Goal: Task Accomplishment & Management: Manage account settings

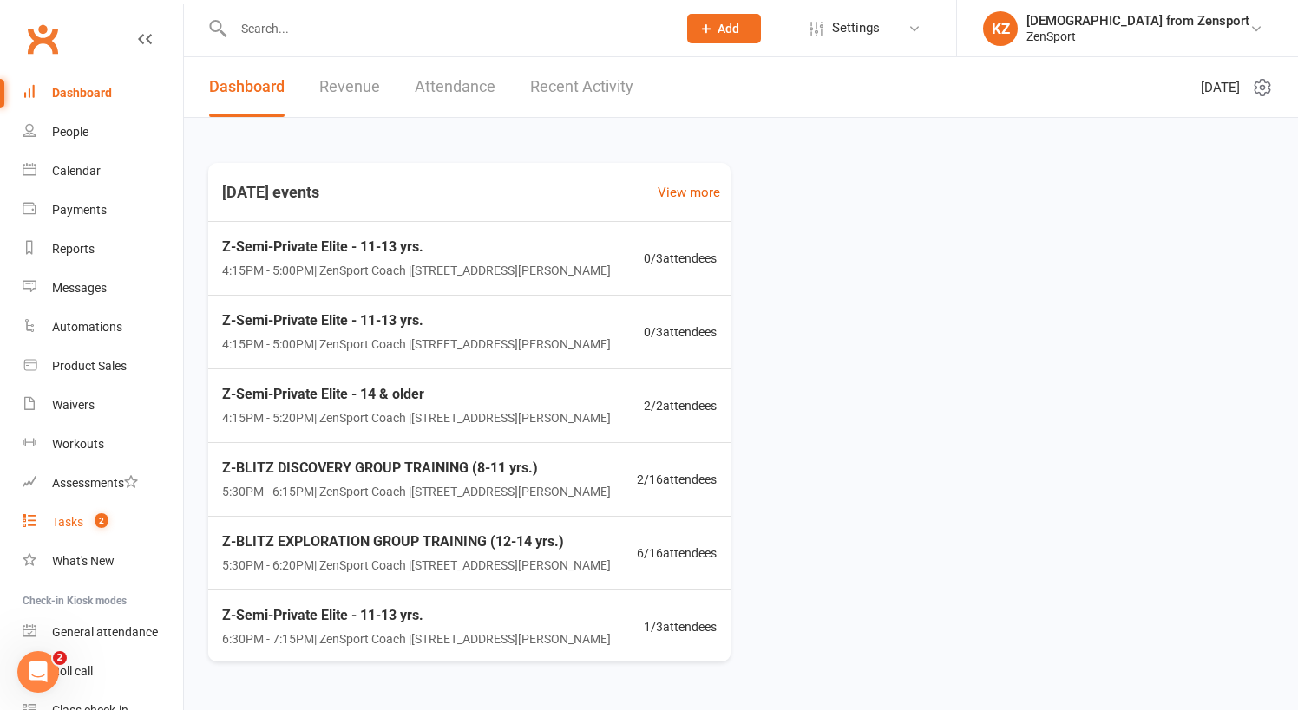
click at [78, 521] on div "Tasks" at bounding box center [67, 522] width 31 height 14
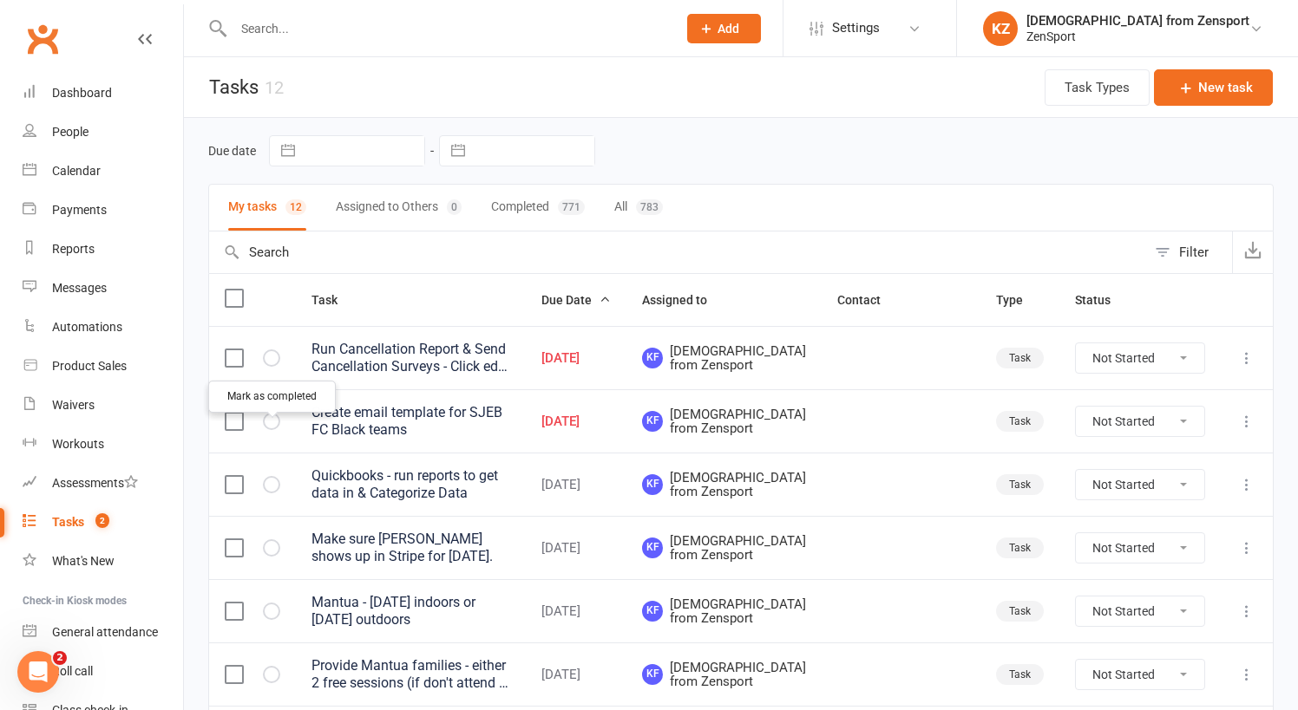
click at [0, 0] on icon "button" at bounding box center [0, 0] width 0 height 0
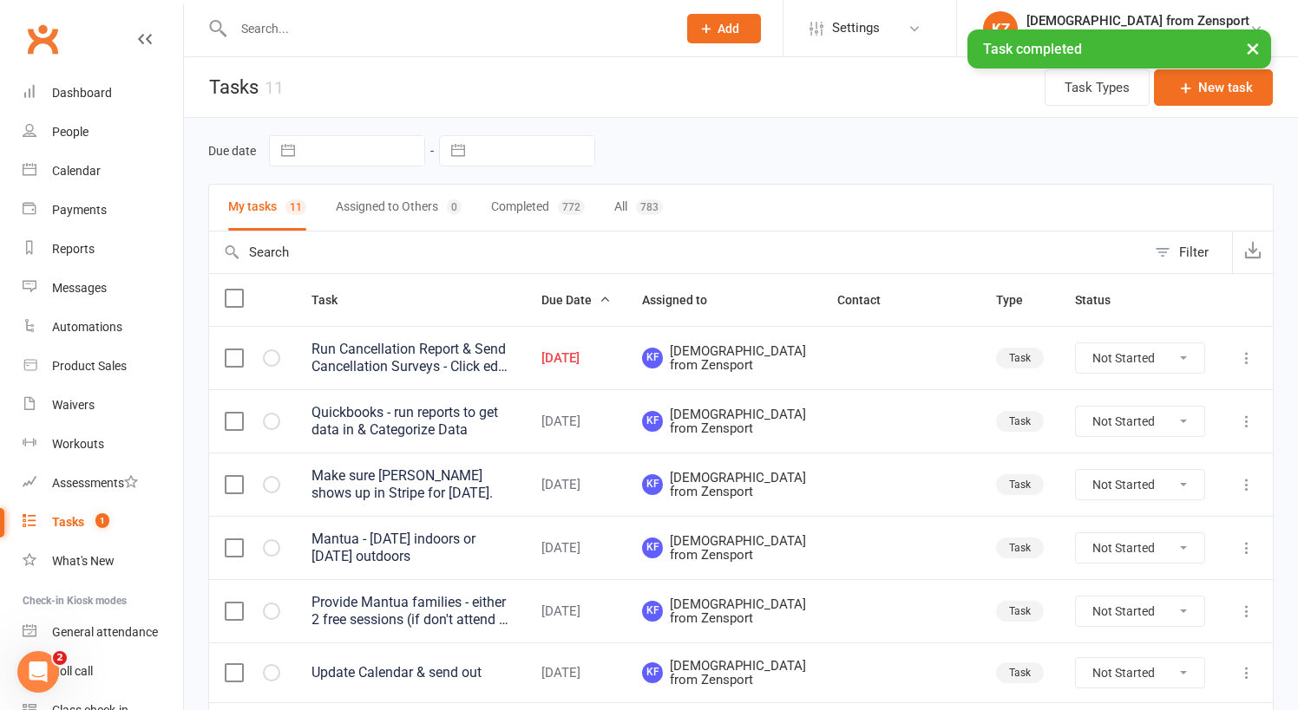
click at [792, 29] on div "× Task completed" at bounding box center [637, 29] width 1275 height 0
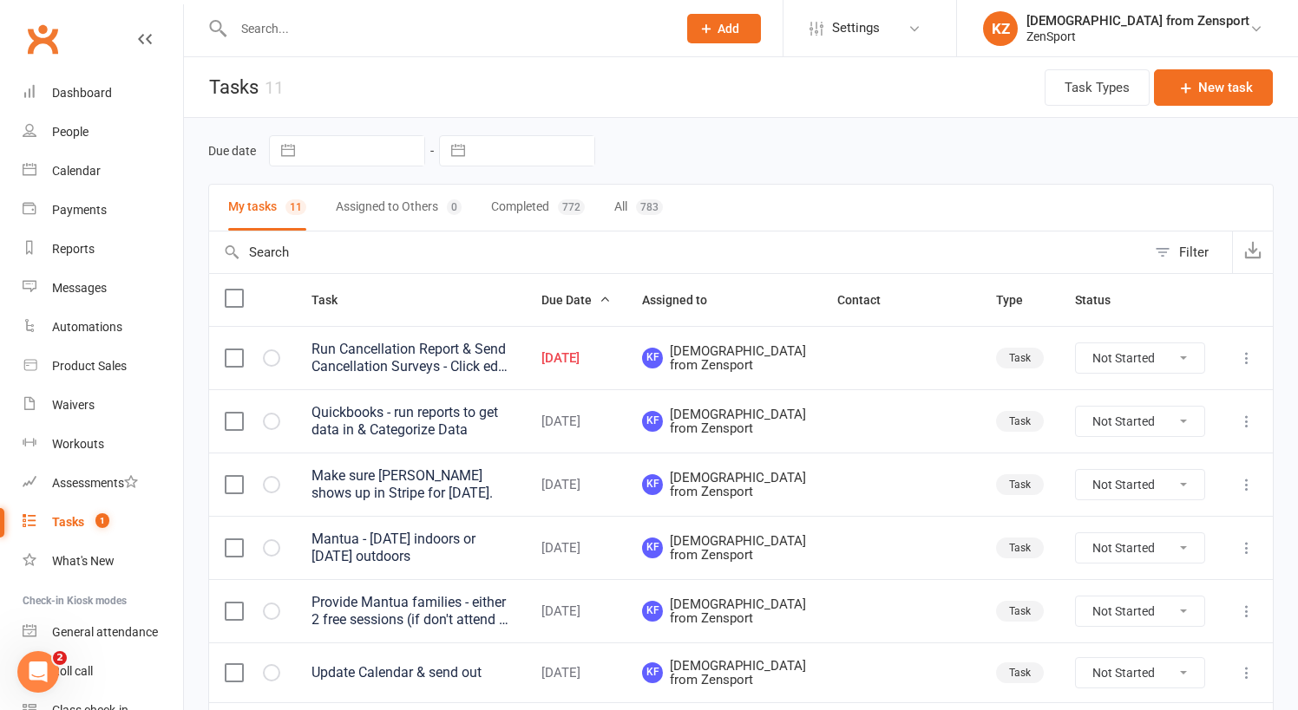
click at [739, 23] on span "Add" at bounding box center [728, 29] width 22 height 14
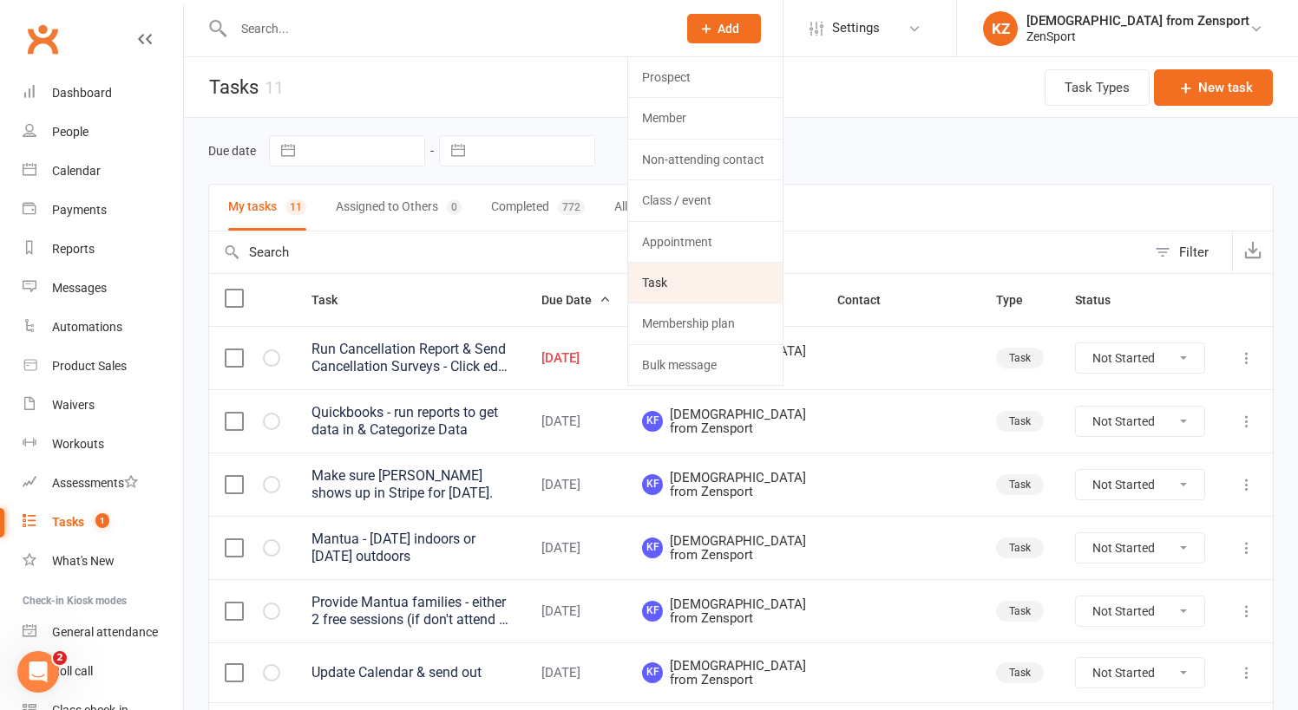
click at [737, 266] on link "Task" at bounding box center [705, 283] width 154 height 40
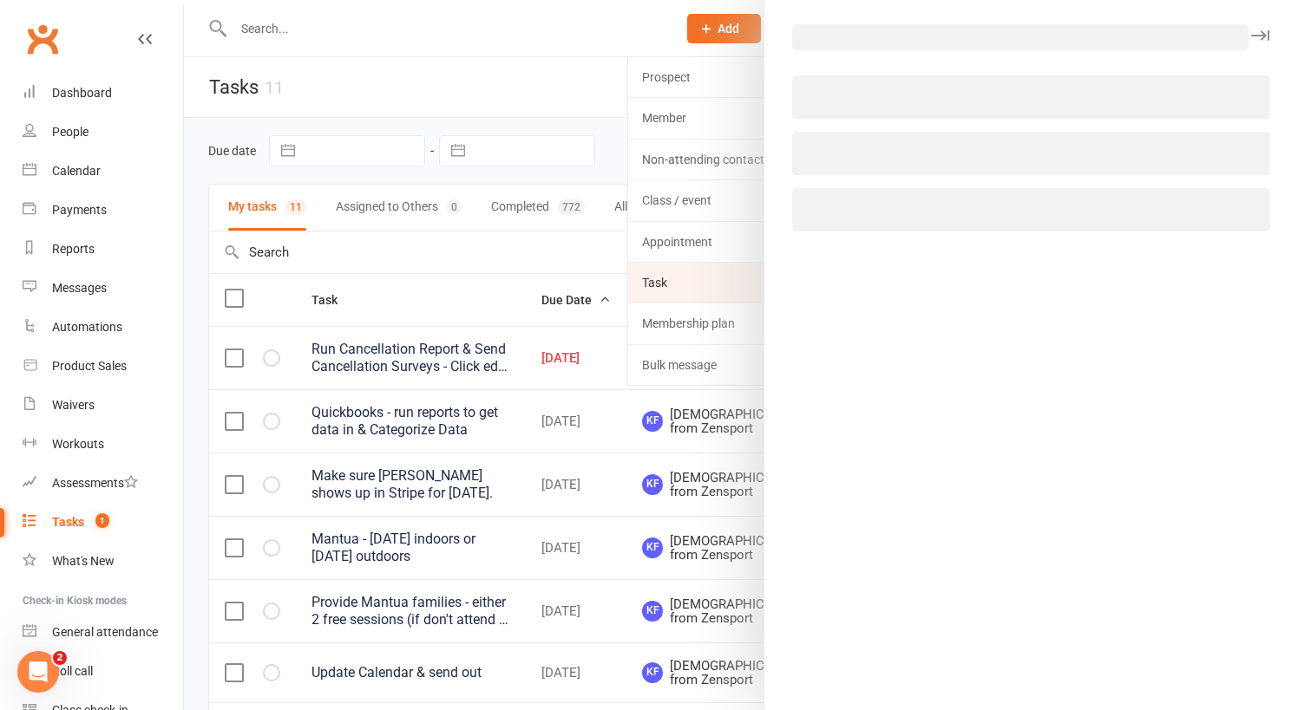
select select "43198"
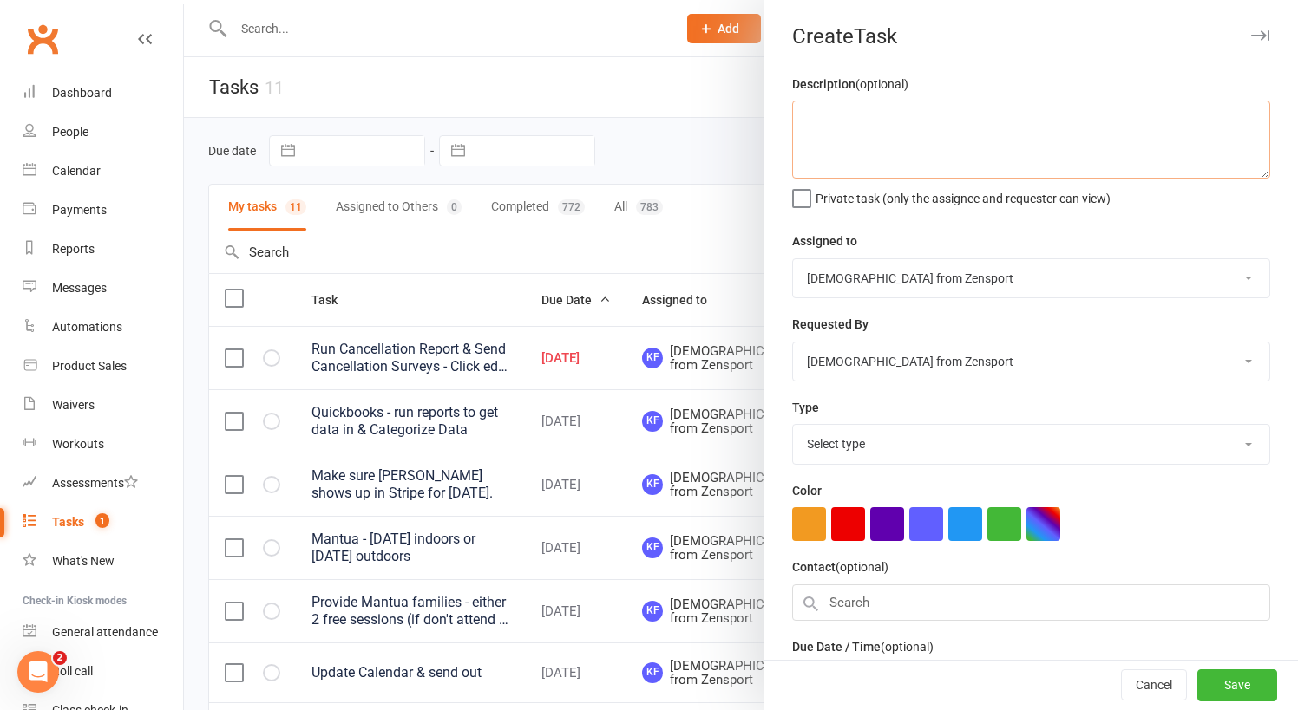
click at [833, 116] on textarea at bounding box center [1031, 140] width 478 height 78
type textarea "V"
type textarea "Black Teams - move one team to another night? Need 2 coaches on Wed."
click at [807, 203] on label "Private task (only the assignee and requester can view)" at bounding box center [951, 194] width 318 height 17
click at [807, 186] on input "Private task (only the assignee and requester can view)" at bounding box center [951, 186] width 318 height 0
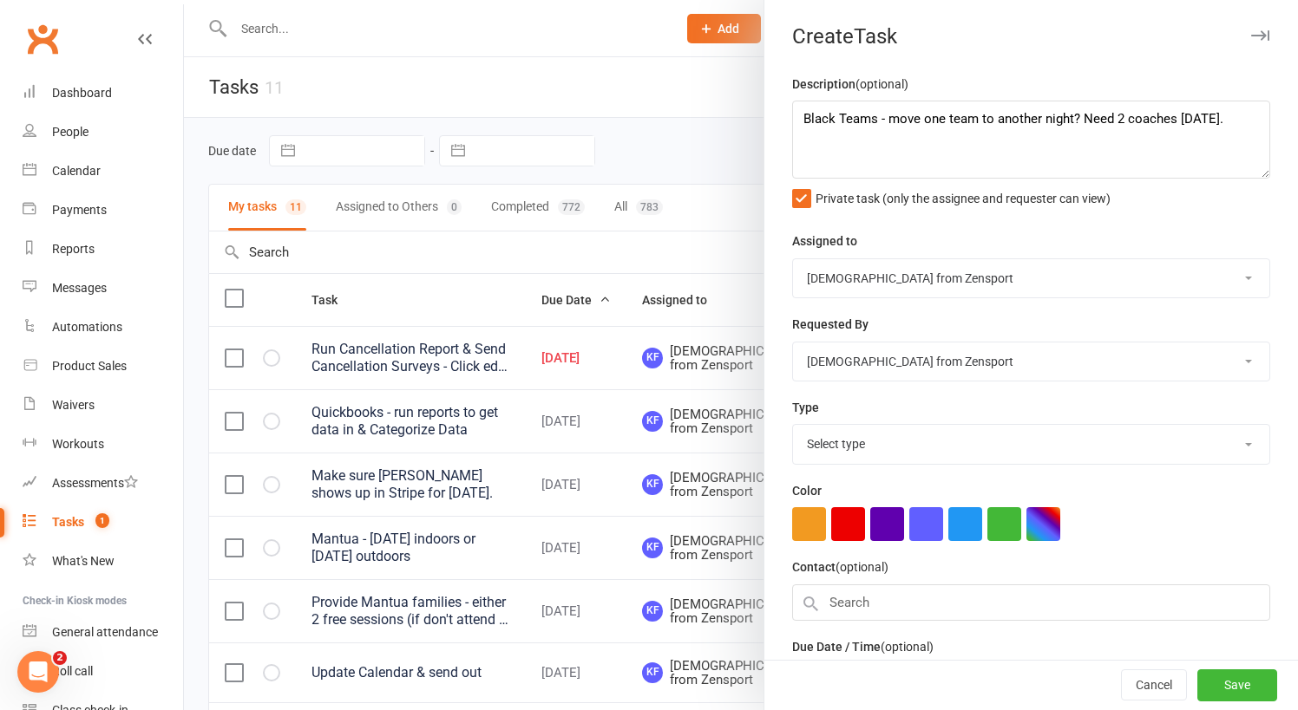
select select "9788"
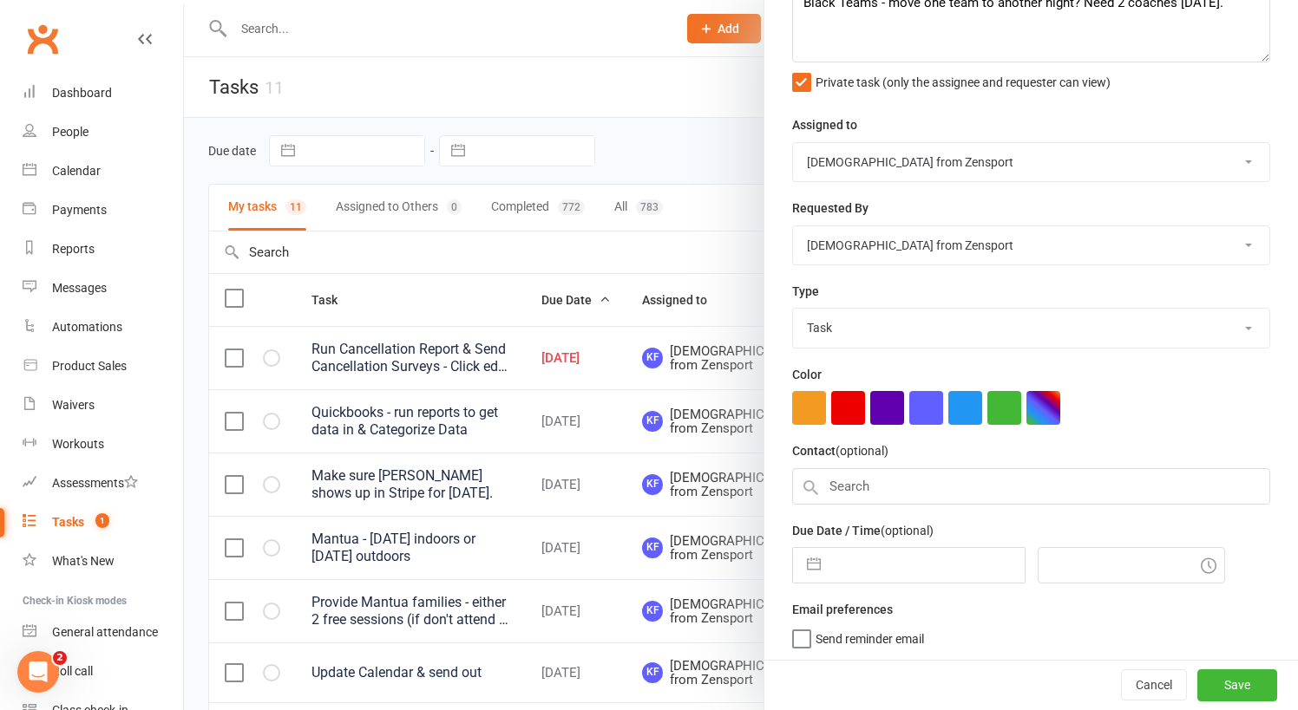
scroll to position [115, 0]
select select "6"
select select "2025"
select select "7"
select select "2025"
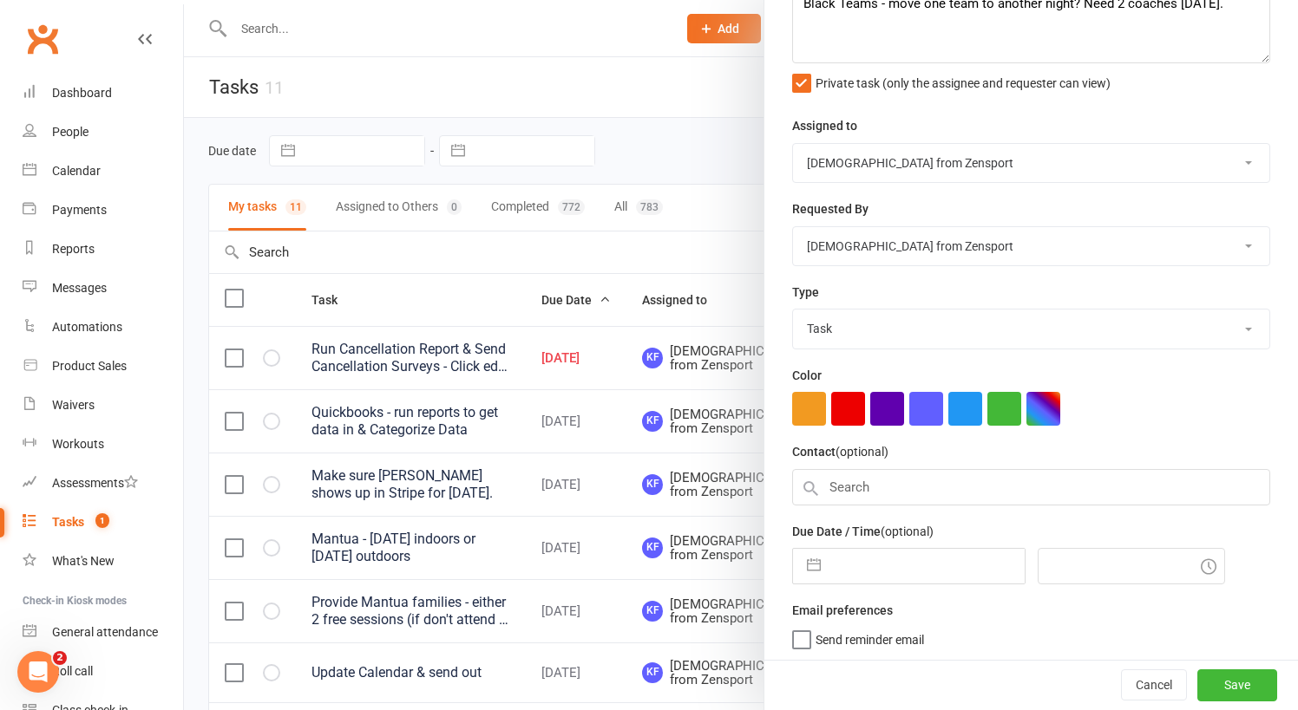
select select "8"
select select "2025"
click at [873, 560] on input "text" at bounding box center [926, 566] width 195 height 35
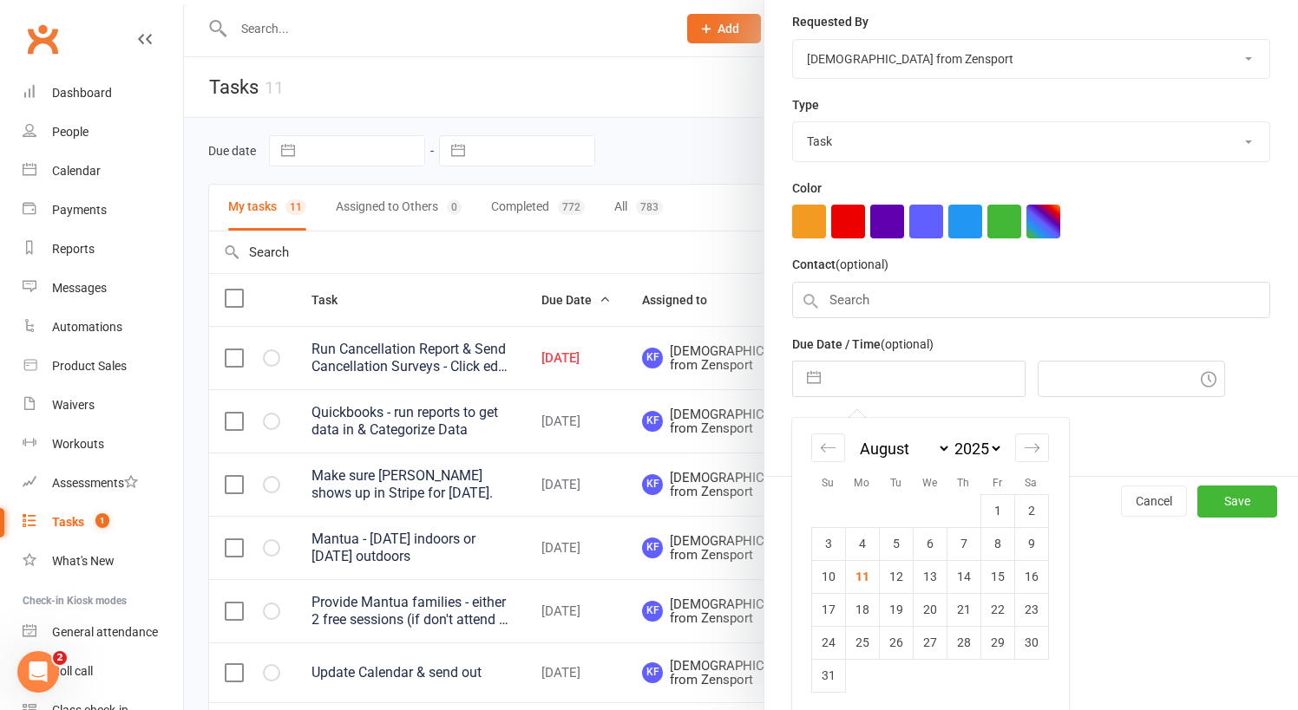
scroll to position [302, 0]
click at [868, 601] on td "18" at bounding box center [862, 610] width 34 height 33
type input "18 Aug 2025"
type input "5:00pm"
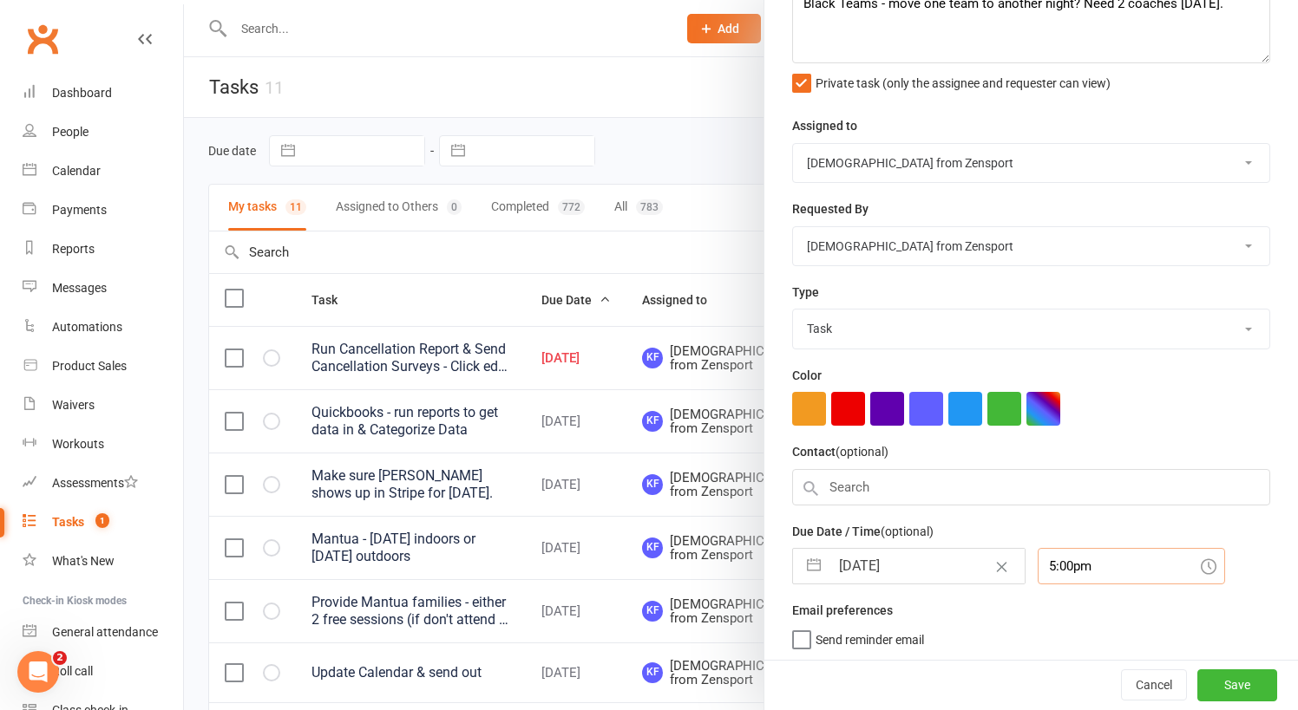
click at [1070, 559] on input "5:00pm" at bounding box center [1131, 566] width 187 height 36
click at [1044, 665] on div "5:00pm" at bounding box center [1131, 673] width 186 height 28
click at [889, 630] on span "Send reminder email" at bounding box center [869, 637] width 108 height 20
click at [889, 627] on input "Send reminder email" at bounding box center [858, 627] width 132 height 0
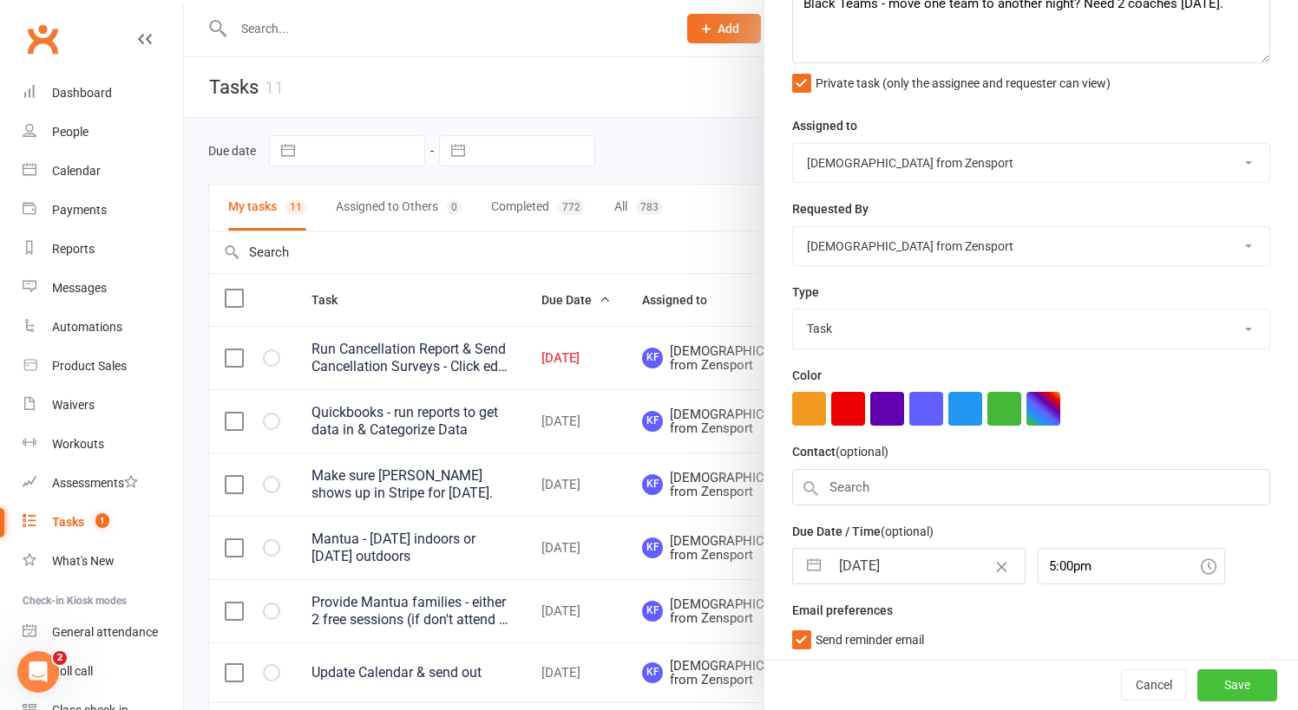
click at [1242, 681] on button "Save" at bounding box center [1237, 686] width 80 height 31
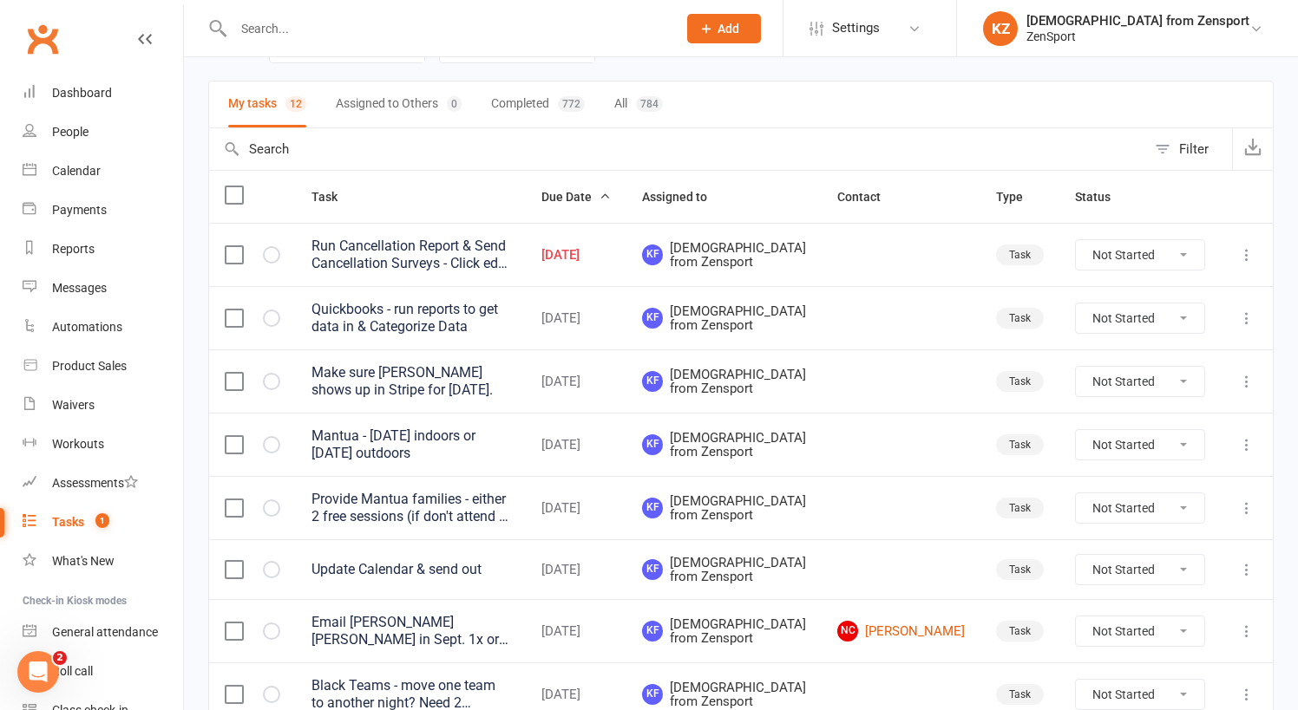
scroll to position [86, 0]
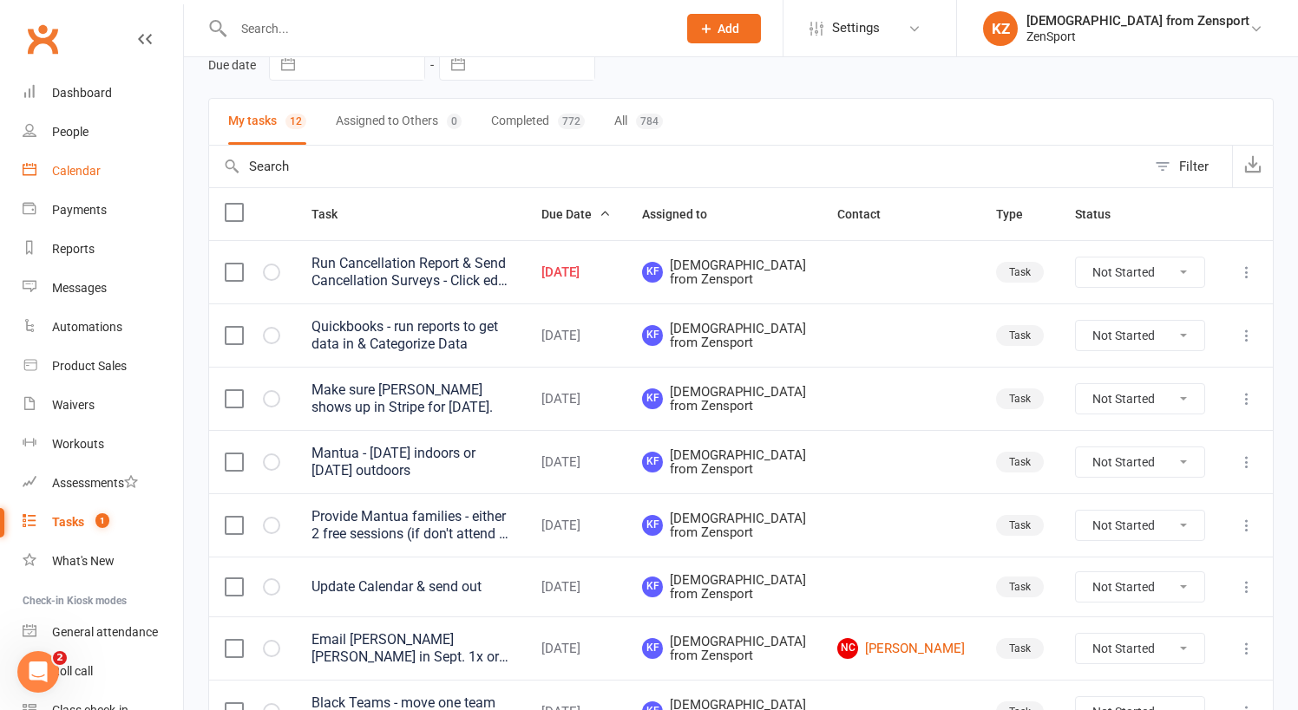
click at [88, 165] on div "Calendar" at bounding box center [76, 171] width 49 height 14
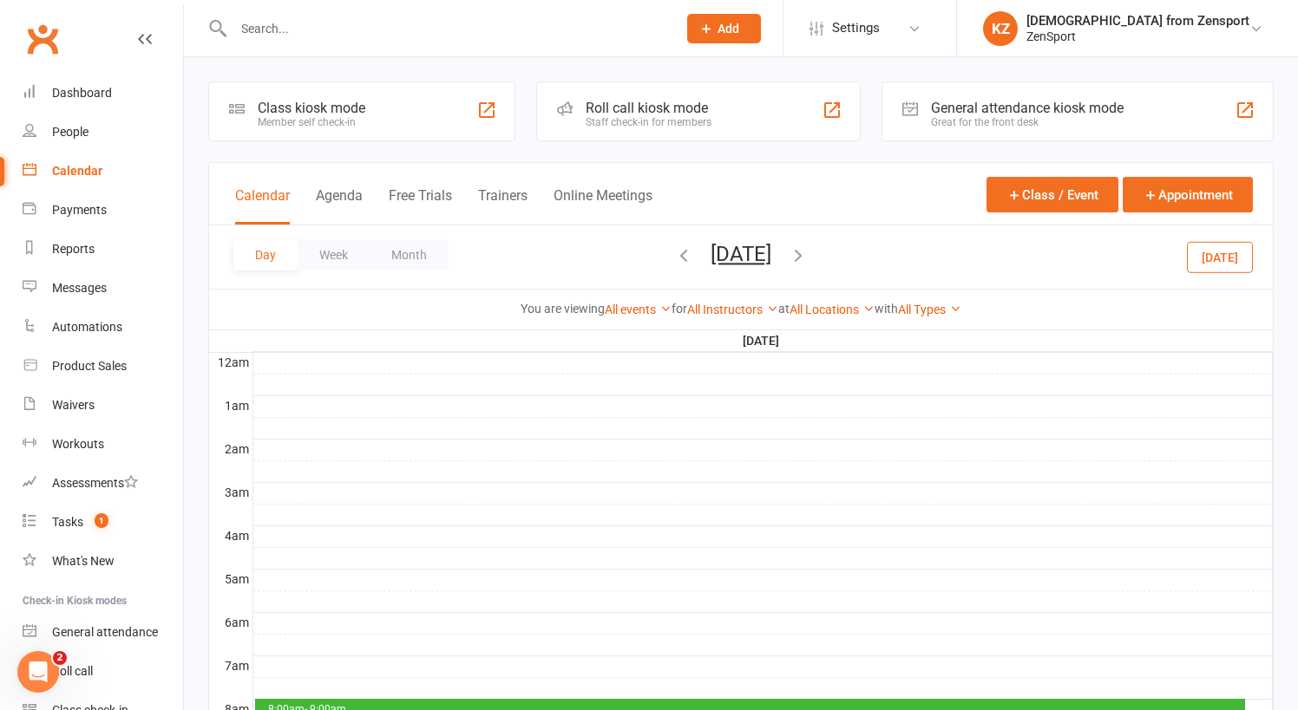
click at [771, 255] on button "Tuesday, Aug 12, 2025" at bounding box center [740, 254] width 61 height 24
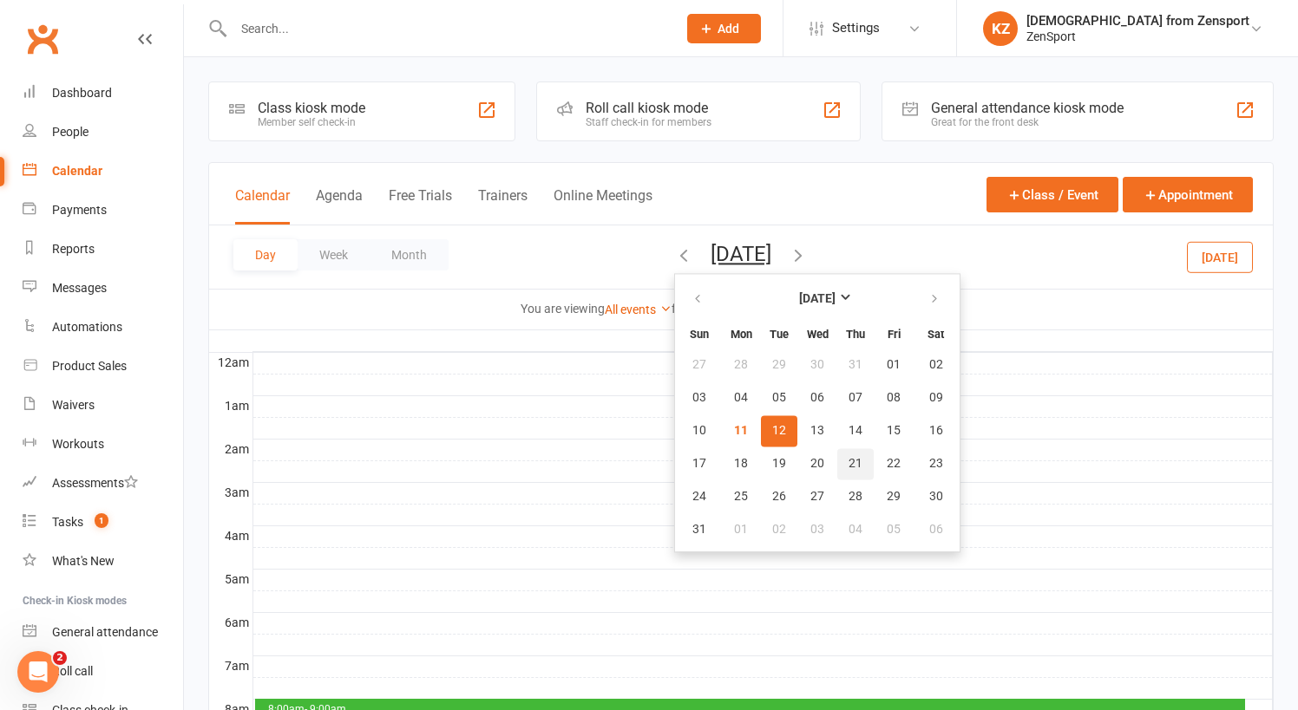
click at [848, 462] on span "21" at bounding box center [855, 464] width 14 height 14
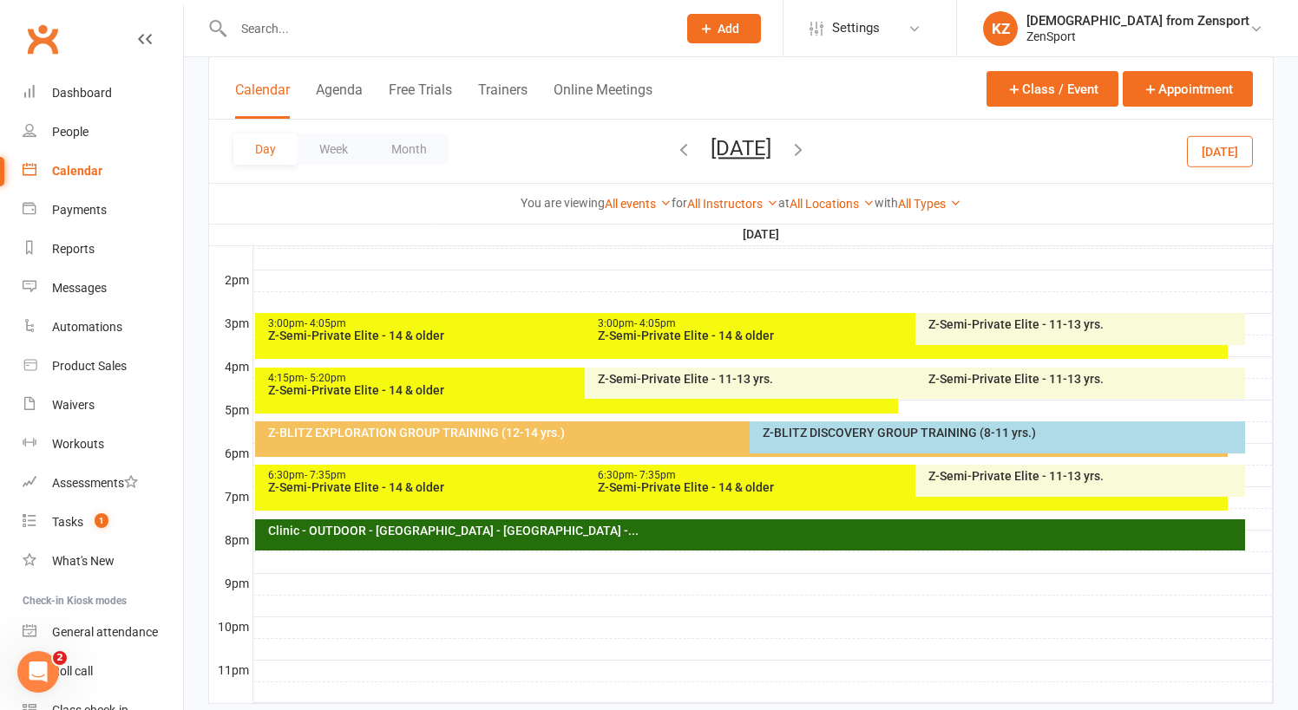
scroll to position [692, 0]
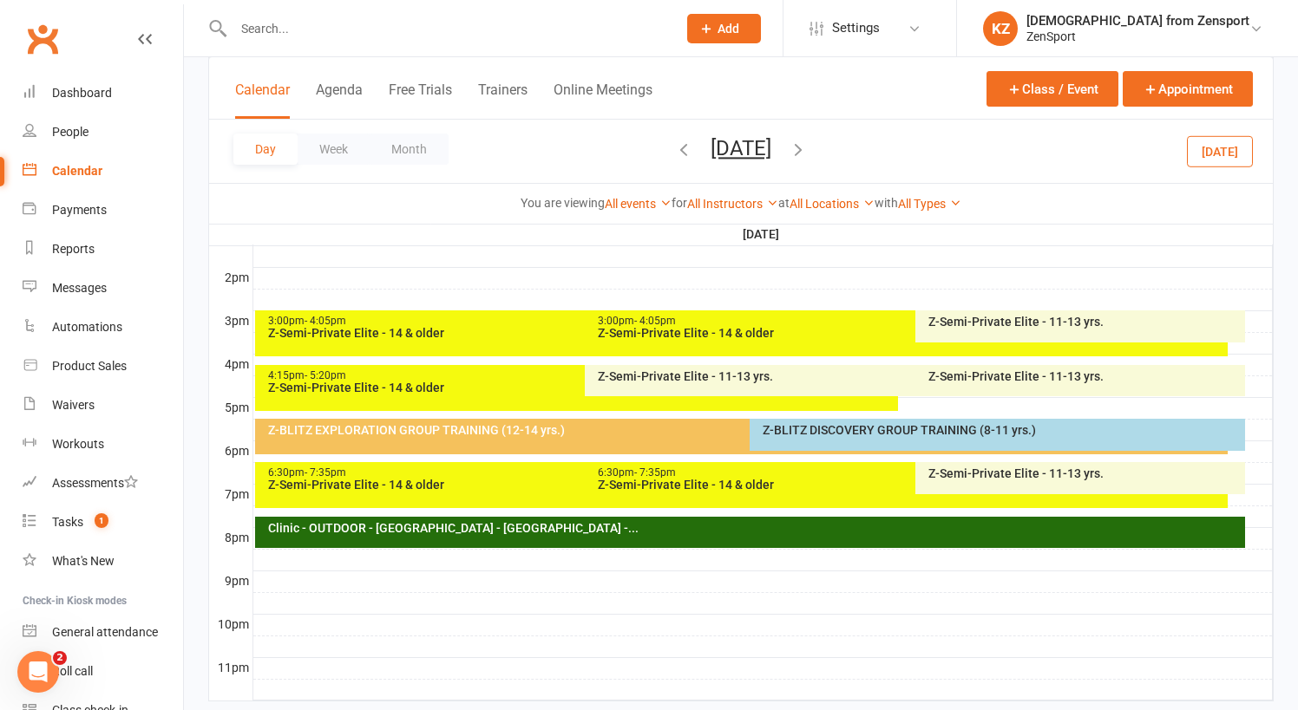
click at [613, 524] on div "Clinic - OUTDOOR - Mantua - Chestnut Branch Park -..." at bounding box center [754, 528] width 975 height 12
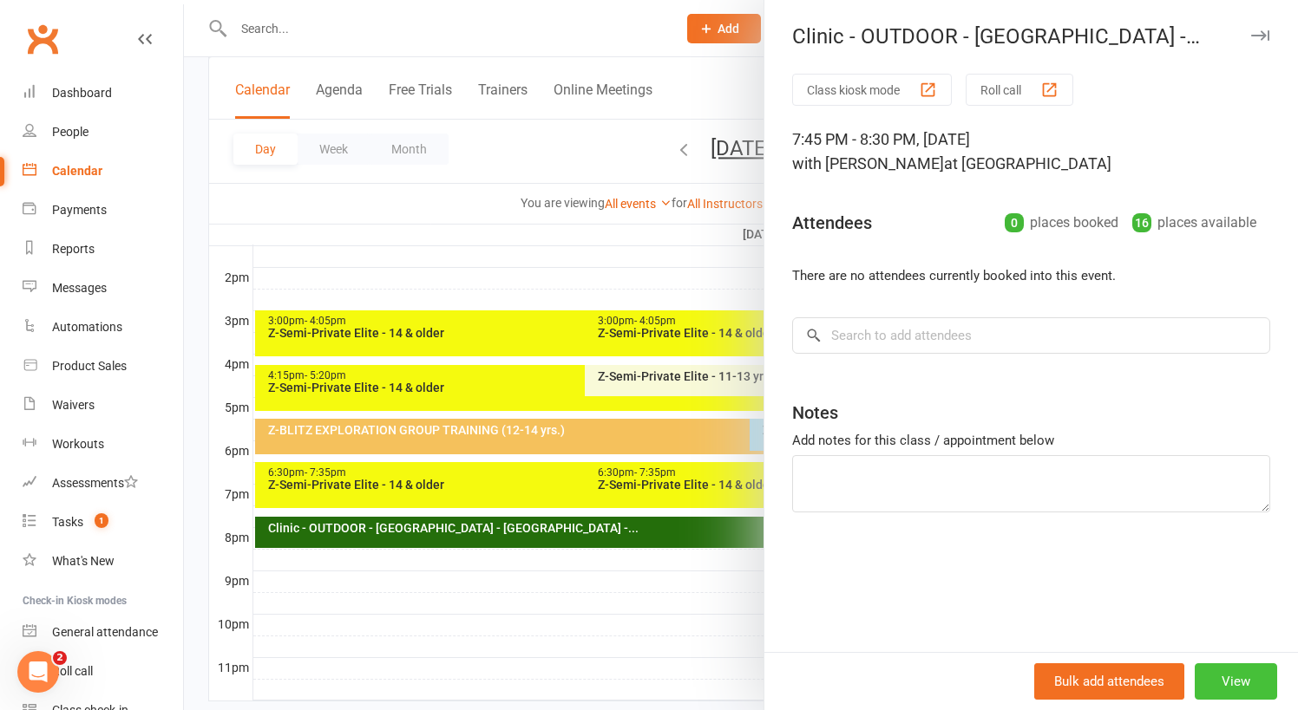
click at [1234, 669] on button "View" at bounding box center [1236, 682] width 82 height 36
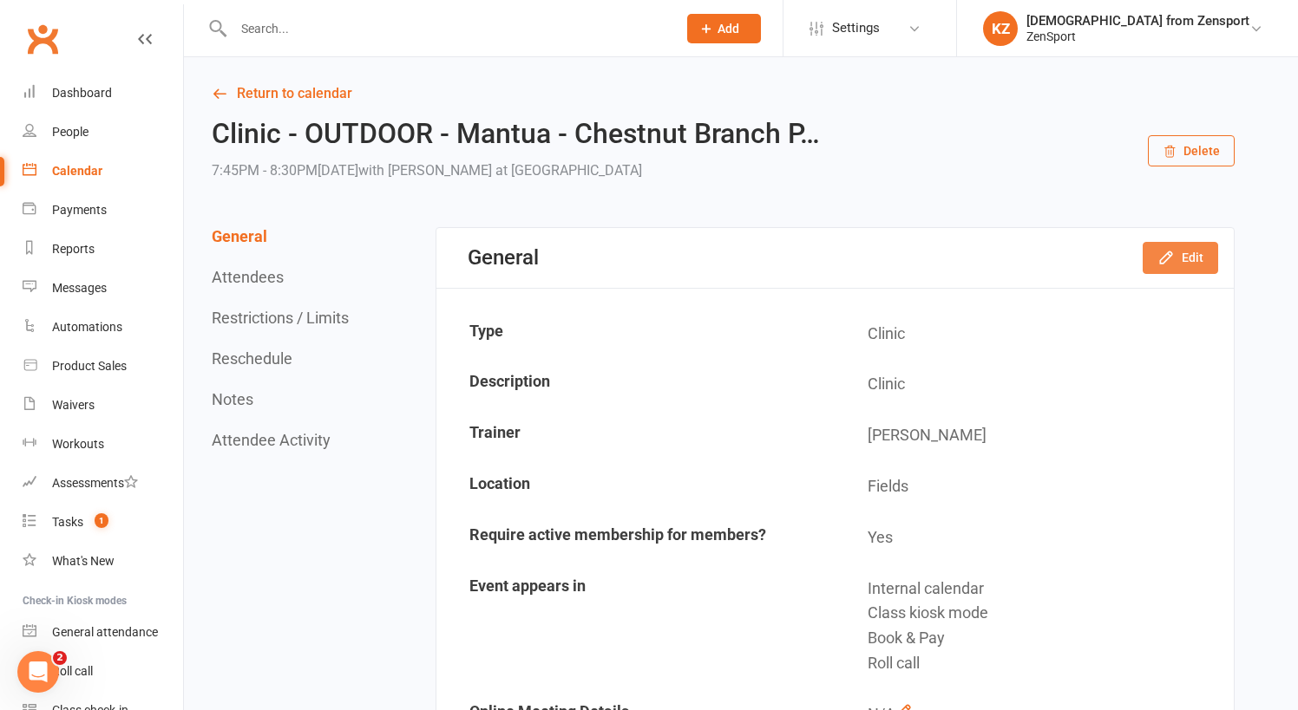
click at [1183, 252] on button "Edit" at bounding box center [1179, 257] width 75 height 31
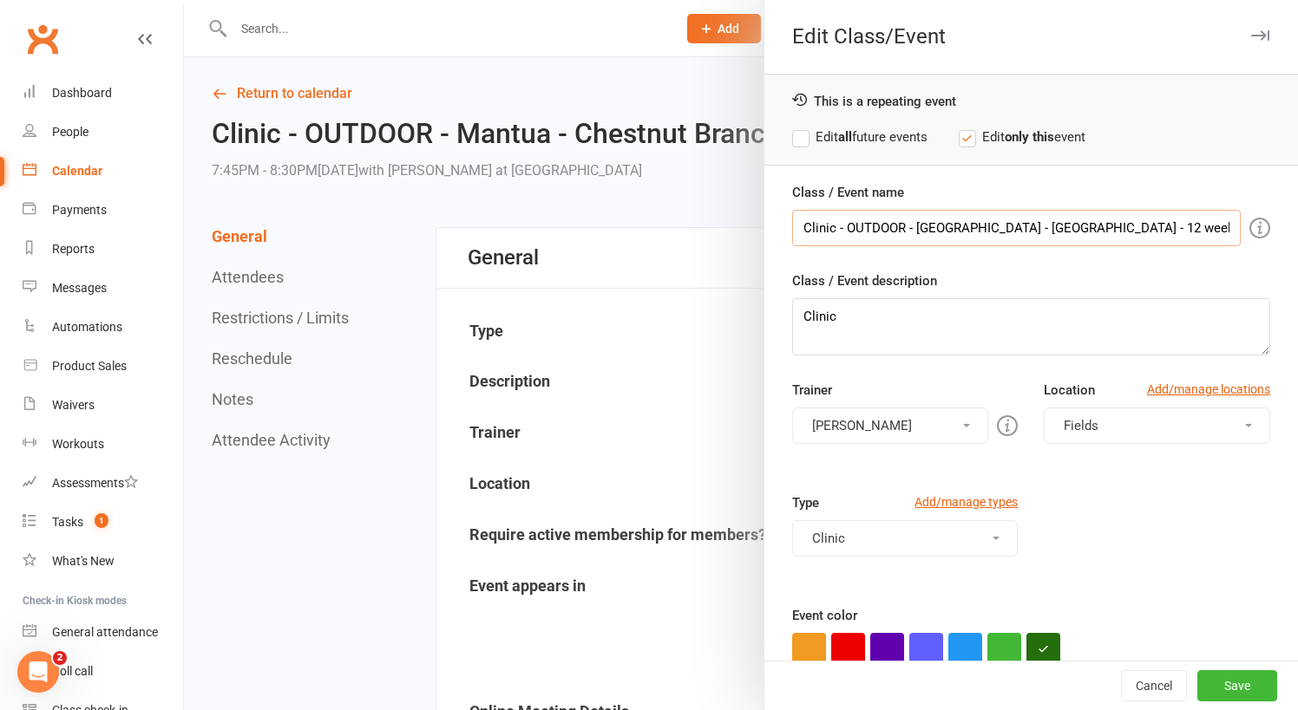
click at [803, 228] on input "Clinic - OUTDOOR - Mantua - Chestnut Branch Park - 12 weeks" at bounding box center [1016, 228] width 448 height 36
type input "??? NOT CONFIRMED - Clinic - OUTDOOR - Mantua - Chestnut Branch Park - 12 weeks"
click at [1252, 678] on button "Save" at bounding box center [1237, 686] width 80 height 31
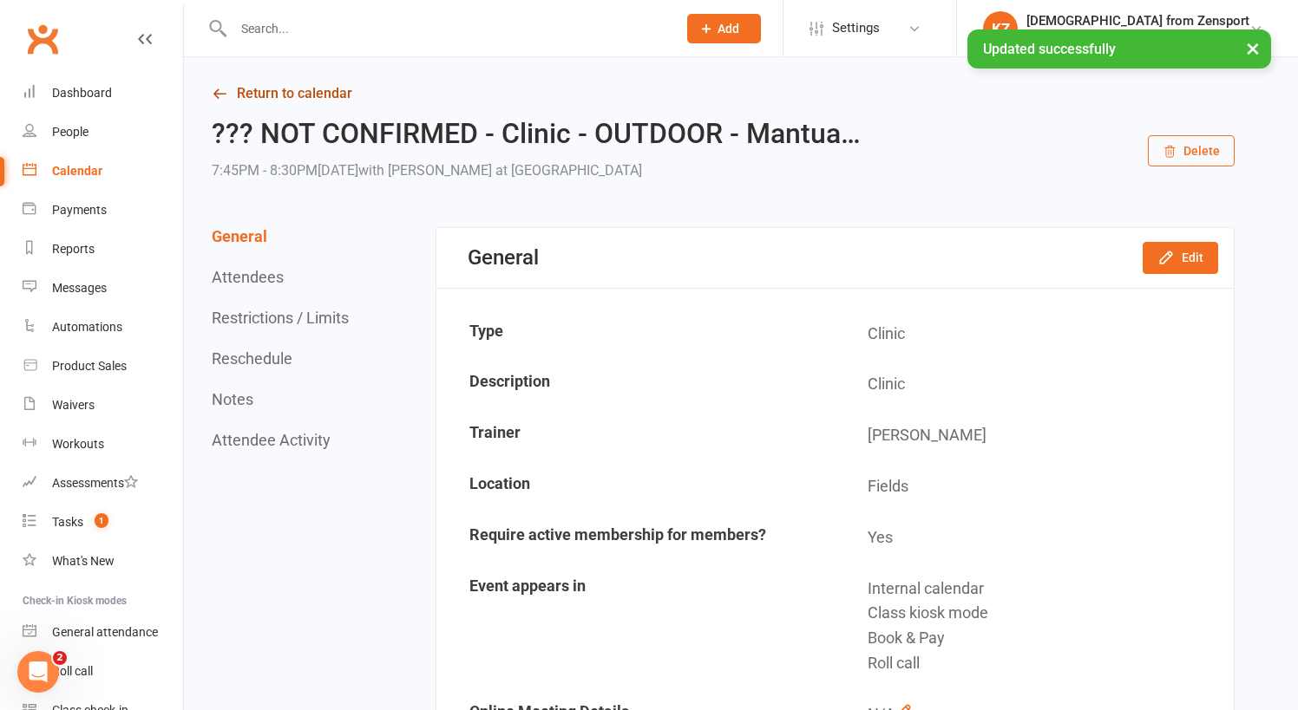
click at [334, 93] on link "Return to calendar" at bounding box center [723, 94] width 1023 height 24
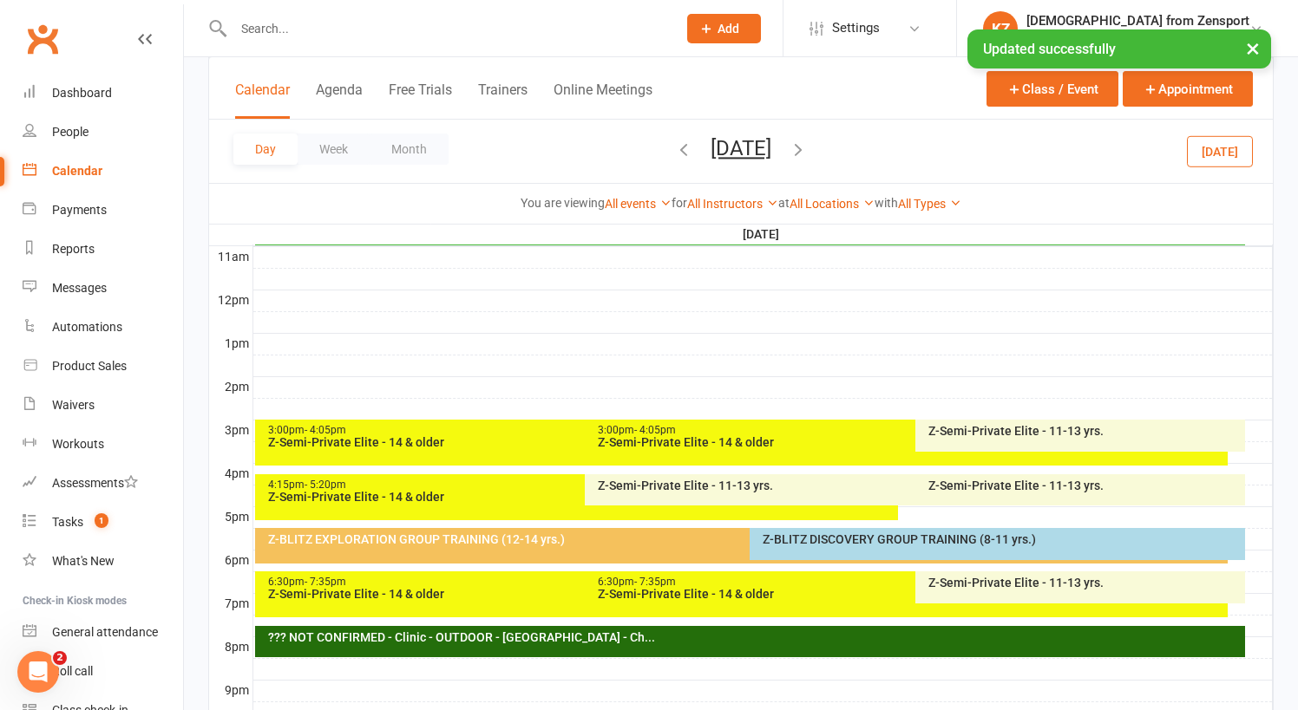
scroll to position [615, 0]
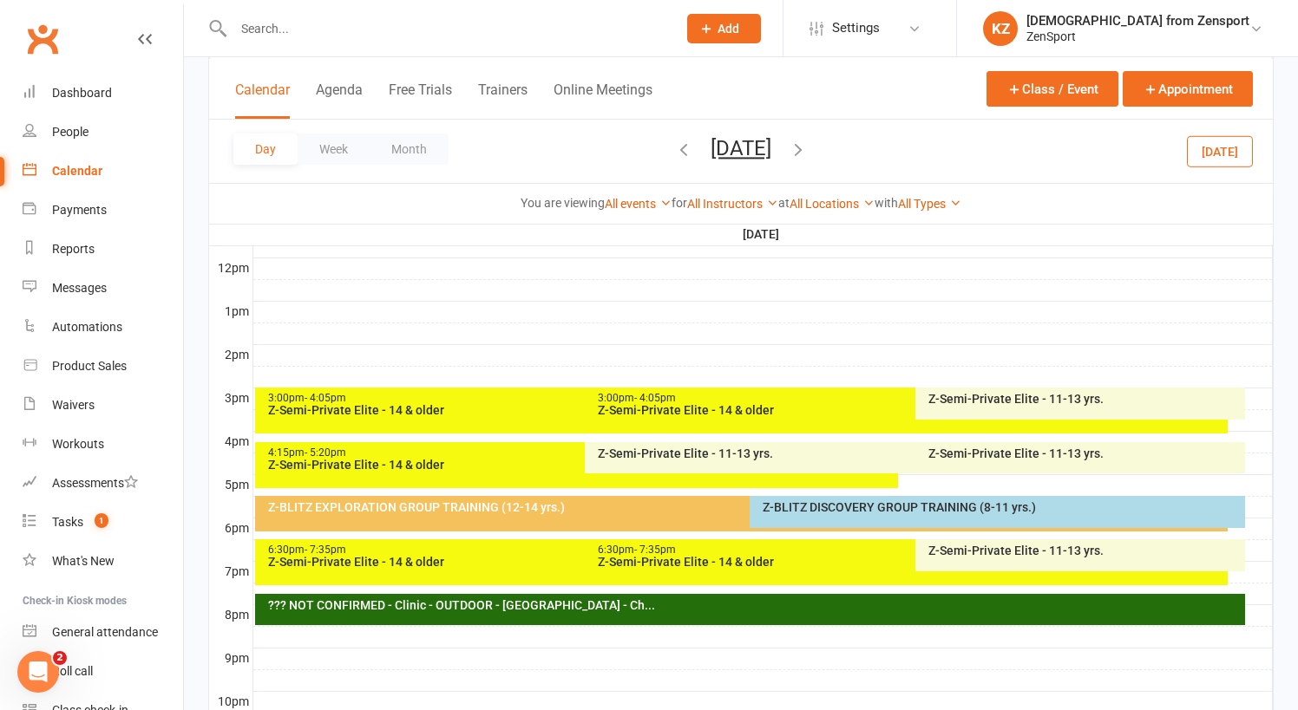
click at [710, 141] on button "Thursday, Aug 21, 2025" at bounding box center [740, 148] width 61 height 24
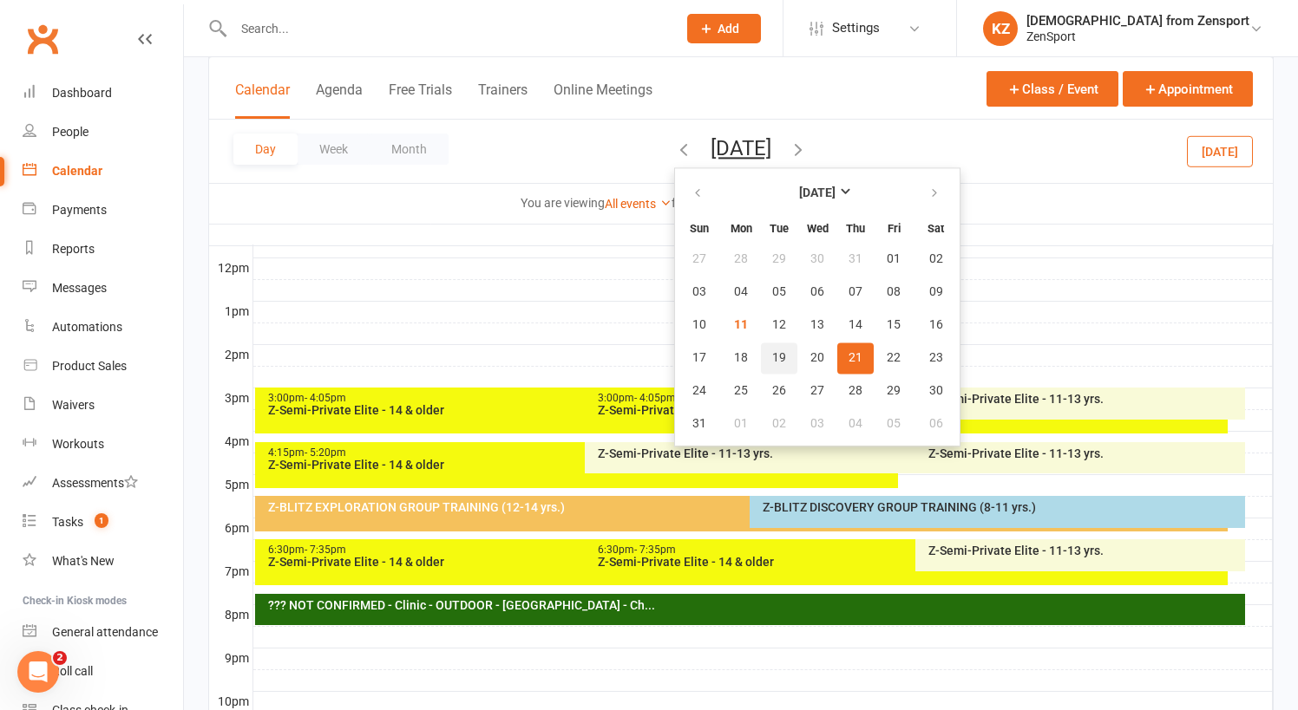
click at [772, 357] on span "19" at bounding box center [779, 358] width 14 height 14
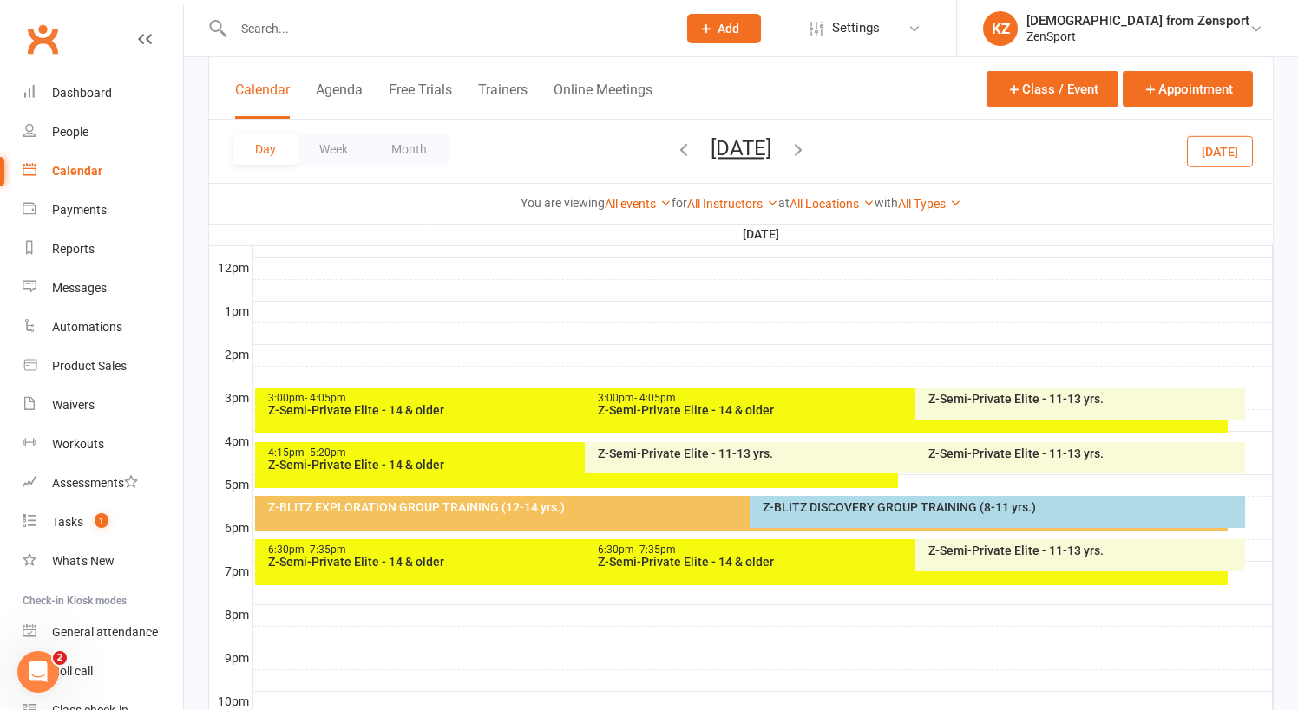
click at [737, 161] on span "Tuesday, Aug 19, 2025 August 2025 Sun Mon Tue Wed Thu Fri Sat 27 28 29 30 31 01…" at bounding box center [740, 151] width 95 height 30
click at [745, 144] on button "Tuesday, Aug 19, 2025" at bounding box center [740, 148] width 61 height 24
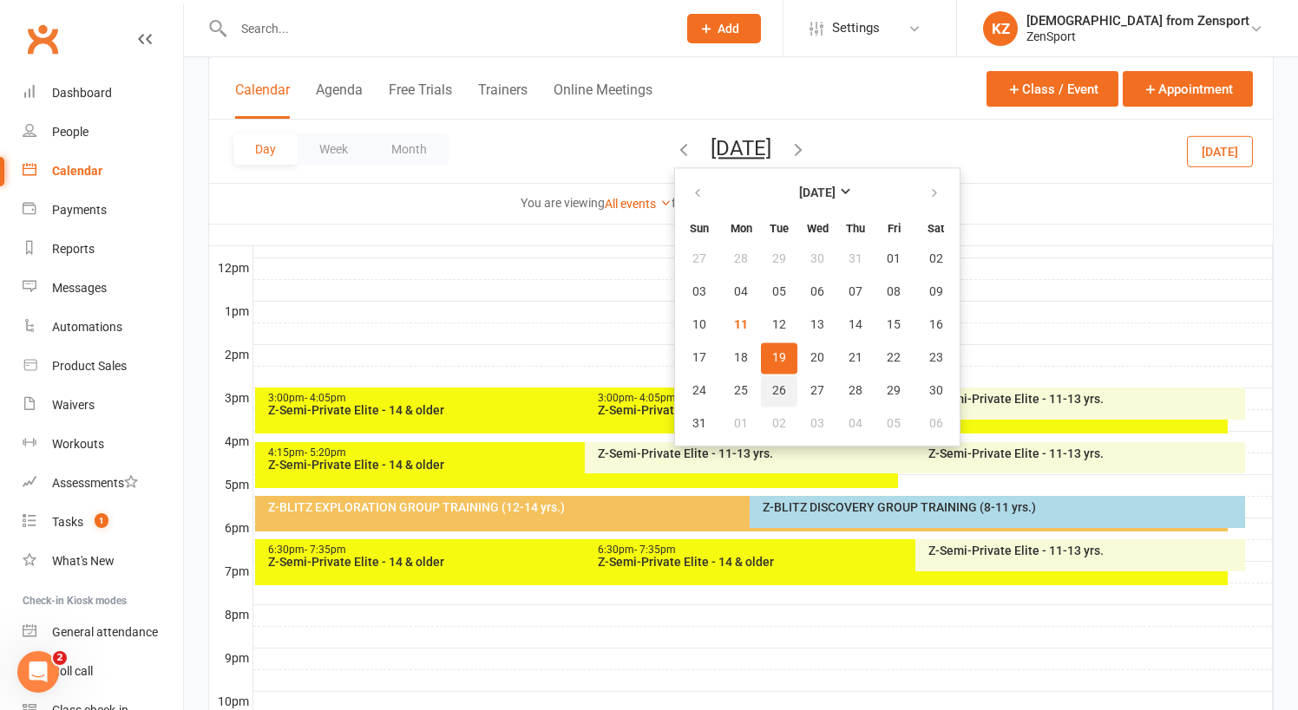
click at [772, 384] on span "26" at bounding box center [779, 391] width 14 height 14
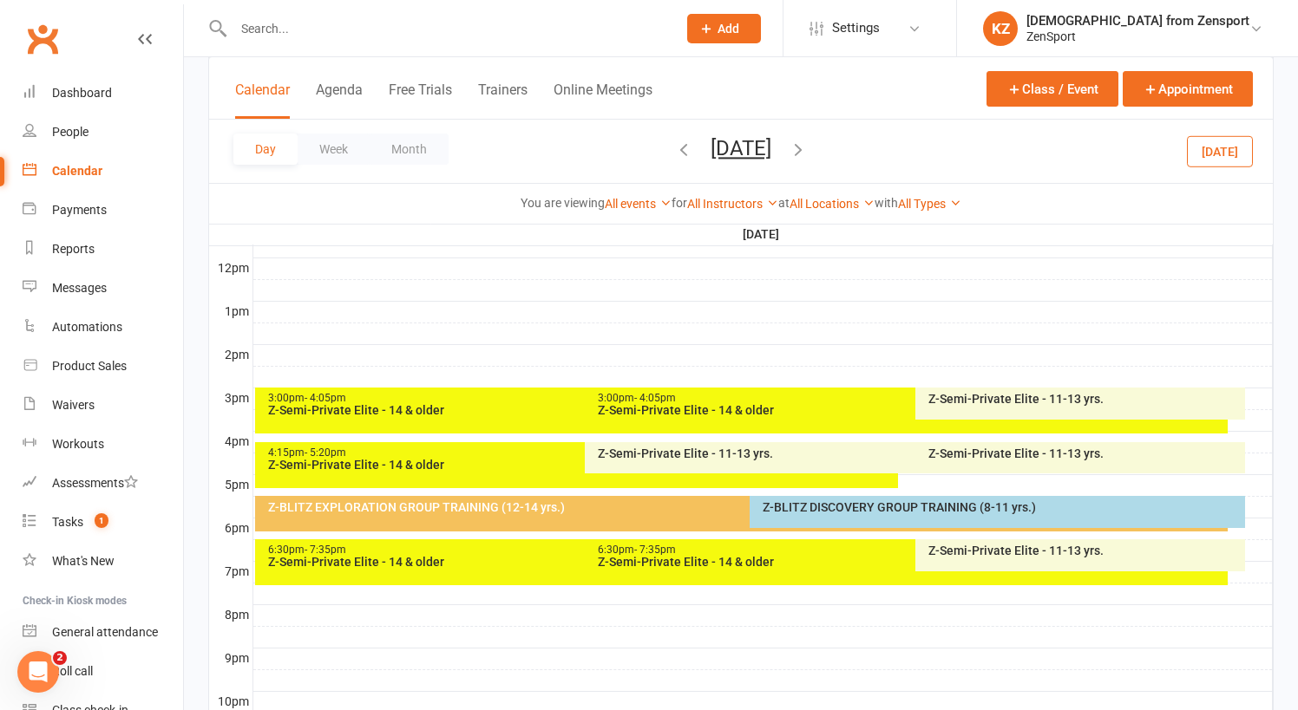
click at [665, 293] on div at bounding box center [762, 290] width 1019 height 21
click at [710, 139] on button "Tuesday, Aug 26, 2025" at bounding box center [740, 148] width 61 height 24
click at [69, 514] on link "Tasks 1" at bounding box center [103, 522] width 160 height 39
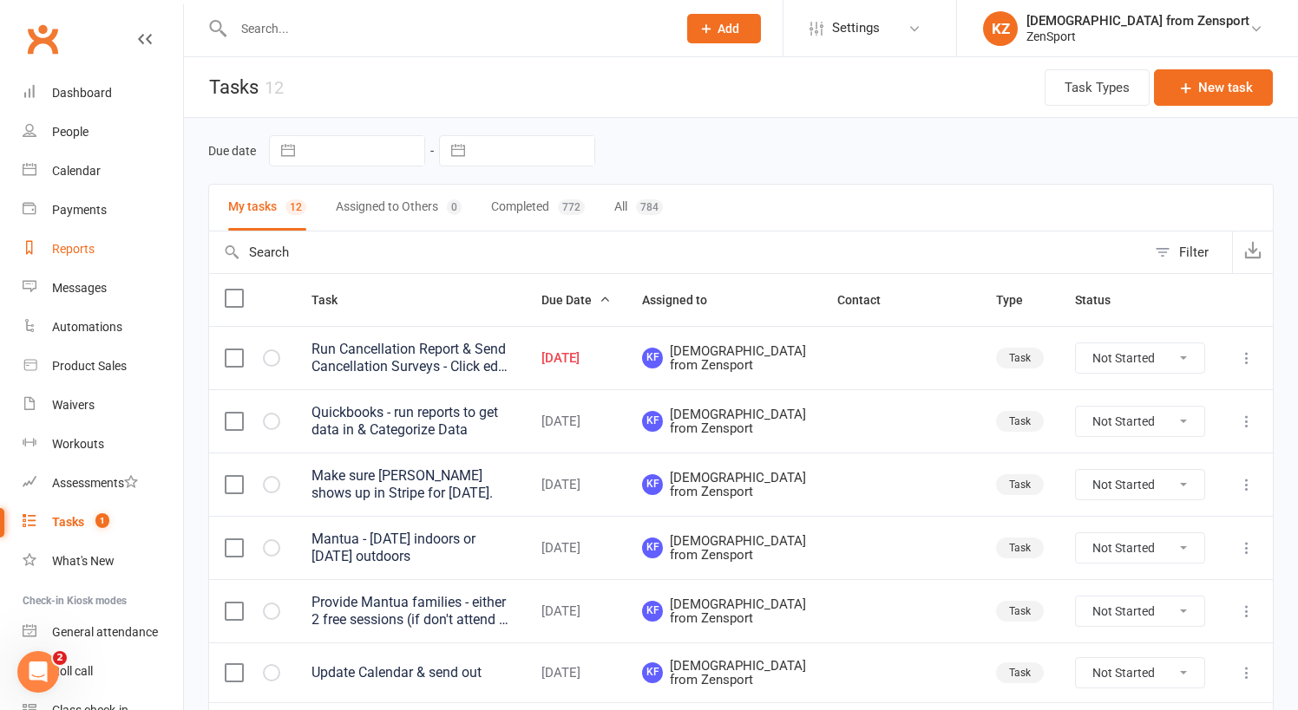
click at [72, 248] on div "Reports" at bounding box center [73, 249] width 43 height 14
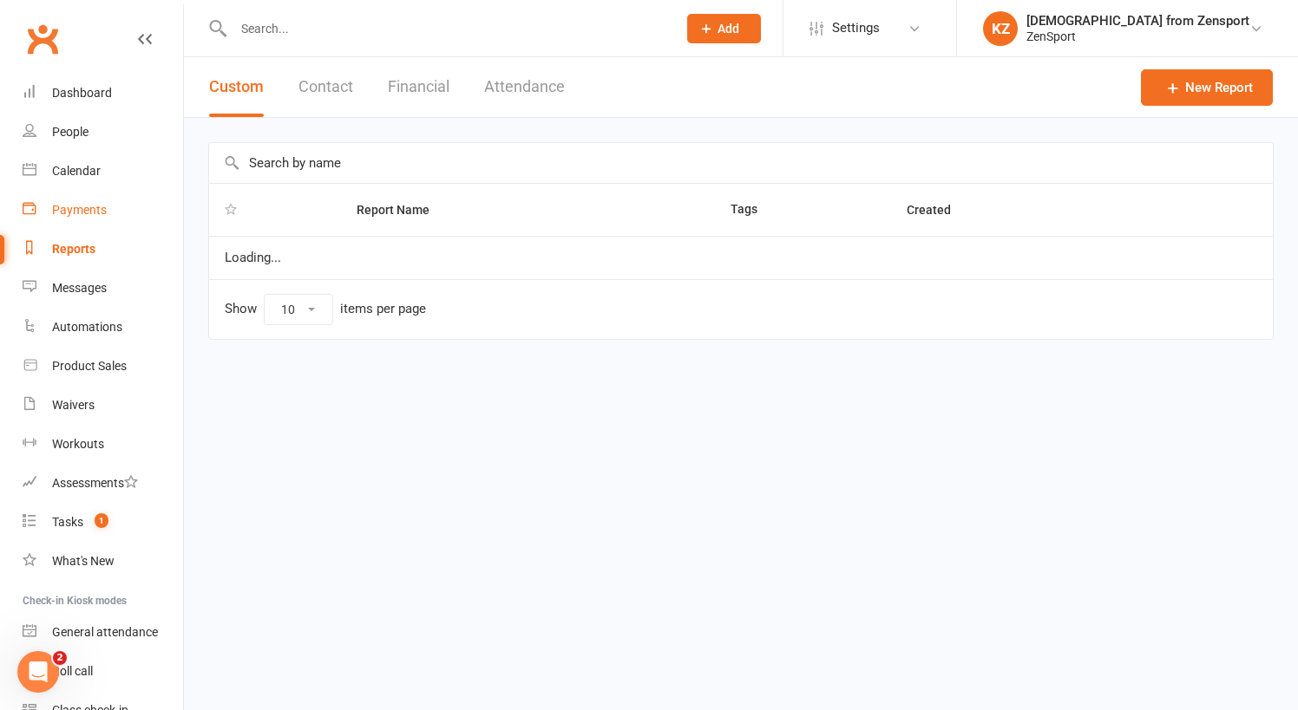
select select "100"
click at [291, 156] on input "text" at bounding box center [741, 163] width 1064 height 40
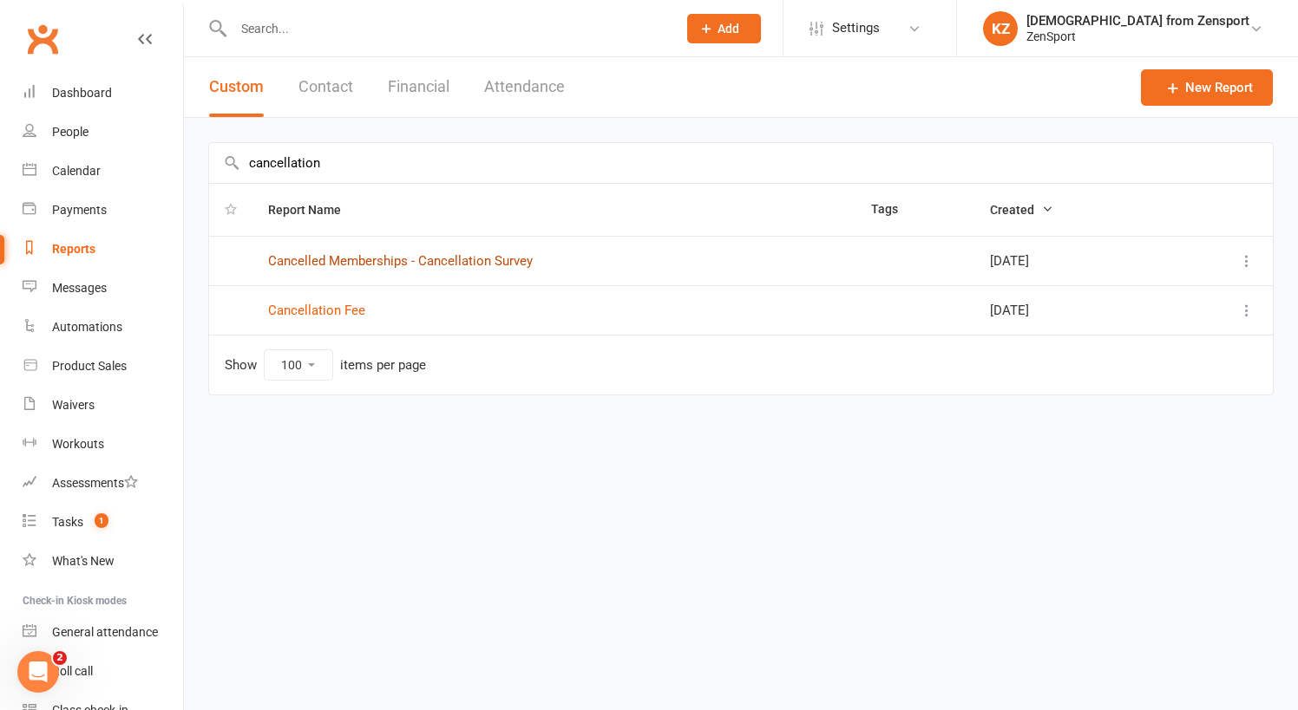
type input "cancellation"
click at [382, 256] on link "Cancelled Memberships - Cancellation Survey" at bounding box center [400, 261] width 265 height 16
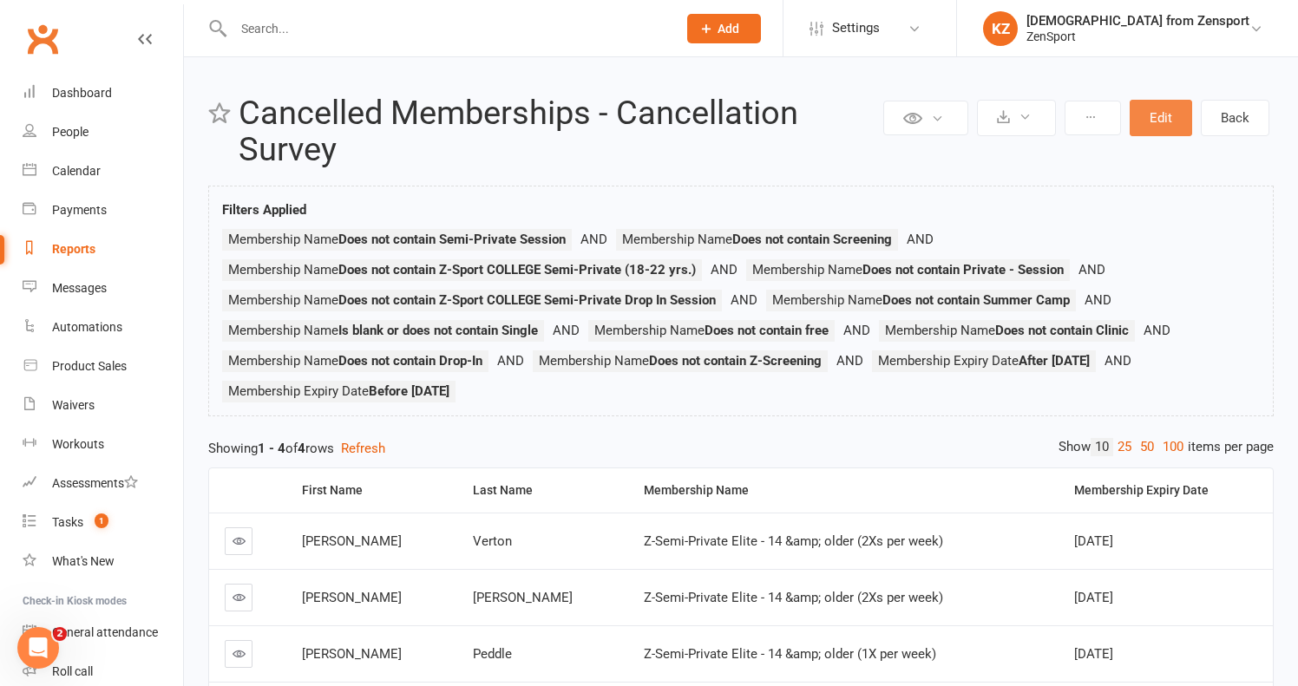
click at [1156, 115] on button "Edit" at bounding box center [1160, 118] width 62 height 36
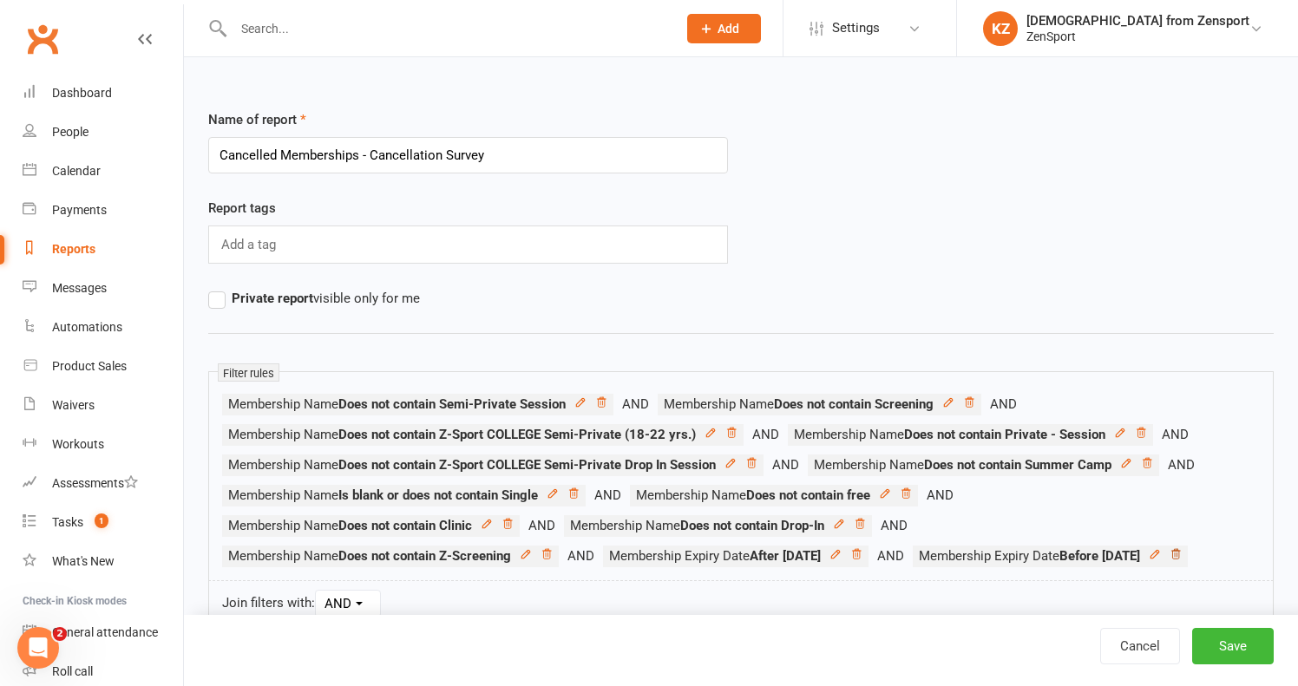
click at [1169, 560] on icon at bounding box center [1175, 554] width 12 height 12
click at [862, 552] on icon at bounding box center [856, 554] width 12 height 12
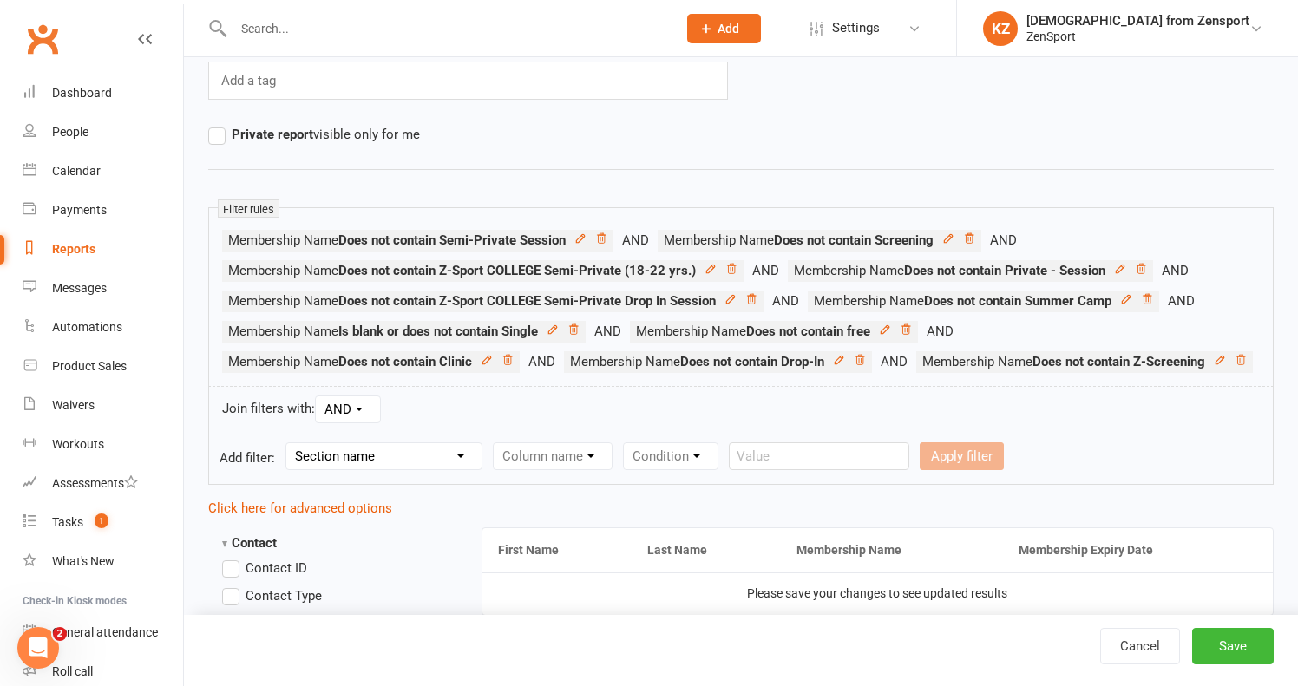
scroll to position [174, 0]
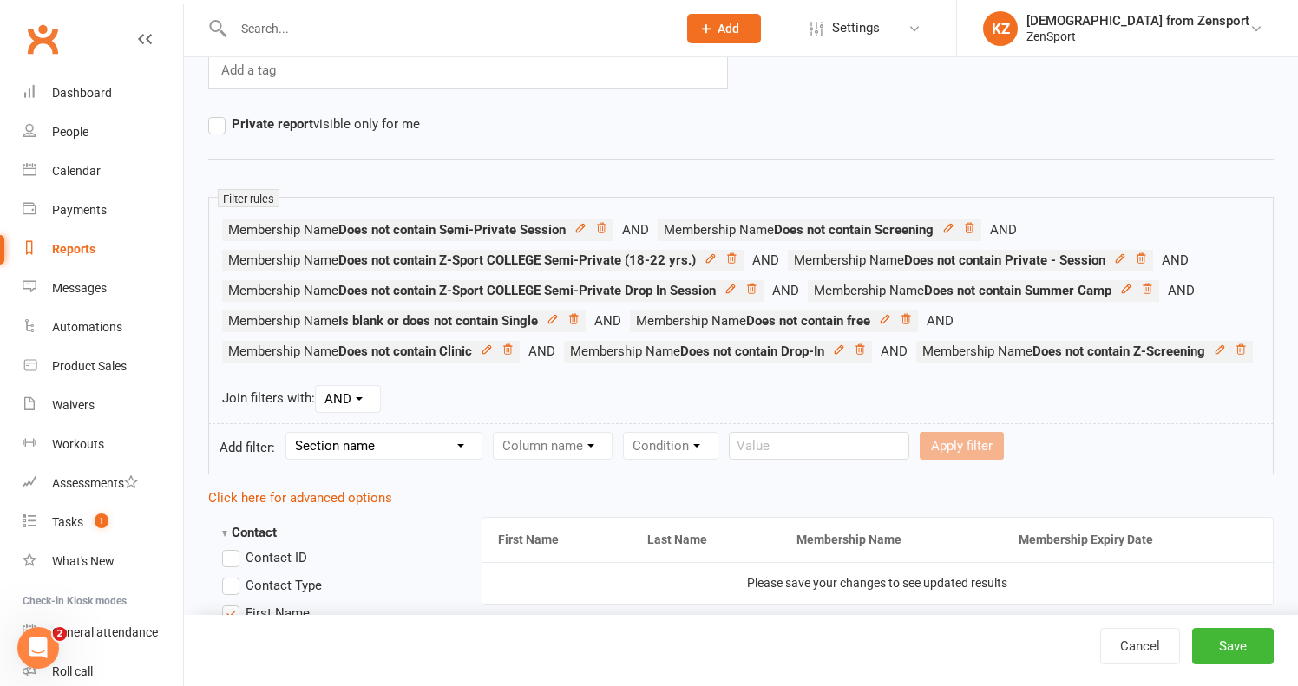
select select "10"
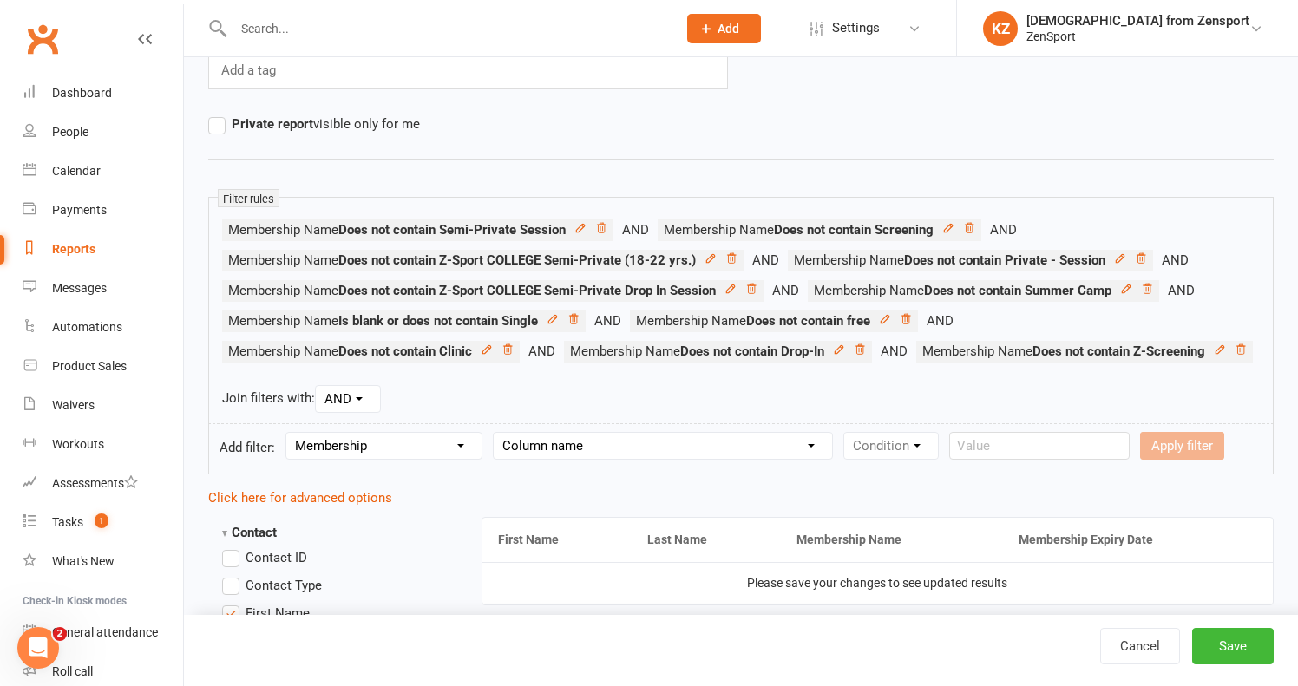
select select "6"
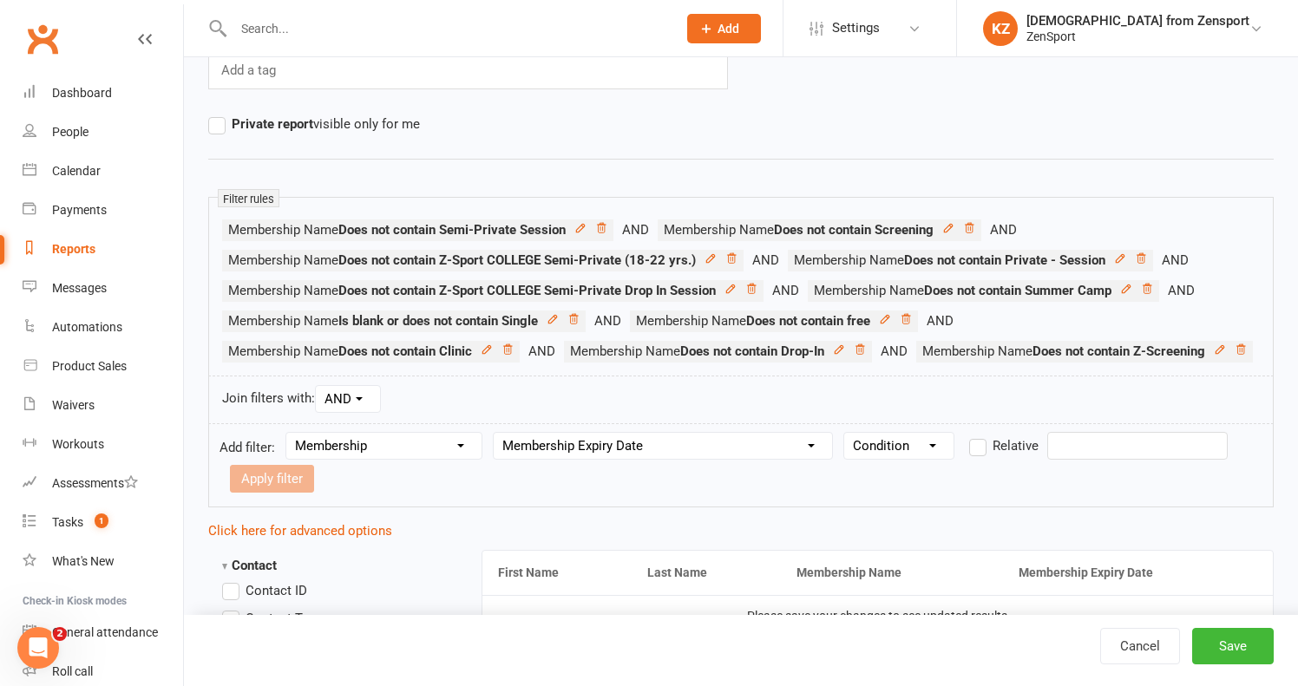
select select "3"
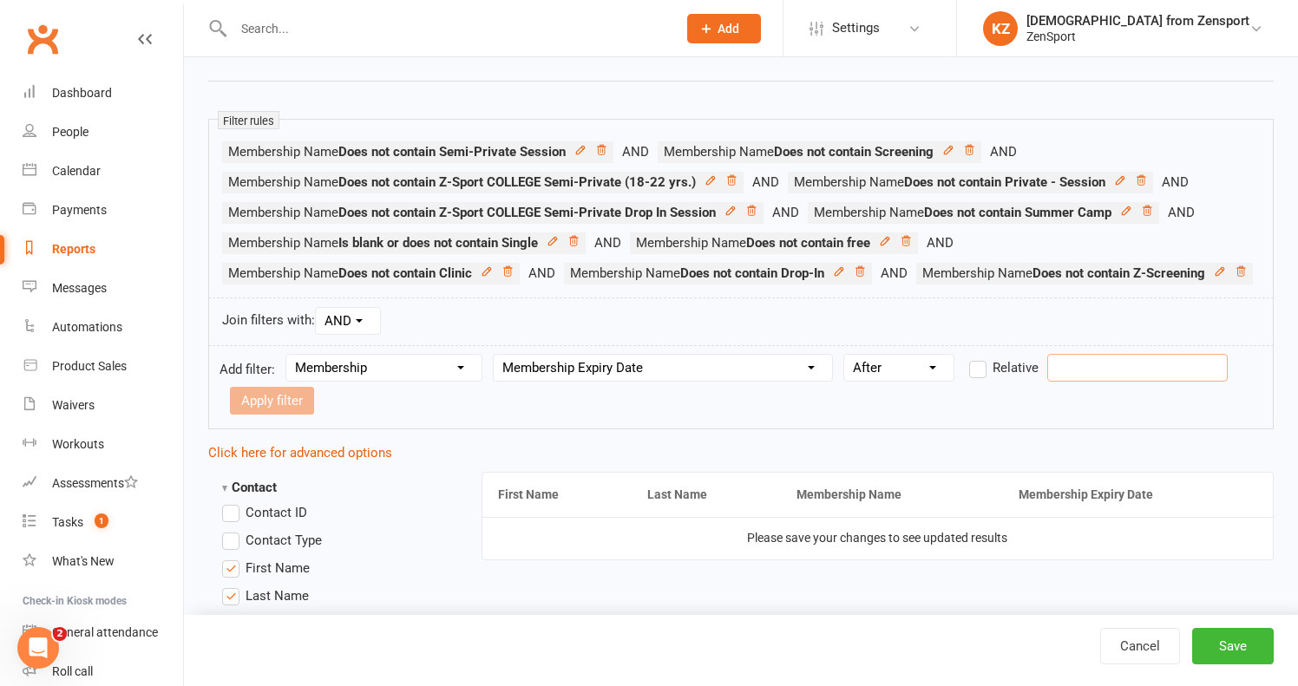
click at [1106, 382] on input "text" at bounding box center [1137, 368] width 180 height 28
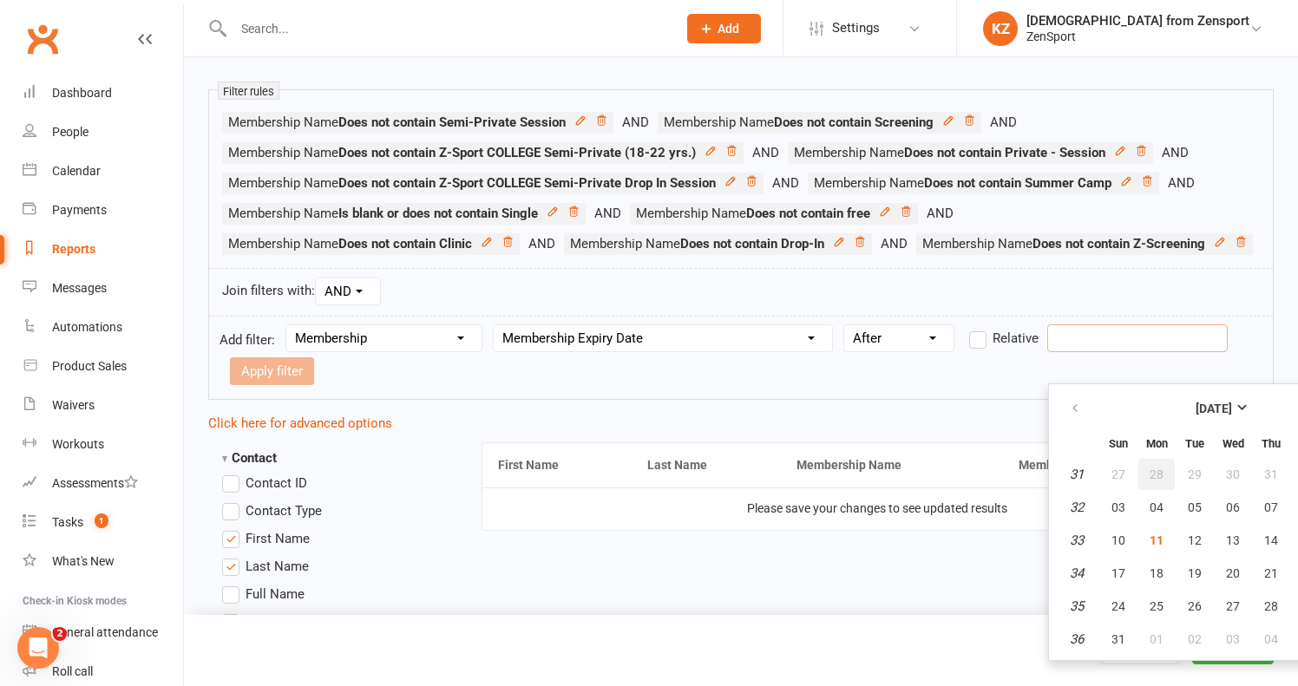
scroll to position [290, 0]
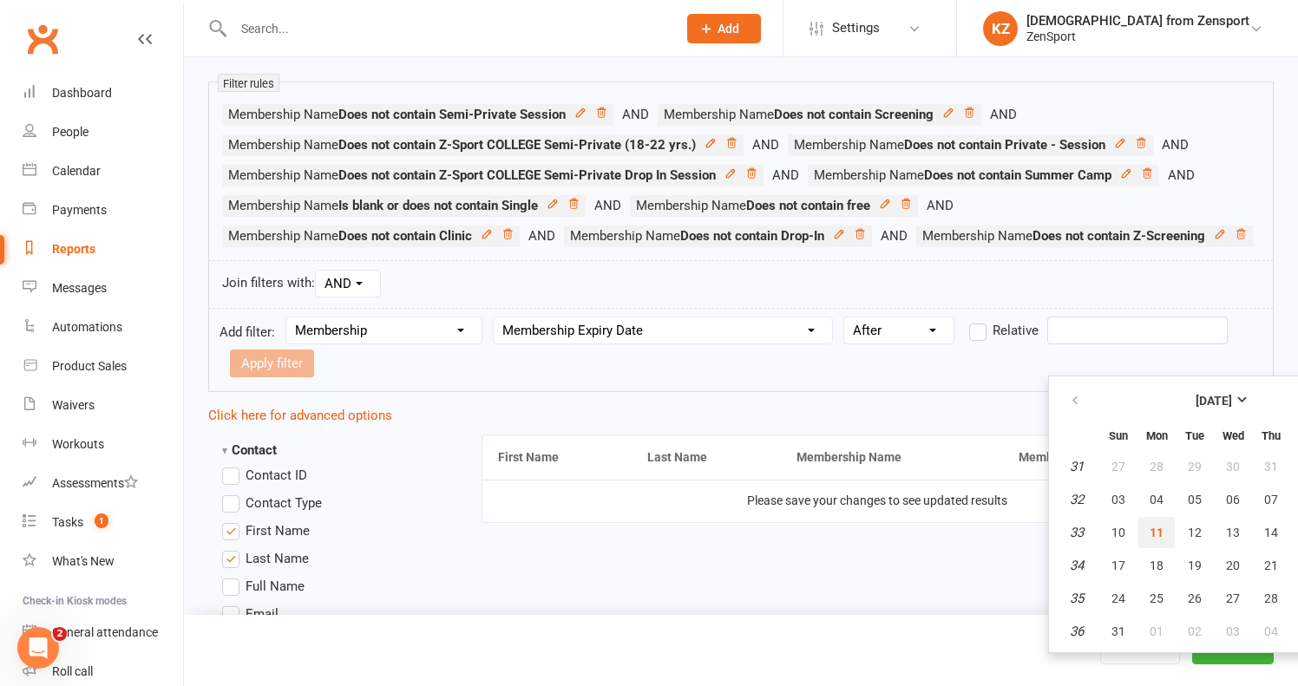
click at [1155, 529] on span "11" at bounding box center [1156, 533] width 14 height 14
type input "11 Aug 2025"
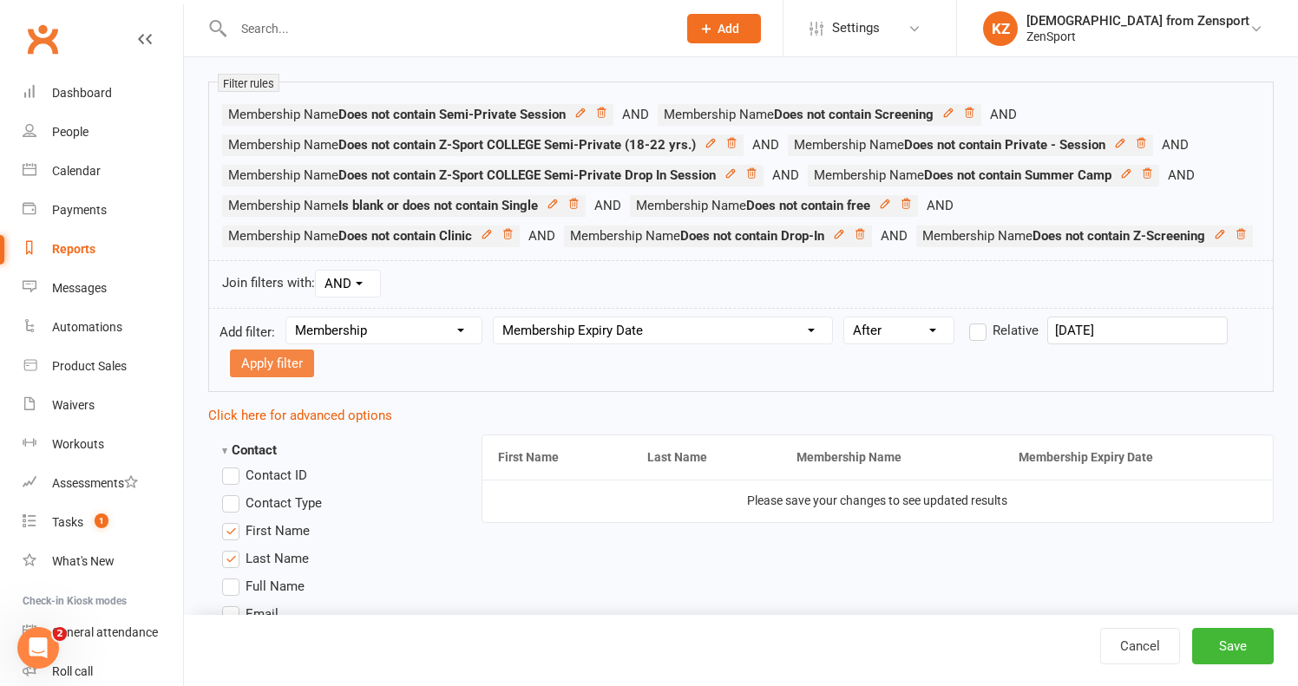
click at [295, 377] on button "Apply filter" at bounding box center [272, 364] width 84 height 28
select select
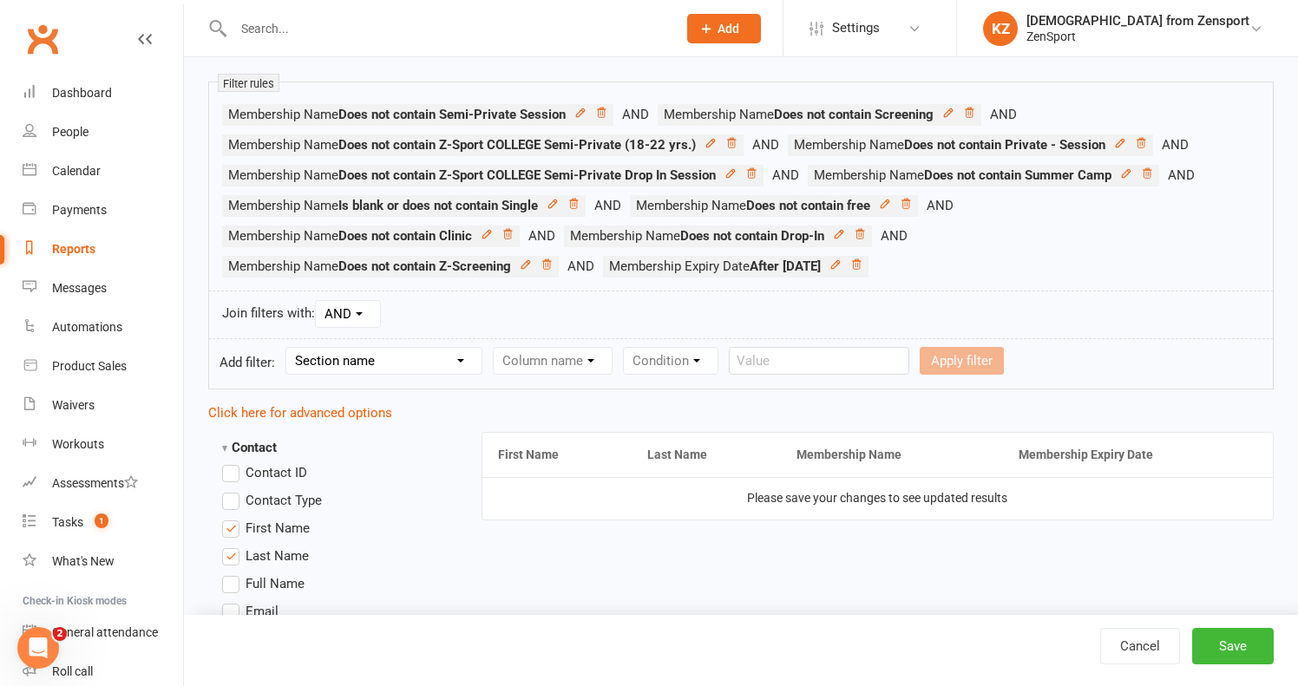
select select "10"
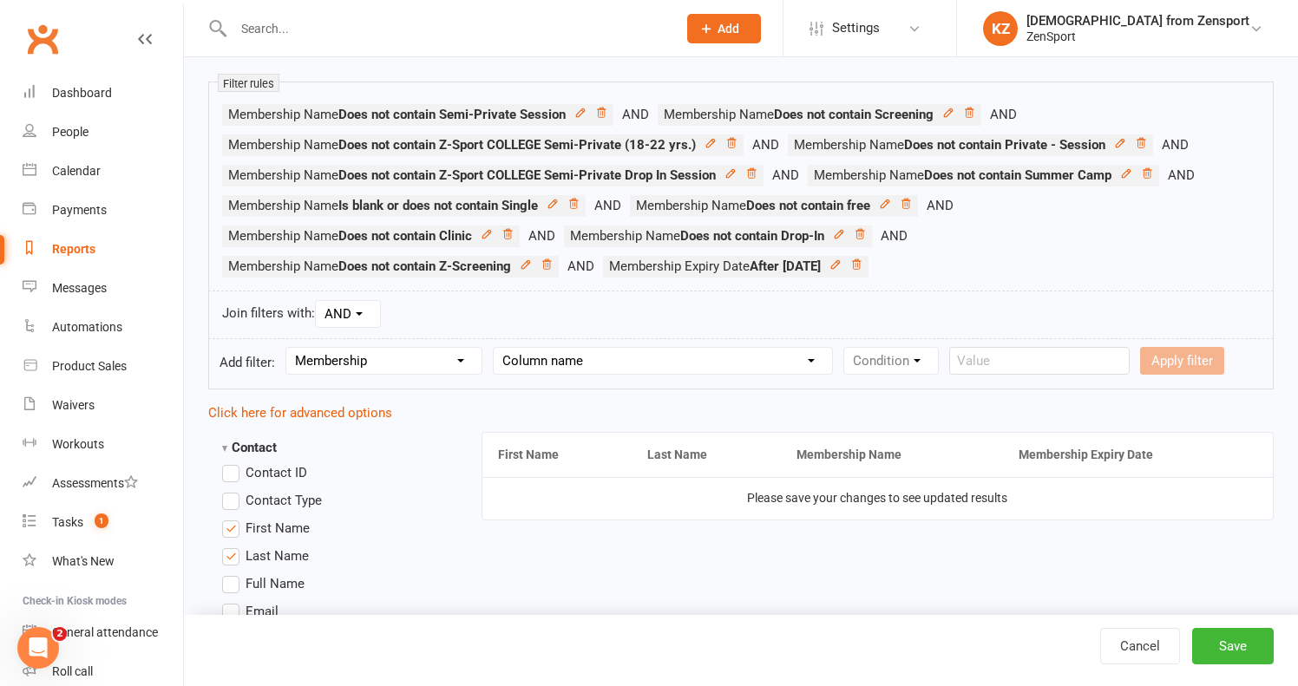
select select "6"
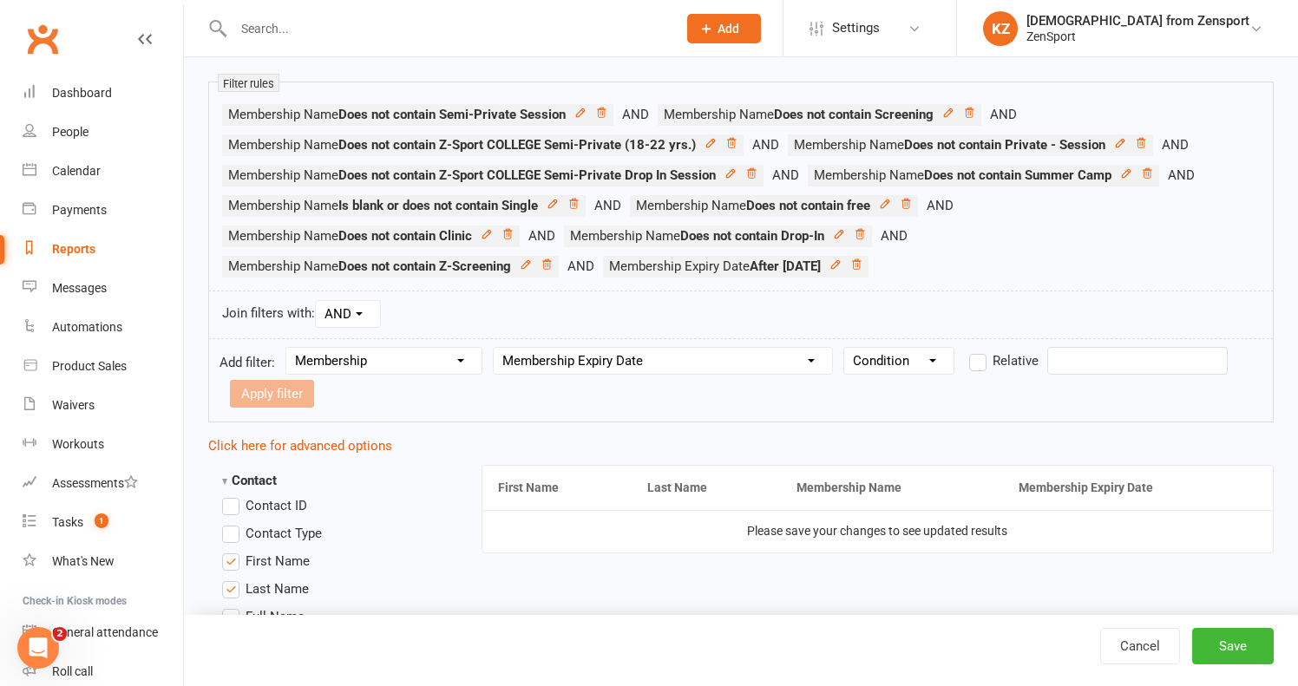
select select "2"
click at [1059, 353] on input "text" at bounding box center [1137, 361] width 180 height 28
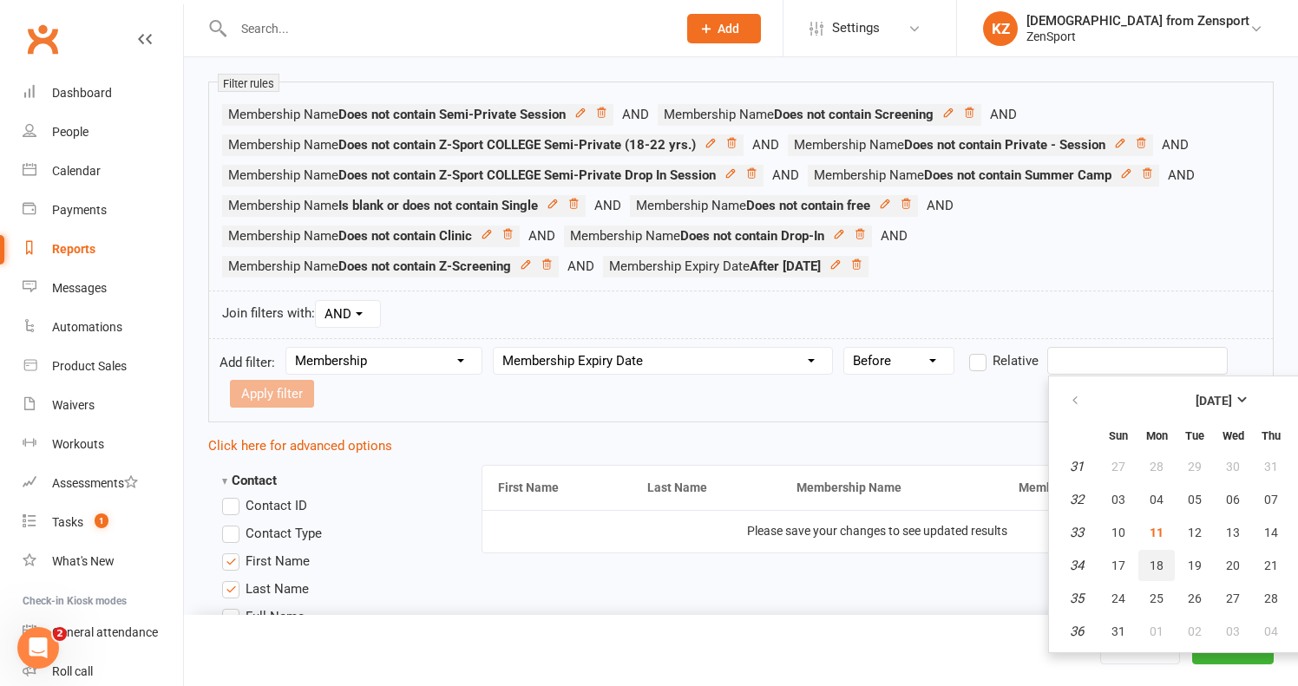
click at [1162, 563] on span "18" at bounding box center [1156, 566] width 14 height 14
type input "18 Aug 2025"
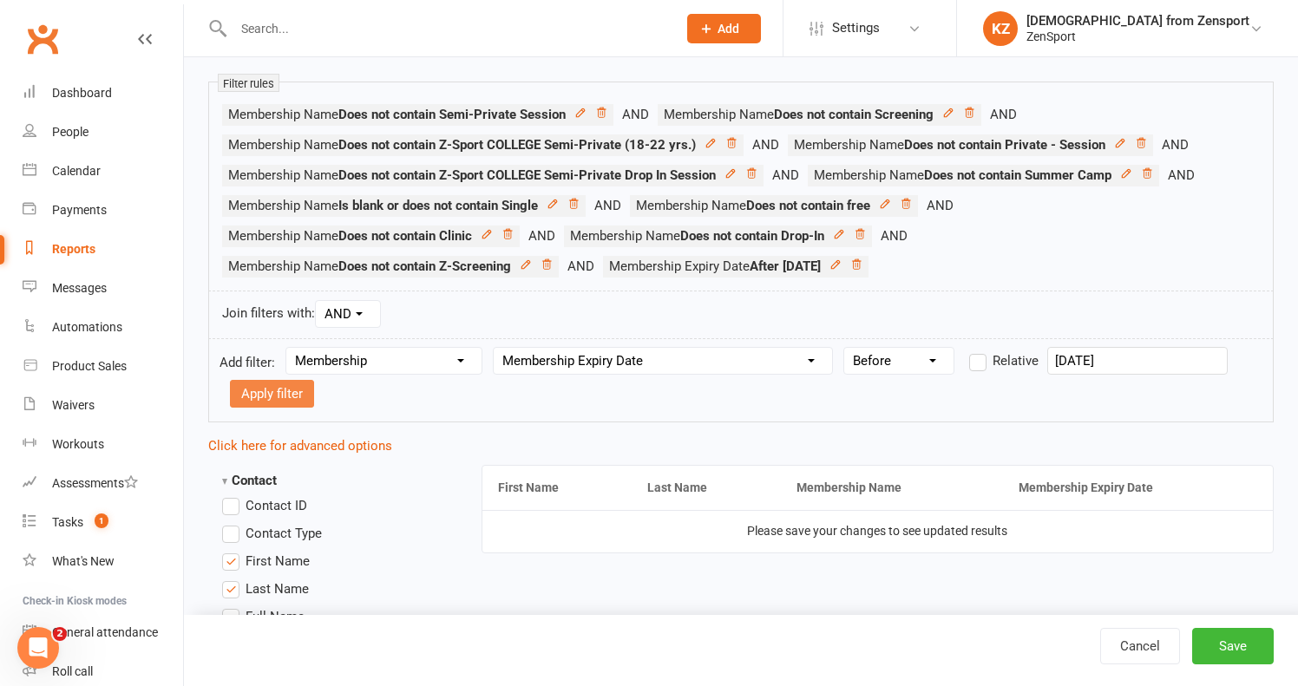
click at [241, 387] on button "Apply filter" at bounding box center [272, 394] width 84 height 28
select select
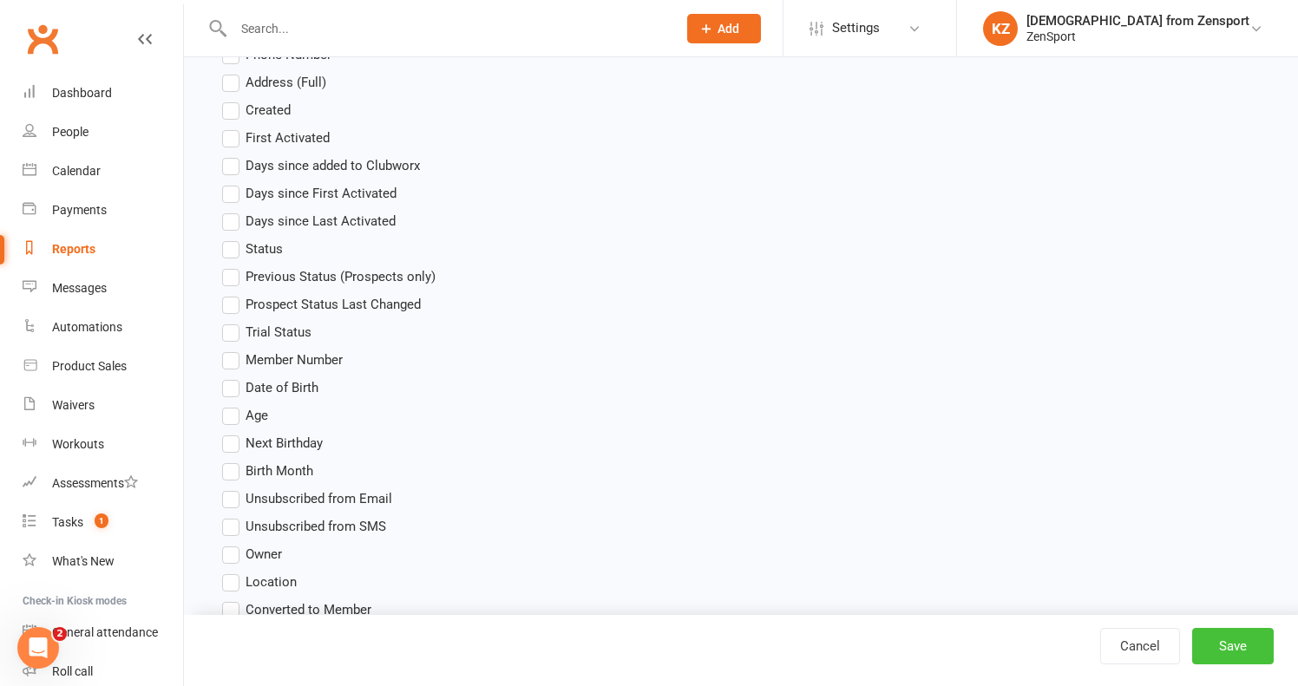
scroll to position [881, 0]
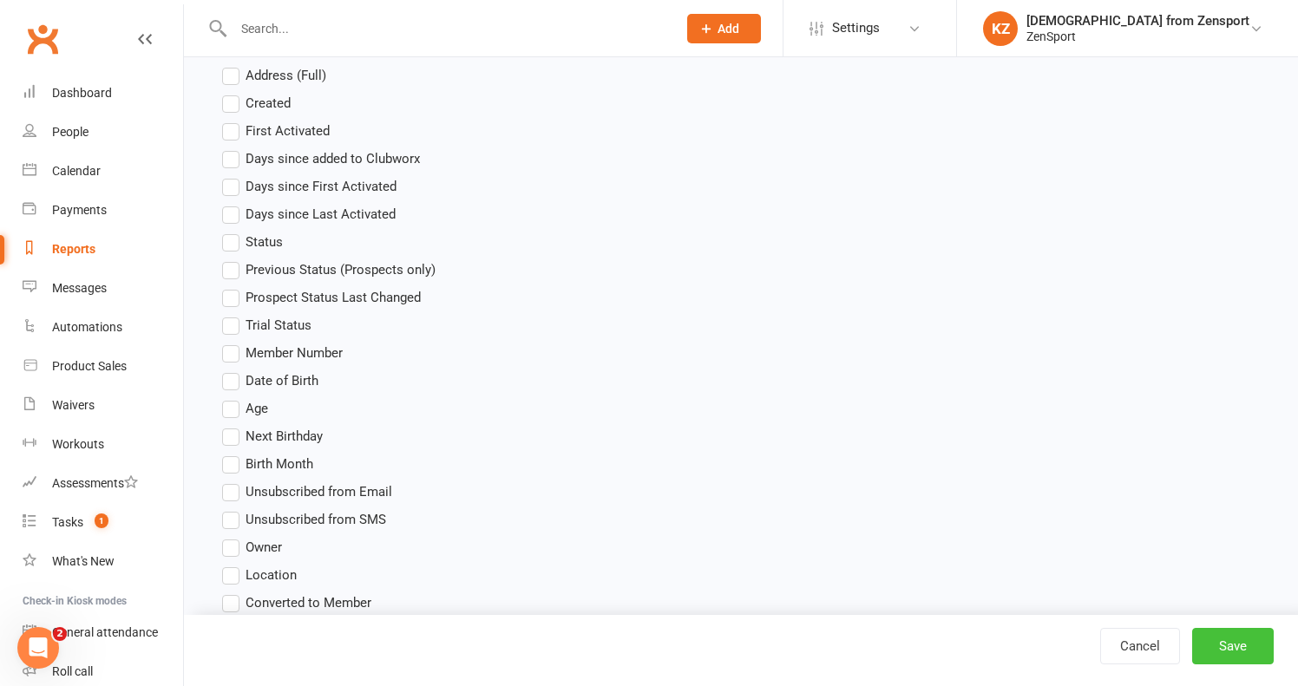
click at [1256, 641] on button "Save" at bounding box center [1233, 646] width 82 height 36
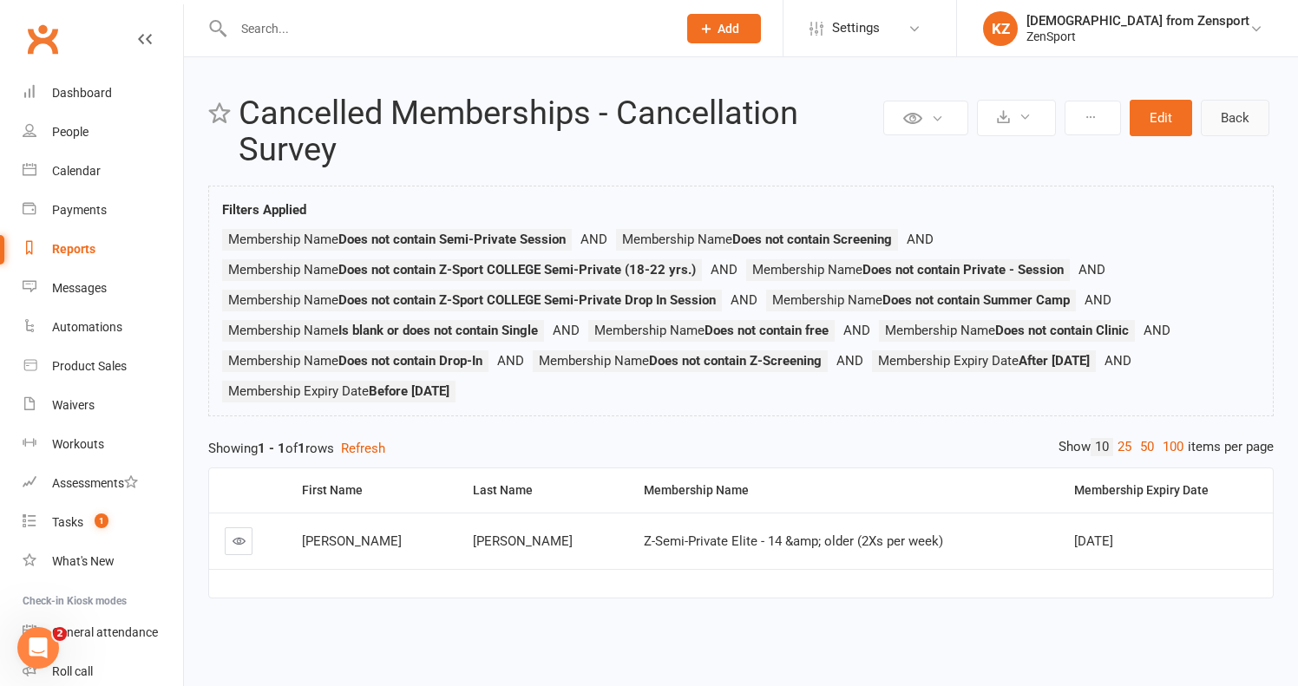
click at [1246, 113] on link "Back" at bounding box center [1235, 118] width 69 height 36
select select "100"
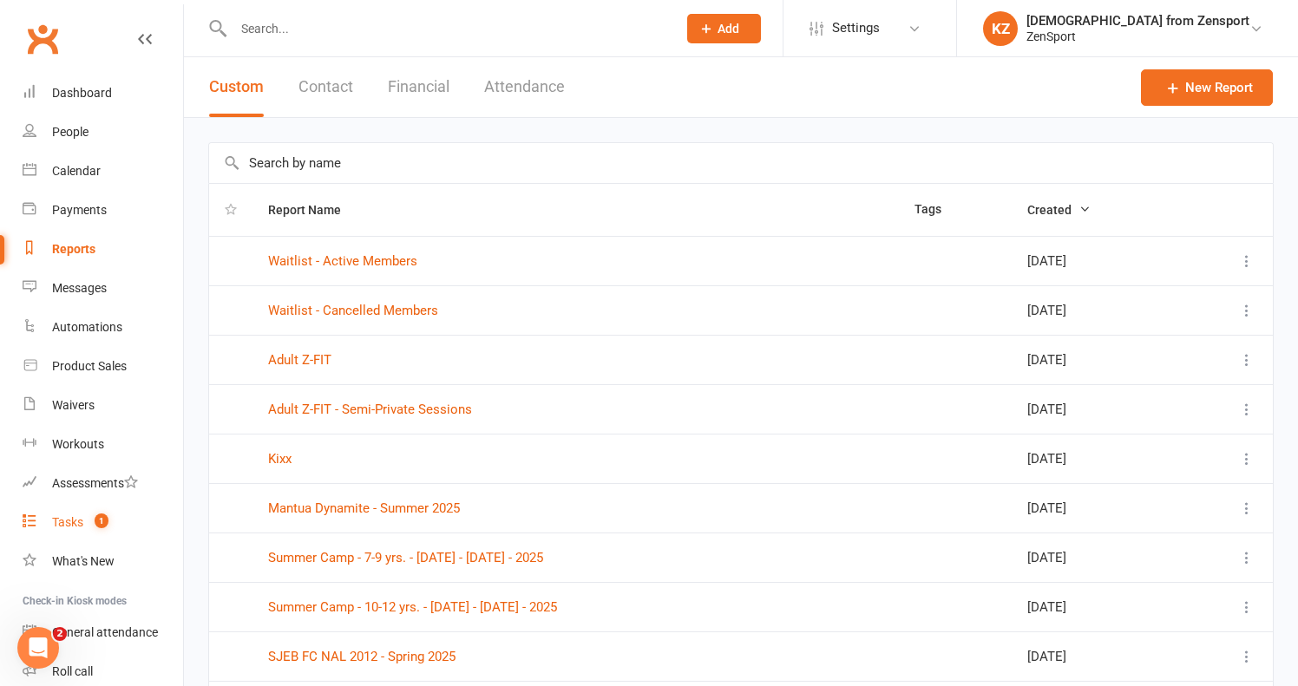
click at [74, 516] on div "Tasks" at bounding box center [67, 522] width 31 height 14
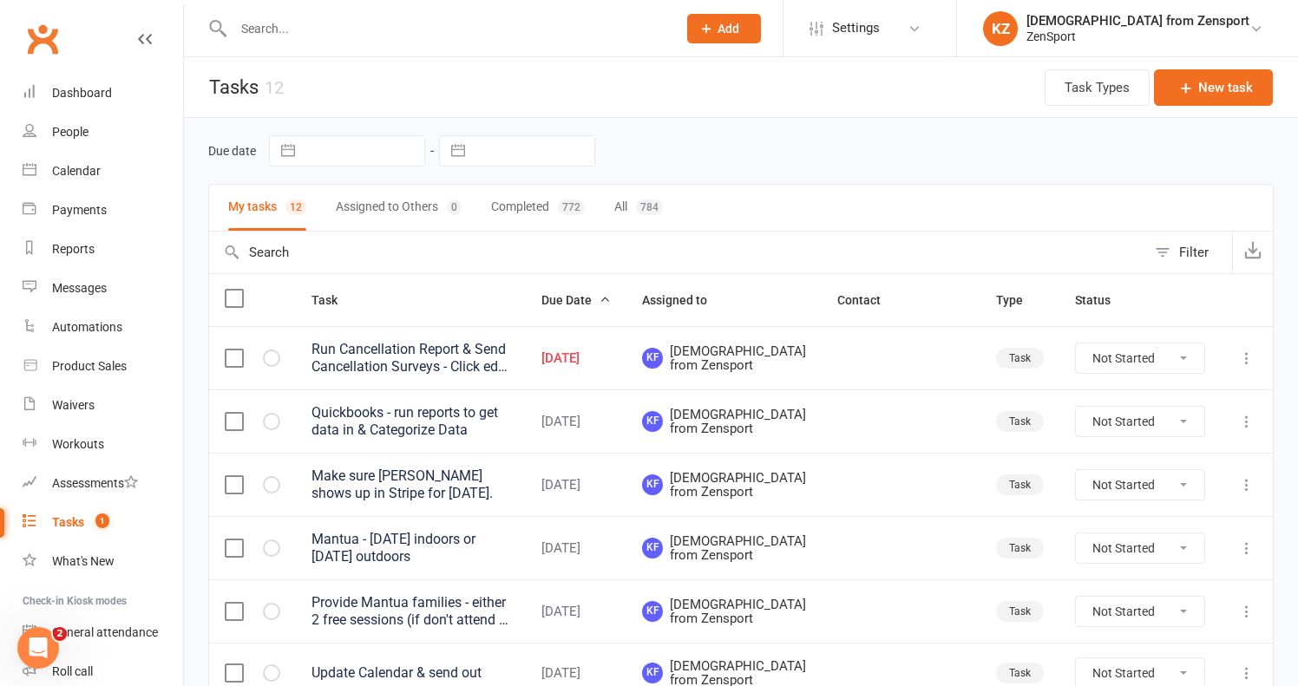
click at [395, 362] on div "Run Cancellation Report & Send Cancellation Surveys - Click edit in the report …" at bounding box center [410, 358] width 199 height 35
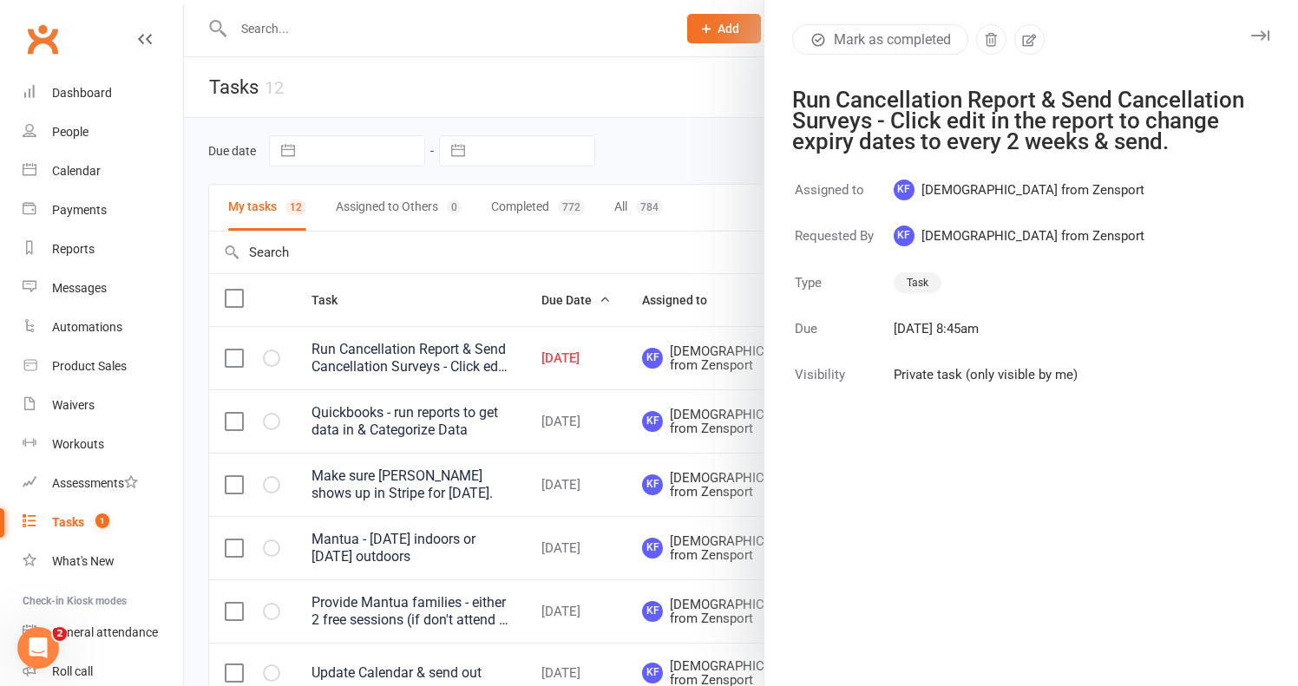
click at [394, 362] on div at bounding box center [741, 343] width 1114 height 686
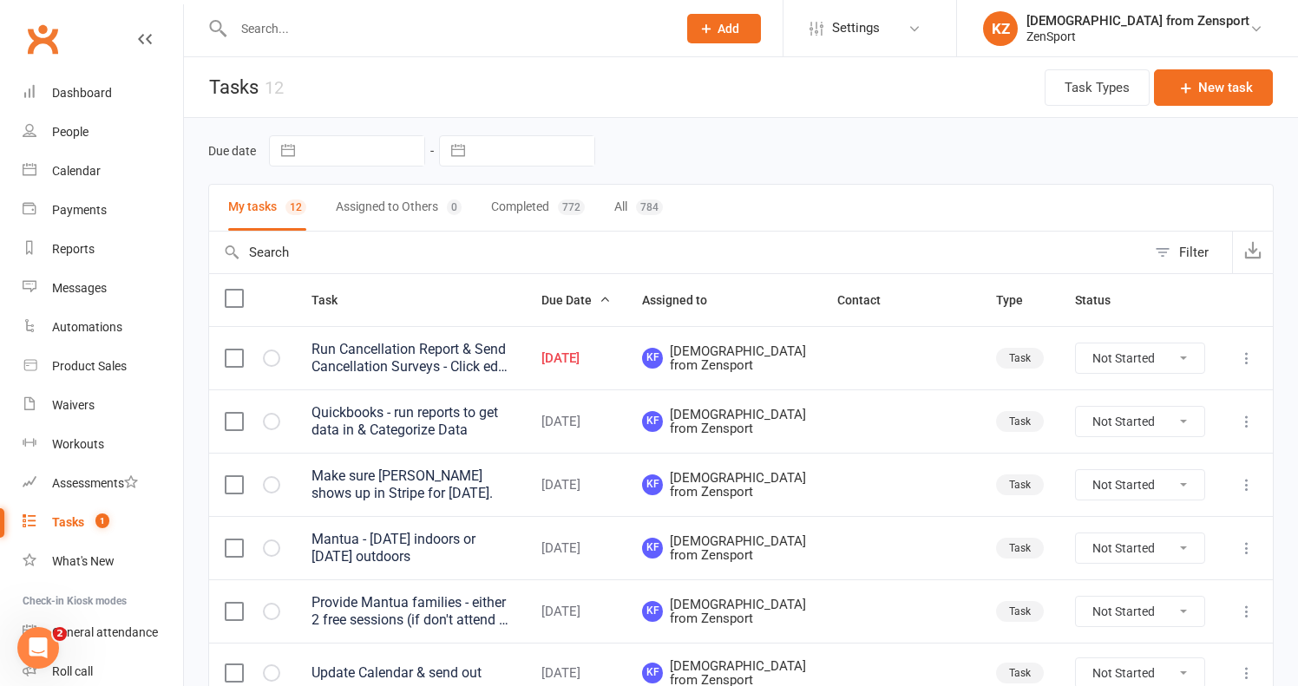
click at [510, 360] on div "Run Cancellation Report & Send Cancellation Surveys - Click edit in the report …" at bounding box center [410, 358] width 199 height 35
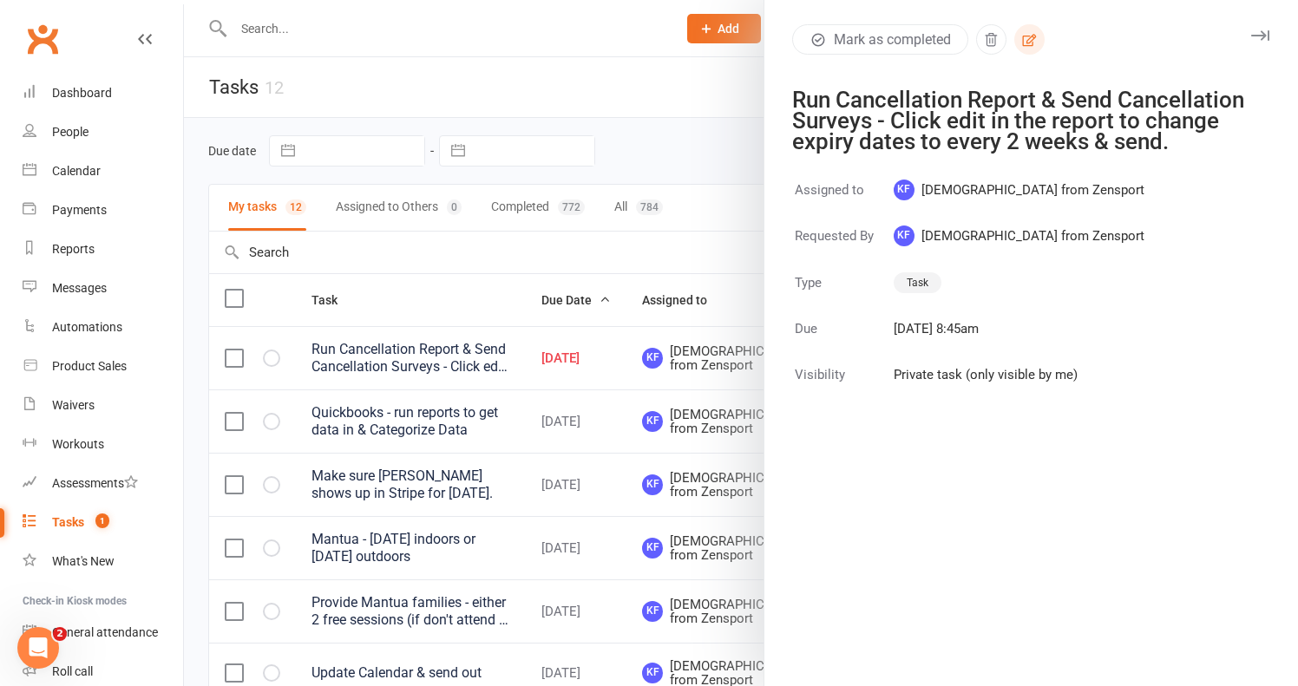
click at [1032, 40] on icon "button" at bounding box center [1029, 40] width 16 height 16
select select "43198"
select select "9788"
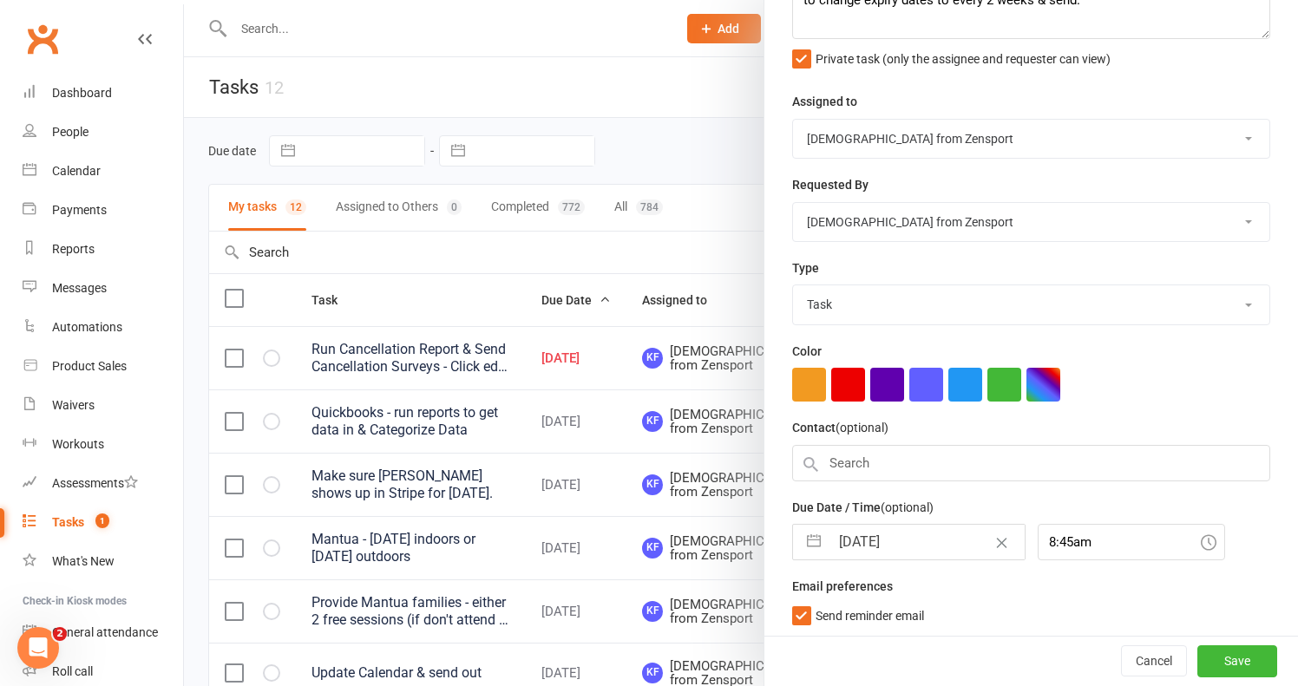
click at [889, 538] on input "11 Aug 2025" at bounding box center [926, 542] width 195 height 35
select select "6"
select select "2025"
select select "7"
select select "2025"
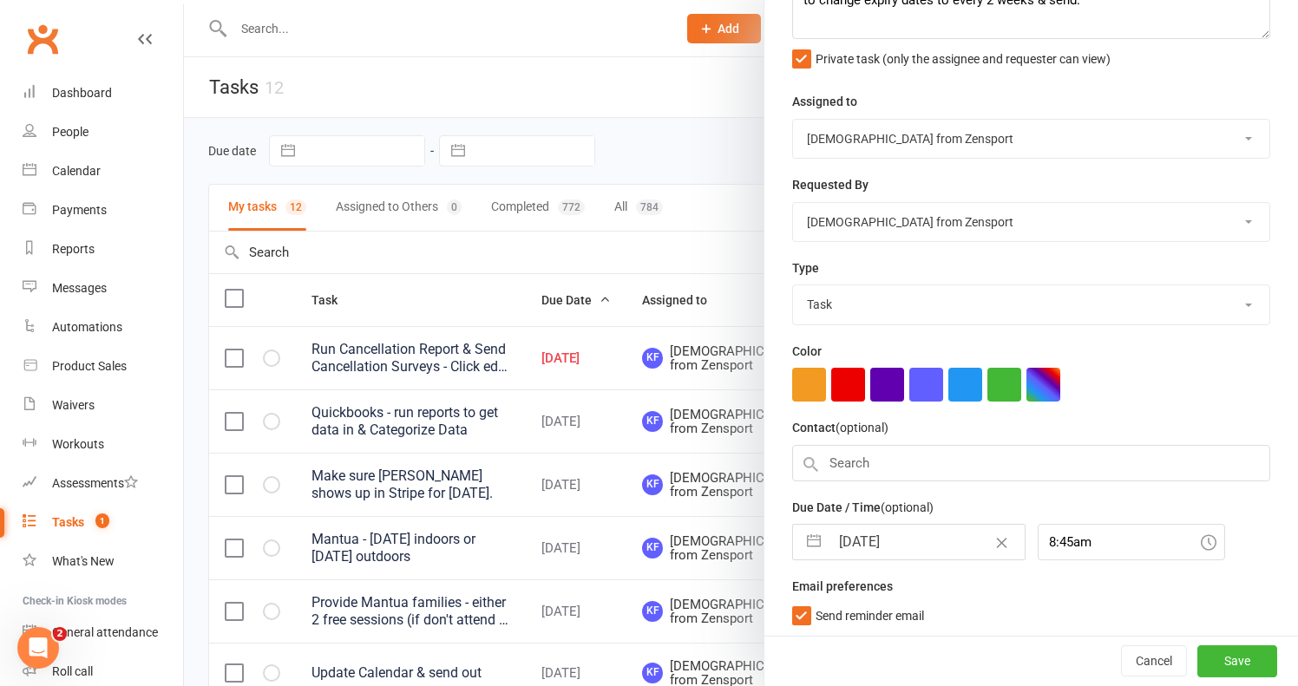
select select "8"
select select "2025"
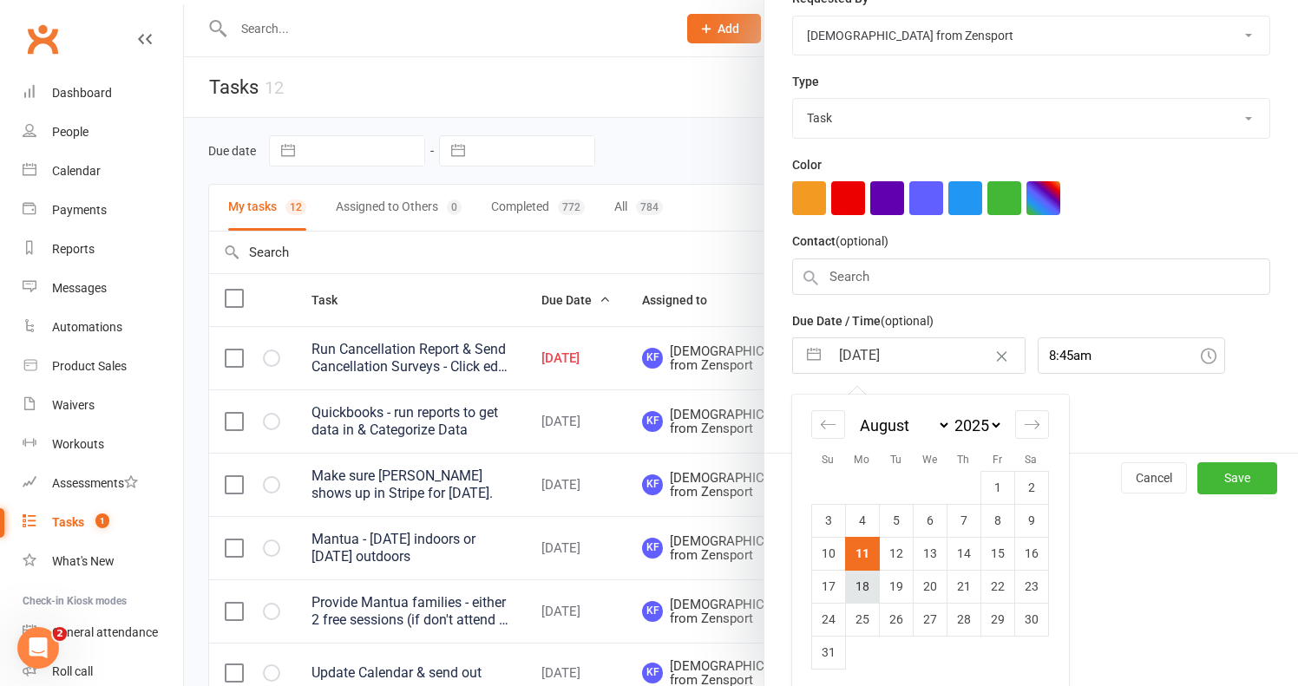
click at [866, 581] on td "18" at bounding box center [862, 586] width 34 height 33
type input "18 Aug 2025"
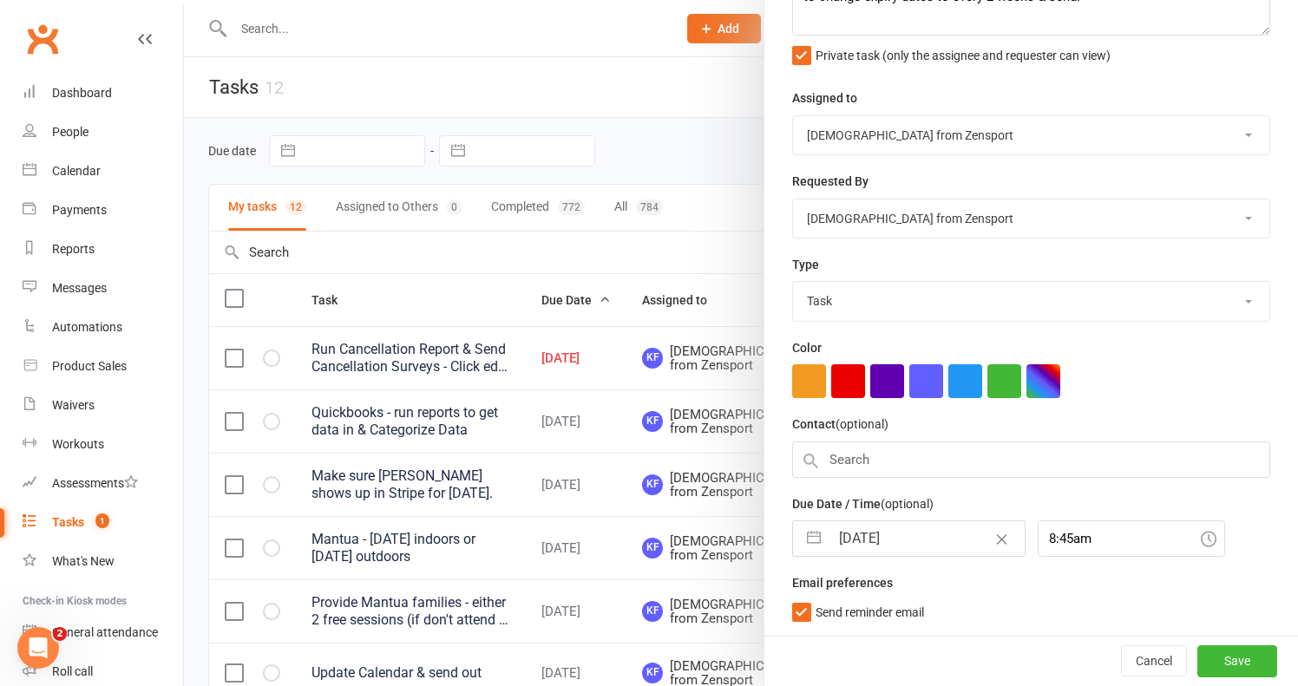
scroll to position [140, 0]
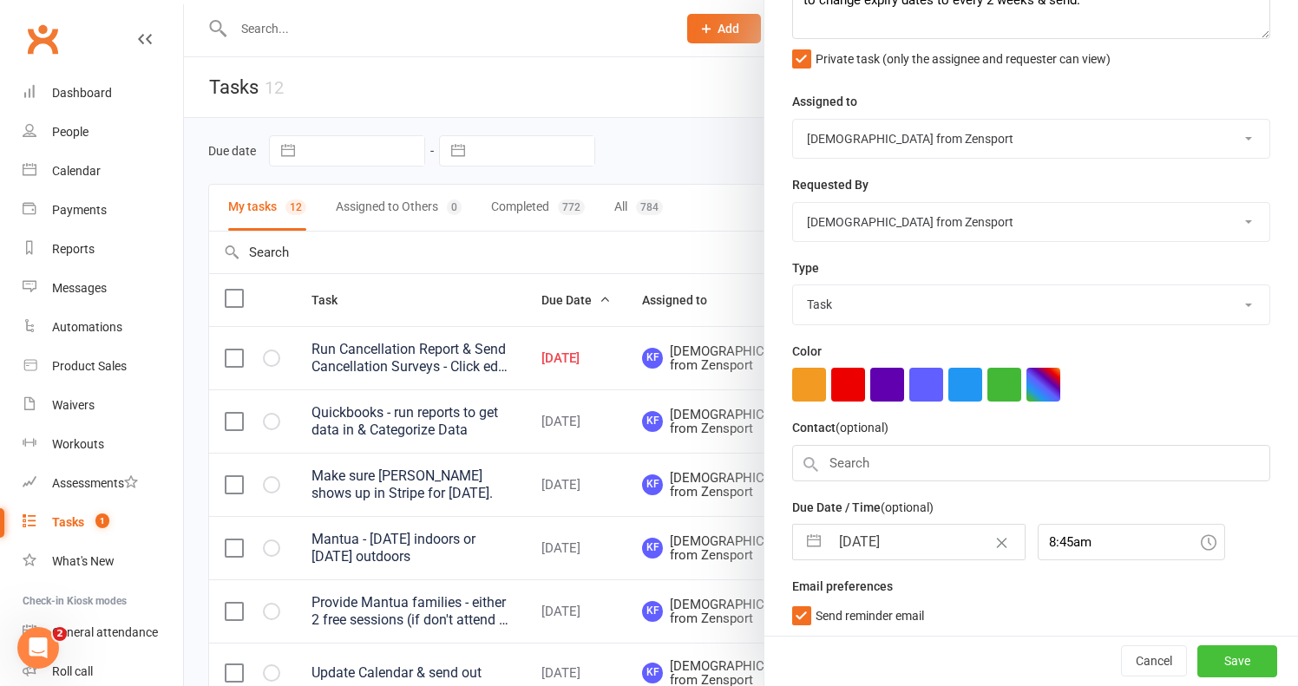
click at [1221, 651] on button "Save" at bounding box center [1237, 661] width 80 height 31
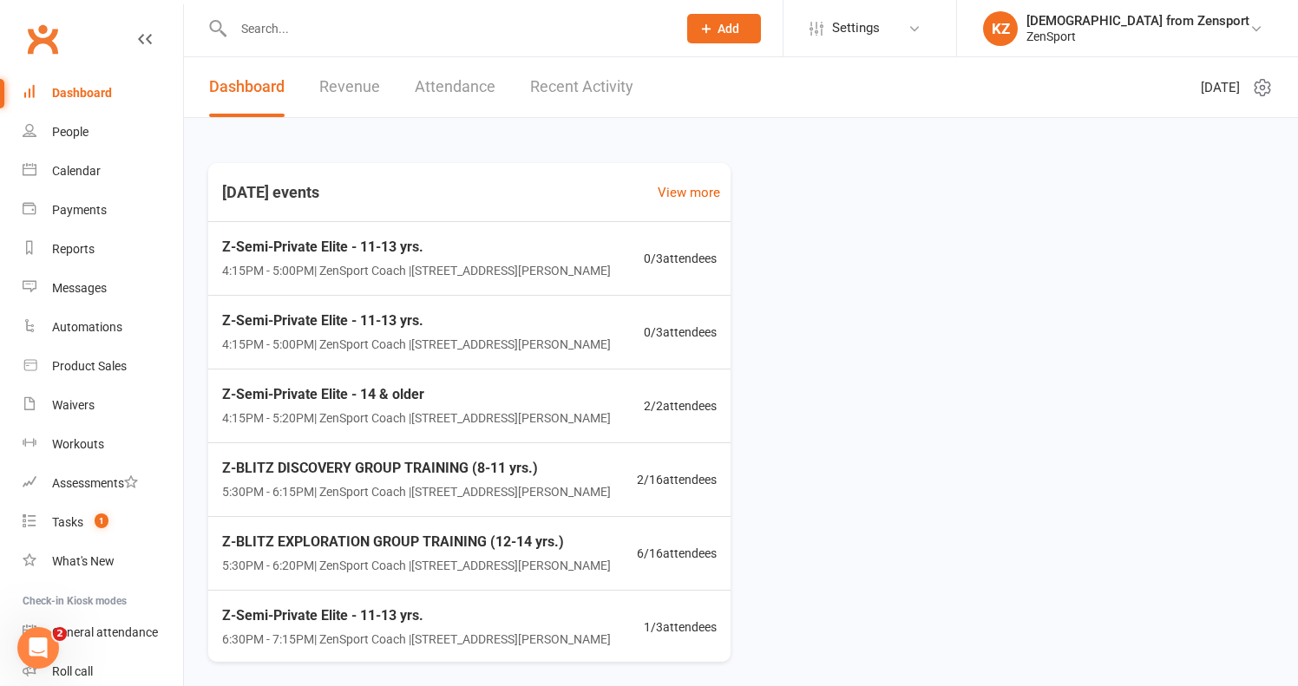
click at [274, 36] on input "text" at bounding box center [446, 28] width 436 height 24
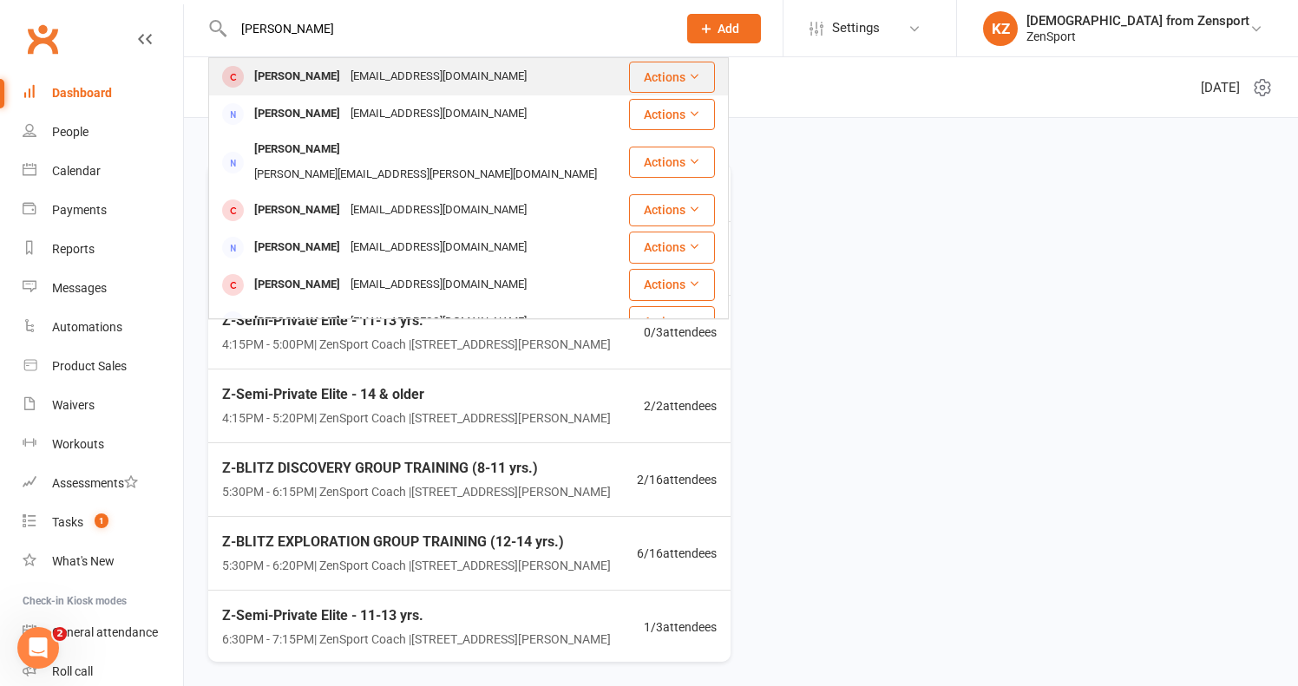
type input "james v"
click at [284, 77] on div "James Verton" at bounding box center [297, 76] width 96 height 25
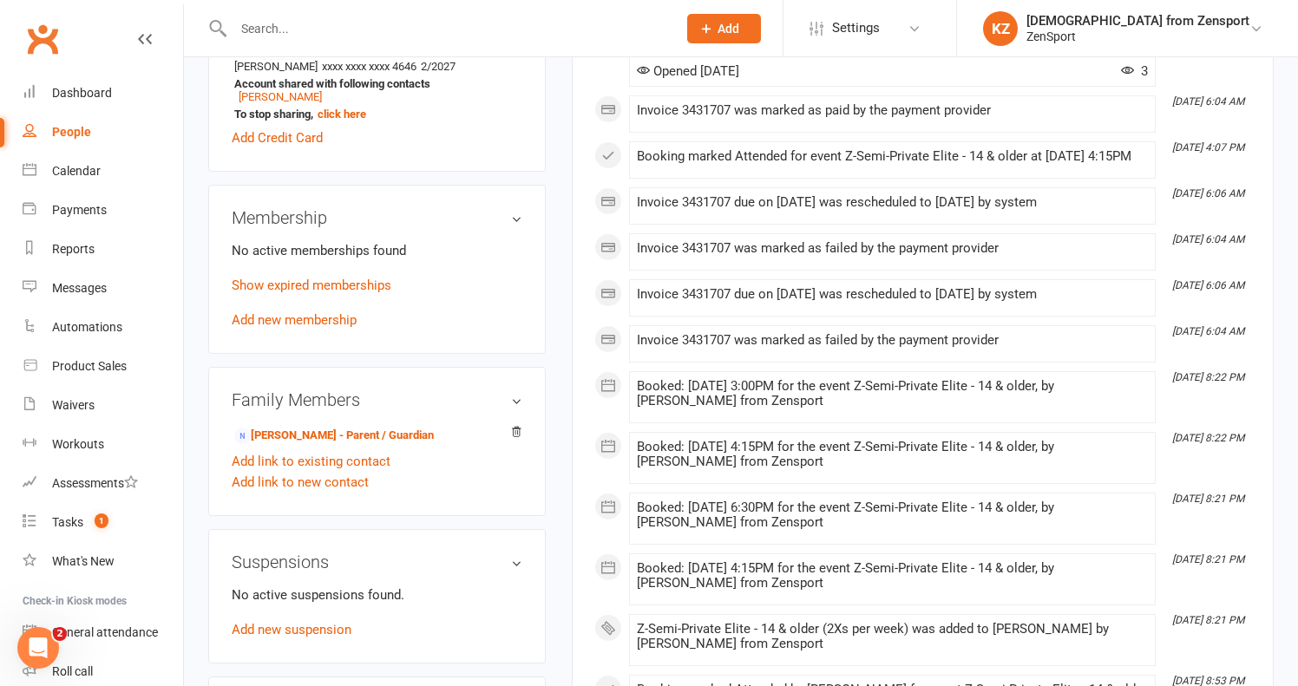
scroll to position [594, 0]
click at [390, 429] on link "Steven Verton - Parent / Guardian" at bounding box center [334, 434] width 200 height 18
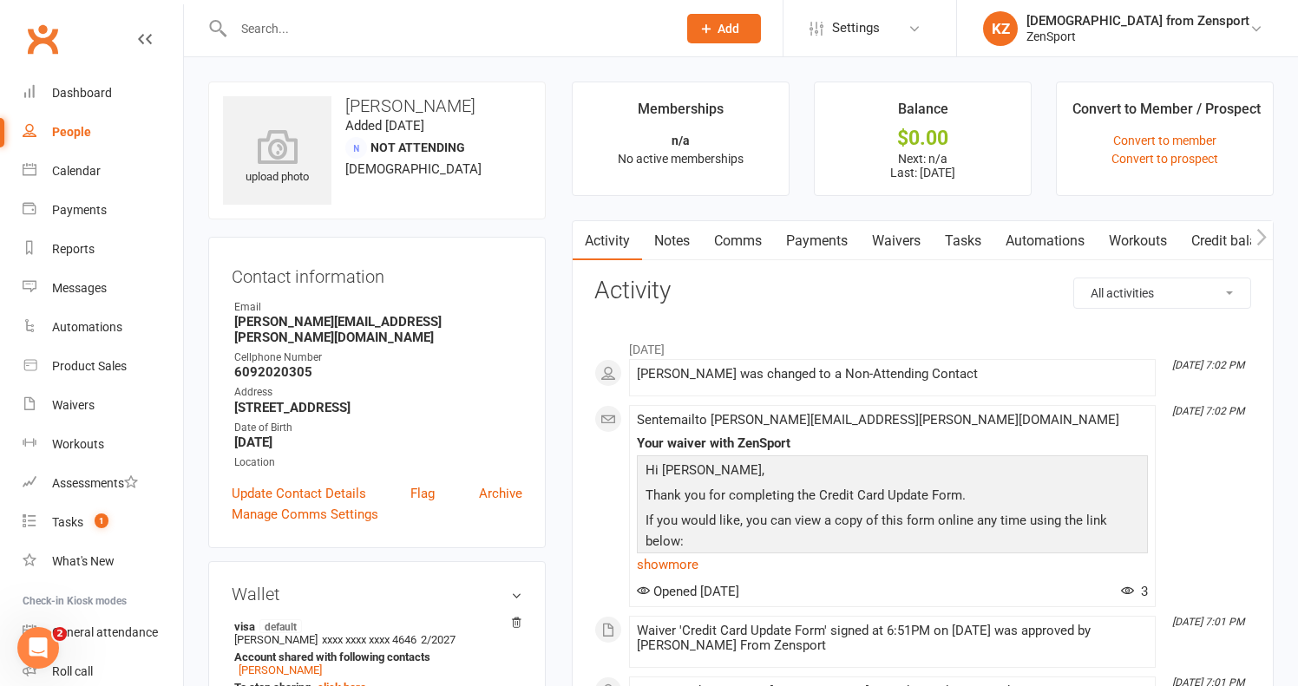
click at [916, 236] on link "Waivers" at bounding box center [896, 241] width 73 height 40
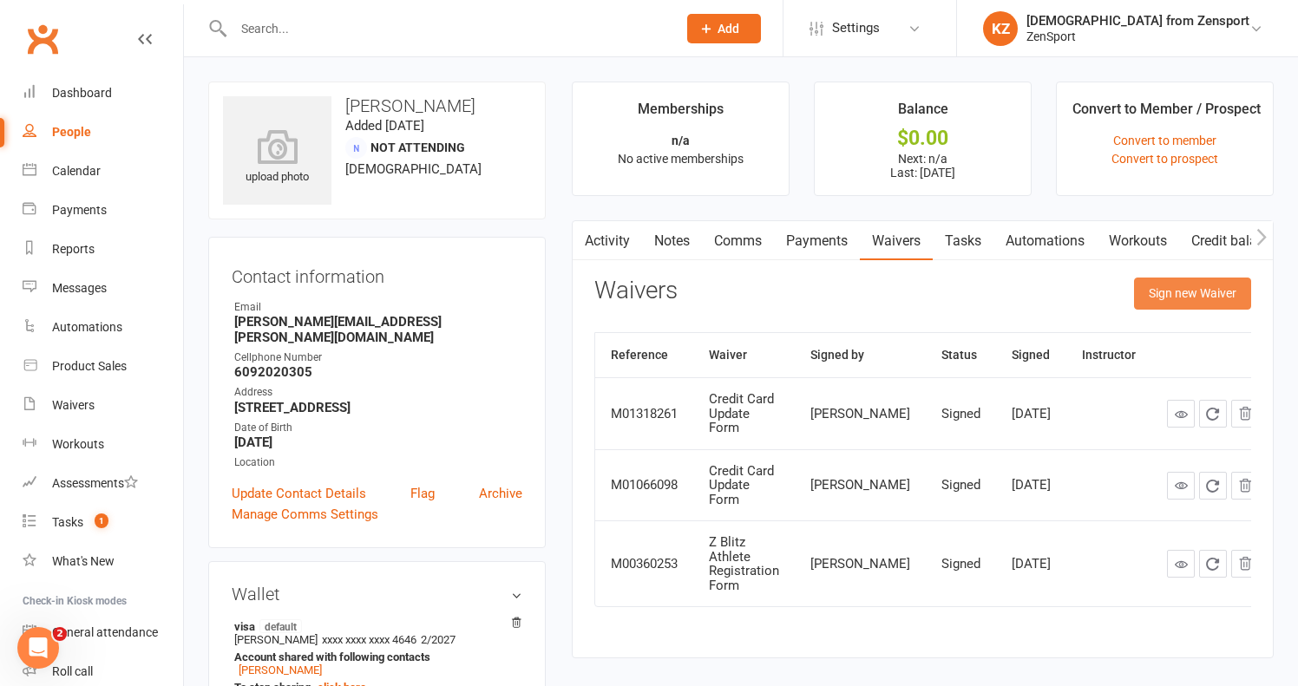
click at [1194, 290] on button "Sign new Waiver" at bounding box center [1192, 293] width 117 height 31
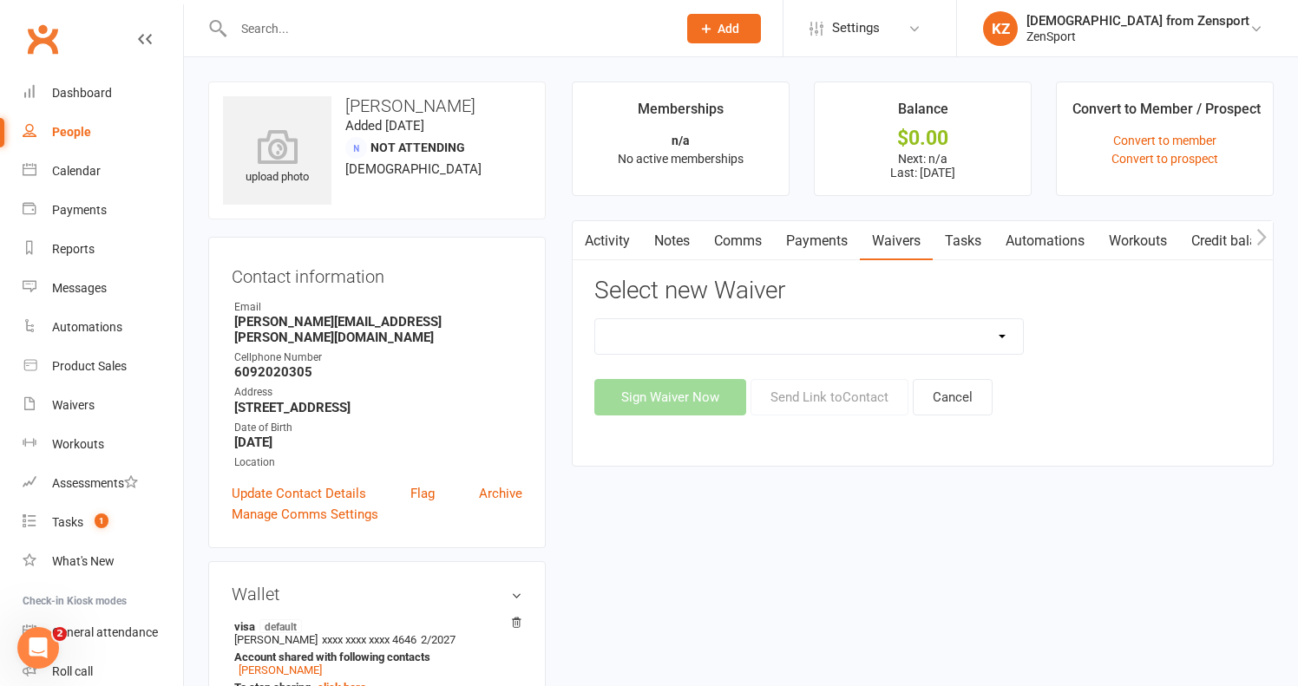
select select "13248"
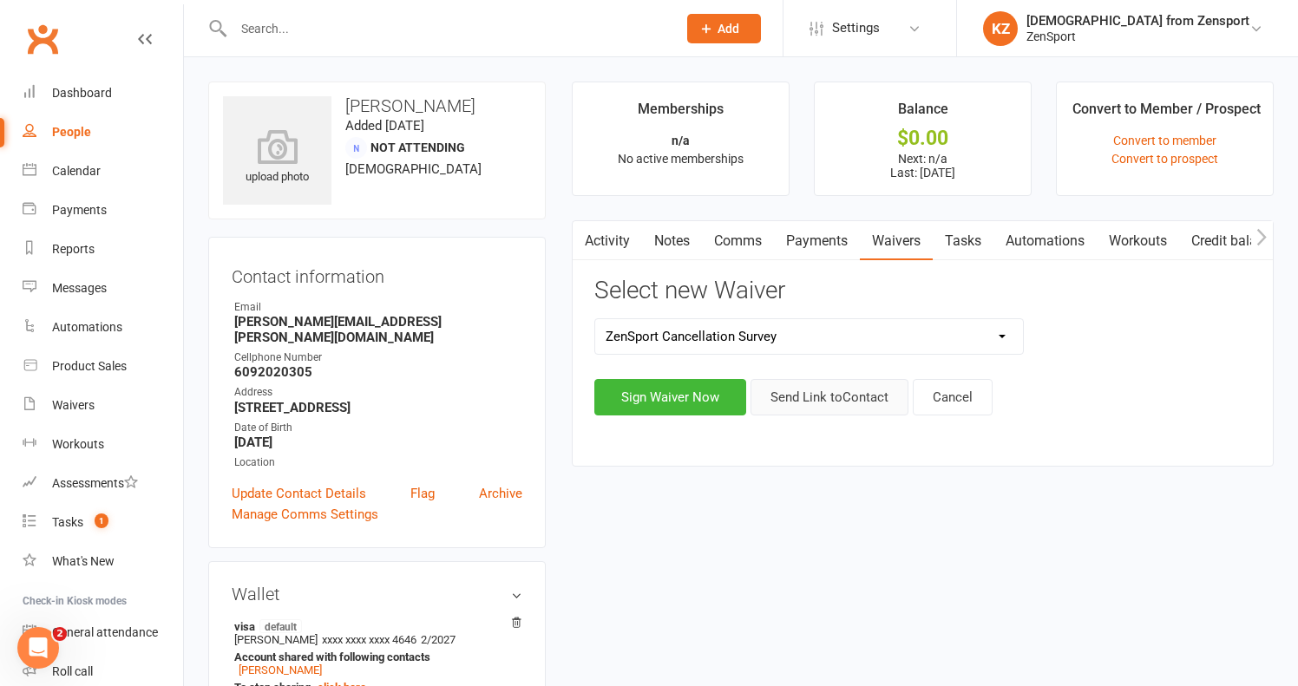
click at [839, 390] on button "Send Link to Contact" at bounding box center [829, 397] width 158 height 36
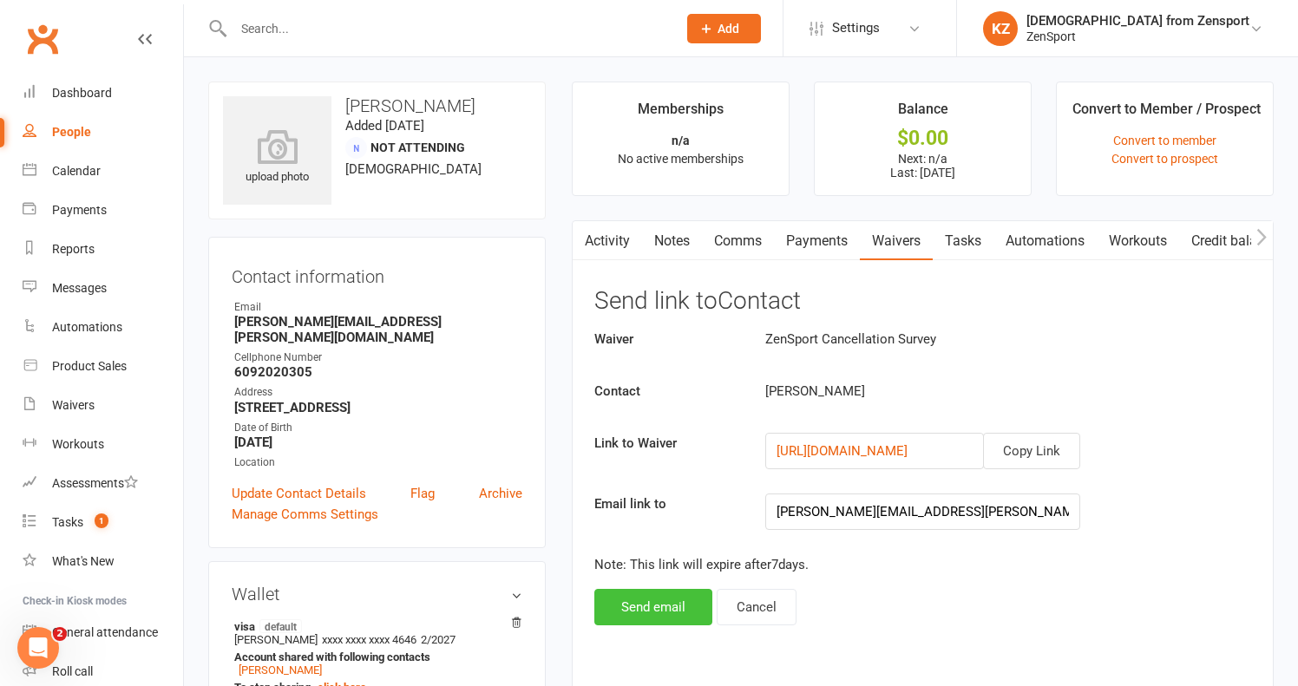
click at [664, 603] on button "Send email" at bounding box center [653, 607] width 118 height 36
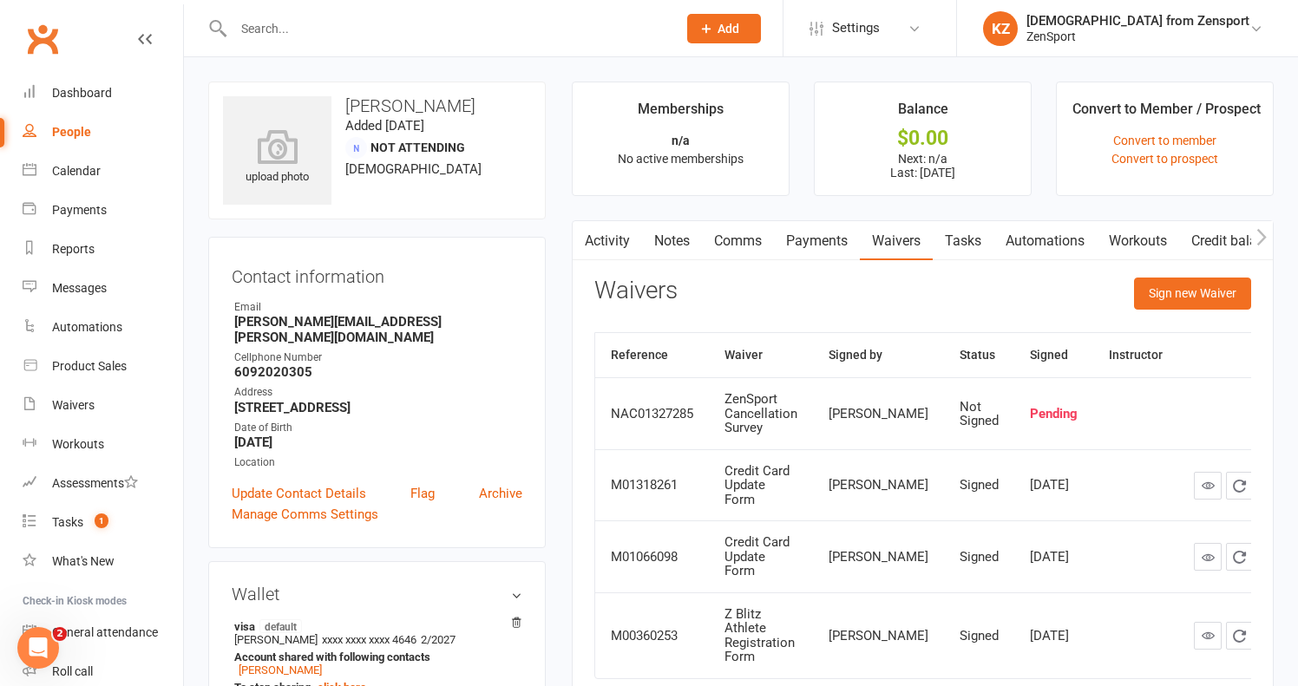
click at [271, 35] on input "text" at bounding box center [446, 28] width 436 height 24
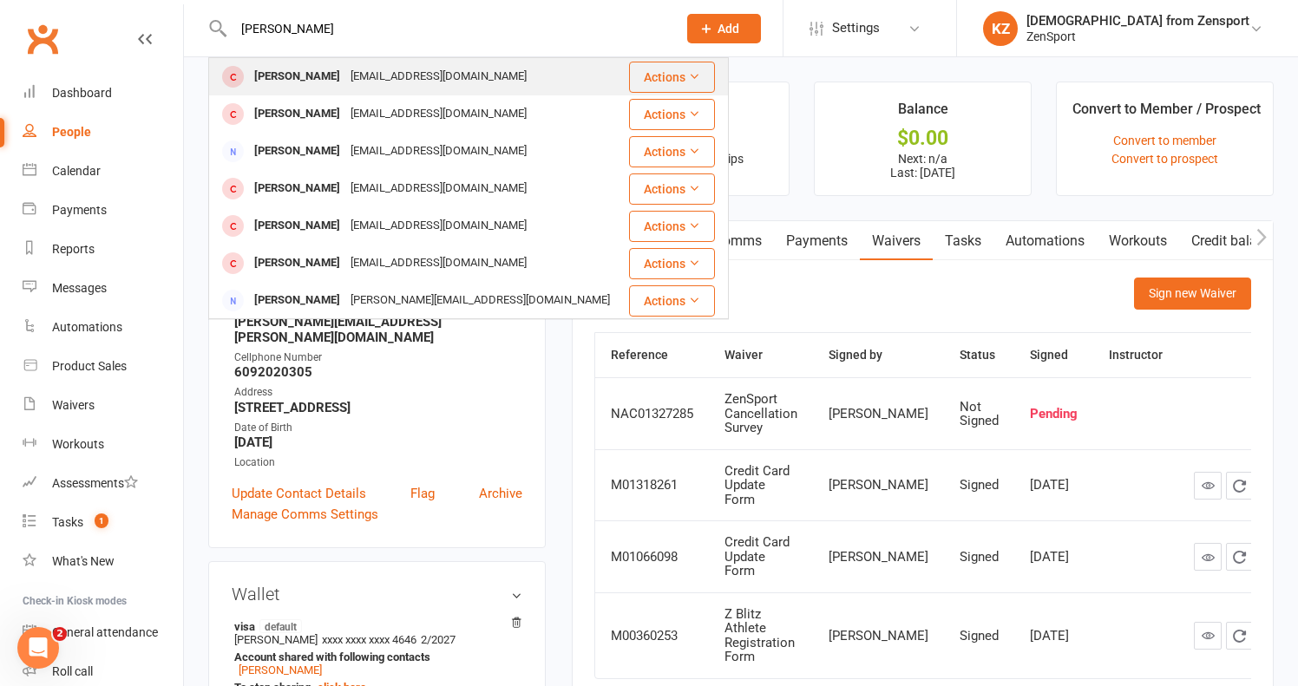
type input "elena c"
click at [289, 74] on div "Elena Cicchini" at bounding box center [297, 76] width 96 height 25
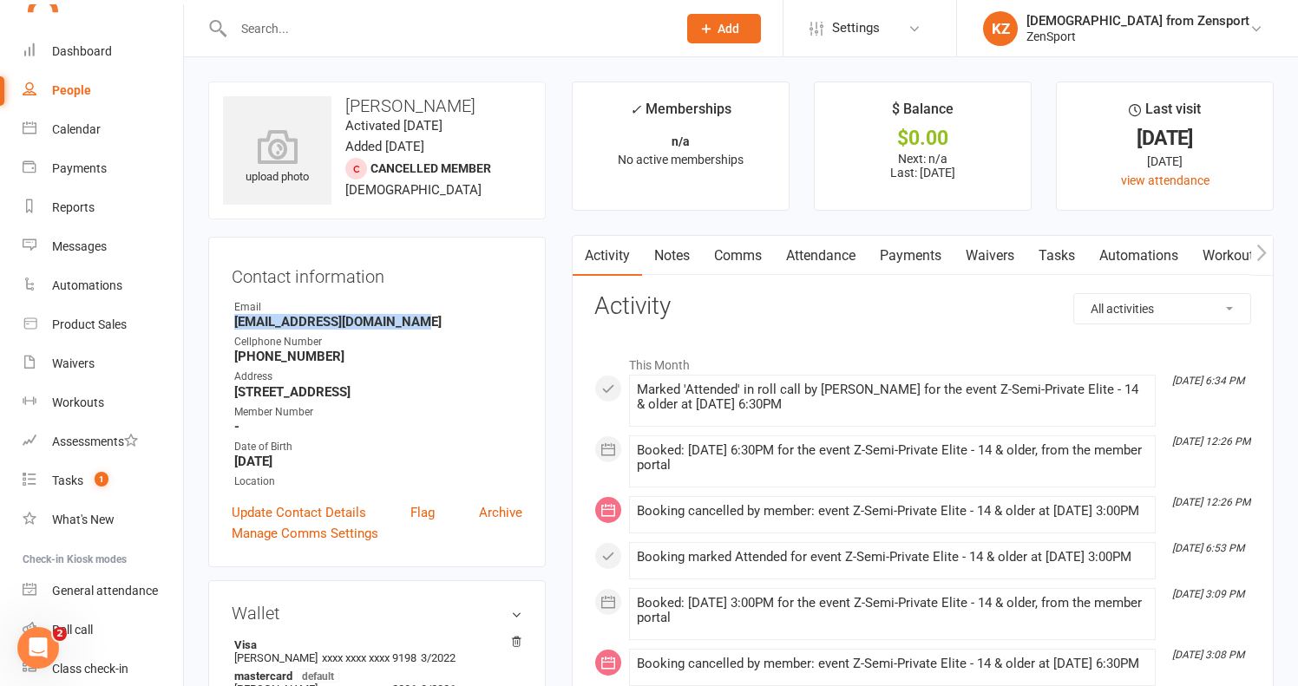
drag, startPoint x: 409, startPoint y: 320, endPoint x: 225, endPoint y: 318, distance: 183.9
click at [225, 318] on div "Contact information Owner Email elenacicchini01@icloud.com Cellphone Number (85…" at bounding box center [376, 402] width 337 height 331
copy strong "elenacicchini01@icloud.com"
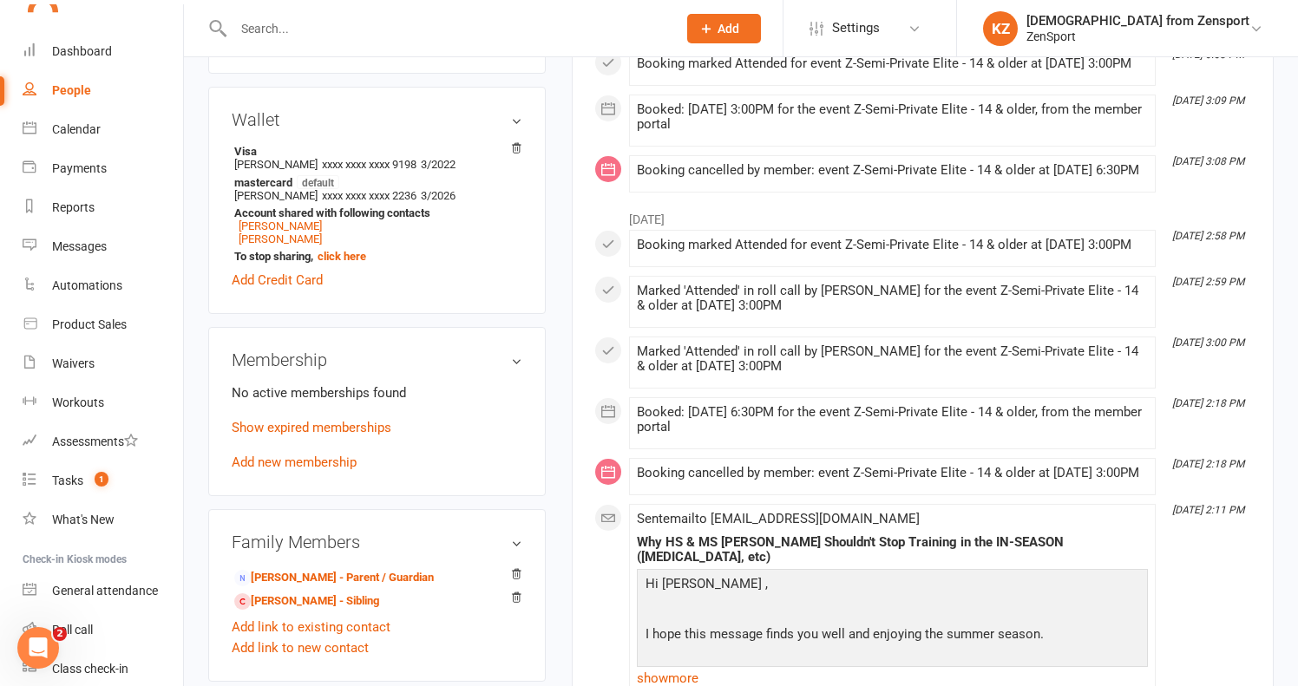
scroll to position [494, 0]
click at [313, 574] on link "Jeannine Cicchini - Parent / Guardian" at bounding box center [334, 577] width 200 height 18
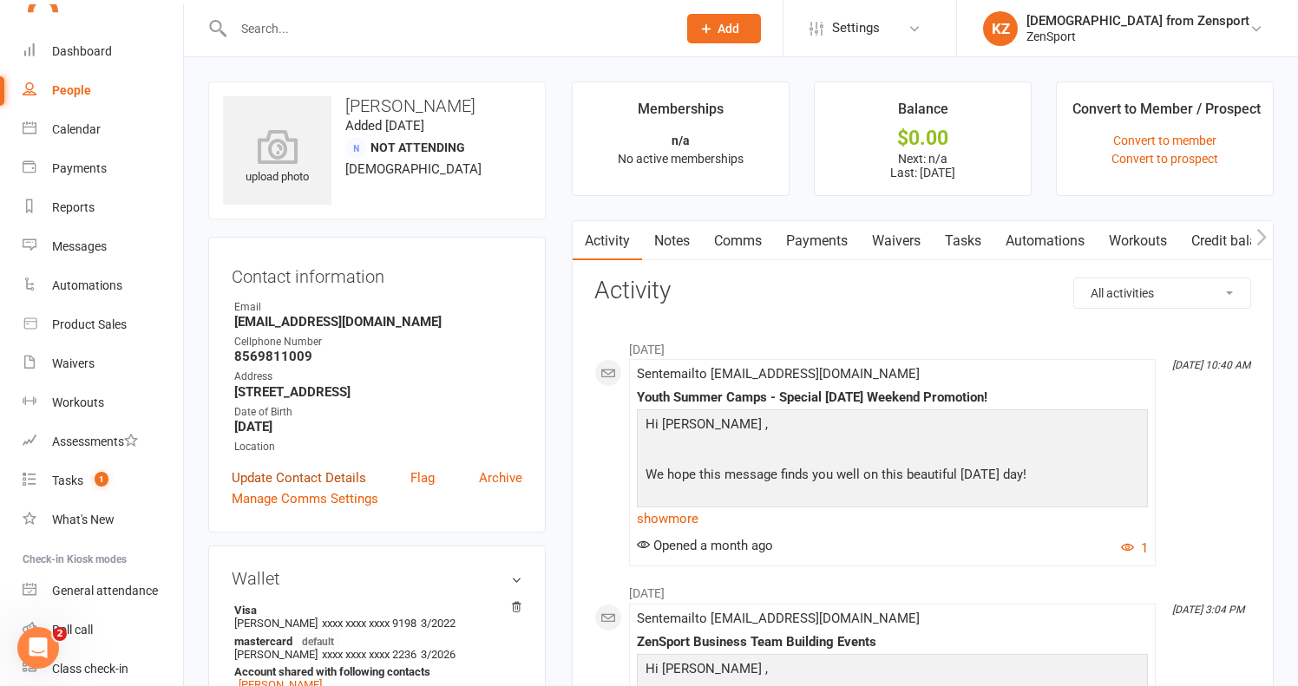
click at [326, 475] on link "Update Contact Details" at bounding box center [299, 478] width 134 height 21
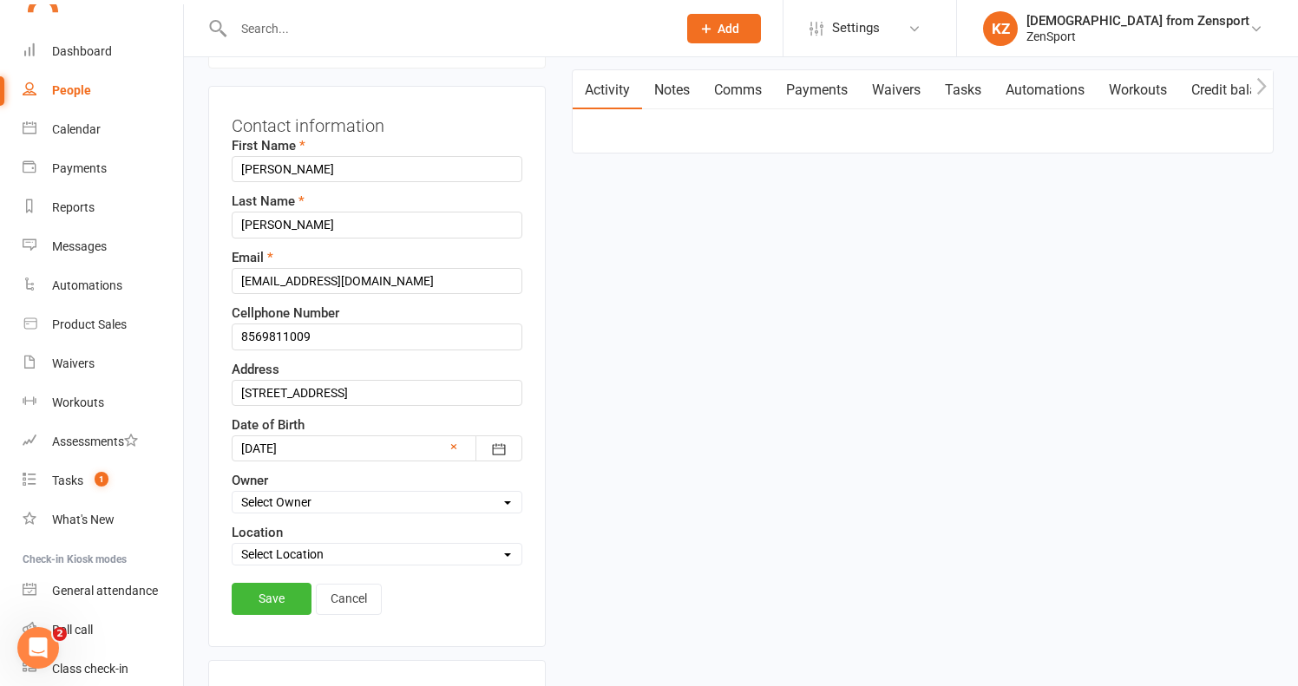
scroll to position [152, 0]
drag, startPoint x: 429, startPoint y: 279, endPoint x: 236, endPoint y: 278, distance: 192.6
click at [236, 278] on input "Drjeanninecusano@netscape.net" at bounding box center [377, 280] width 291 height 26
click at [286, 223] on input "CicchiniDrjeanninecusano@netscape.net" at bounding box center [377, 224] width 291 height 26
type input "Cicchini- Drjeanninecusano@netscape.net"
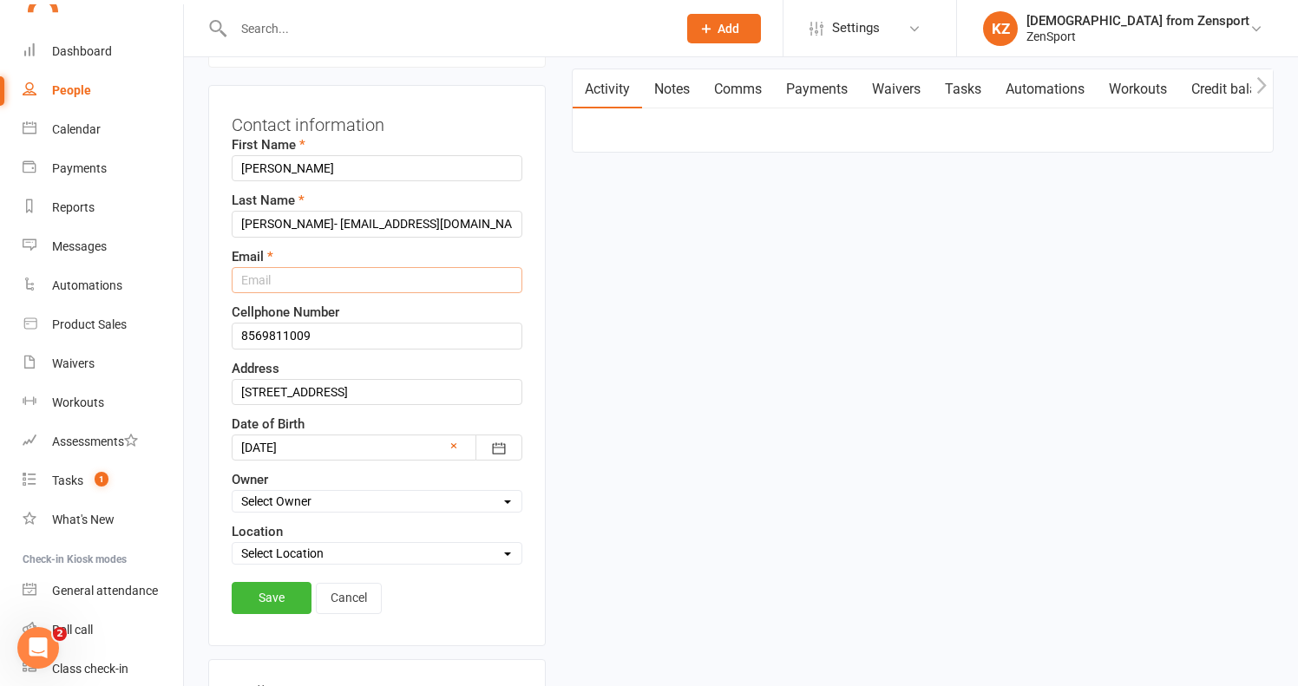
click at [290, 279] on input "text" at bounding box center [377, 280] width 291 height 26
paste input "elenacicchini01@icloud.com"
type input "elenacicchini01@icloud.com"
click at [282, 589] on link "Save" at bounding box center [272, 597] width 80 height 31
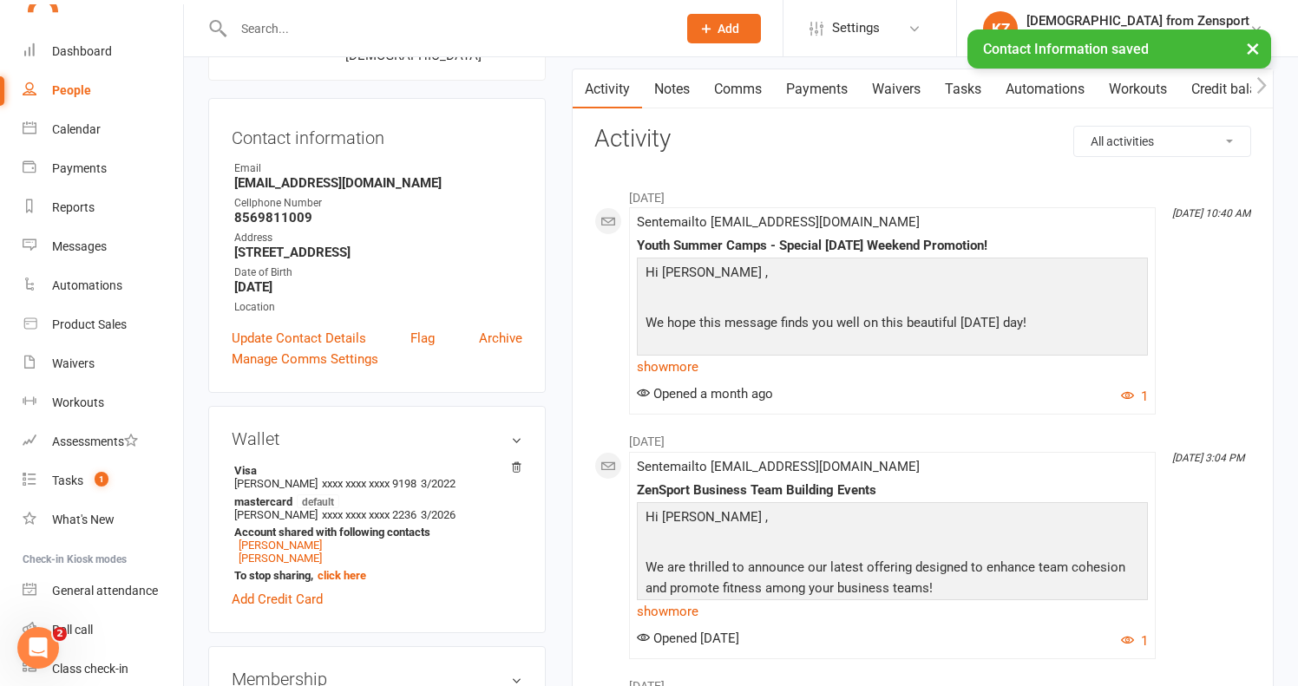
click at [896, 86] on link "Waivers" at bounding box center [896, 89] width 73 height 40
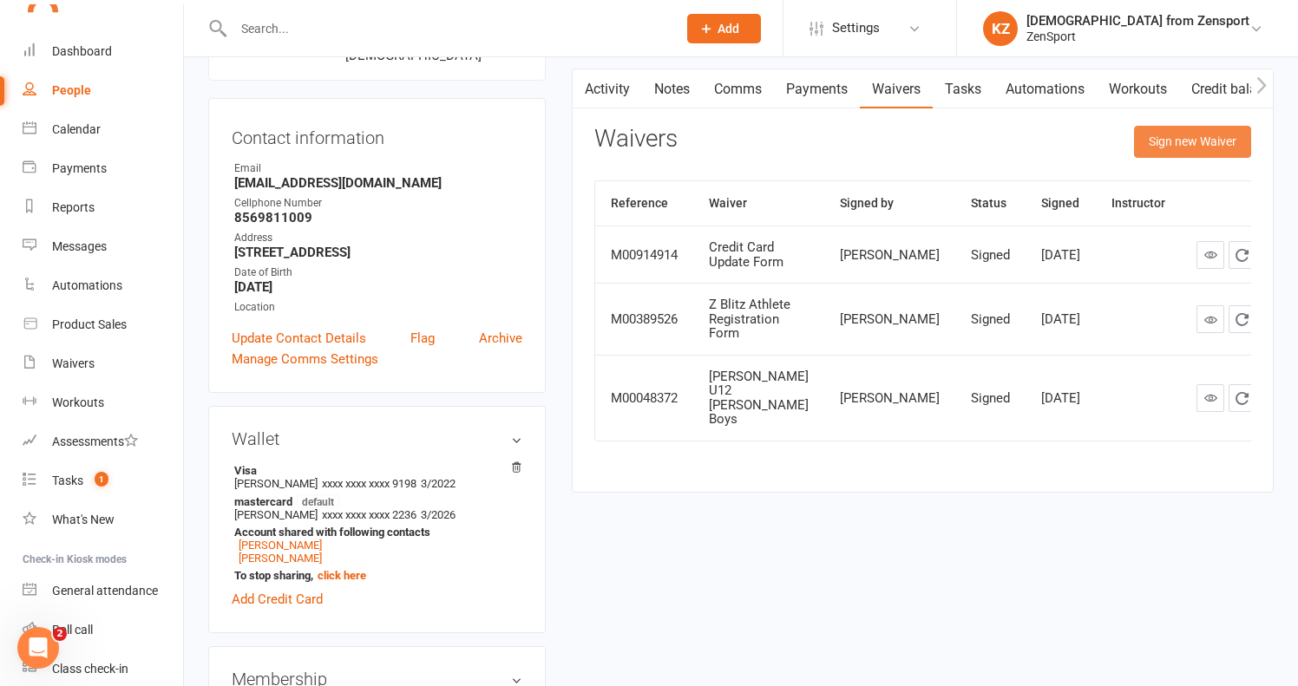
click at [1173, 134] on button "Sign new Waiver" at bounding box center [1192, 141] width 117 height 31
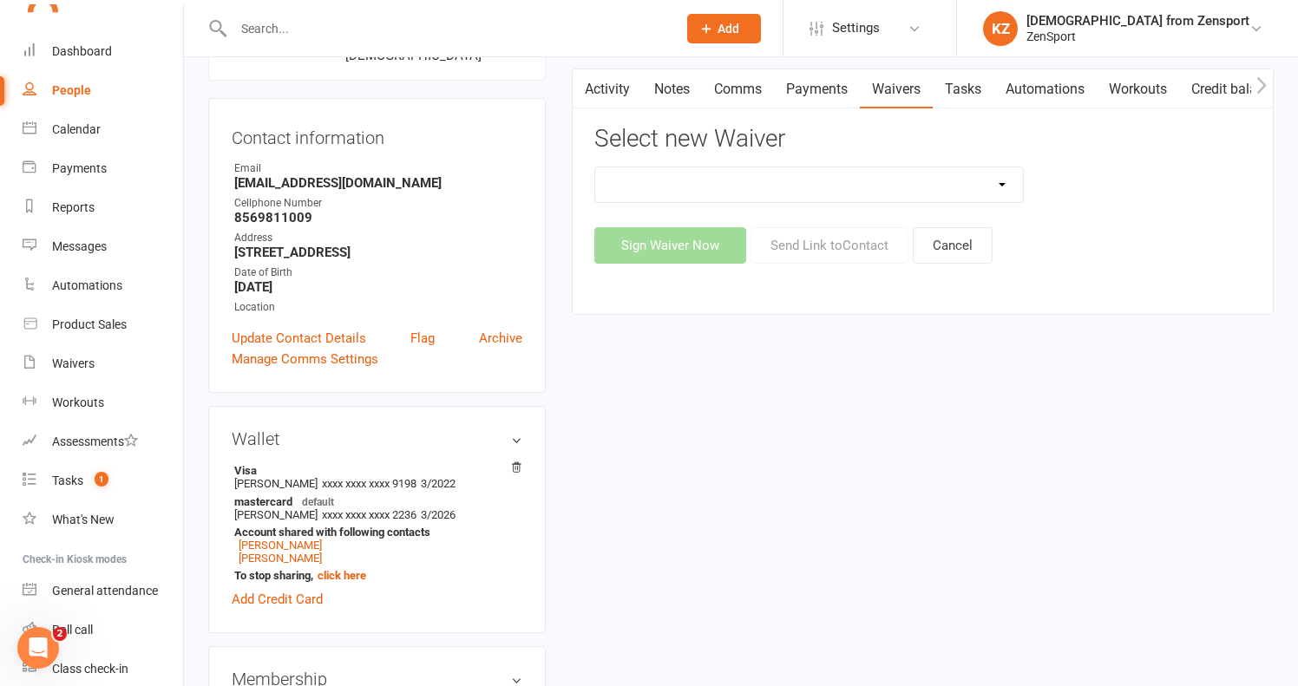
select select "13248"
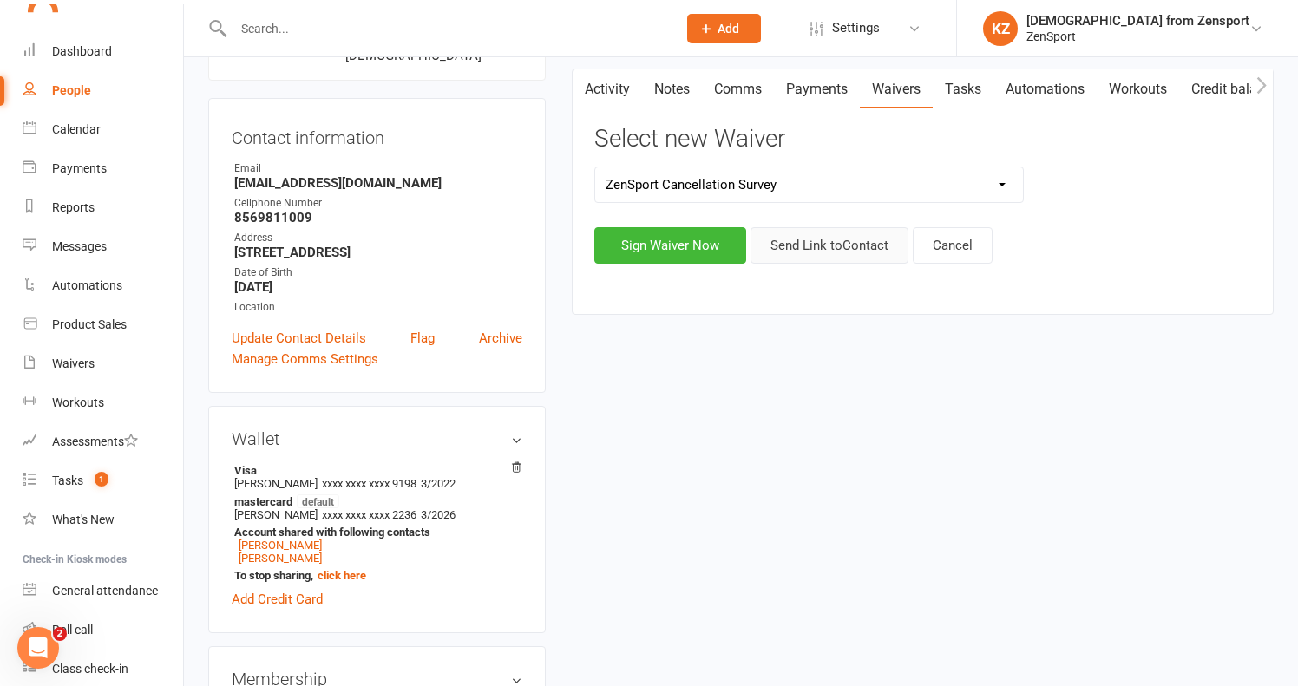
click at [828, 237] on button "Send Link to Contact" at bounding box center [829, 245] width 158 height 36
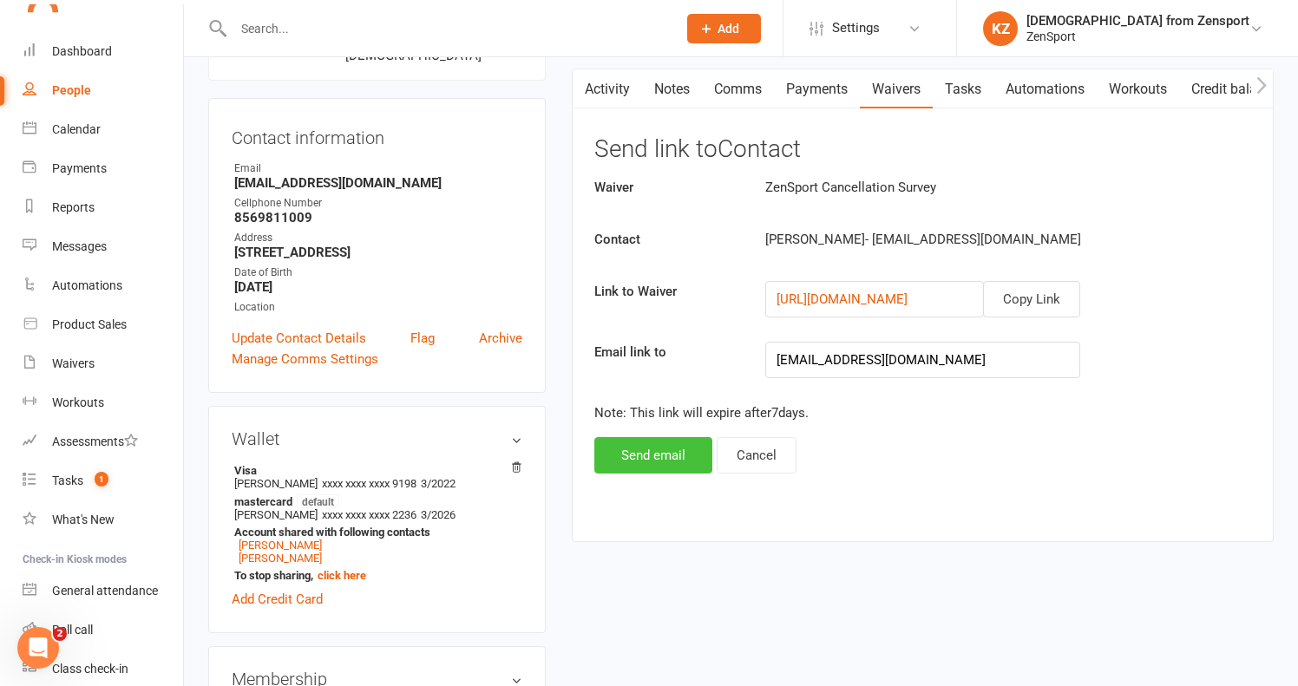
click at [657, 451] on button "Send email" at bounding box center [653, 455] width 118 height 36
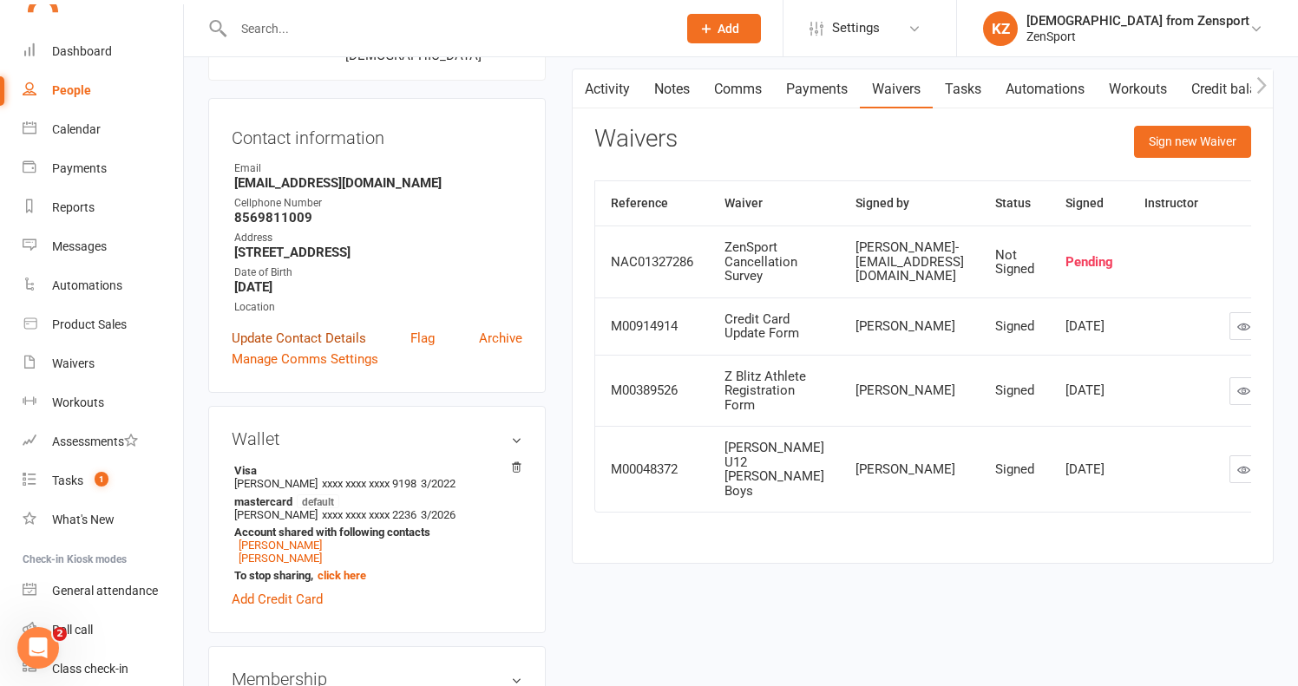
click at [333, 349] on link "Update Contact Details" at bounding box center [299, 338] width 134 height 21
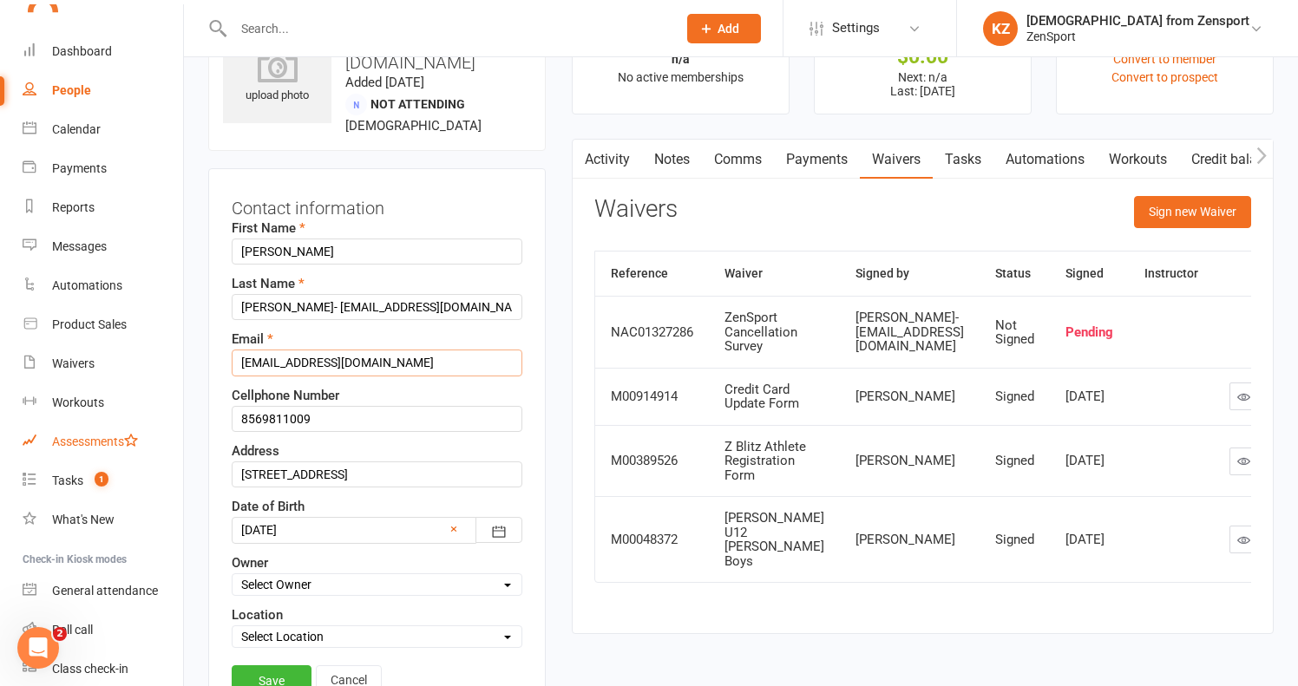
drag, startPoint x: 415, startPoint y: 433, endPoint x: 88, endPoint y: 433, distance: 327.0
drag, startPoint x: 473, startPoint y: 373, endPoint x: 340, endPoint y: 372, distance: 132.7
drag, startPoint x: 475, startPoint y: 374, endPoint x: 291, endPoint y: 376, distance: 183.9
click at [291, 320] on input "Cicchini- Drjeanninecusano@netscape.net" at bounding box center [377, 307] width 291 height 26
type input "Cicchini-"
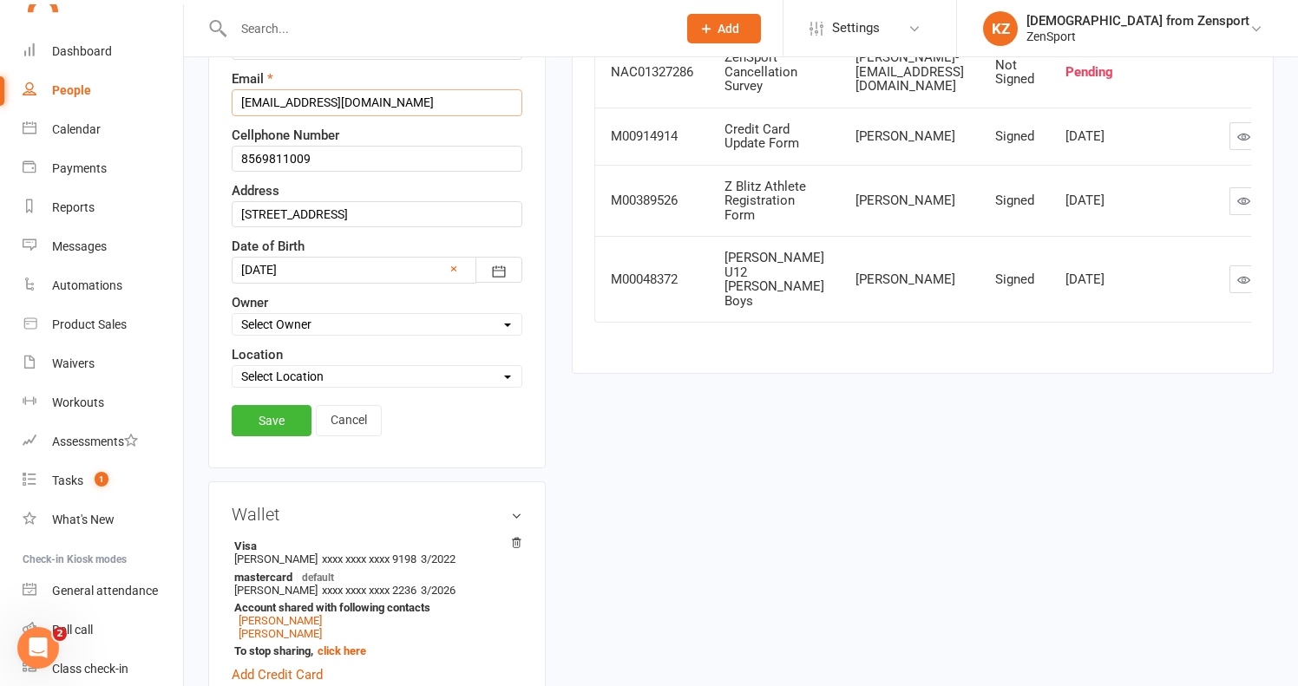
scroll to position [360, 0]
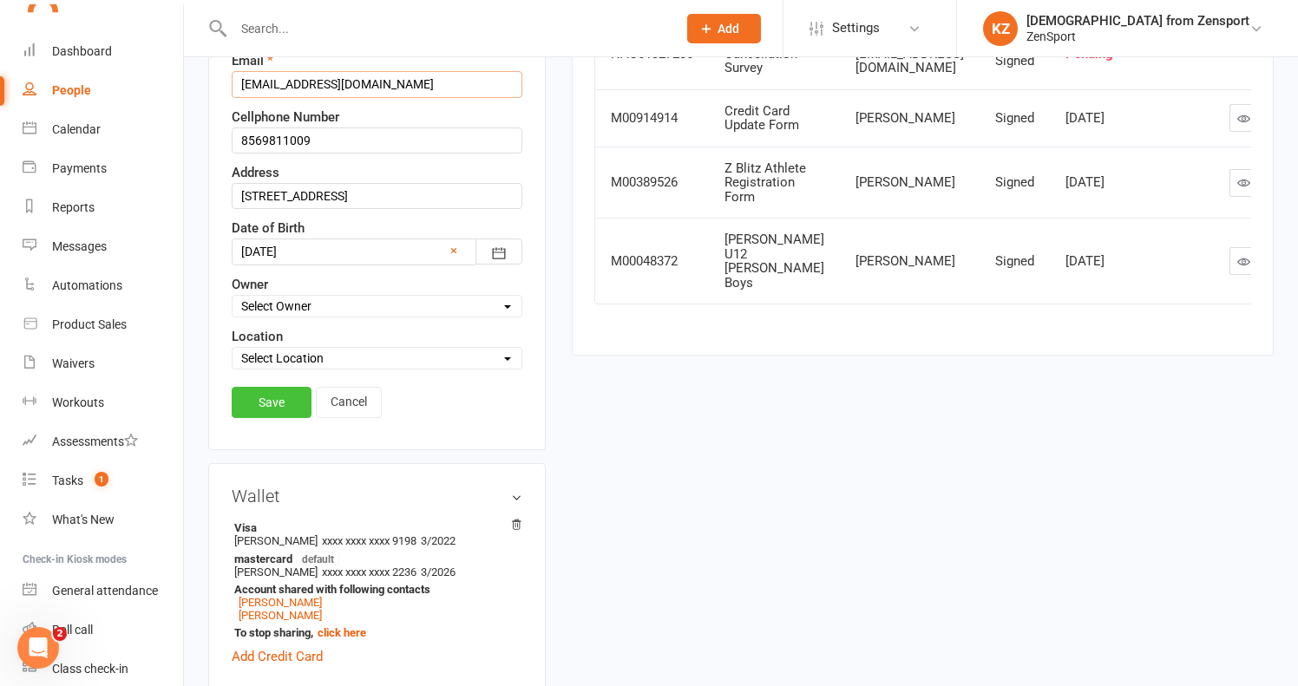
type input "Drjeanninecusano@netscape.net"
click at [272, 418] on link "Save" at bounding box center [272, 402] width 80 height 31
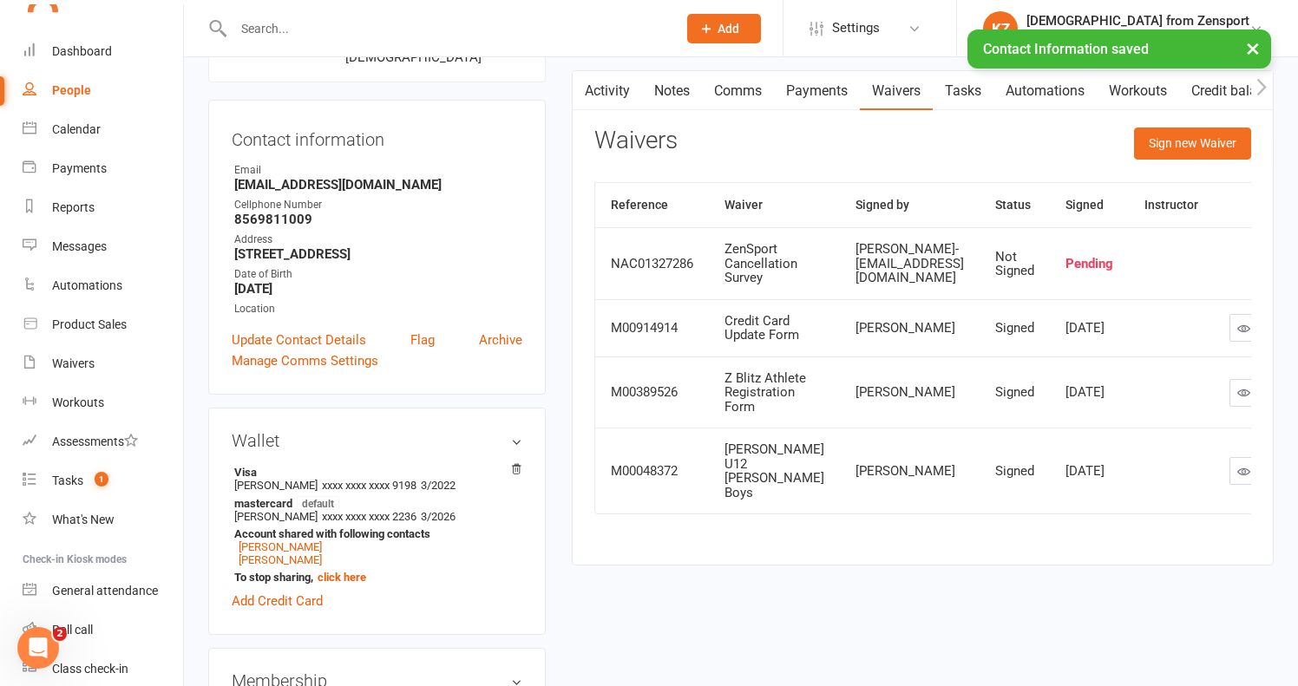
scroll to position [151, 0]
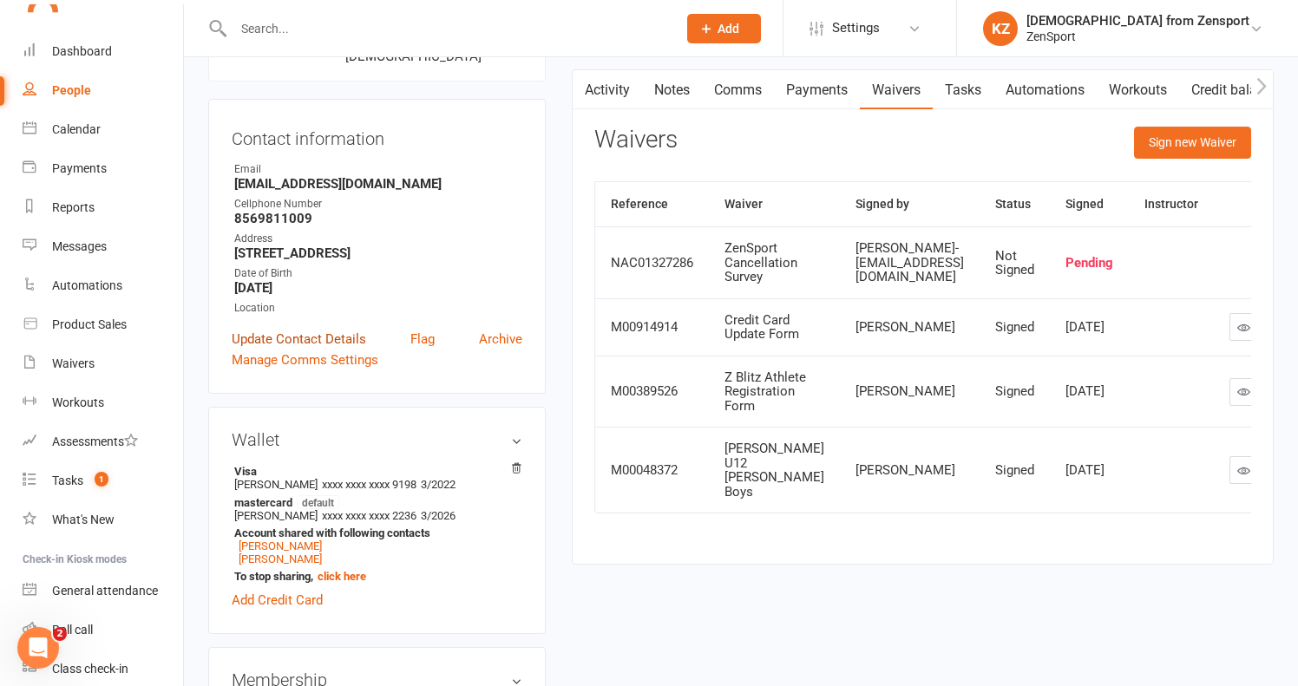
click at [298, 350] on link "Update Contact Details" at bounding box center [299, 339] width 134 height 21
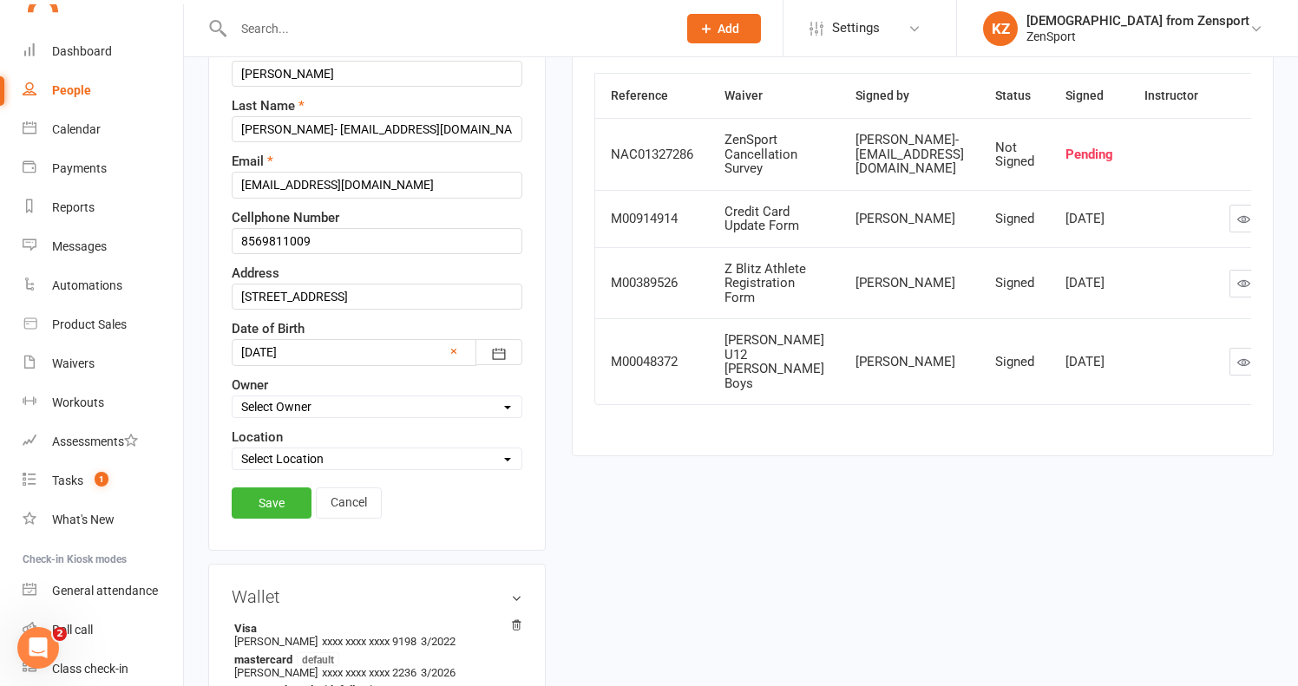
scroll to position [163, 0]
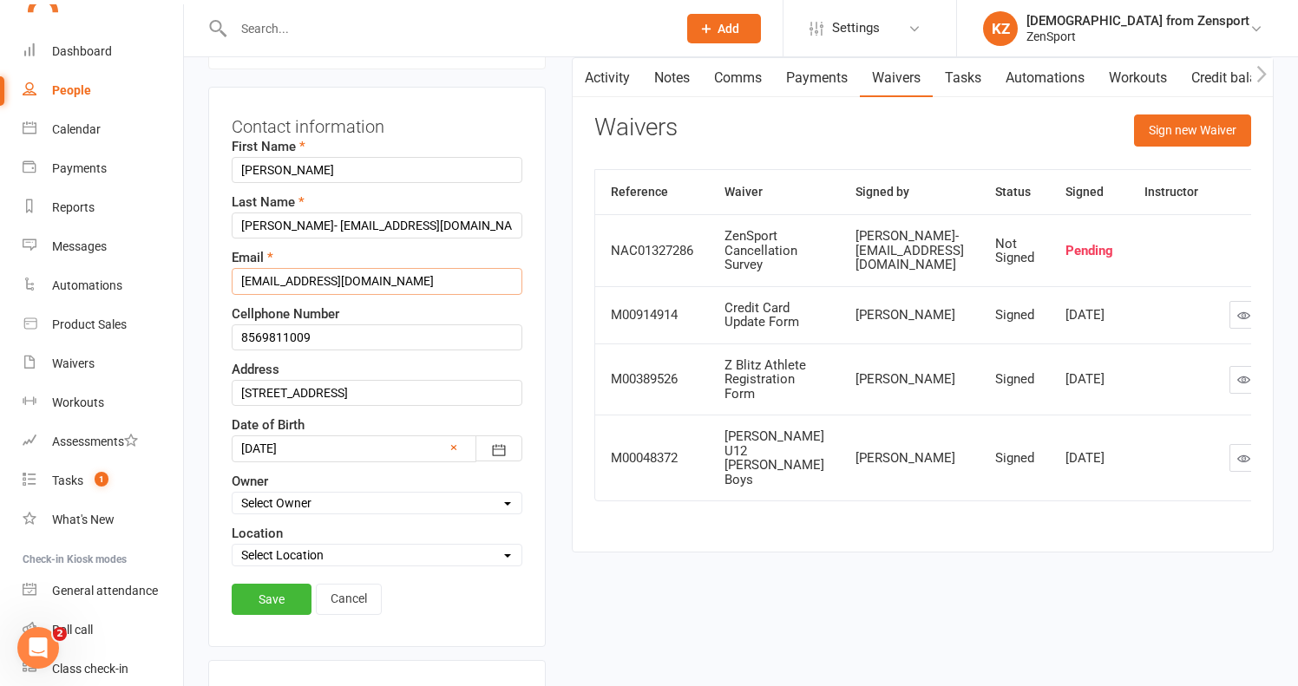
drag, startPoint x: 408, startPoint y: 351, endPoint x: 206, endPoint y: 350, distance: 201.3
type input "Cicchini-"
type input "Drjeanninecusano@netscape.net"
click at [324, 239] on input "Cicchini-" at bounding box center [377, 226] width 291 height 26
type input "Cicchini"
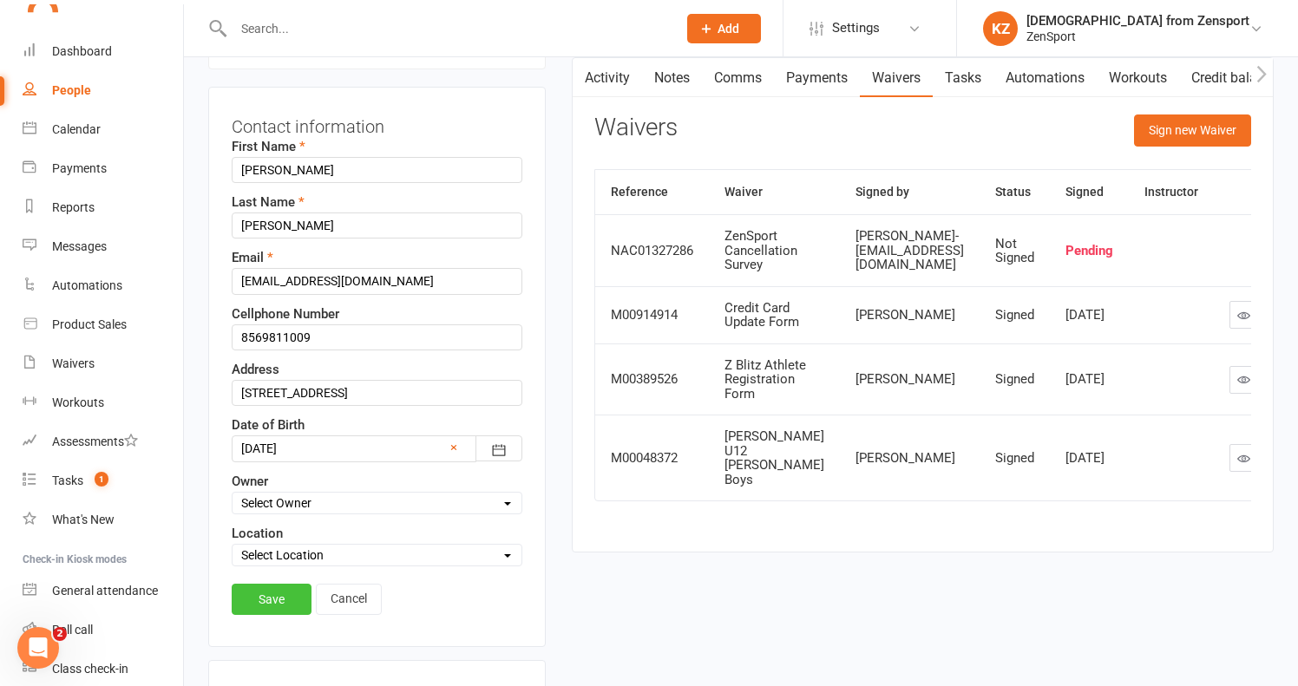
click at [277, 615] on link "Save" at bounding box center [272, 599] width 80 height 31
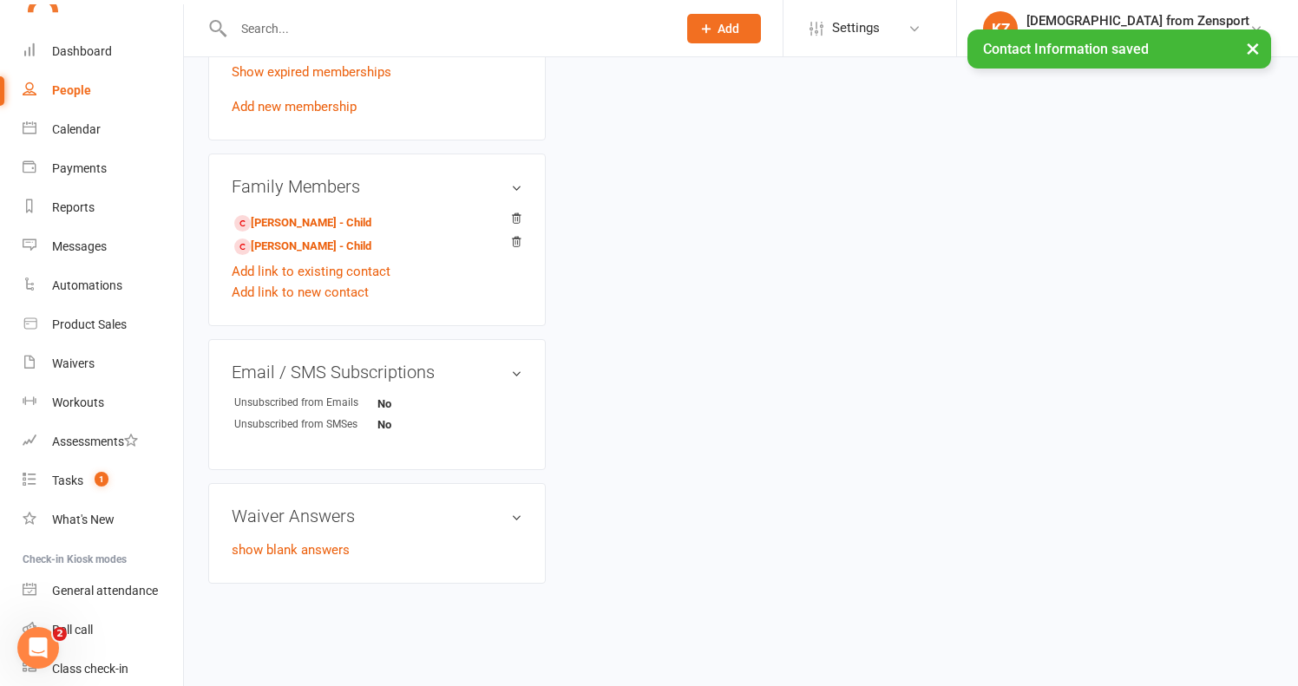
scroll to position [881, 0]
click at [332, 256] on link "Elena Cicchini - Child" at bounding box center [302, 247] width 137 height 18
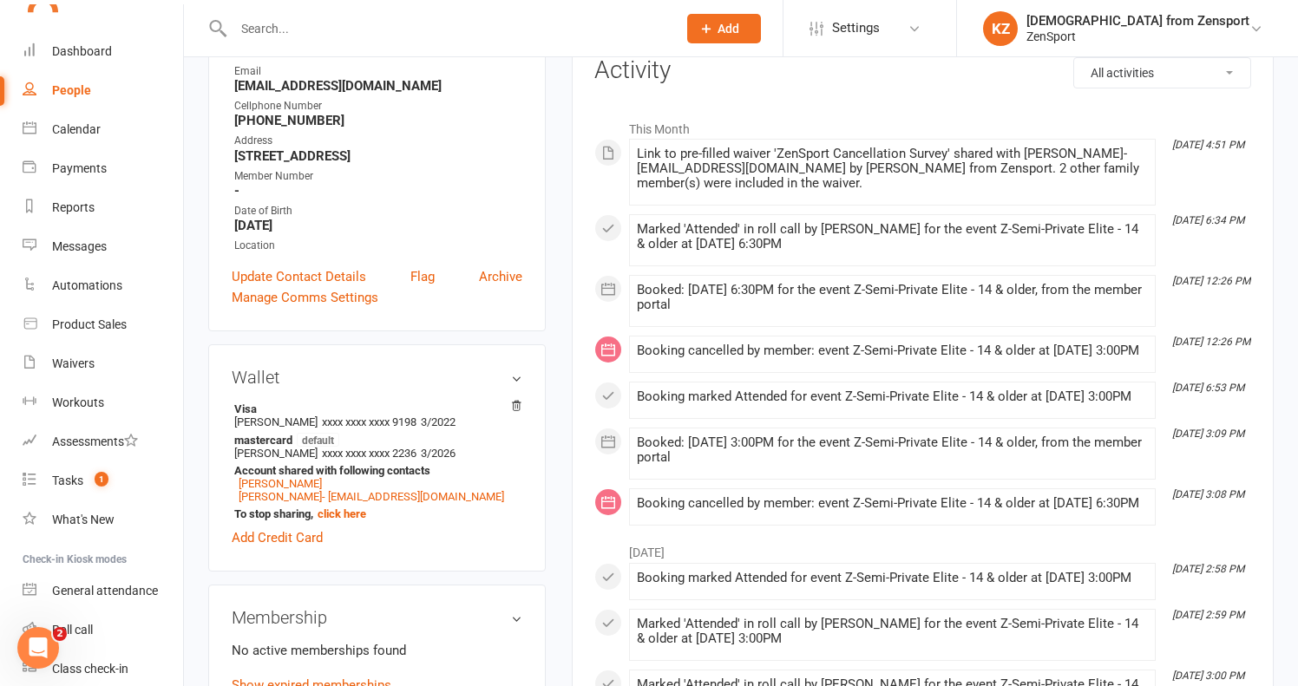
scroll to position [475, 0]
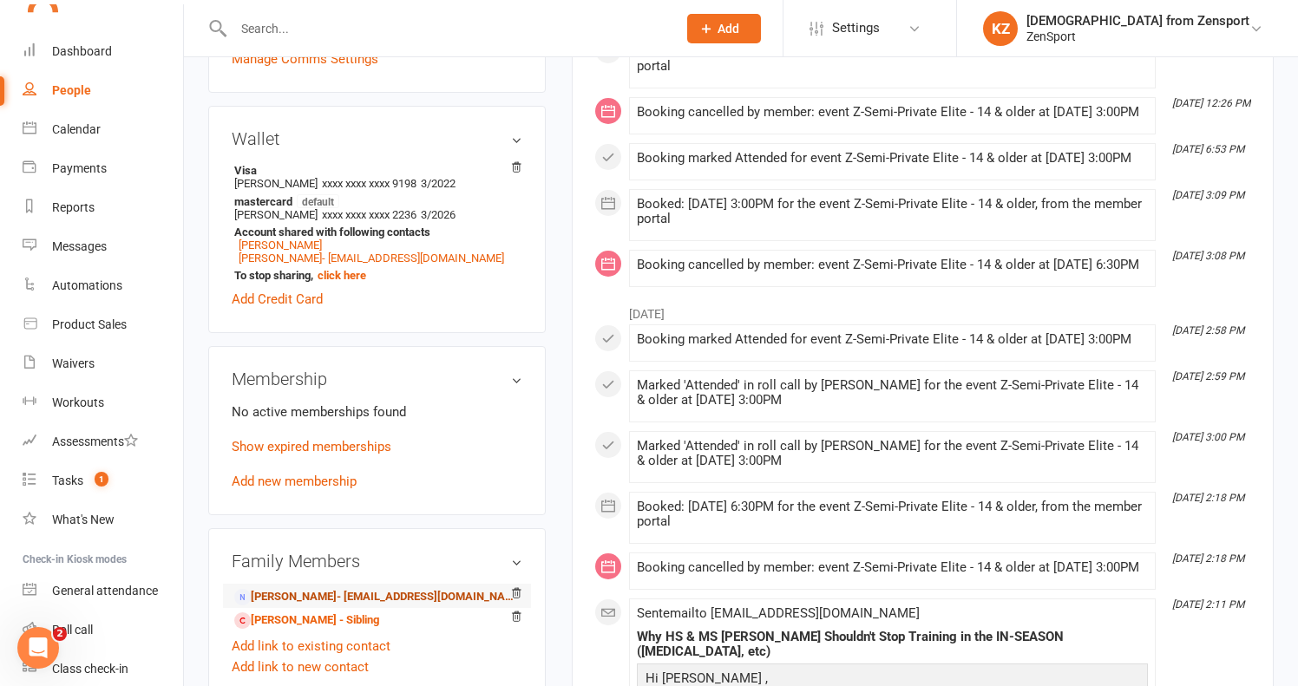
click at [312, 591] on link "Jeannine Cicchini- Drjeanninecusano@netscape.net - Parent / Guardian" at bounding box center [373, 597] width 279 height 18
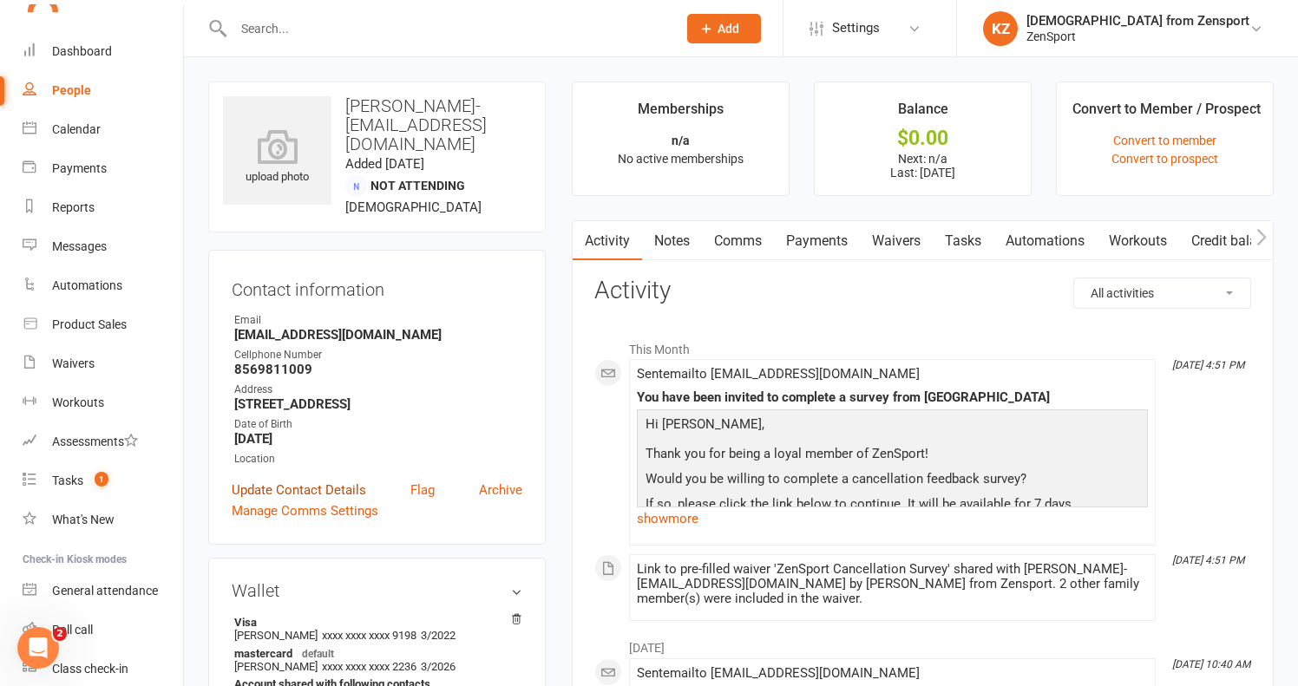
click at [316, 501] on link "Update Contact Details" at bounding box center [299, 490] width 134 height 21
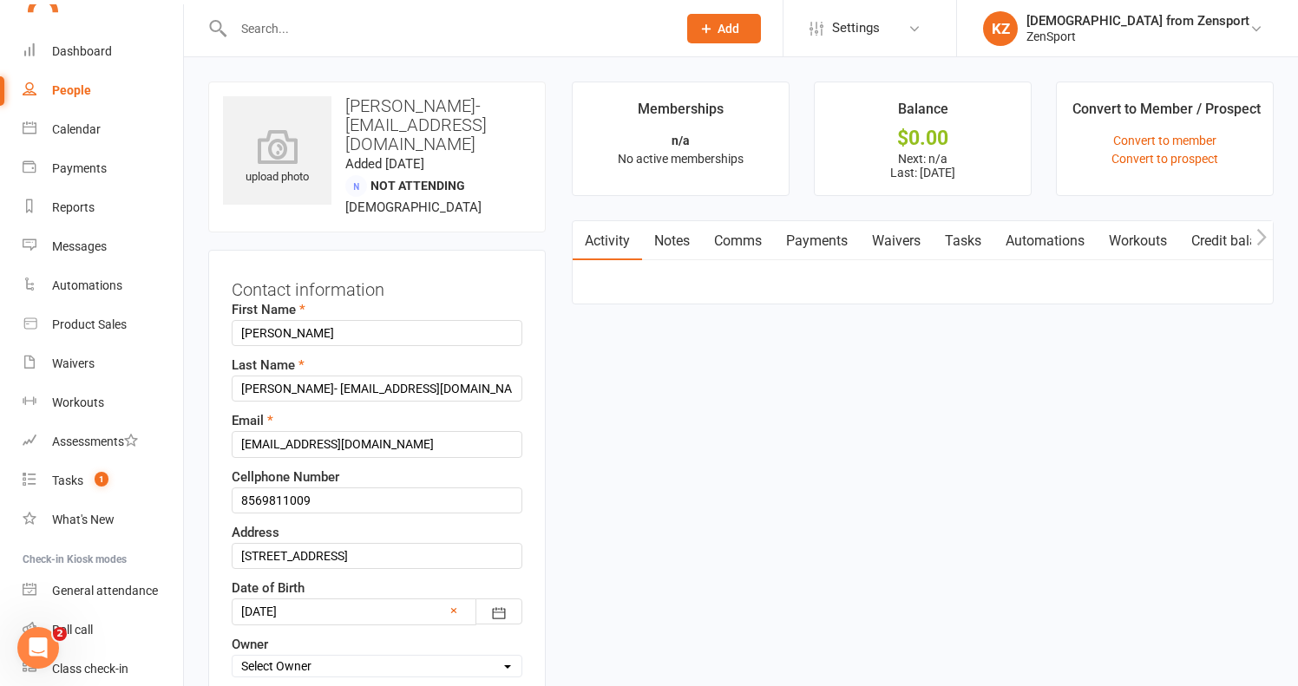
scroll to position [82, 0]
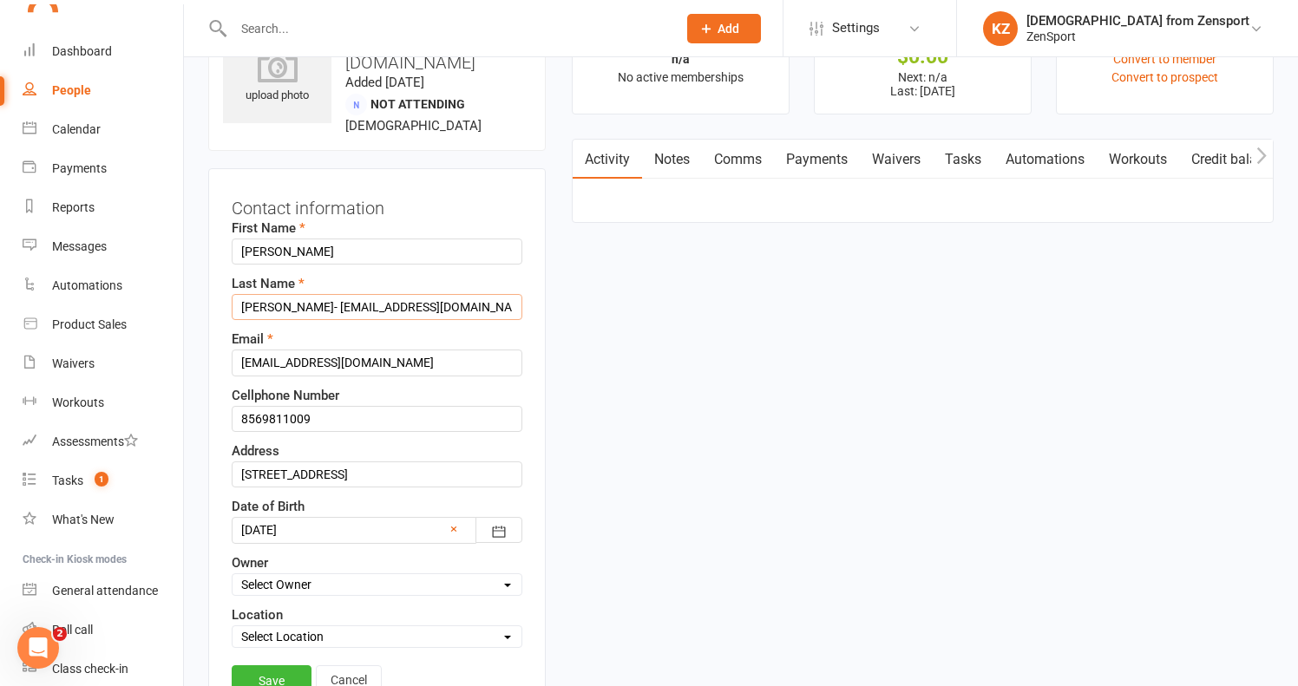
drag, startPoint x: 285, startPoint y: 375, endPoint x: 477, endPoint y: 372, distance: 191.7
type input "Cicchini"
drag, startPoint x: 405, startPoint y: 436, endPoint x: 63, endPoint y: 435, distance: 341.8
paste input "- Drjeanninecusano@netscape.net"
click at [250, 376] on input "- Drjeanninecusano@netscape.net" at bounding box center [377, 363] width 291 height 26
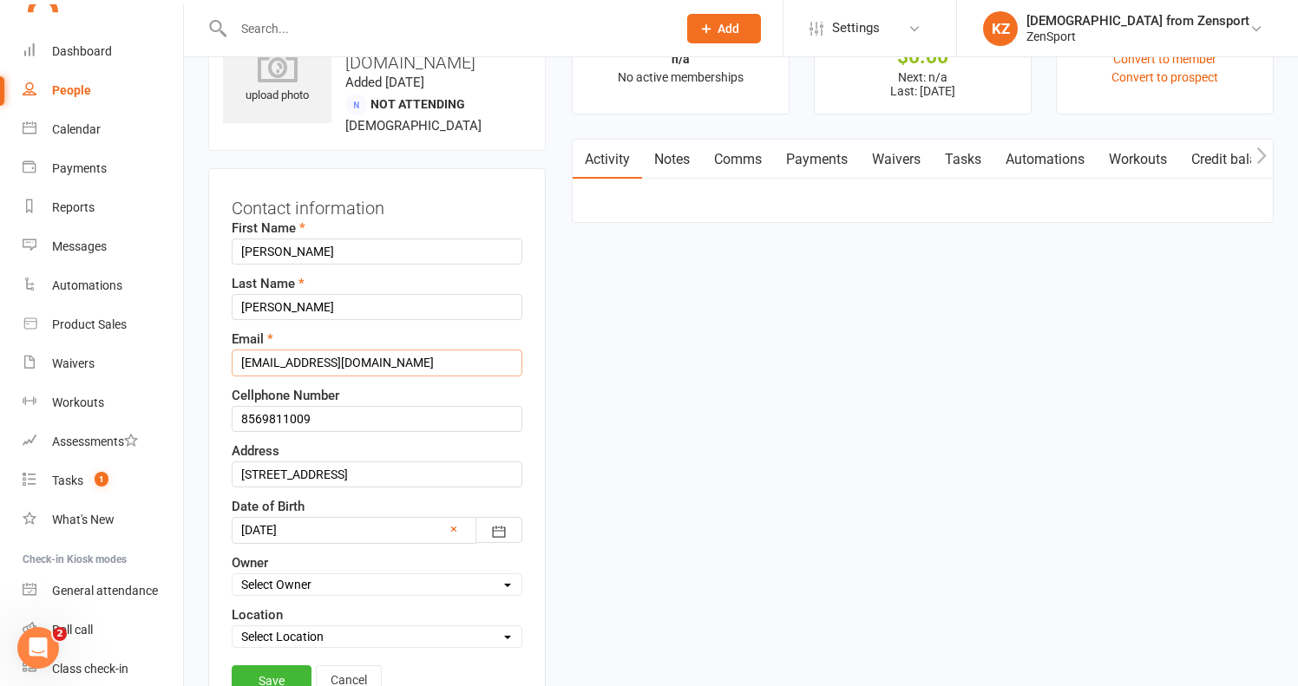
type input "Drjeanninecusano@netscape.net"
click at [316, 320] on input "Cicchini" at bounding box center [377, 307] width 291 height 26
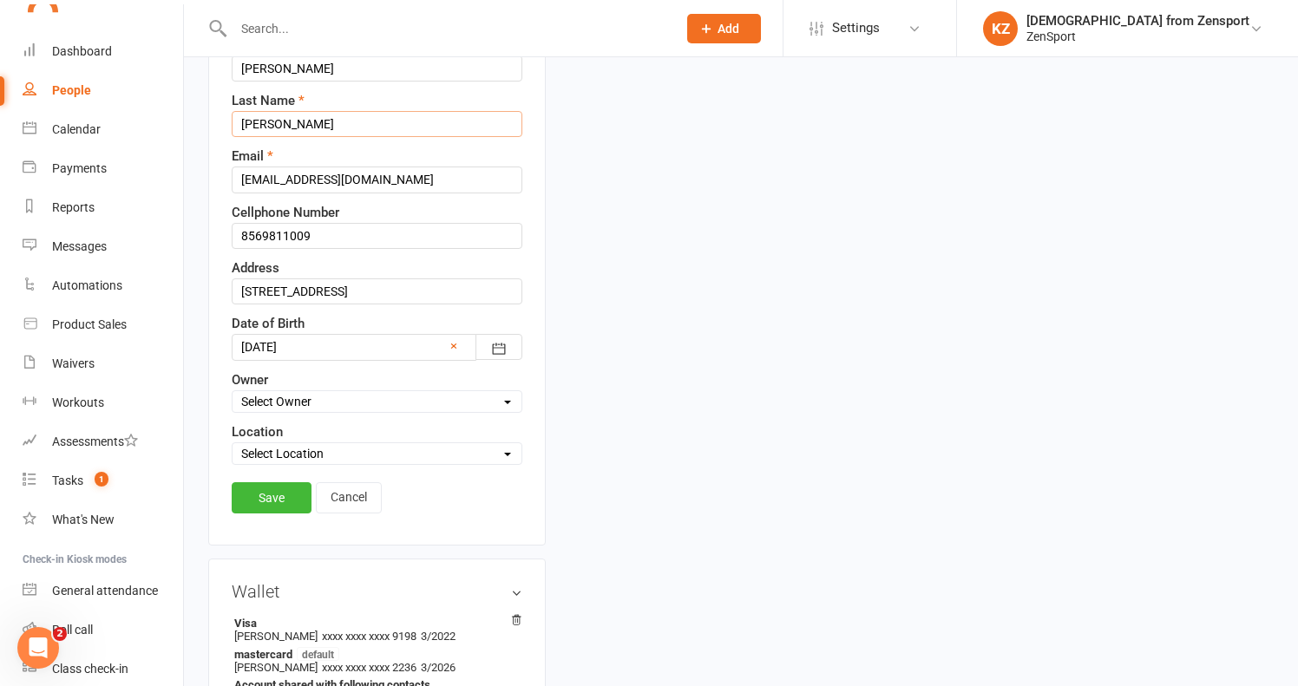
scroll to position [317, 0]
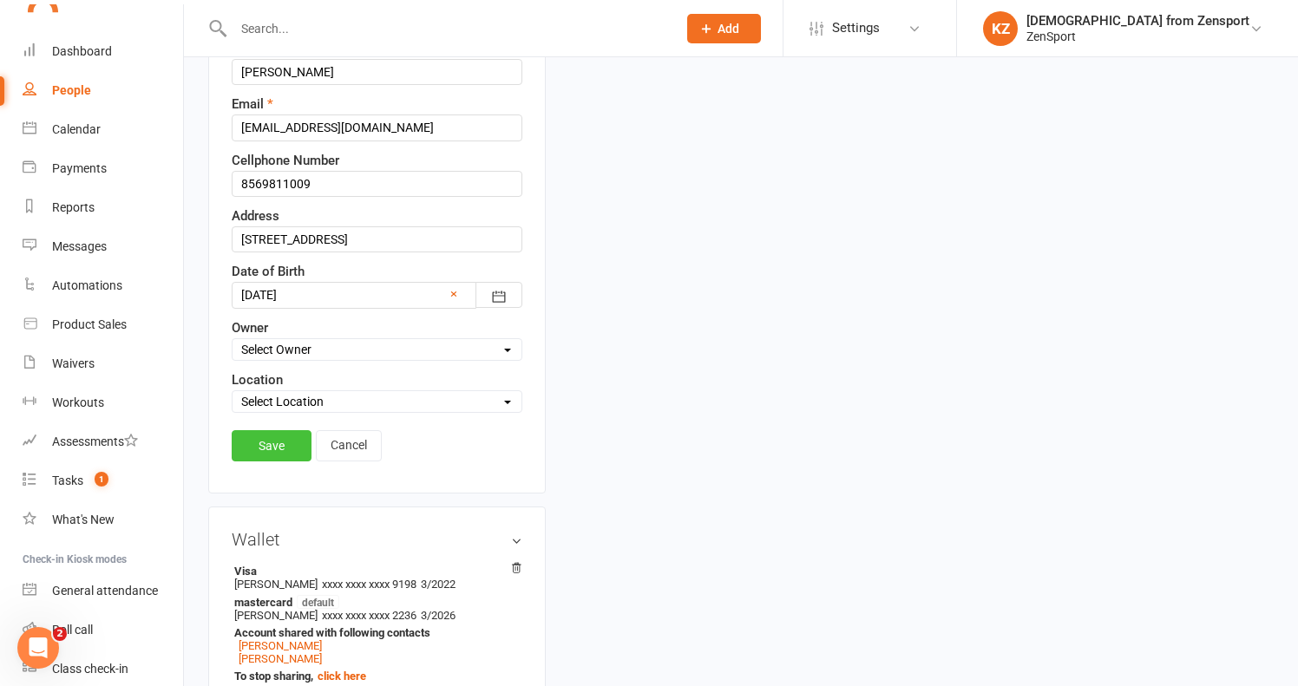
click at [266, 462] on link "Save" at bounding box center [272, 445] width 80 height 31
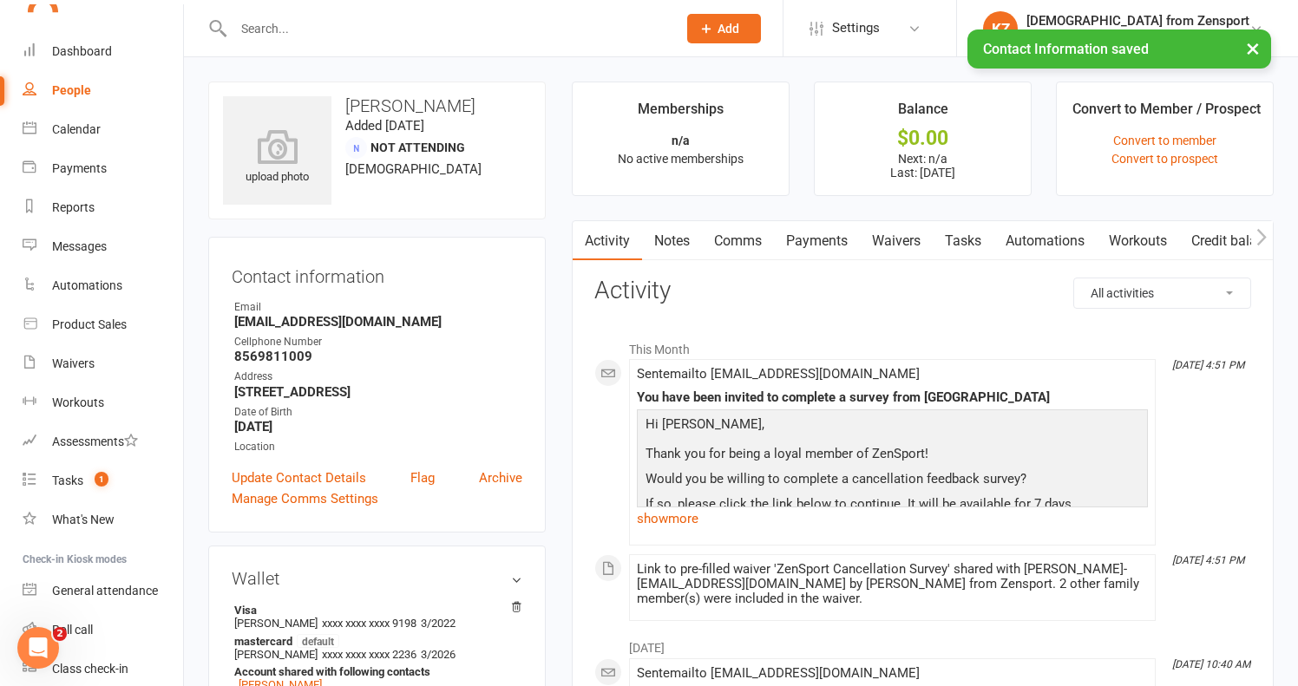
scroll to position [0, 0]
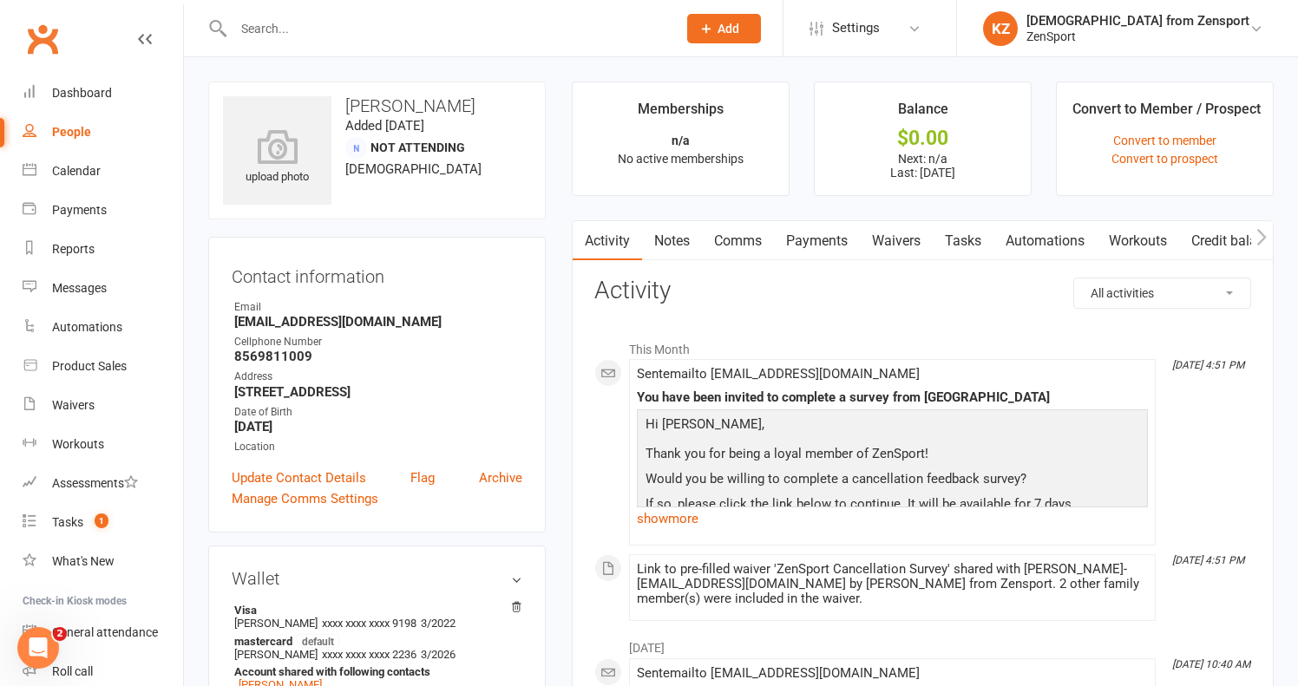
click at [290, 36] on input "text" at bounding box center [446, 28] width 436 height 24
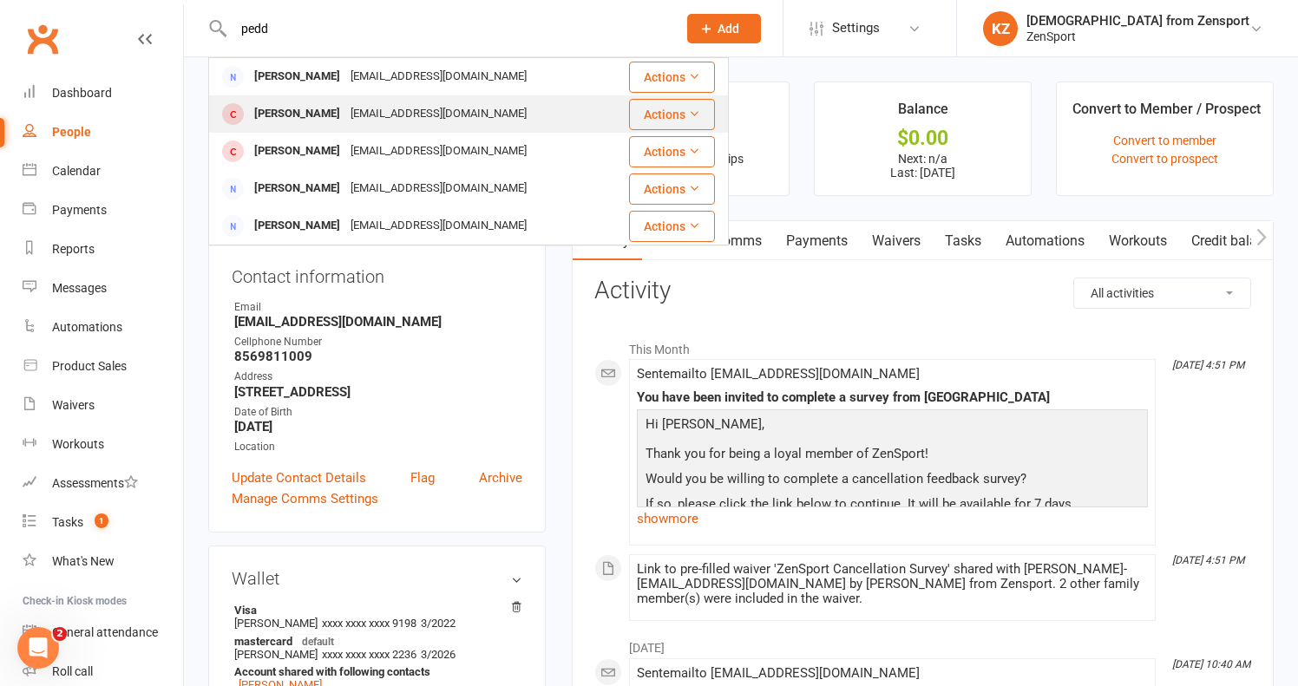
type input "pedd"
click at [306, 109] on div "Reagan Peddle" at bounding box center [297, 113] width 96 height 25
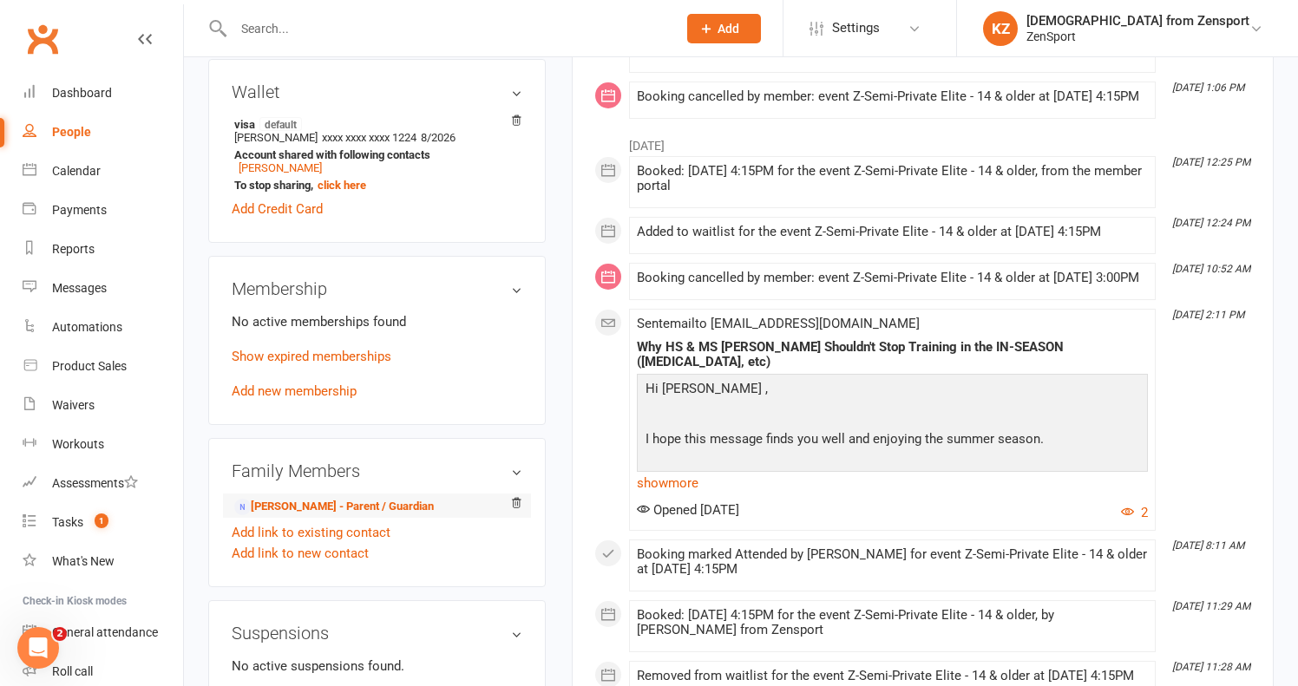
scroll to position [523, 0]
click at [405, 499] on link "Ashley Peddle - Parent / Guardian" at bounding box center [334, 505] width 200 height 18
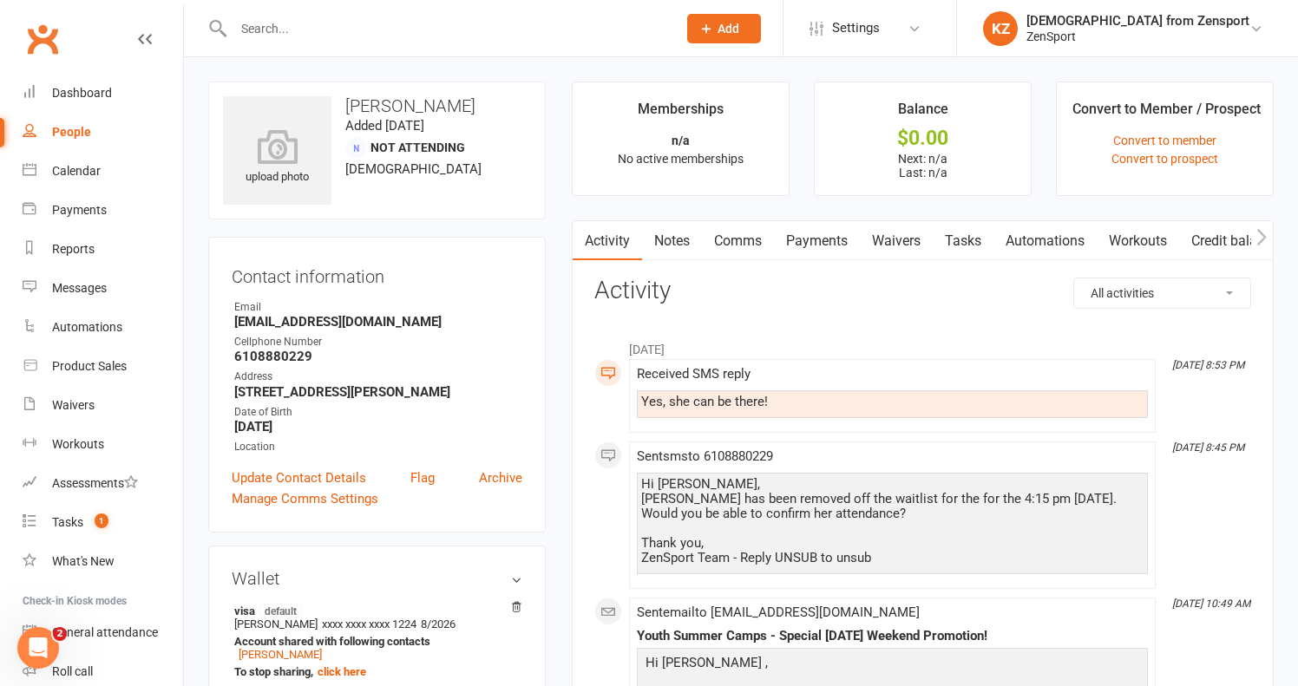
click at [905, 240] on link "Waivers" at bounding box center [896, 241] width 73 height 40
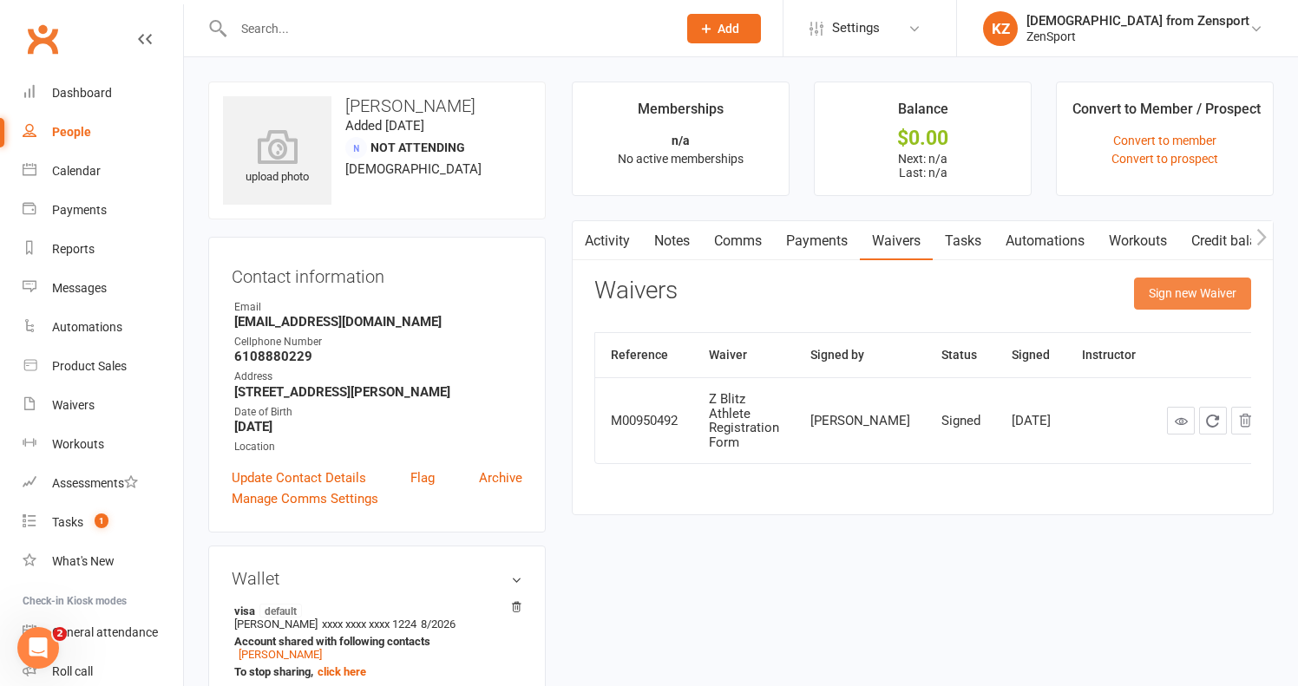
click at [1195, 288] on button "Sign new Waiver" at bounding box center [1192, 293] width 117 height 31
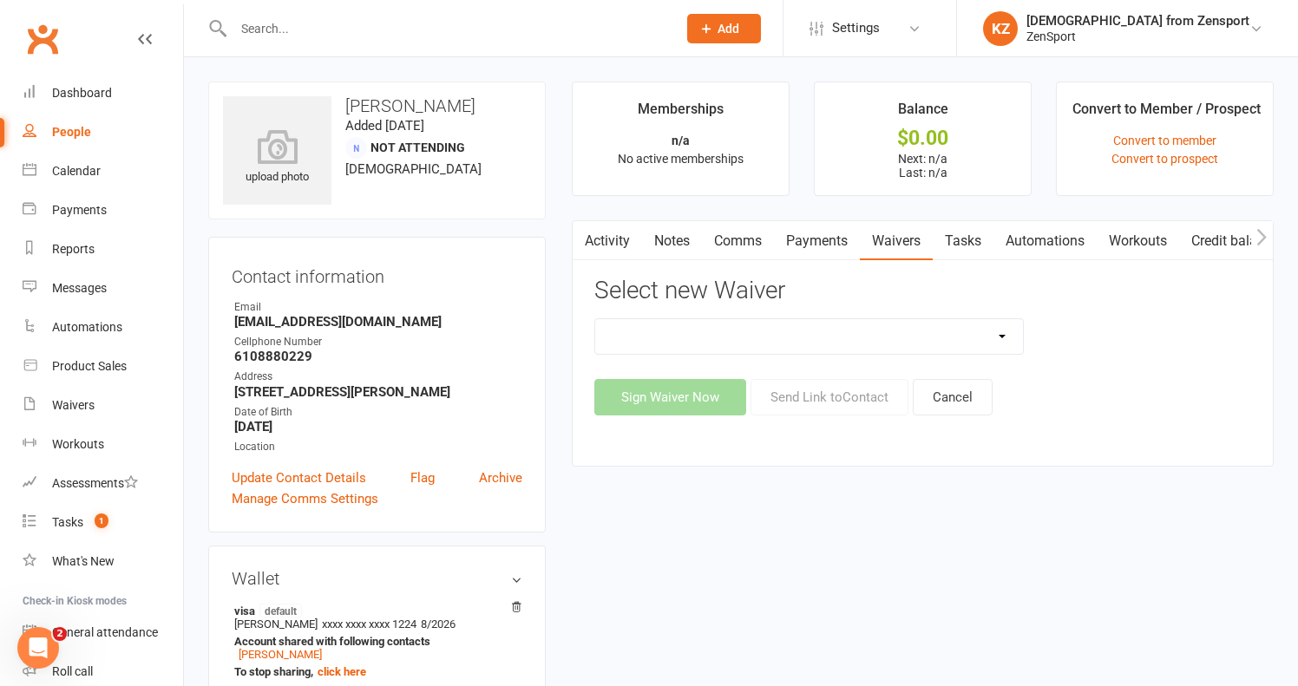
select select "13248"
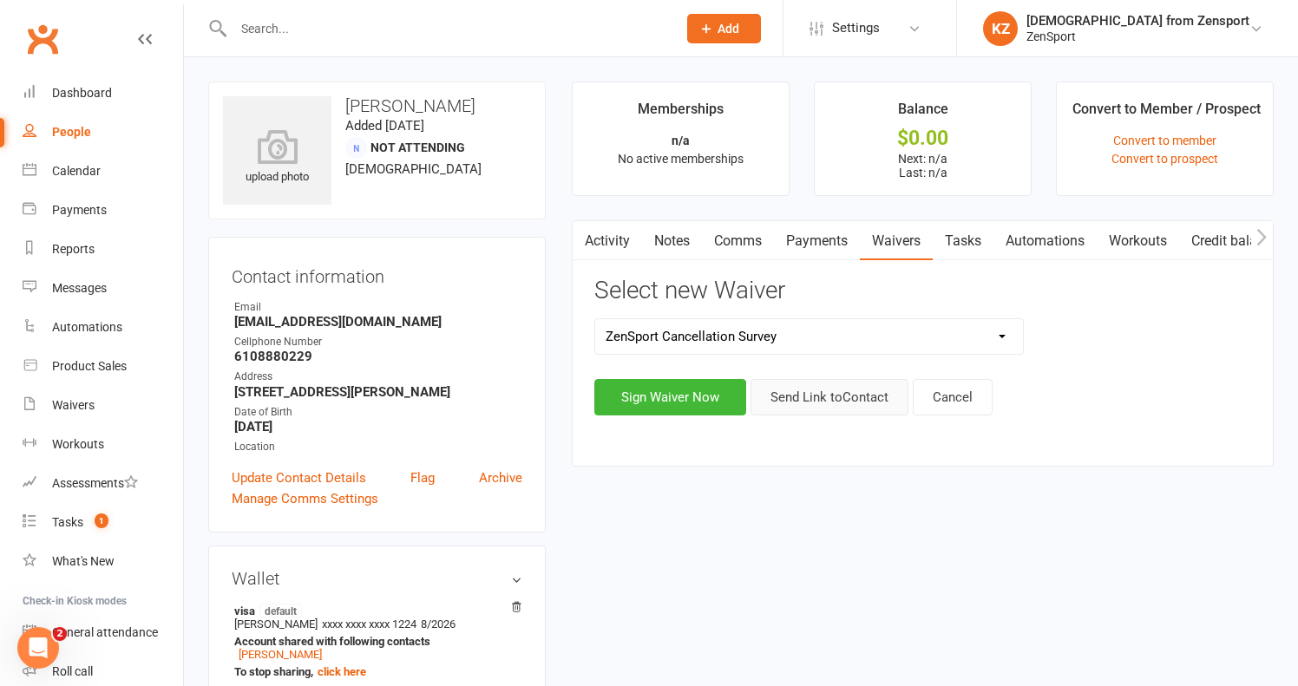
click at [820, 399] on button "Send Link to Contact" at bounding box center [829, 397] width 158 height 36
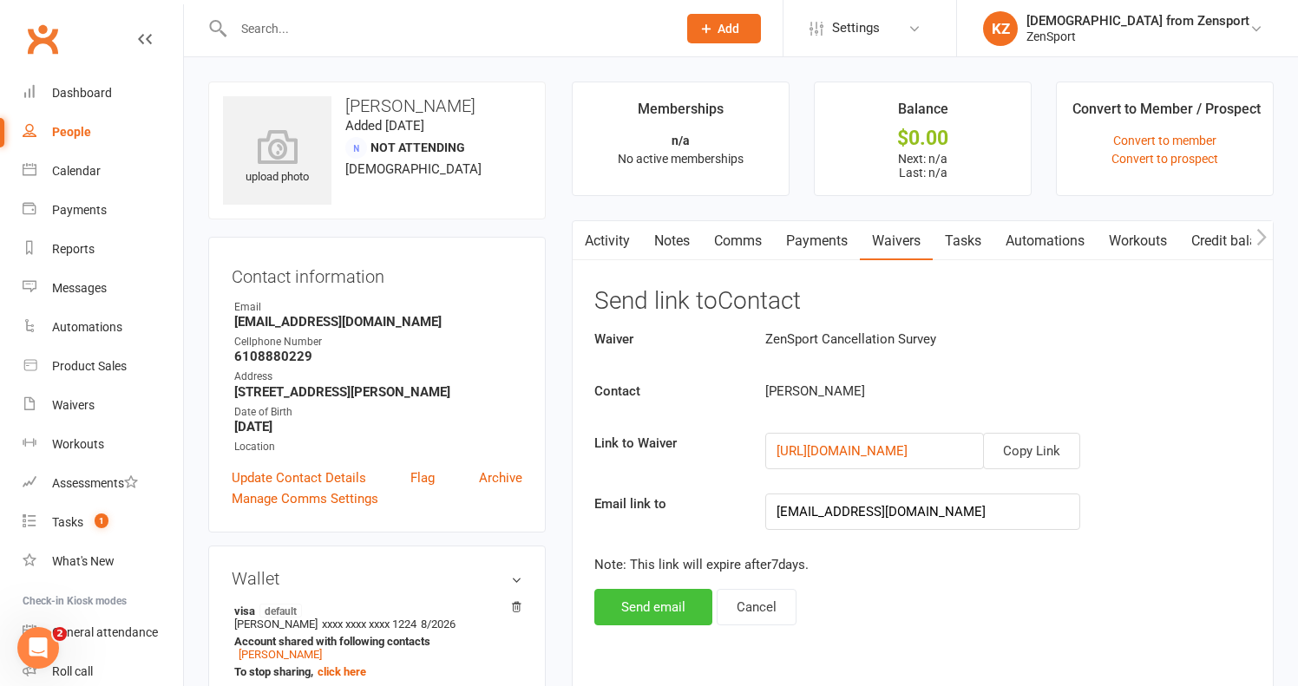
click at [668, 604] on button "Send email" at bounding box center [653, 607] width 118 height 36
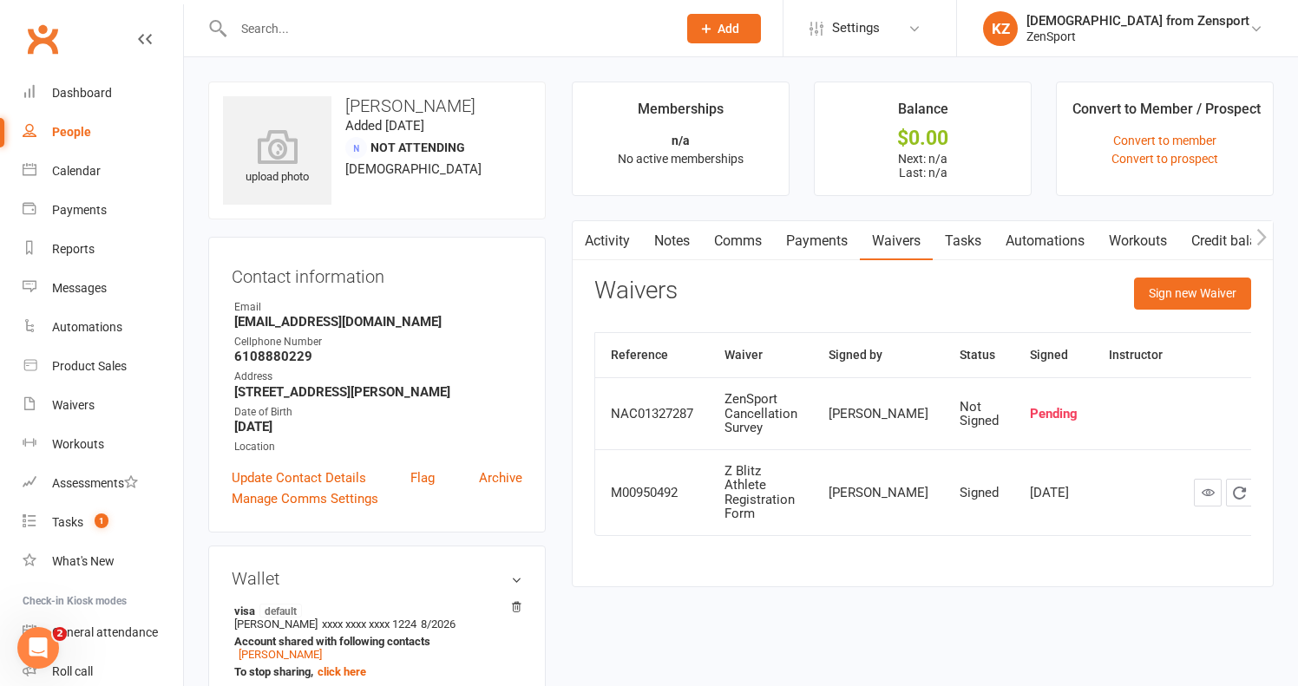
click at [350, 34] on input "text" at bounding box center [446, 28] width 436 height 24
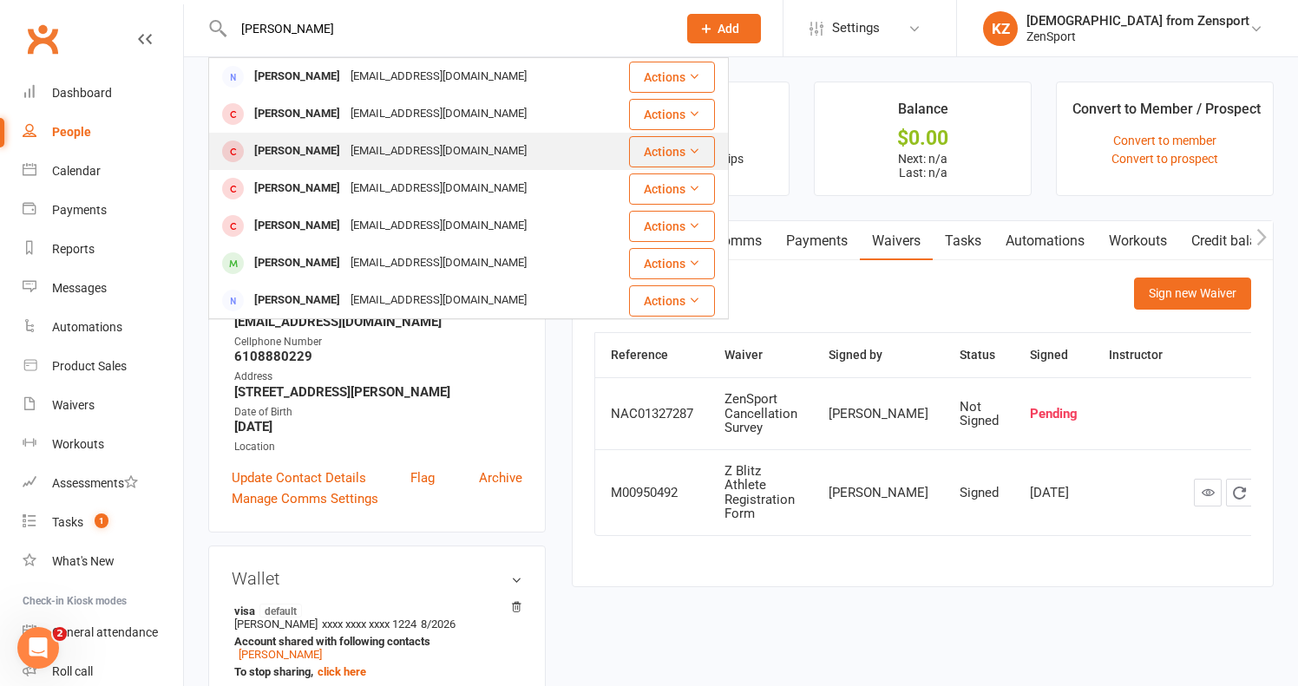
scroll to position [447, 0]
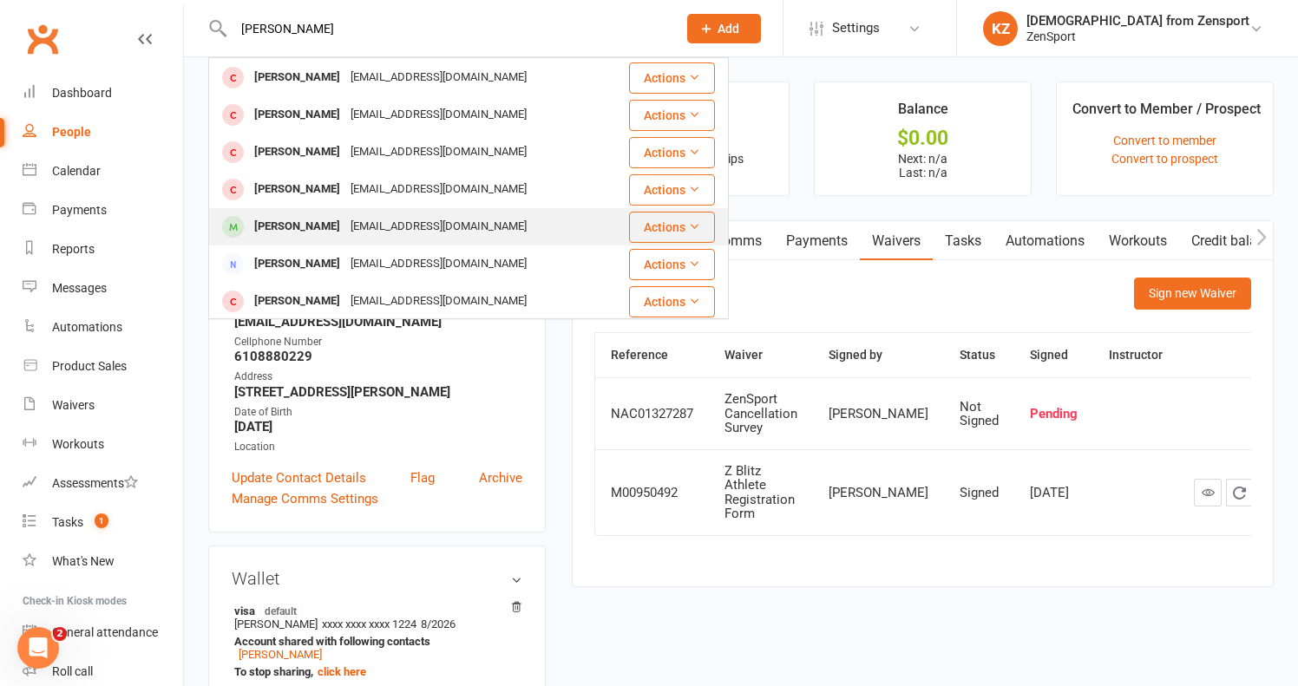
type input "gordan"
click at [365, 224] on div "rpatriciagordon@gmail.com" at bounding box center [438, 226] width 187 height 25
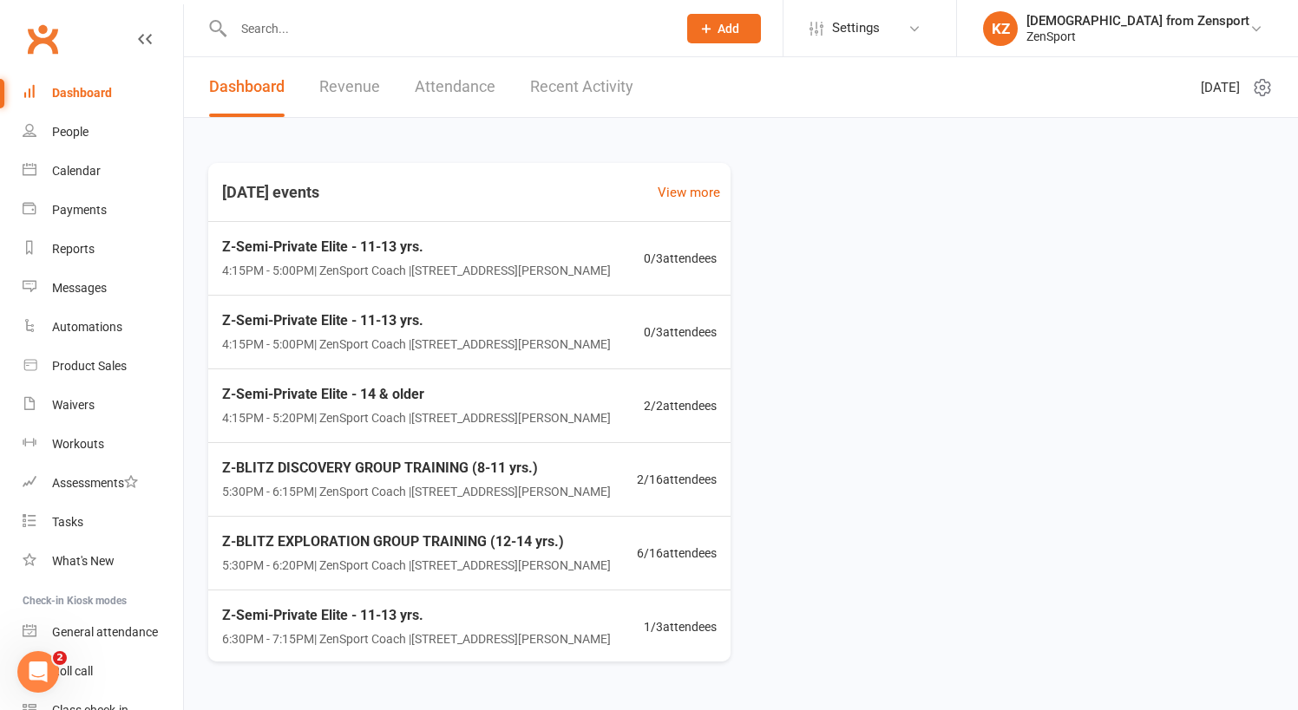
click at [265, 27] on input "text" at bounding box center [446, 28] width 436 height 24
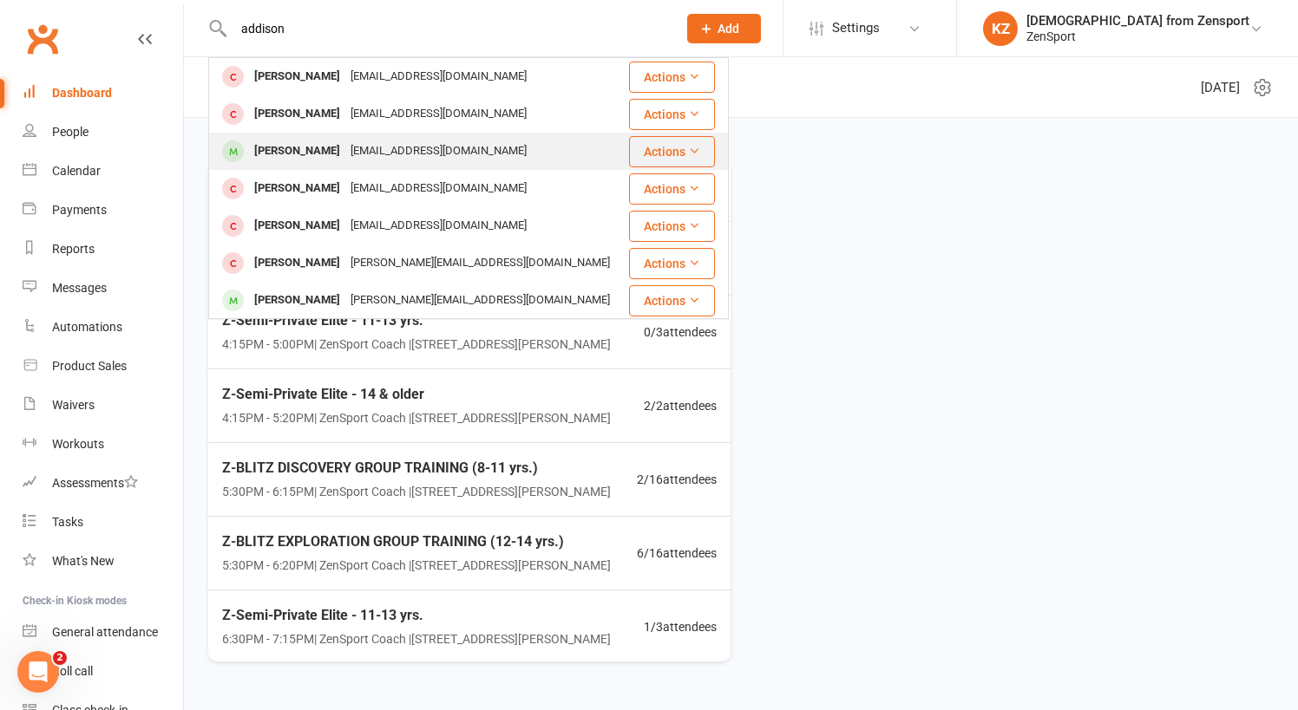
type input "addison"
click at [312, 149] on div "Addison Johnson" at bounding box center [297, 151] width 96 height 25
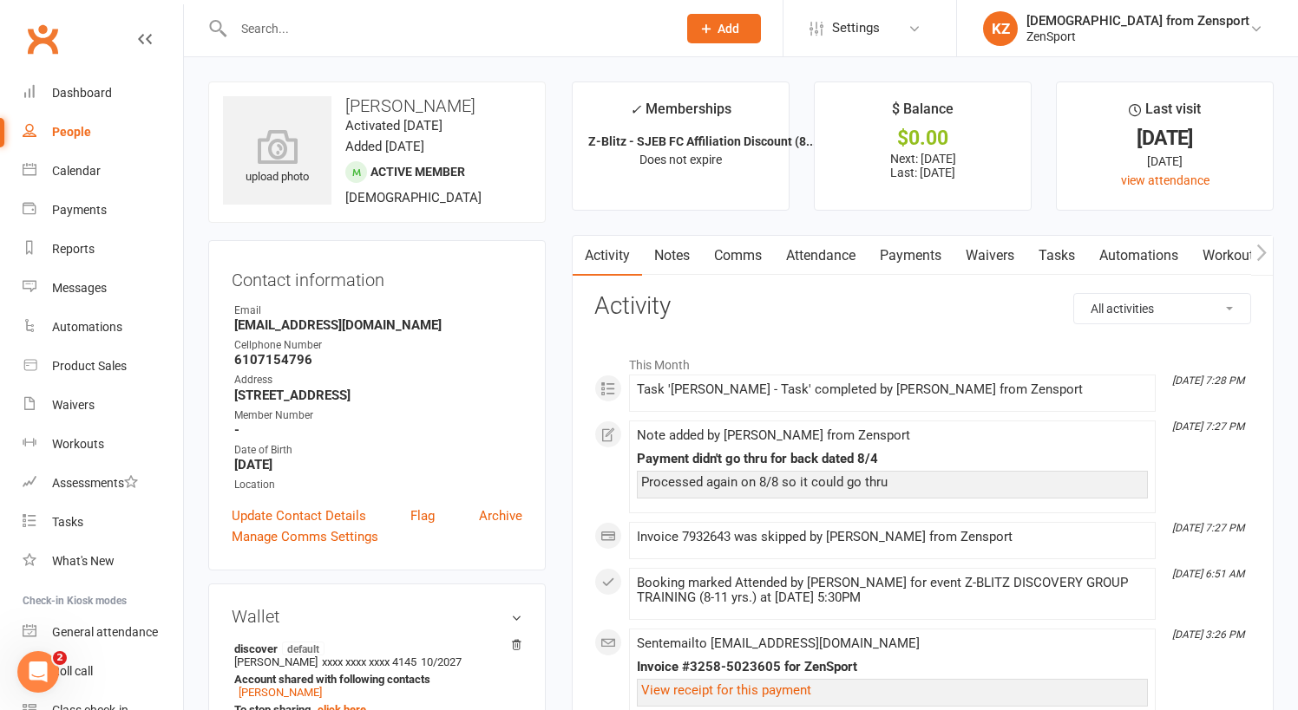
click at [674, 247] on link "Notes" at bounding box center [672, 256] width 60 height 40
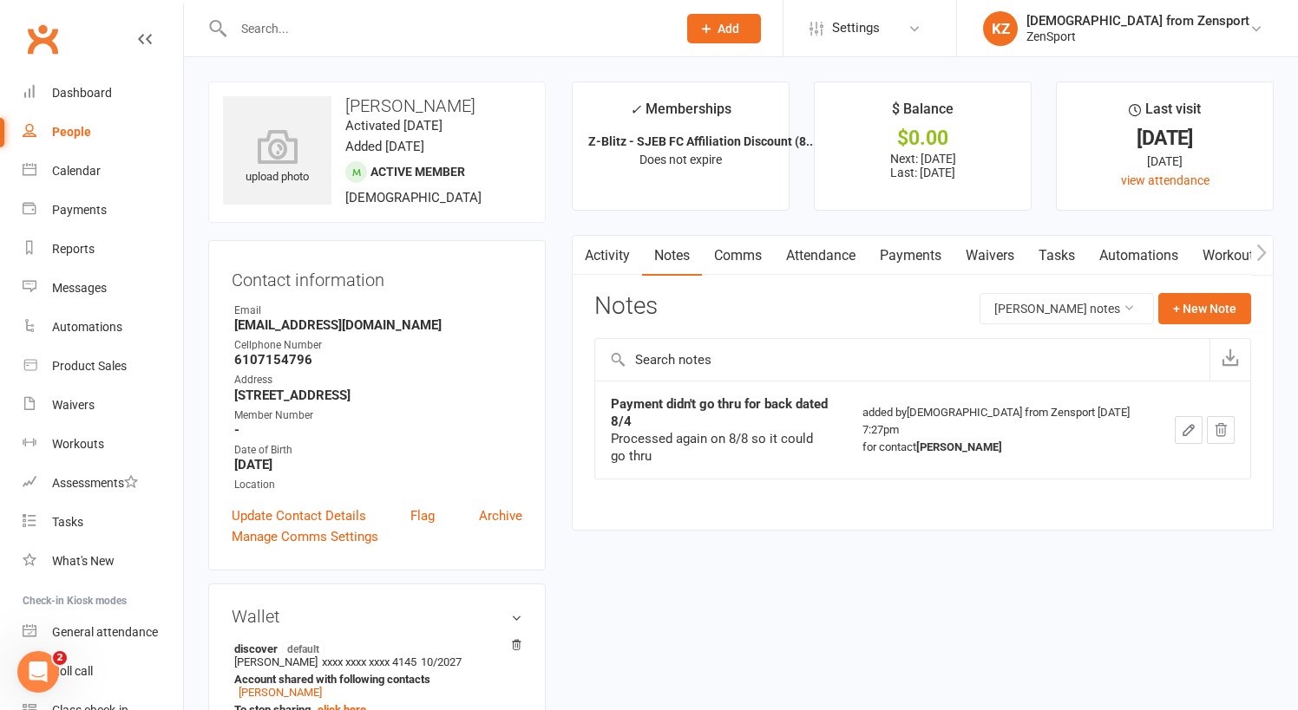
click at [843, 255] on link "Attendance" at bounding box center [821, 256] width 94 height 40
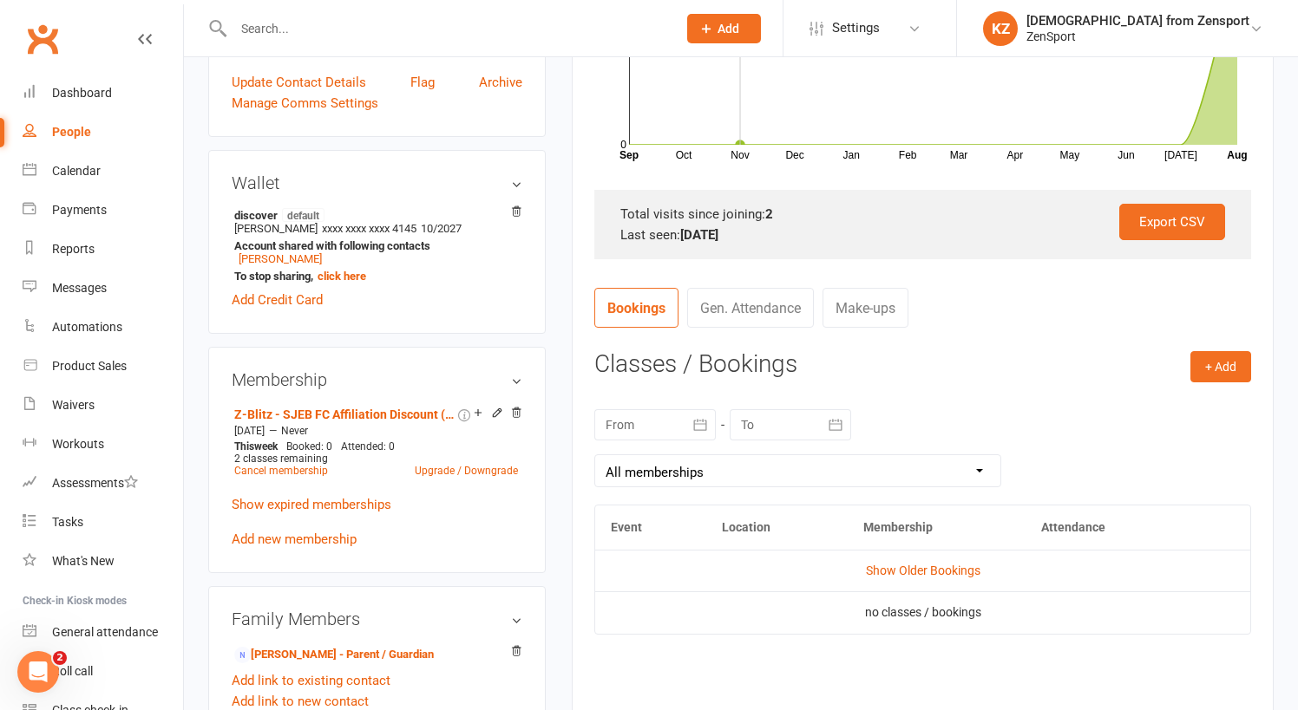
scroll to position [435, 0]
click at [893, 566] on link "Show Older Bookings" at bounding box center [923, 570] width 115 height 14
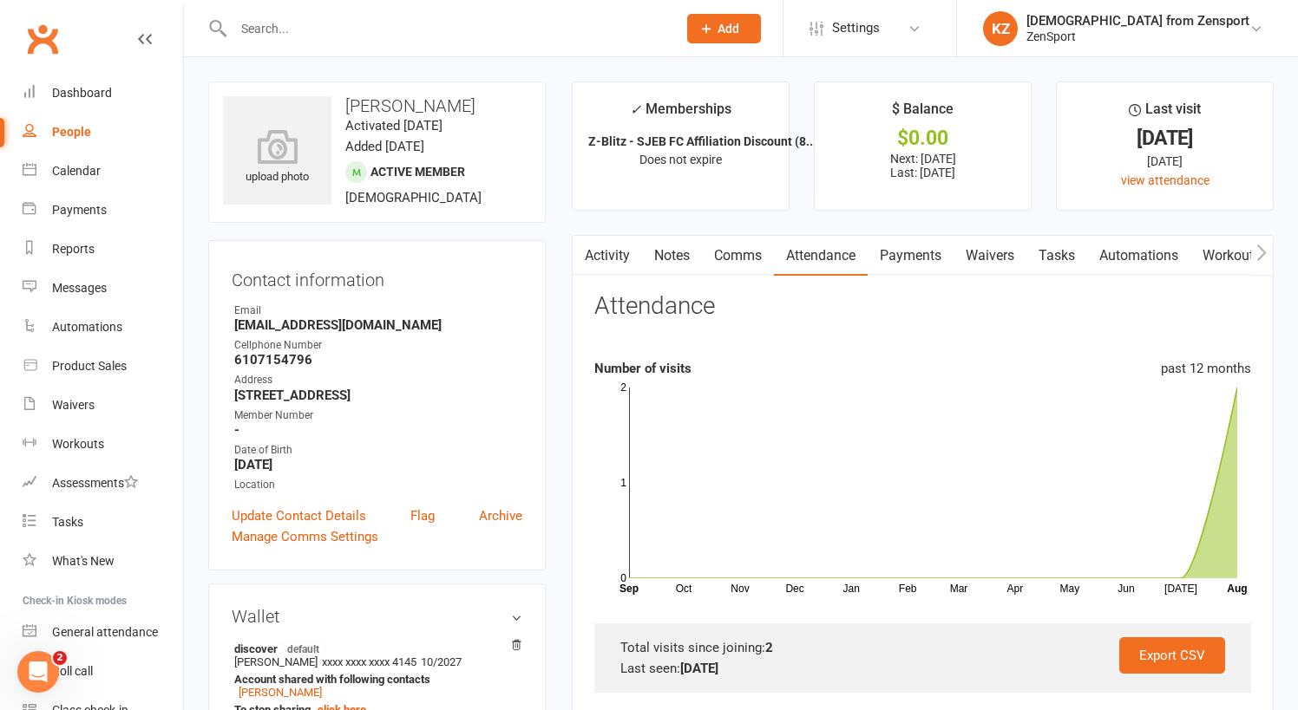
scroll to position [0, 0]
click at [678, 252] on link "Notes" at bounding box center [672, 256] width 60 height 40
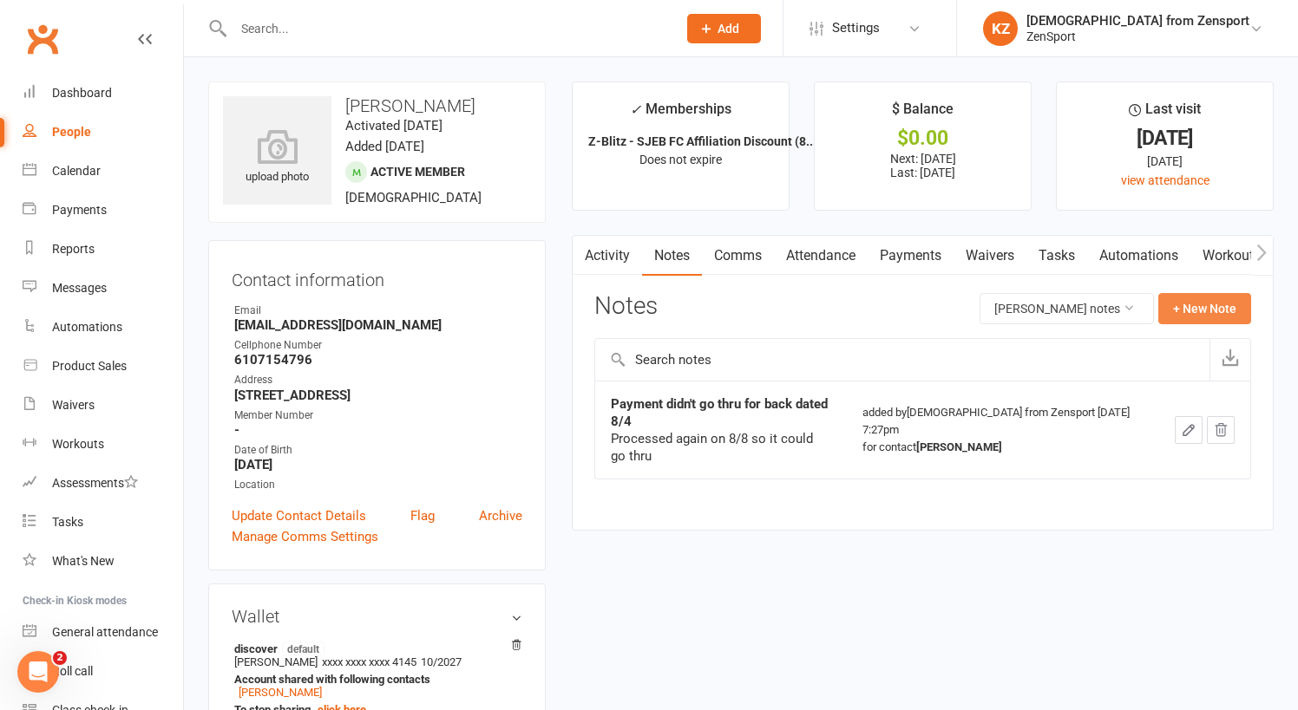
click at [1194, 302] on button "+ New Note" at bounding box center [1204, 308] width 93 height 31
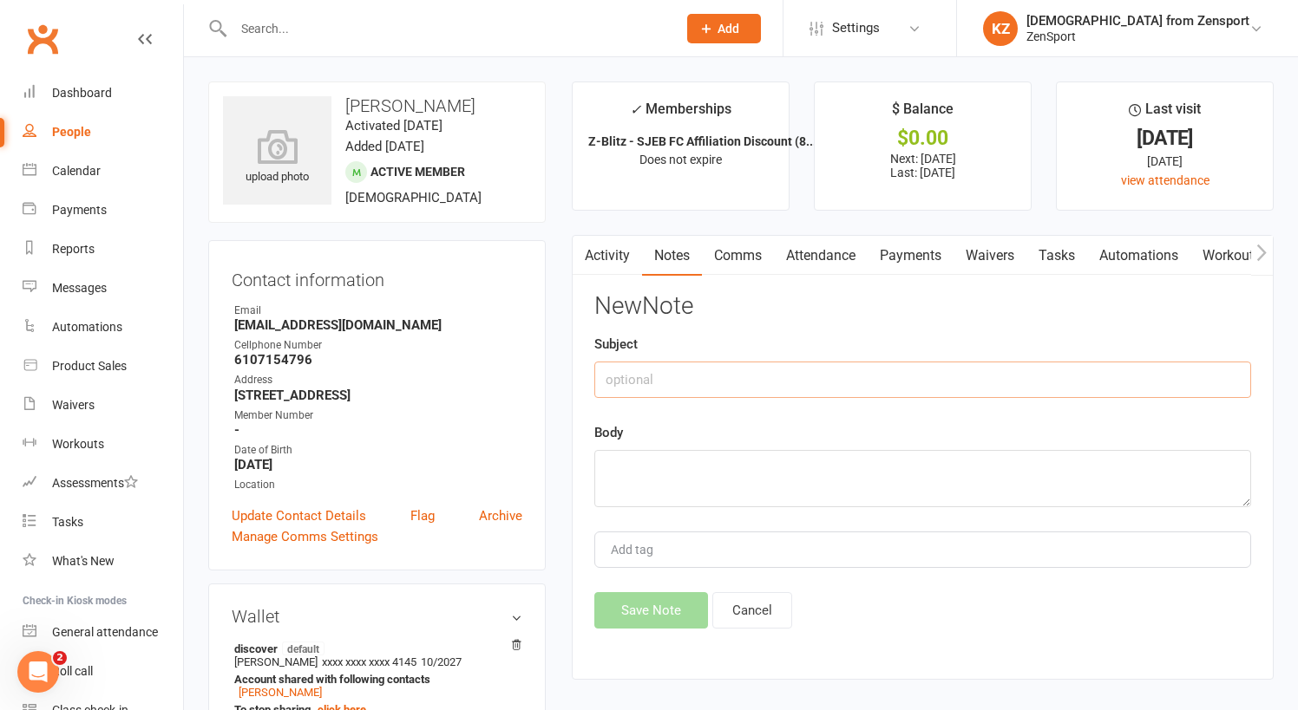
click at [677, 363] on input "text" at bounding box center [922, 380] width 657 height 36
drag, startPoint x: 677, startPoint y: 363, endPoint x: 609, endPoint y: 376, distance: 68.9
click at [609, 376] on input "Attended 2 sess" at bounding box center [922, 380] width 657 height 36
drag, startPoint x: 768, startPoint y: 378, endPoint x: 667, endPoint y: 378, distance: 100.6
click at [667, 378] on input "Injury 8/10Attended 2 sess" at bounding box center [922, 380] width 657 height 36
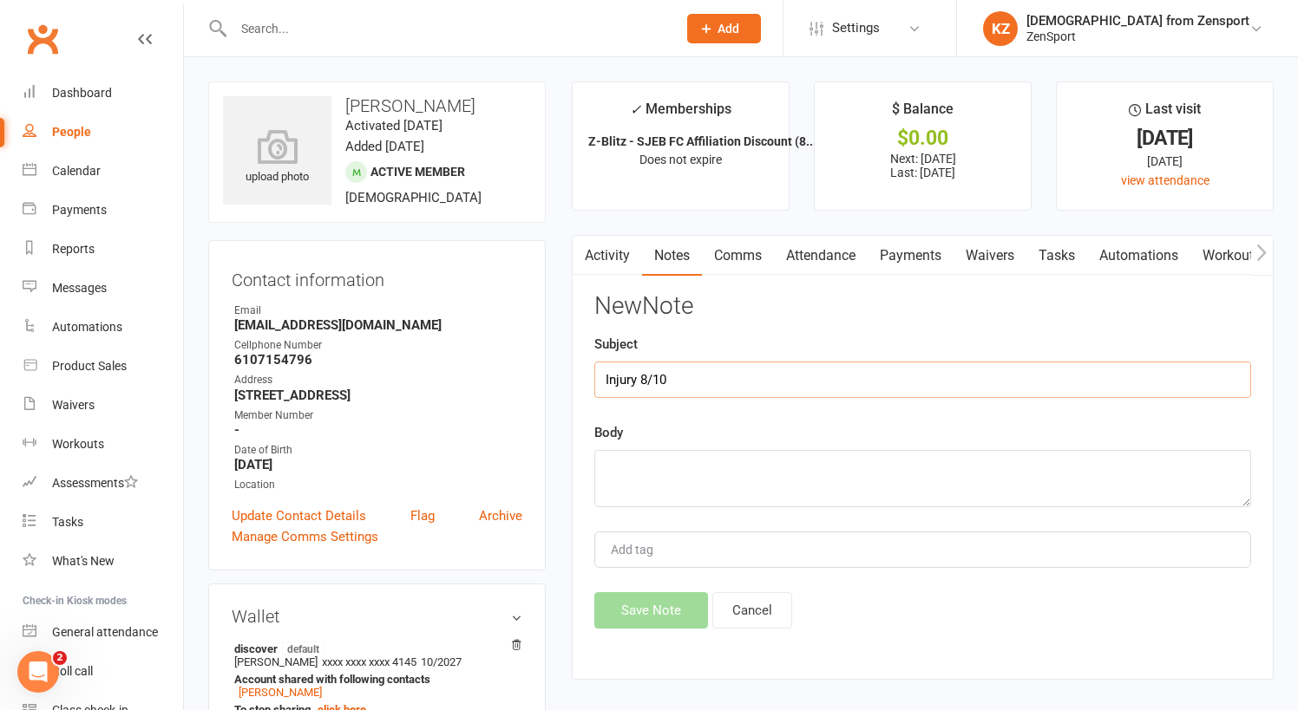
type input "Injury 8/10"
click at [634, 457] on textarea at bounding box center [922, 478] width 657 height 57
paste textarea "Attended 2 sess"
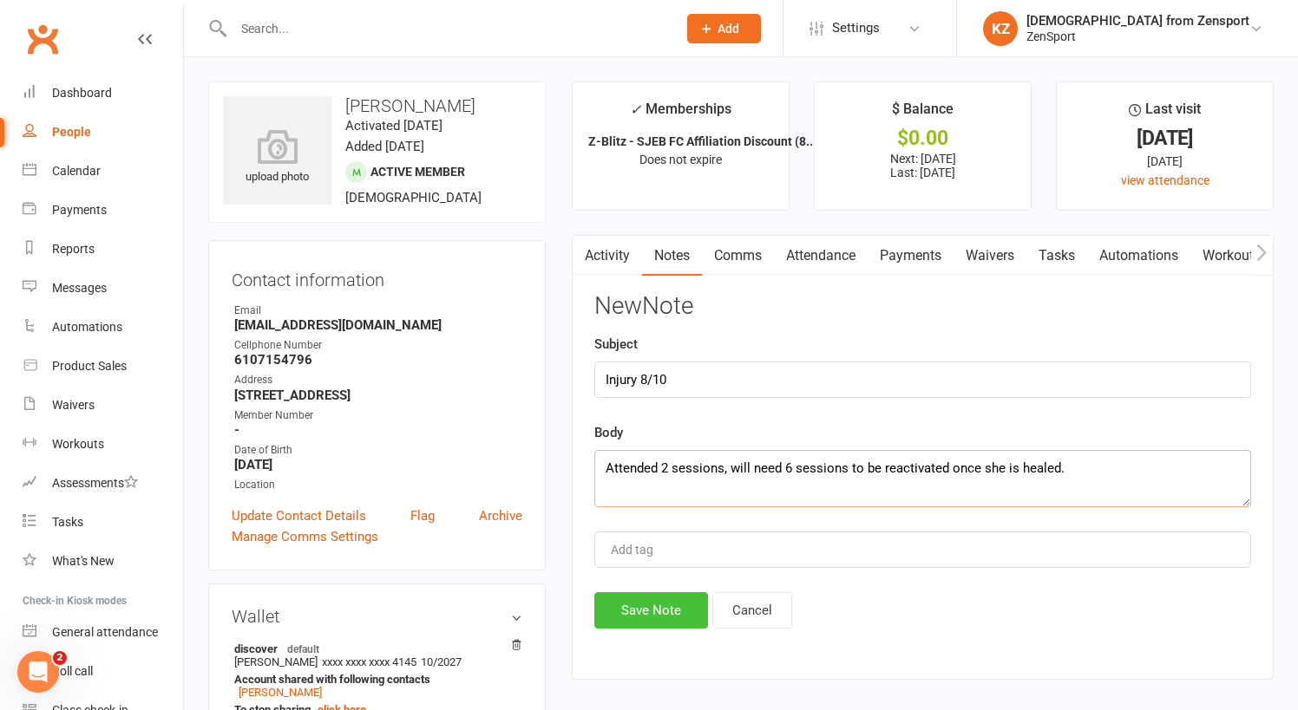
type textarea "Attended 2 sessions, will need 6 sessions to be reactivated once she is healed."
click at [676, 594] on button "Save Note" at bounding box center [651, 611] width 114 height 36
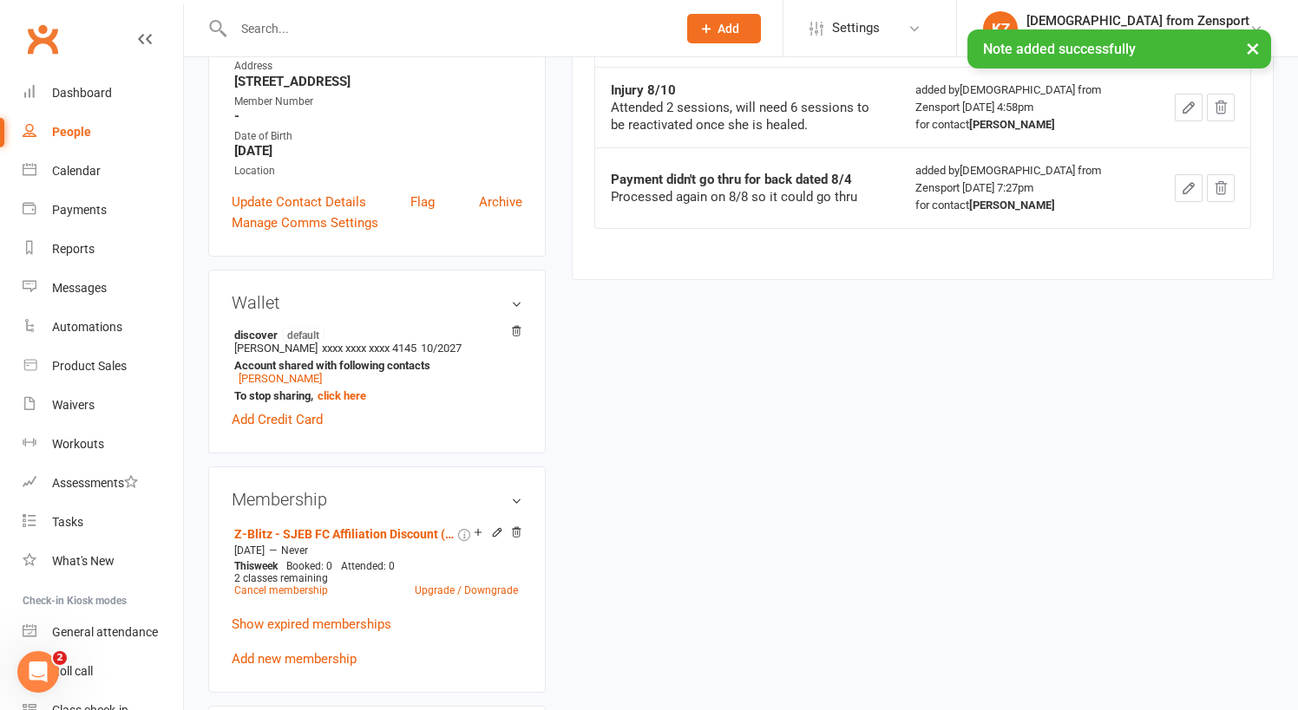
scroll to position [316, 0]
click at [423, 527] on link "Z-Blitz - SJEB FC Affiliation Discount (8-11 yrs.) - (2Xs per week)" at bounding box center [344, 533] width 220 height 14
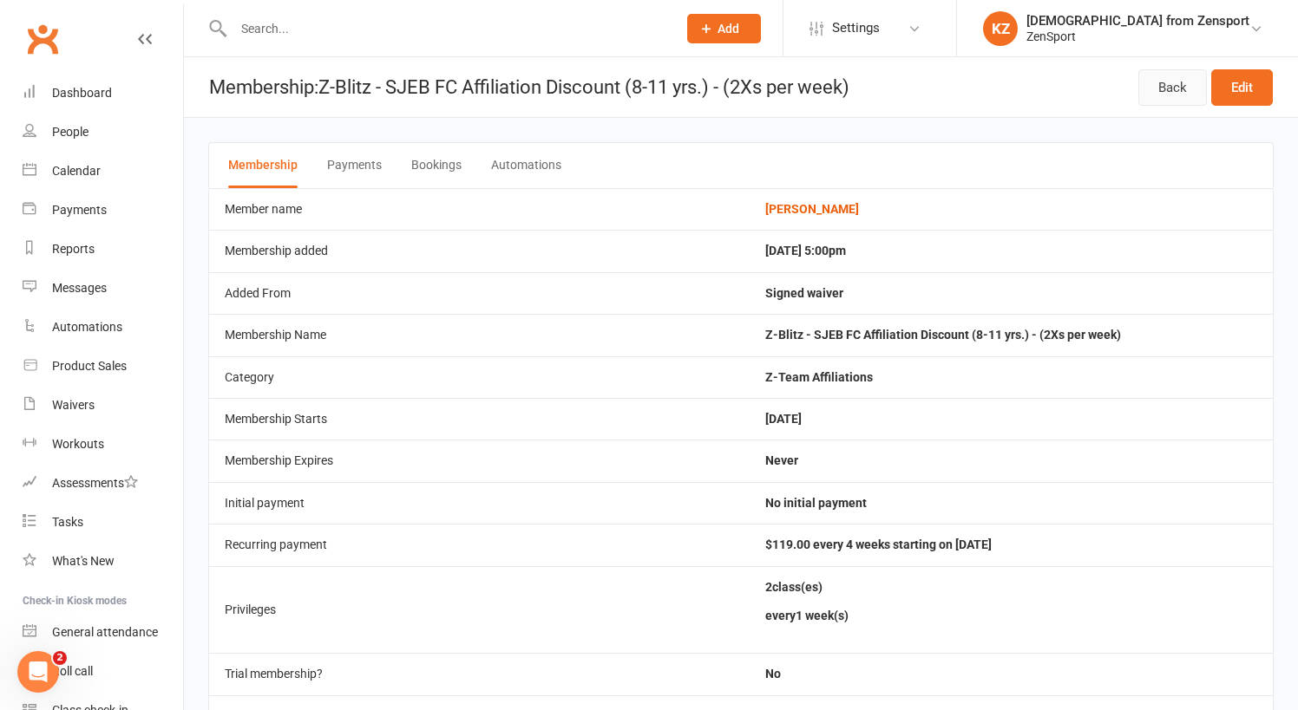
click at [1180, 81] on link "Back" at bounding box center [1172, 87] width 69 height 36
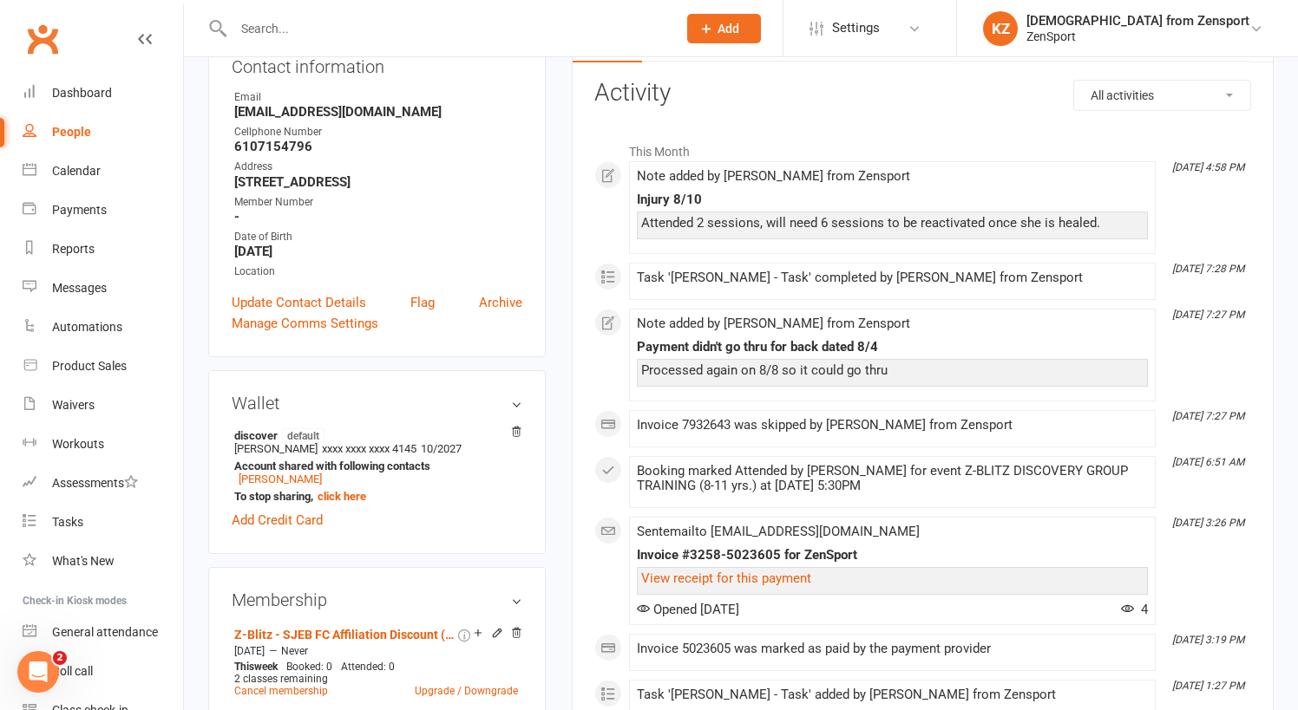
scroll to position [235, 0]
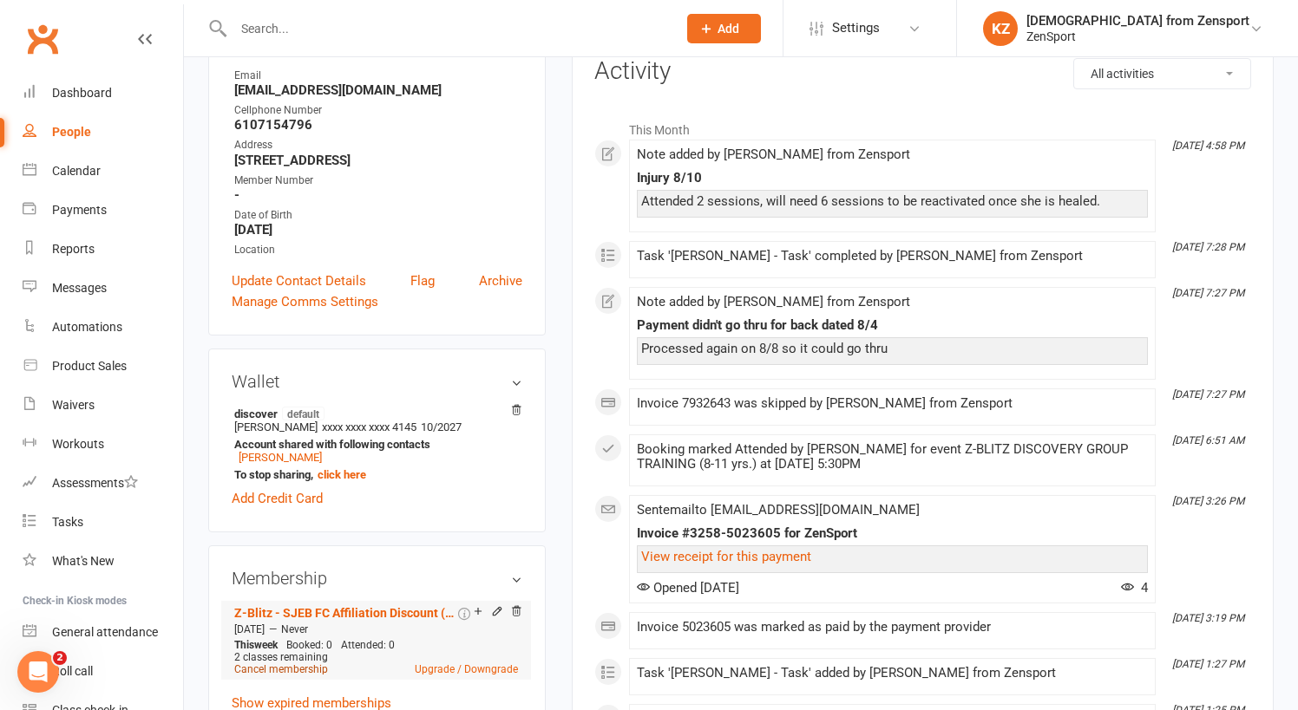
click at [309, 666] on link "Cancel membership" at bounding box center [281, 670] width 94 height 12
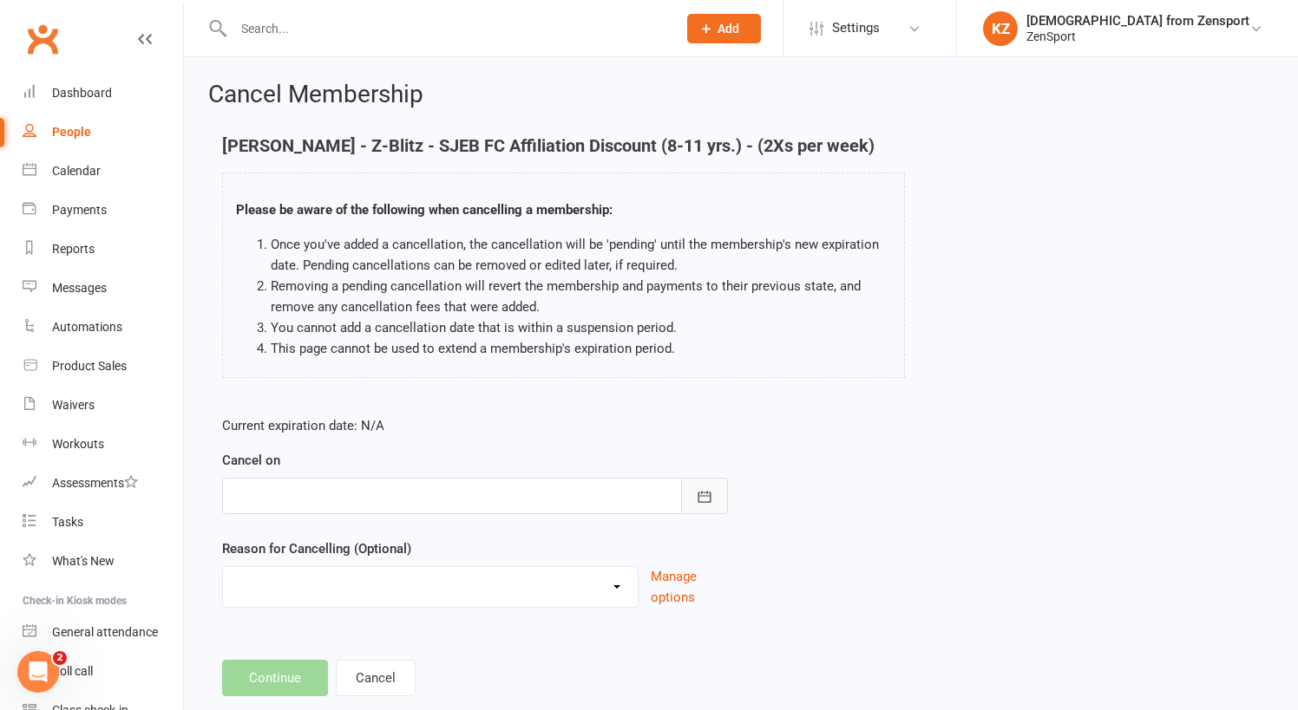
click at [712, 487] on button "button" at bounding box center [704, 496] width 47 height 36
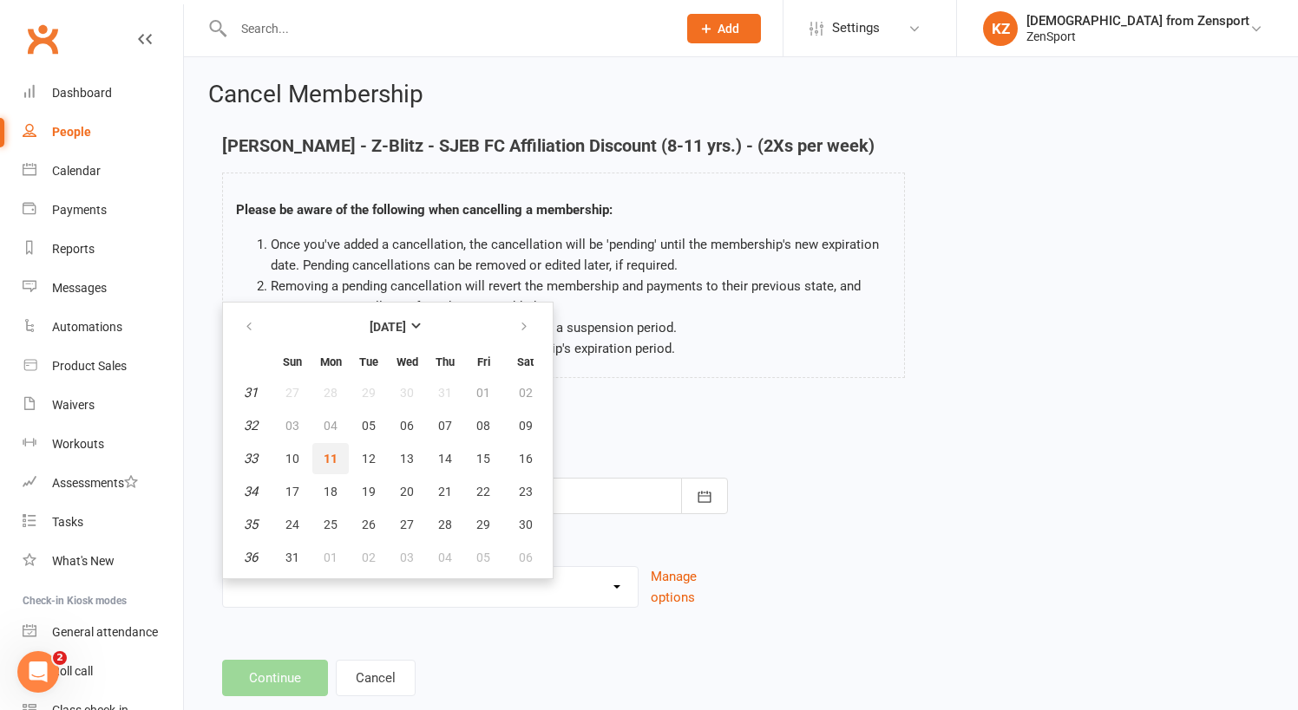
click at [327, 454] on span "11" at bounding box center [331, 459] width 14 height 14
type input "11 Aug 2025"
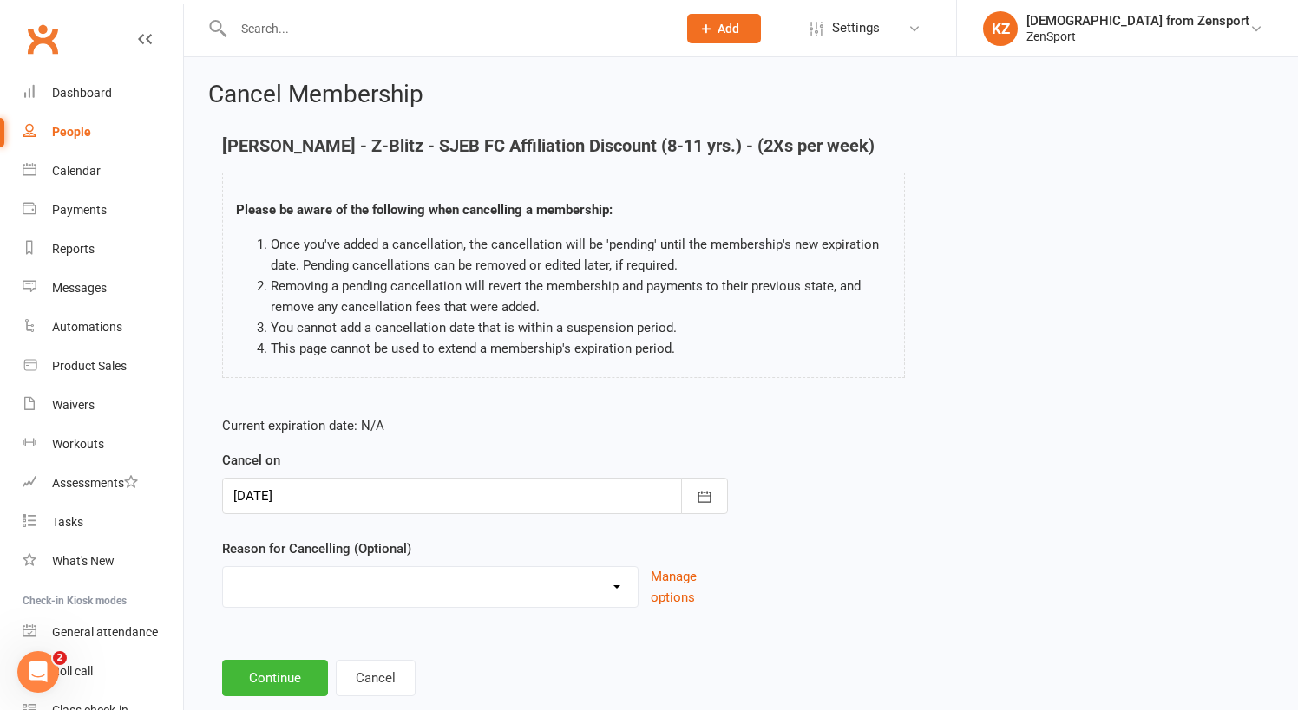
select select "1"
click at [298, 676] on button "Continue" at bounding box center [275, 678] width 106 height 36
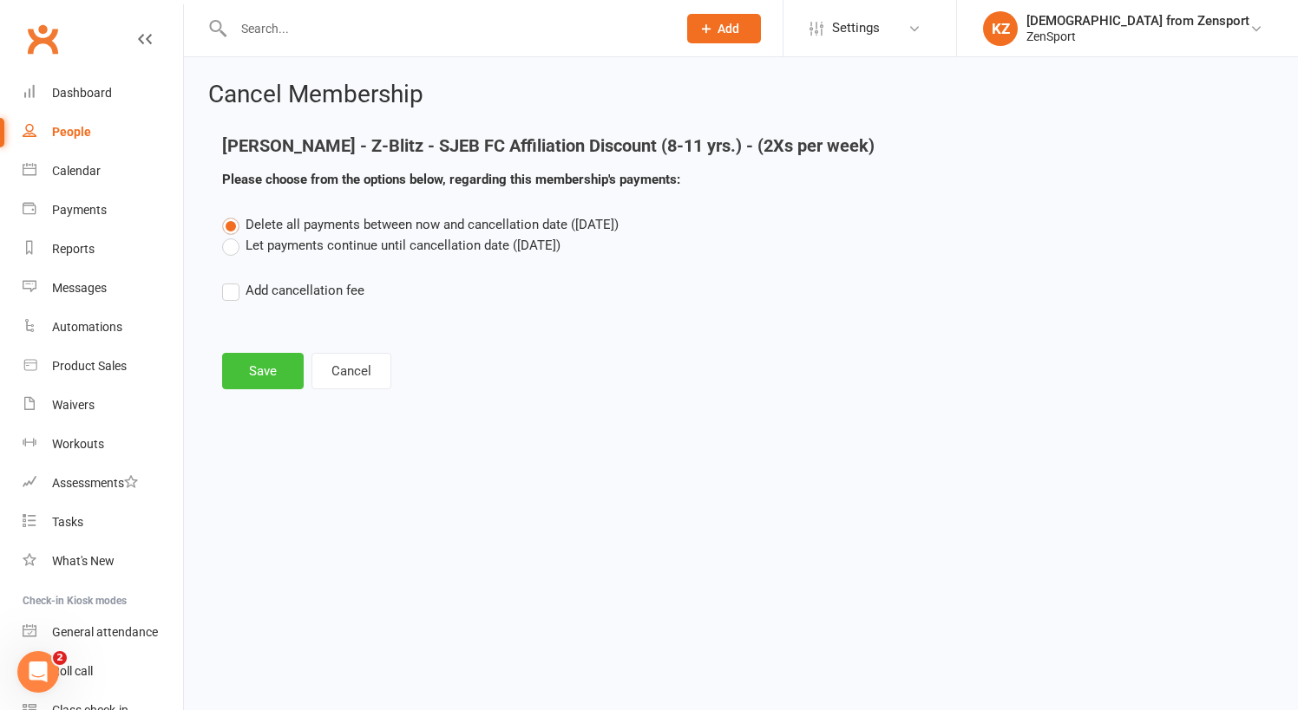
click at [265, 370] on button "Save" at bounding box center [263, 371] width 82 height 36
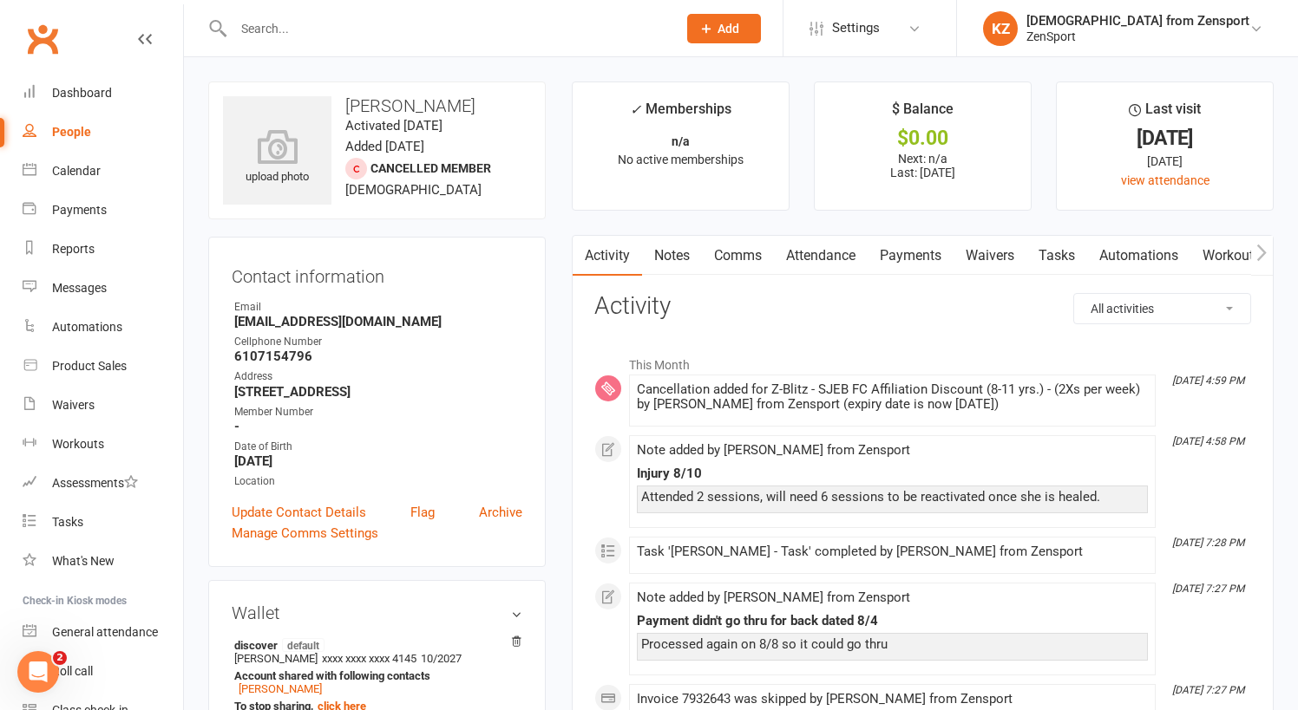
click at [254, 34] on input "text" at bounding box center [446, 28] width 436 height 24
type input "m"
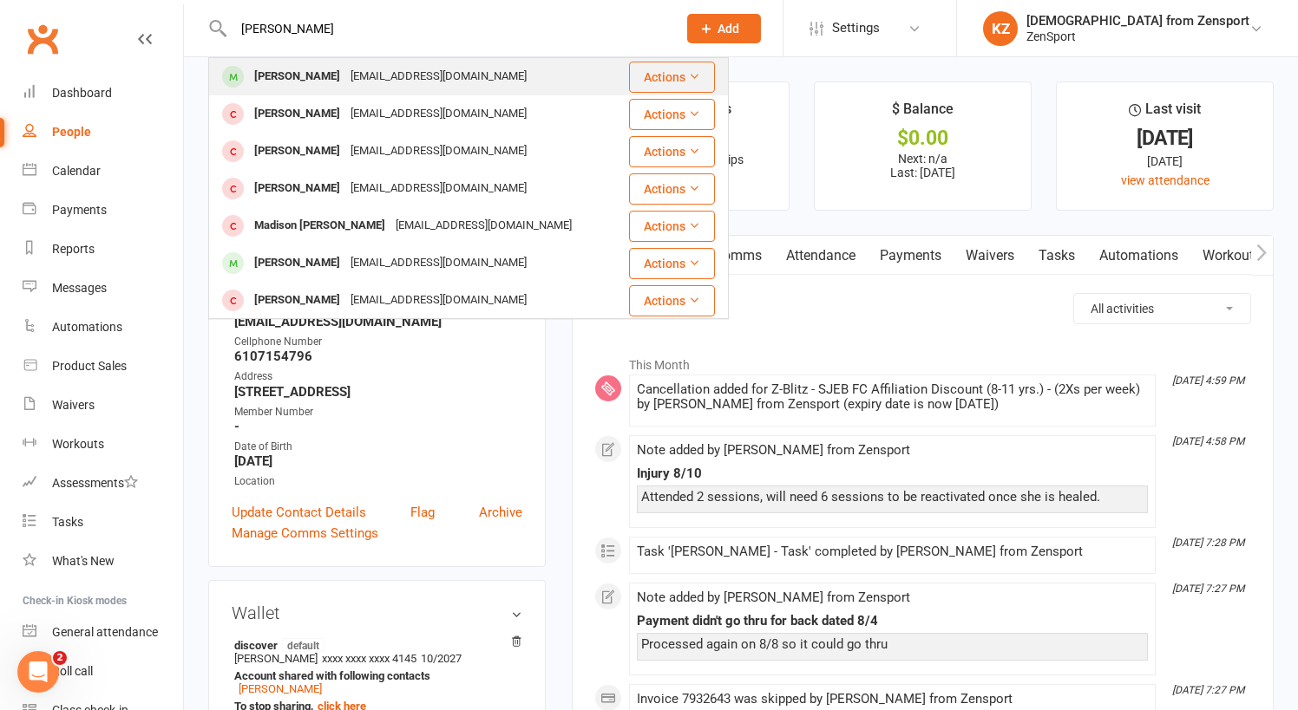
type input "madison l"
click at [265, 70] on div "Madison Lasecki" at bounding box center [297, 76] width 96 height 25
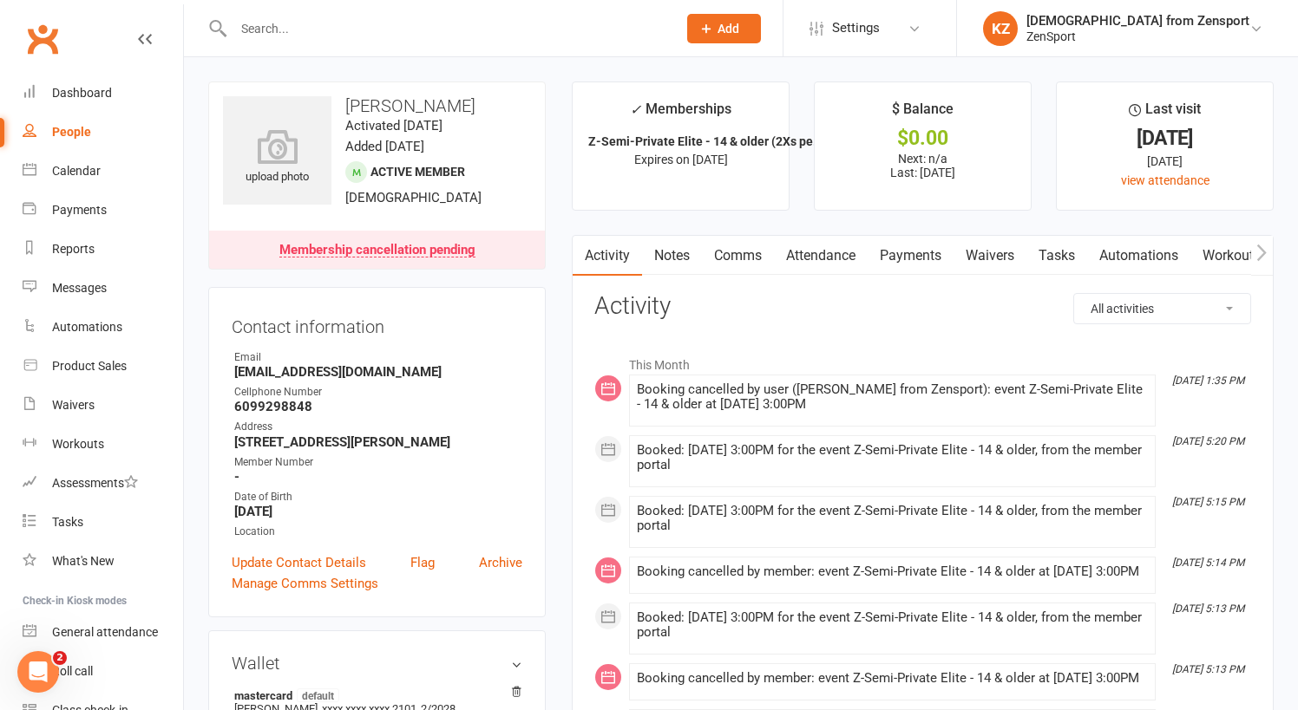
click at [672, 258] on link "Notes" at bounding box center [672, 256] width 60 height 40
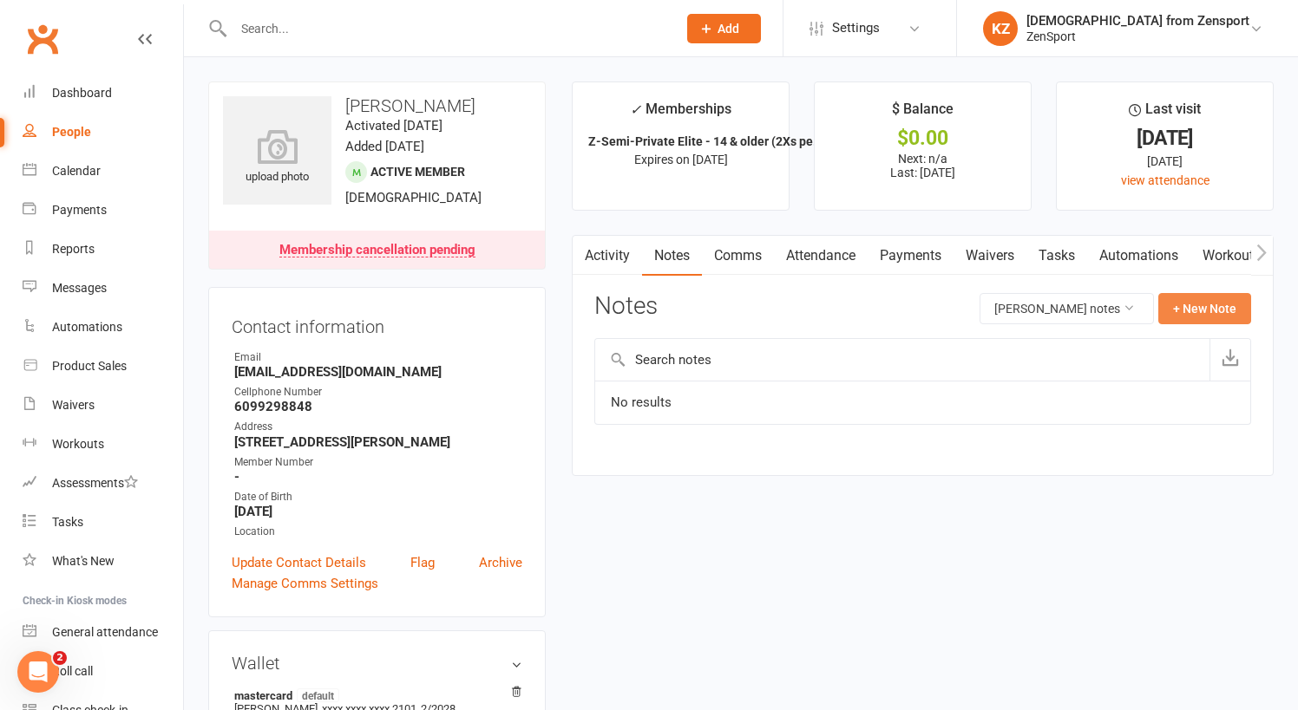
click at [1214, 300] on button "+ New Note" at bounding box center [1204, 308] width 93 height 31
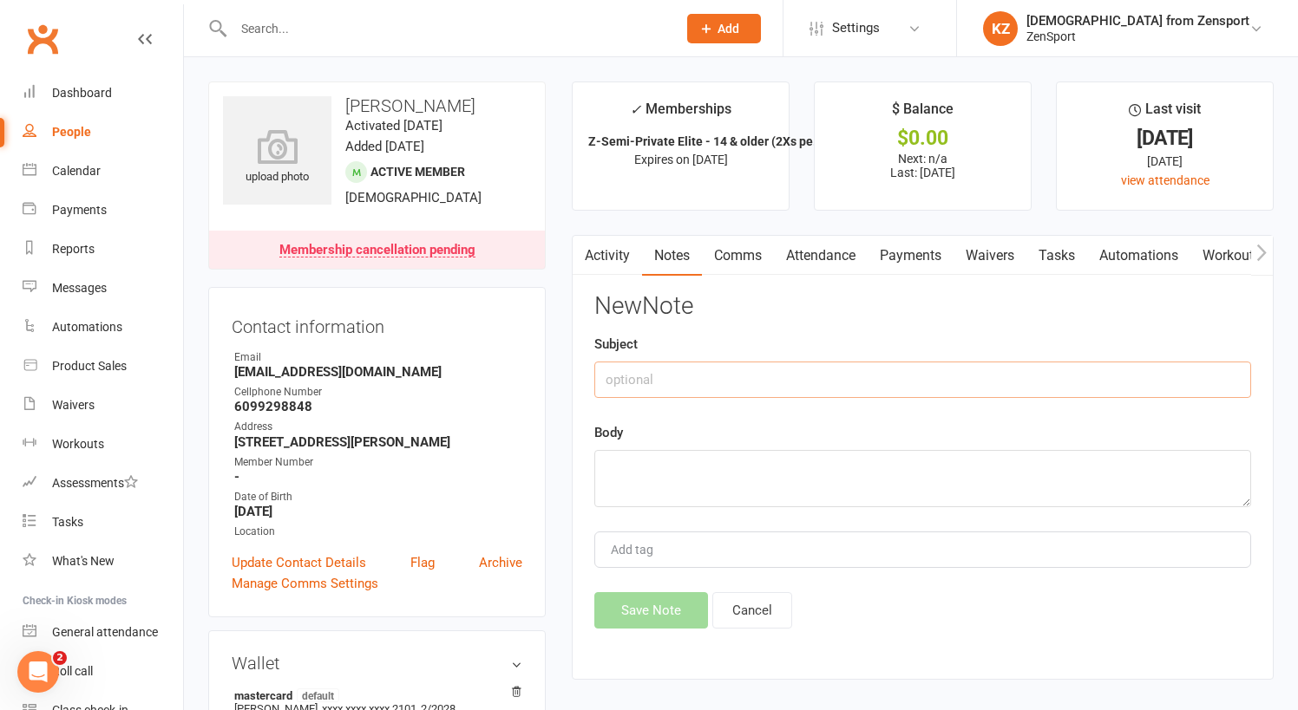
click at [628, 389] on input "text" at bounding box center [922, 380] width 657 height 36
type input "Sick 8/8"
click at [637, 460] on textarea at bounding box center [922, 478] width 657 height 57
type textarea "Owed 1 free session"
click at [627, 606] on button "Save Note" at bounding box center [651, 611] width 114 height 36
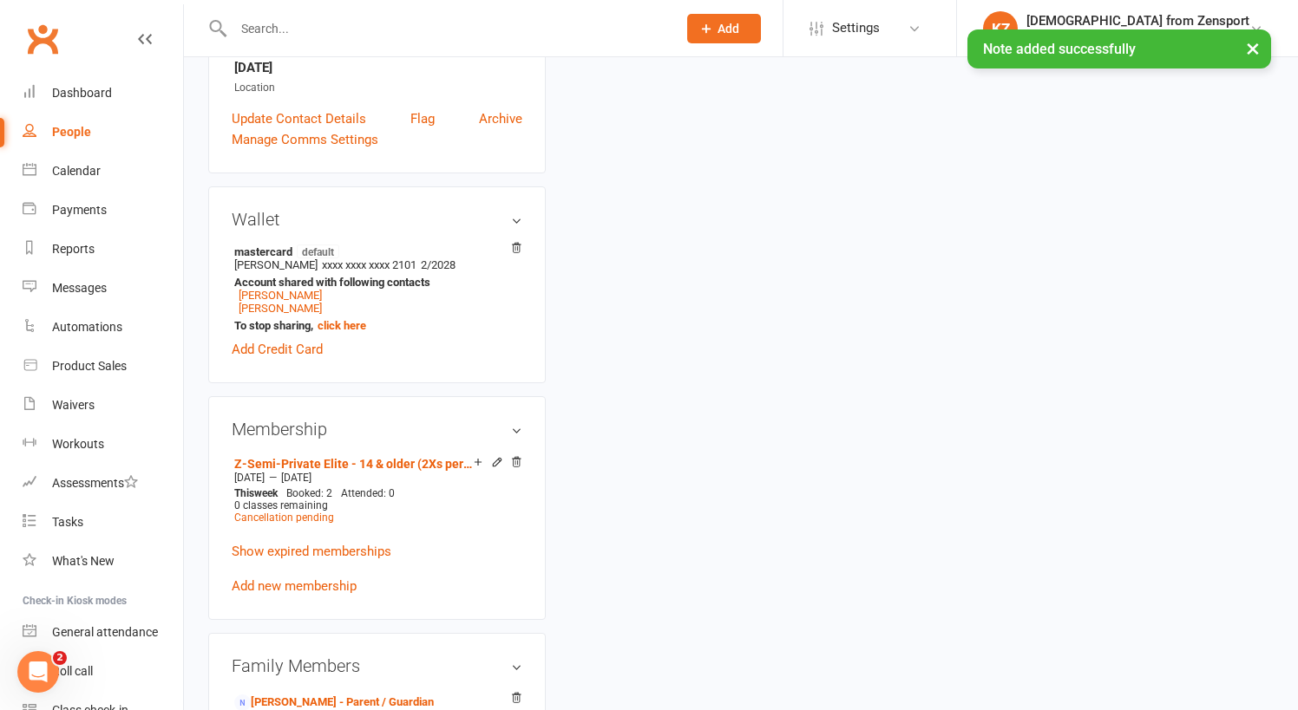
scroll to position [455, 0]
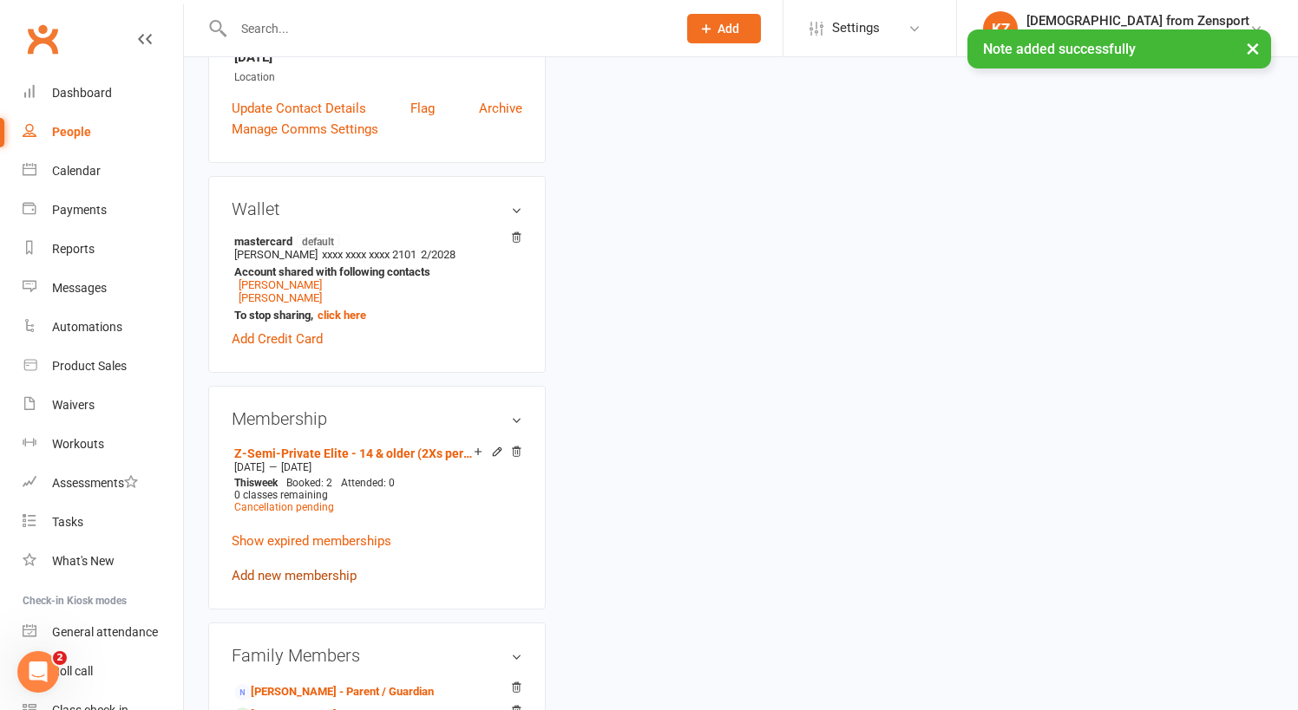
click at [324, 569] on link "Add new membership" at bounding box center [294, 576] width 125 height 16
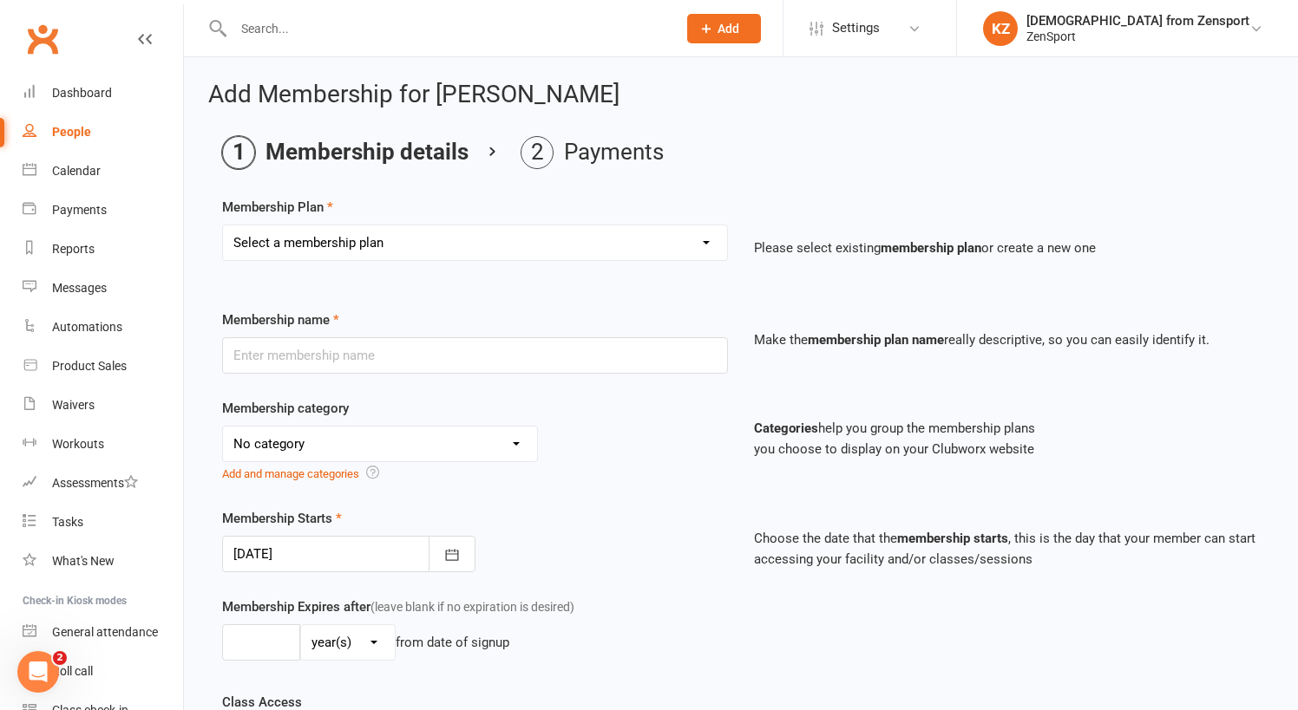
select select "7"
type input "Free Session"
select select "2"
type input "1"
select select "2"
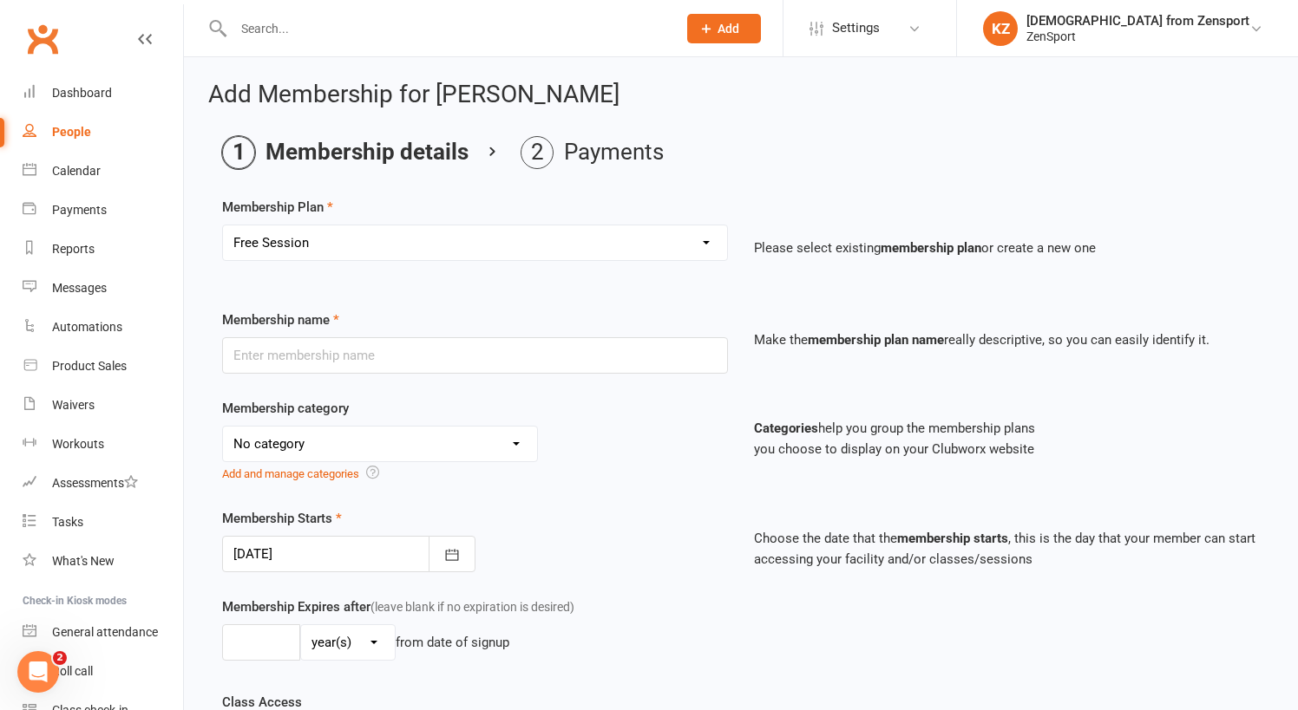
type input "1"
click at [458, 547] on icon "button" at bounding box center [451, 555] width 17 height 17
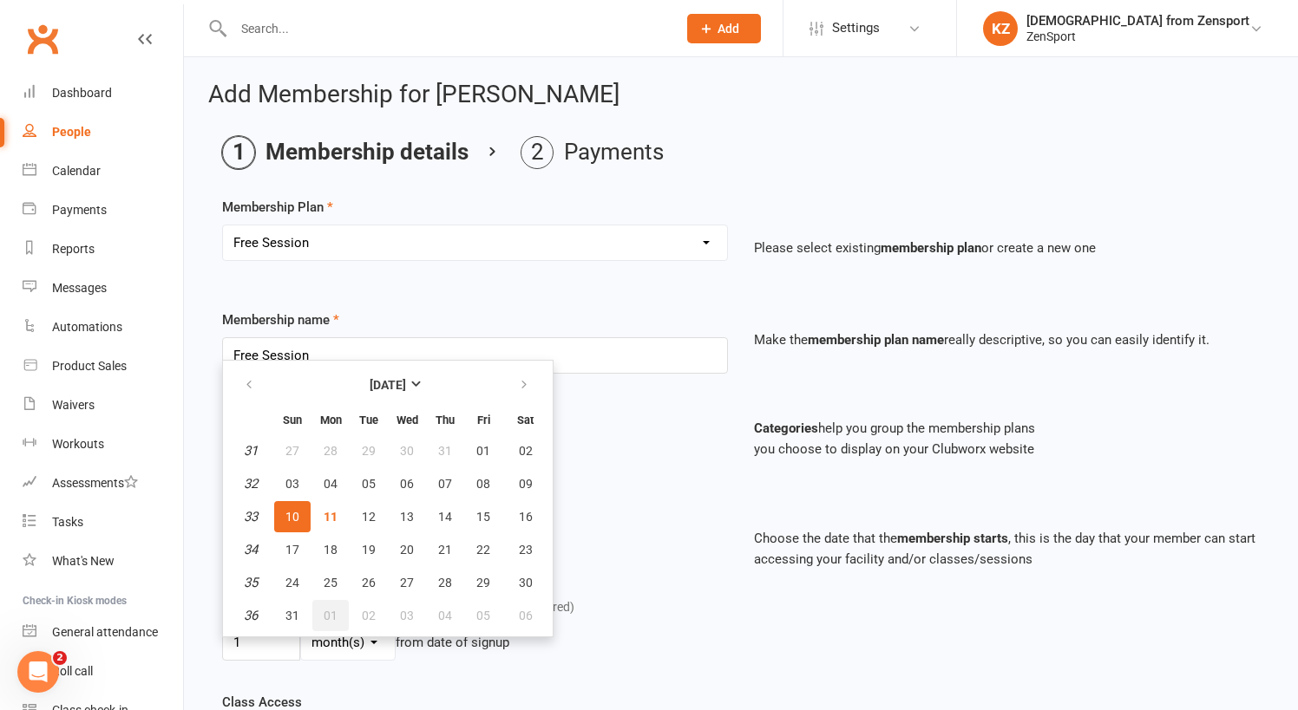
click at [328, 613] on span "01" at bounding box center [331, 616] width 14 height 14
type input "01 Sep 2025"
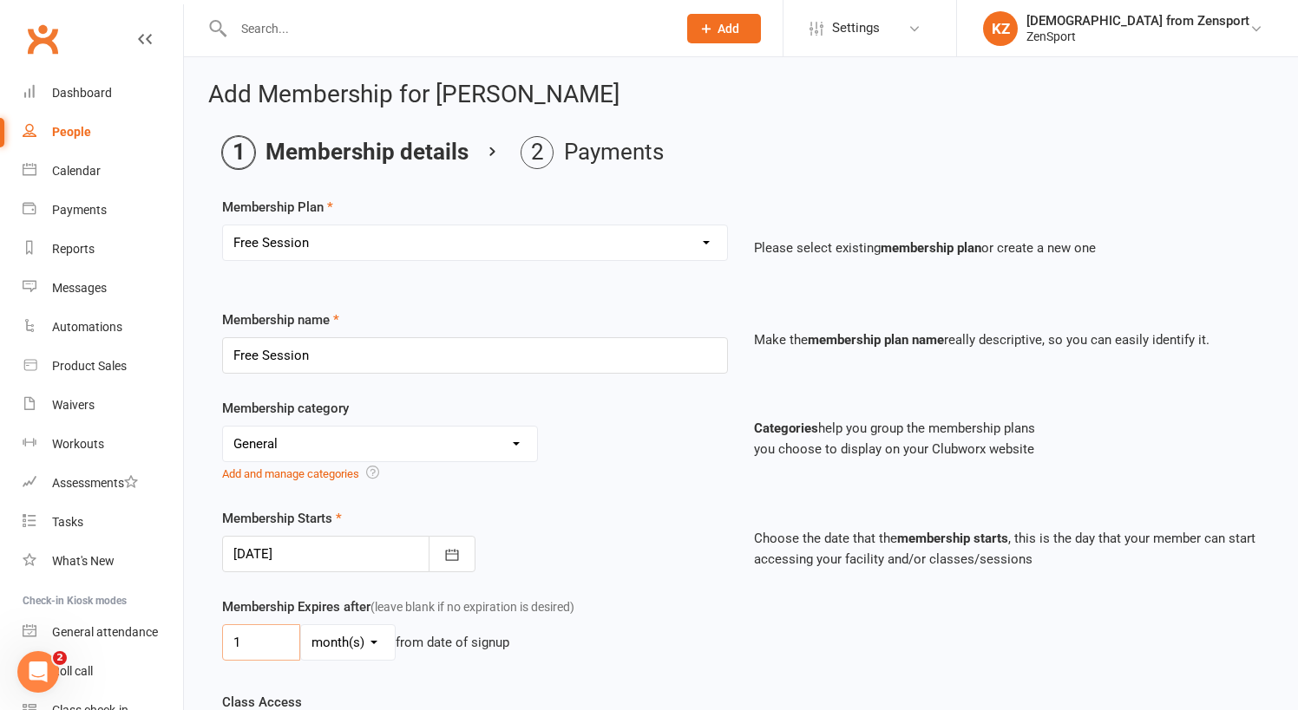
drag, startPoint x: 254, startPoint y: 636, endPoint x: 189, endPoint y: 636, distance: 65.1
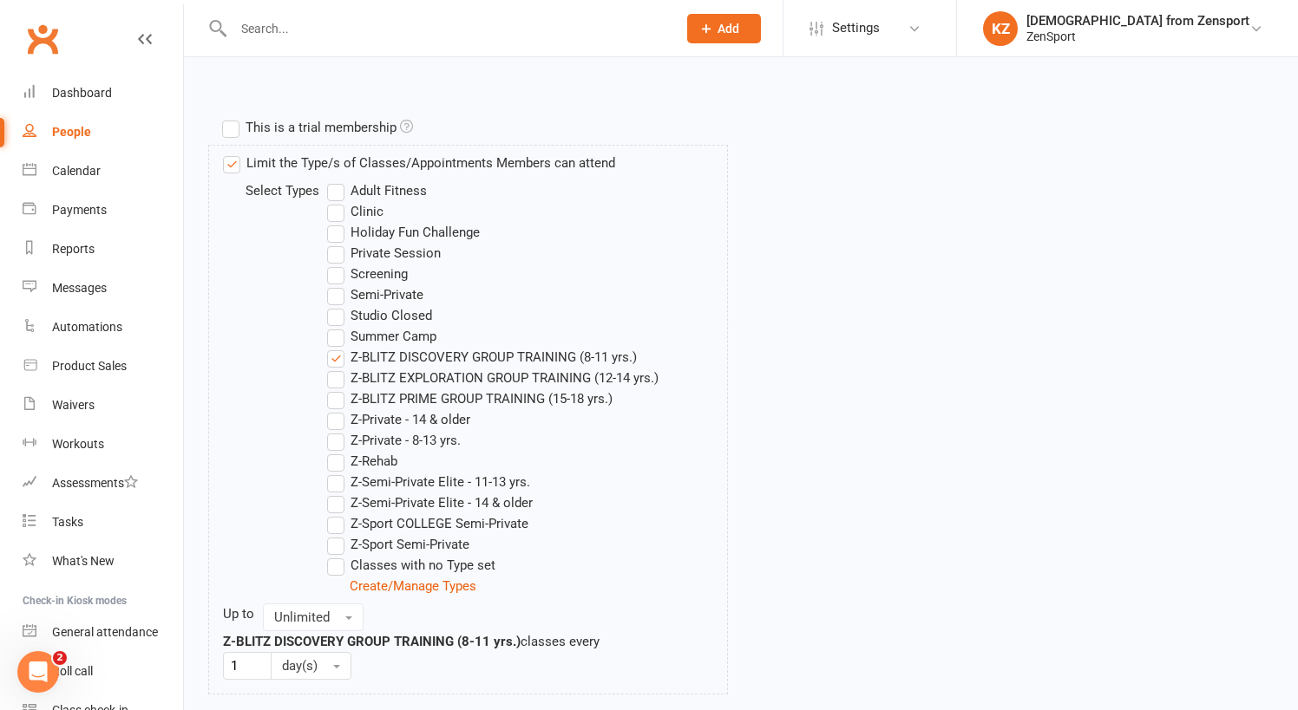
scroll to position [811, 0]
type input "2"
click at [336, 354] on label "Z-BLITZ DISCOVERY GROUP TRAINING (8-11 yrs.)" at bounding box center [482, 355] width 310 height 21
click at [336, 345] on input "Z-BLITZ DISCOVERY GROUP TRAINING (8-11 yrs.)" at bounding box center [332, 345] width 11 height 0
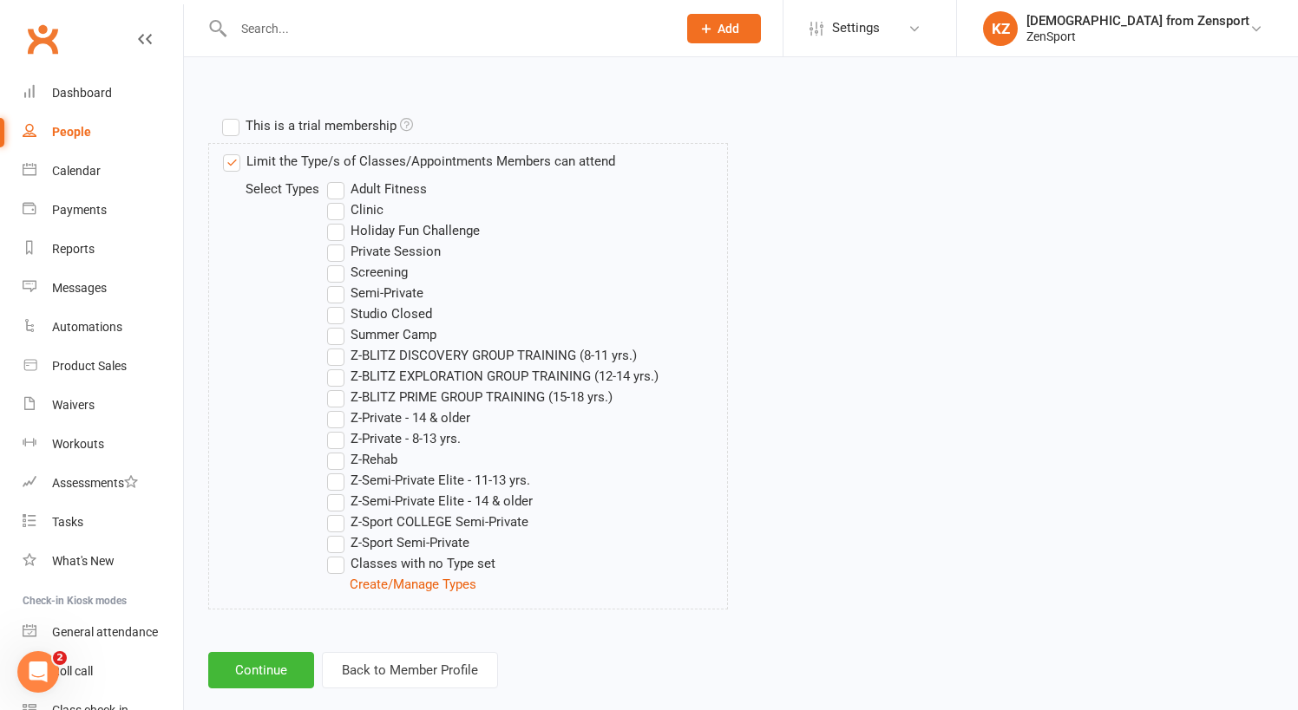
click at [343, 497] on label "Z-Semi-Private Elite - 14 & older" at bounding box center [430, 501] width 206 height 21
click at [338, 491] on input "Z-Semi-Private Elite - 14 & older" at bounding box center [332, 491] width 11 height 0
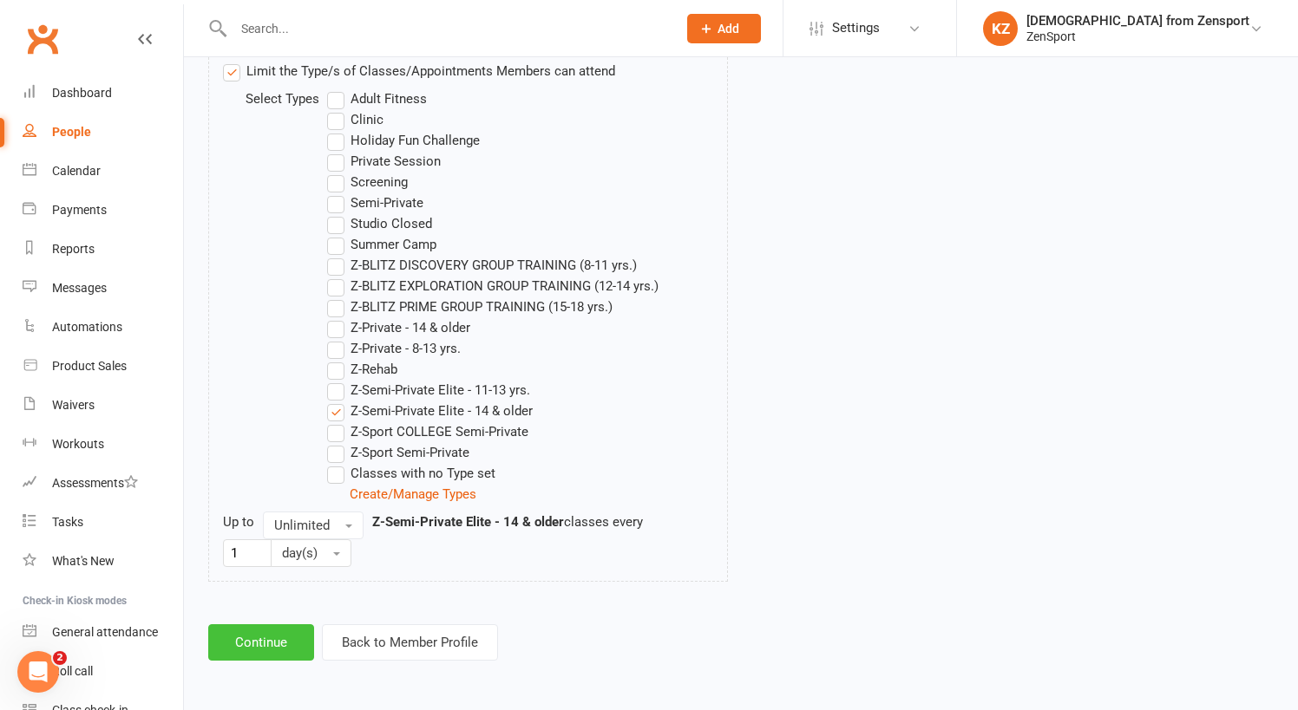
scroll to position [915, 0]
click at [266, 625] on button "Continue" at bounding box center [261, 643] width 106 height 36
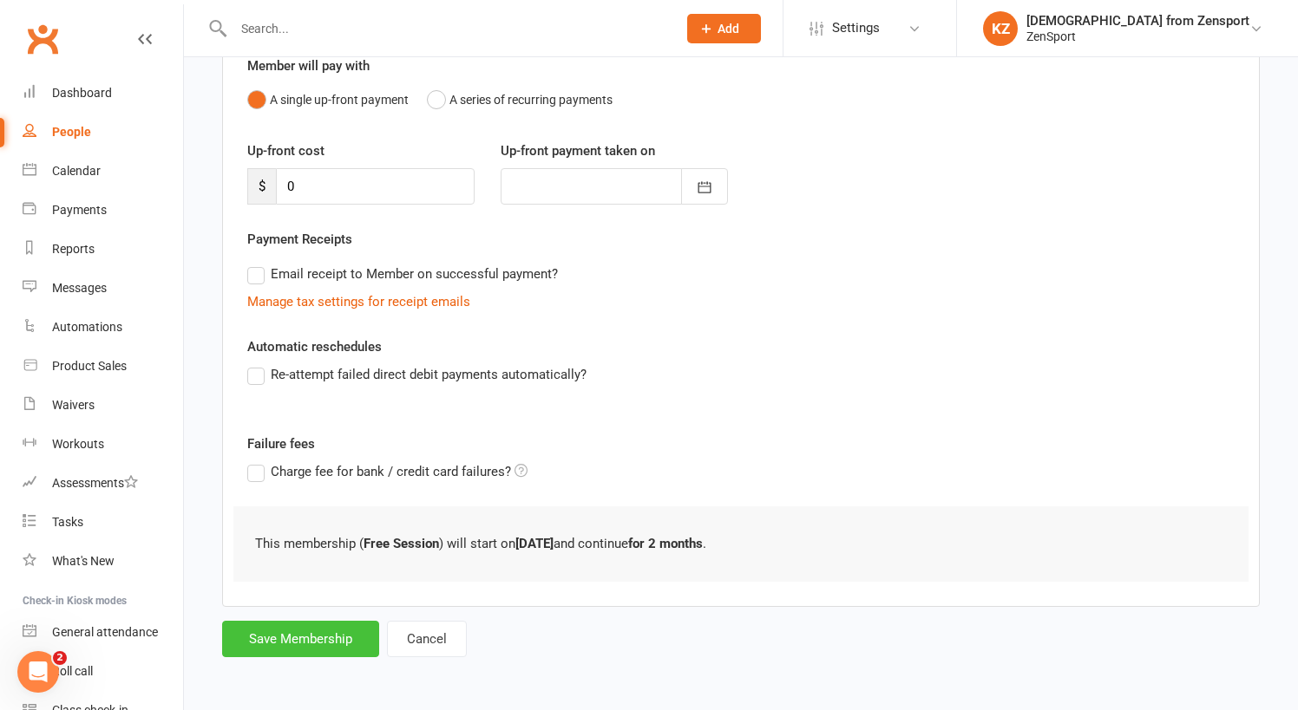
scroll to position [179, 0]
click at [311, 621] on button "Save Membership" at bounding box center [300, 639] width 157 height 36
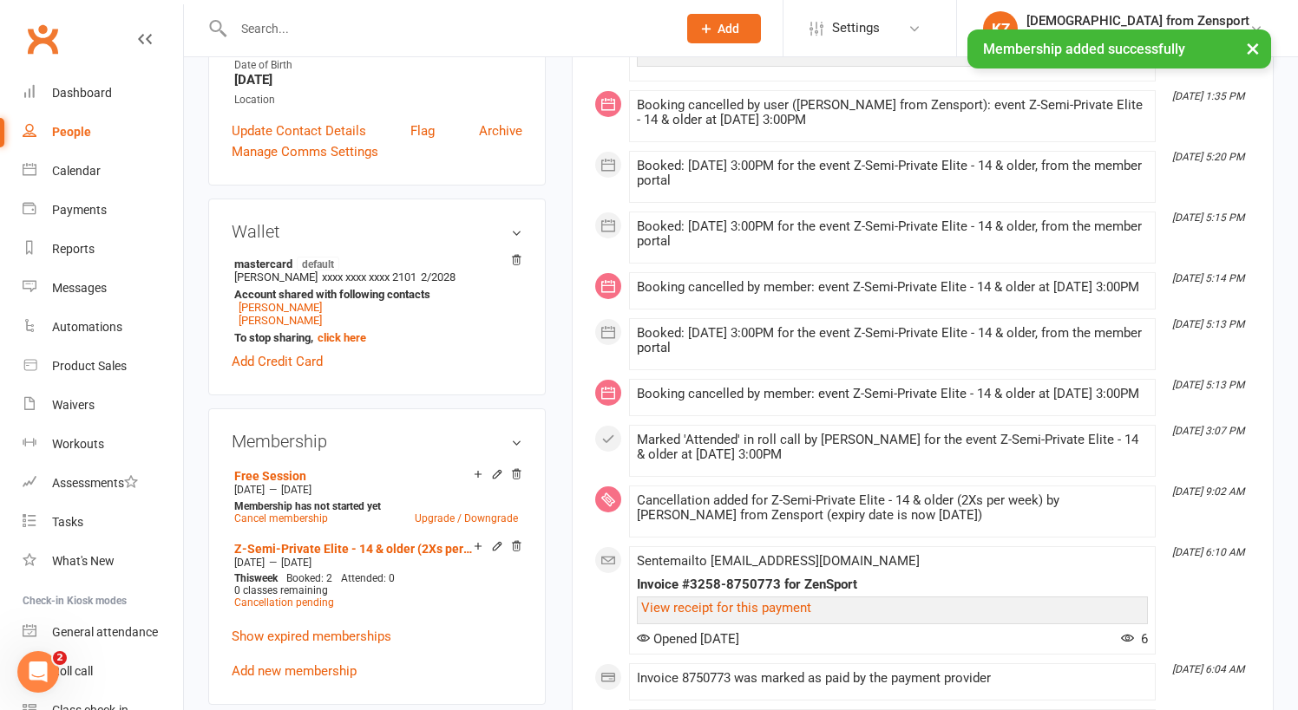
scroll to position [433, 0]
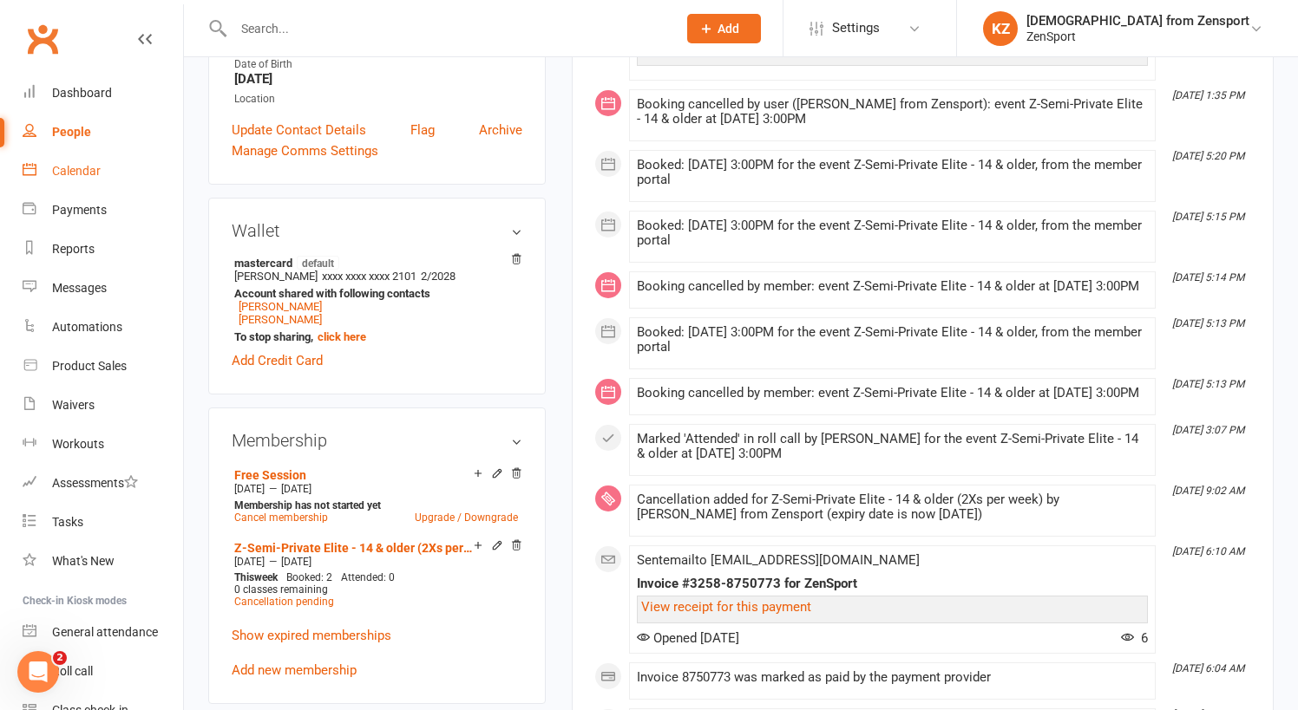
click at [90, 164] on div "Calendar" at bounding box center [76, 171] width 49 height 14
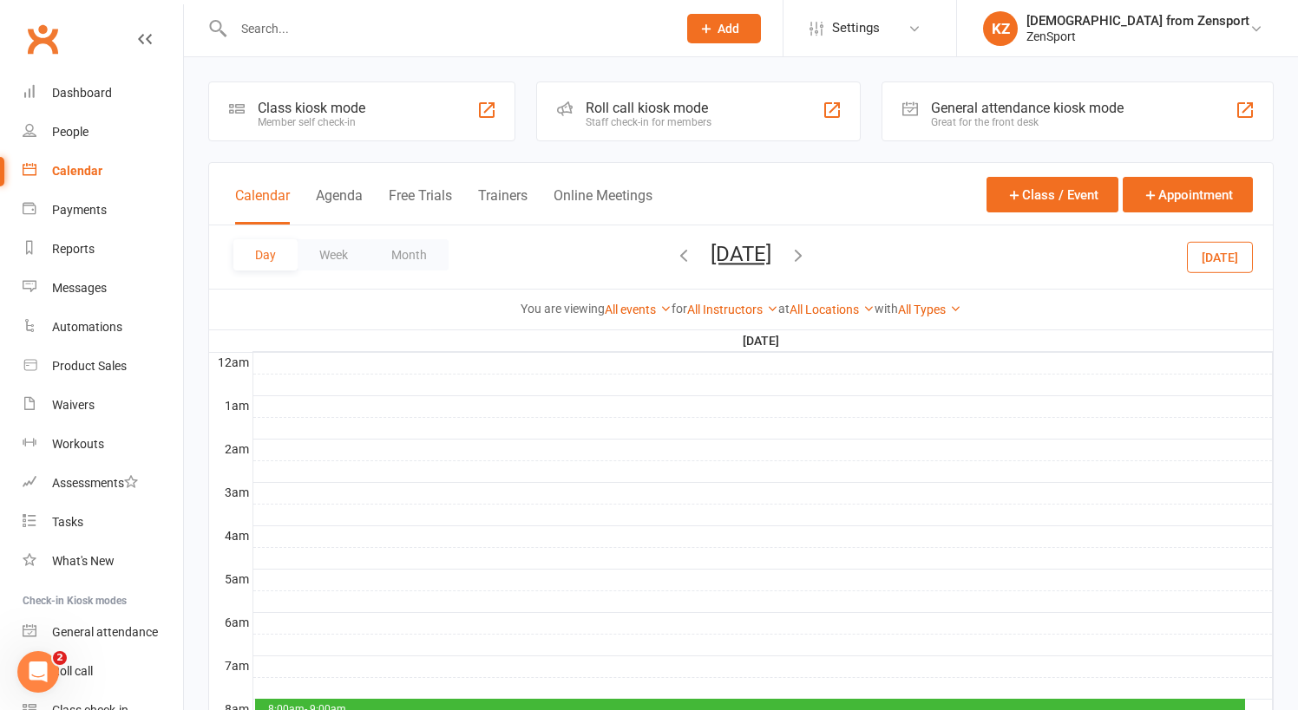
click at [1226, 252] on button "[DATE]" at bounding box center [1220, 256] width 66 height 31
click at [771, 246] on button "Monday, Aug 11, 2025" at bounding box center [740, 254] width 61 height 24
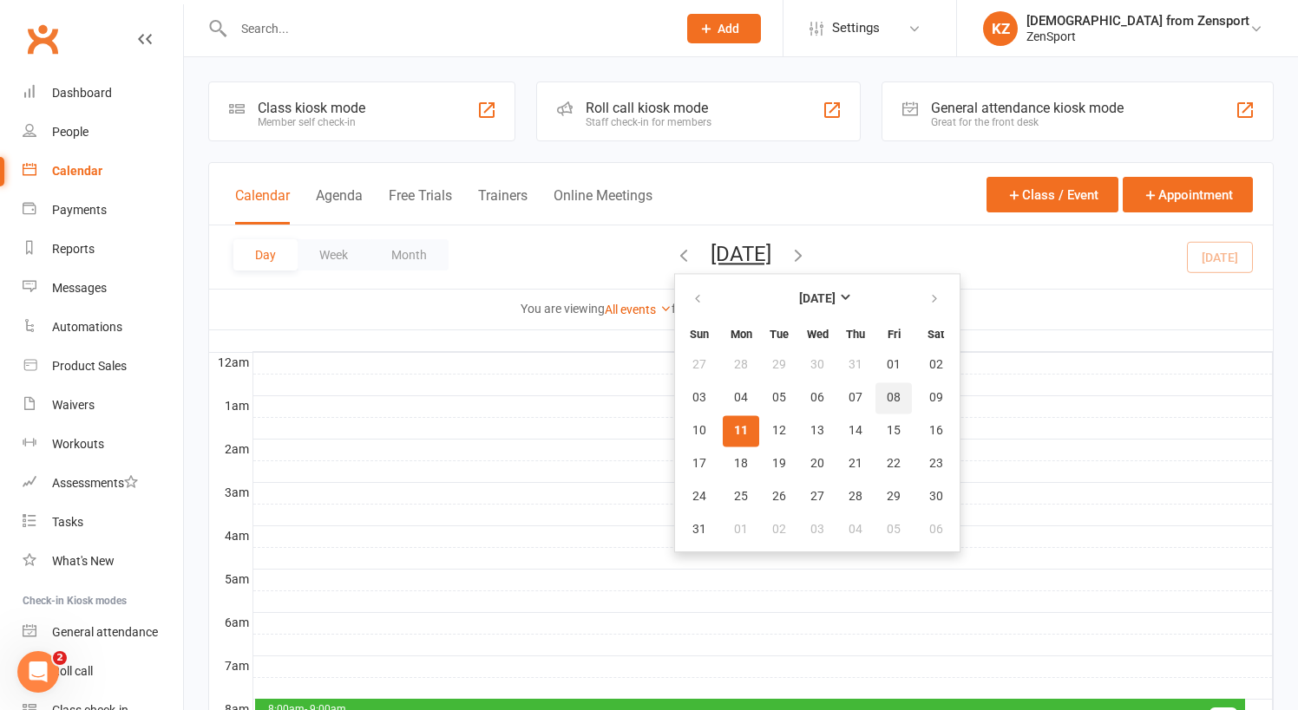
click at [887, 395] on span "08" at bounding box center [894, 398] width 14 height 14
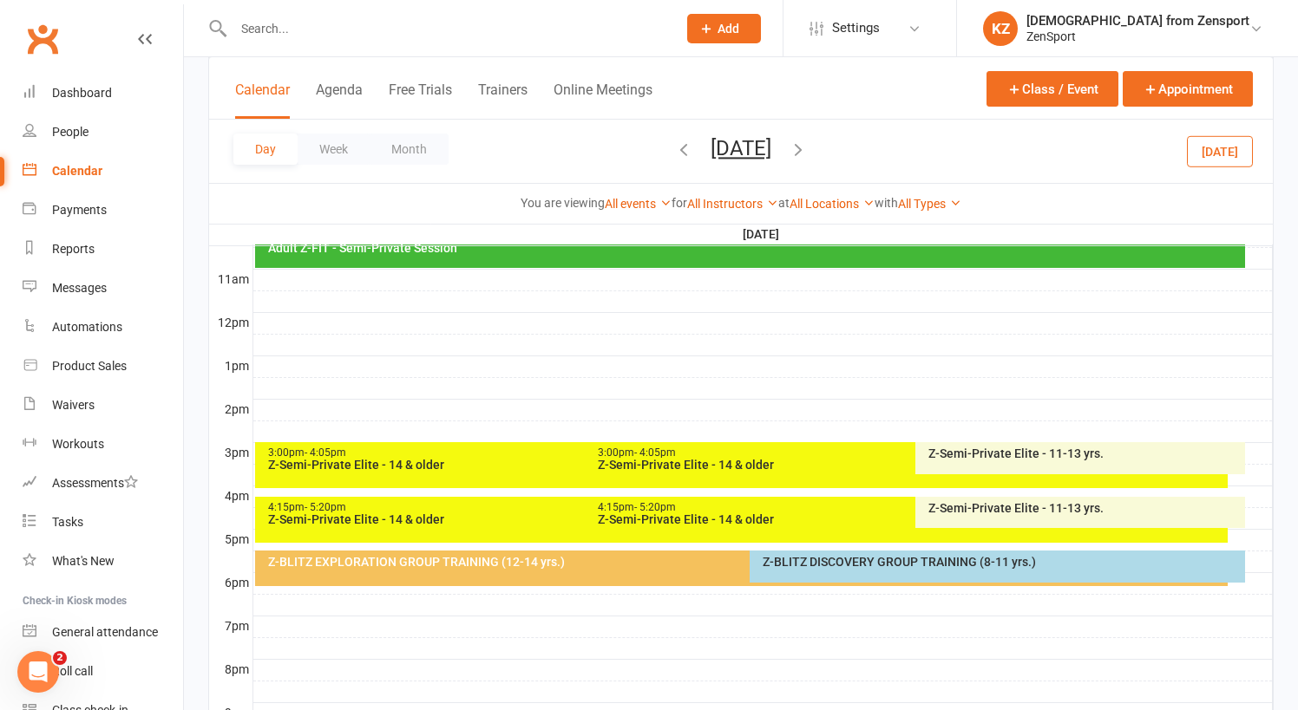
scroll to position [565, 0]
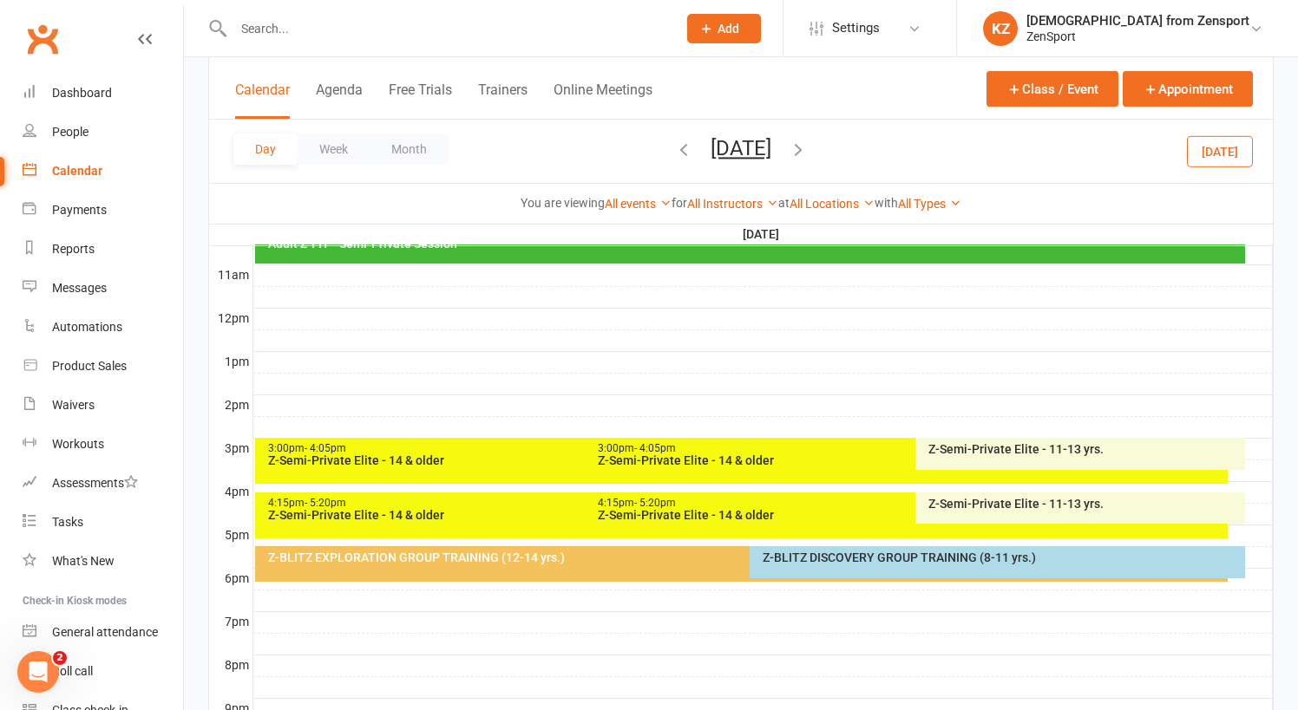
click at [504, 503] on div "4:15pm - 5:20pm" at bounding box center [580, 503] width 627 height 11
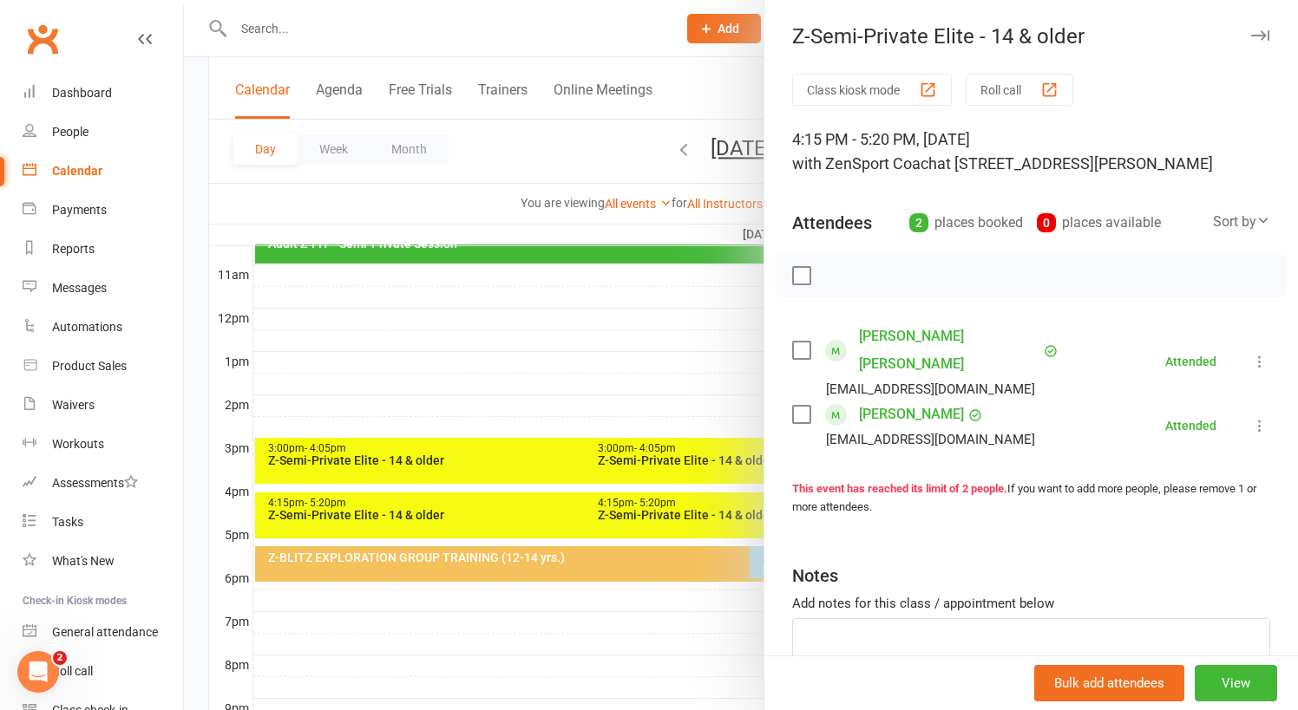
click at [621, 500] on div at bounding box center [741, 355] width 1114 height 710
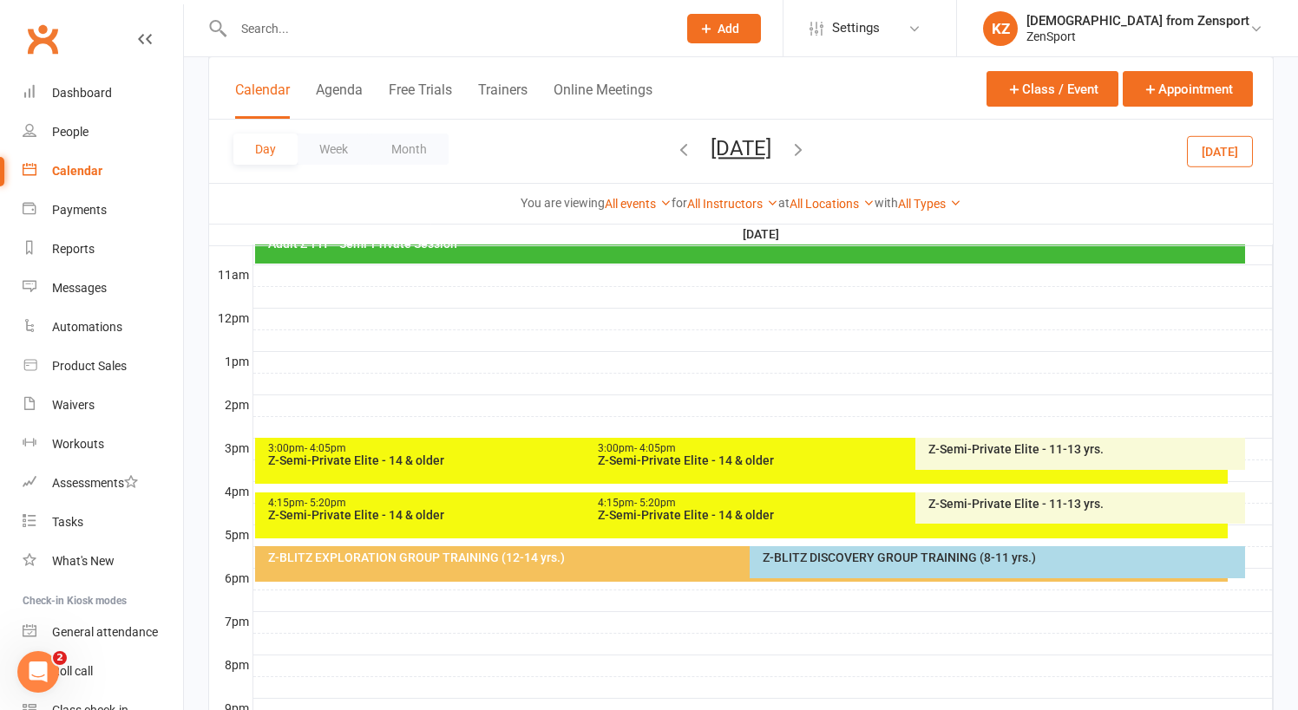
click at [670, 501] on span "- 5:20pm" at bounding box center [655, 503] width 42 height 12
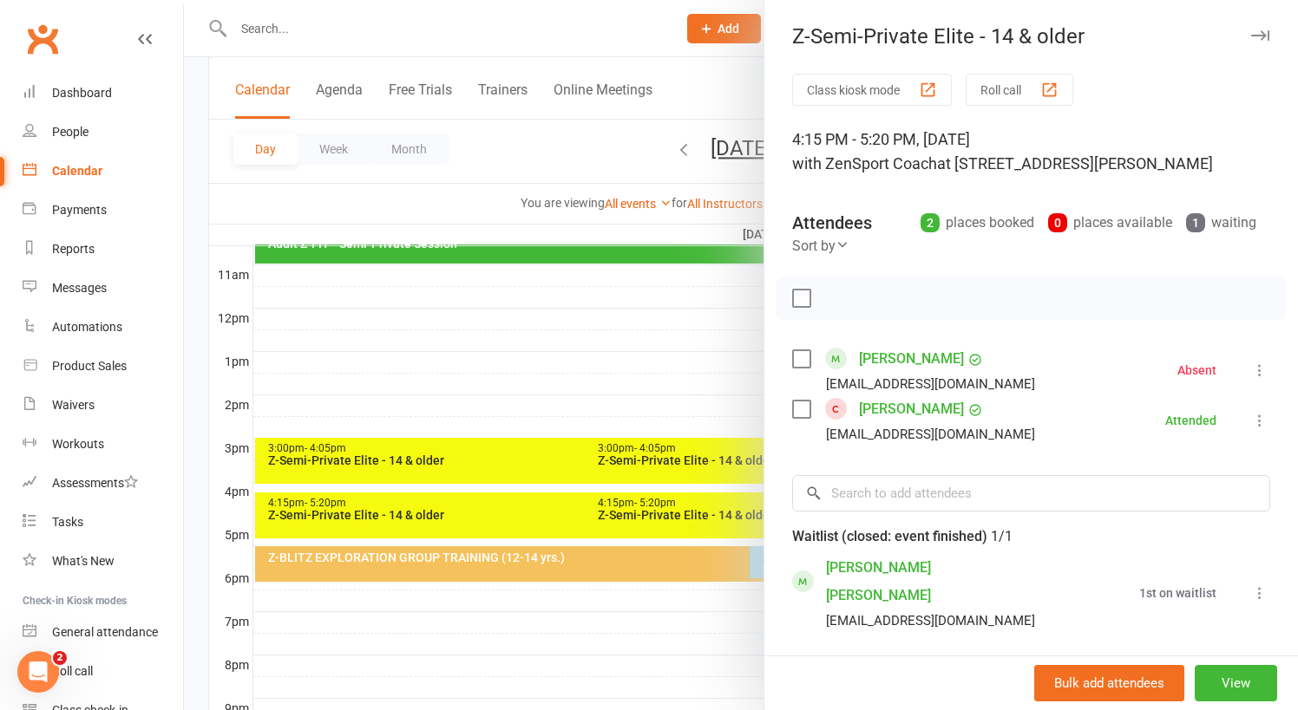
click at [646, 595] on div at bounding box center [741, 355] width 1114 height 710
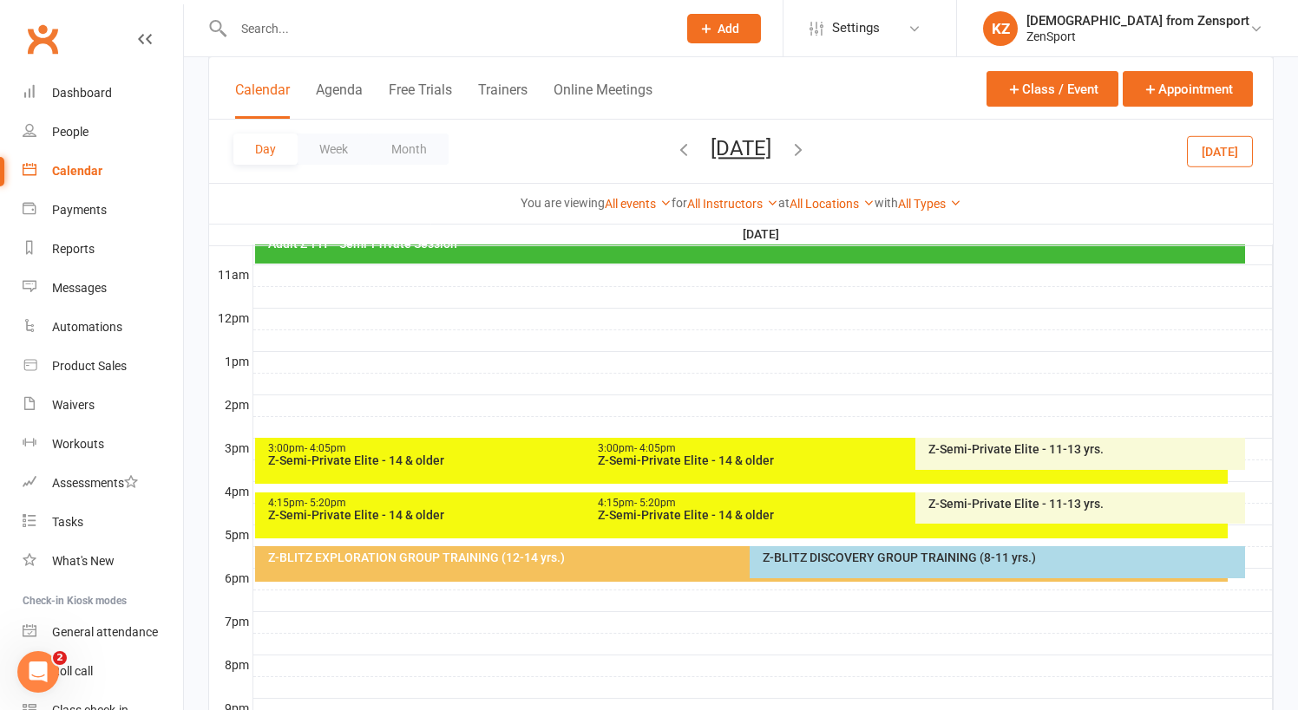
click at [972, 499] on div "Z-Semi-Private Elite - 11-13 yrs." at bounding box center [1084, 504] width 315 height 12
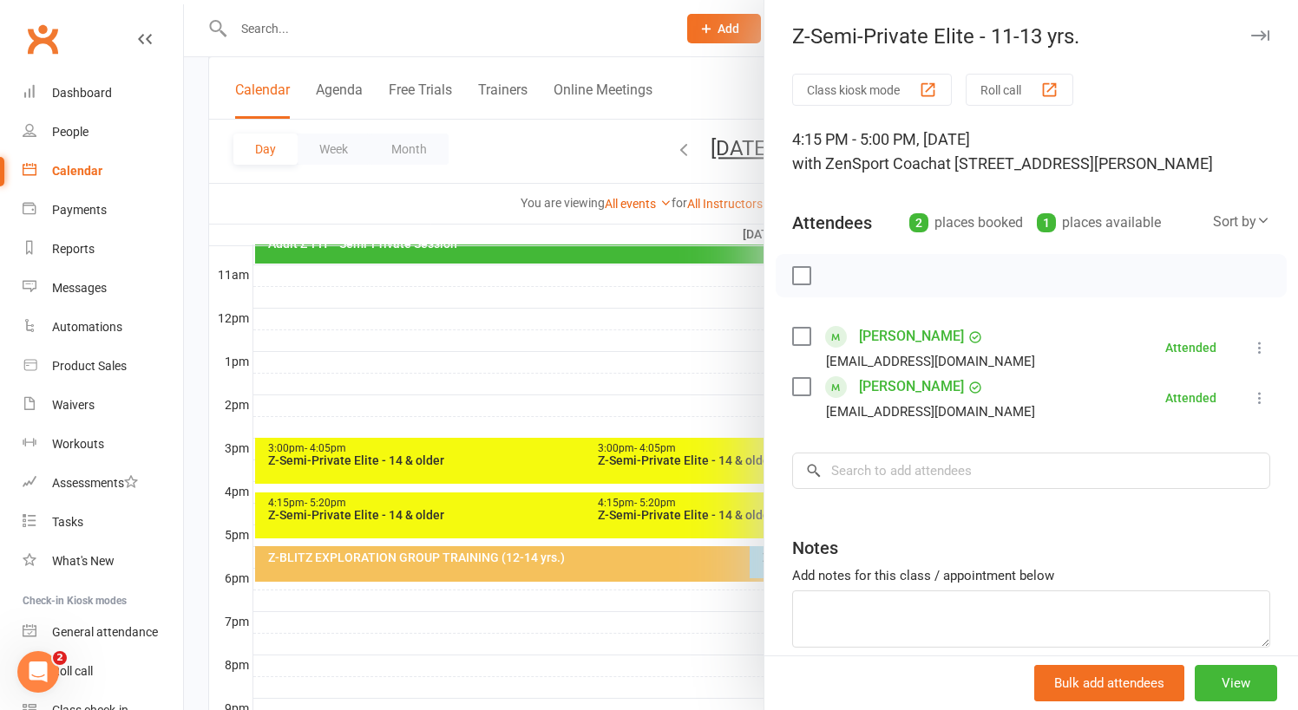
click at [630, 622] on div at bounding box center [741, 355] width 1114 height 710
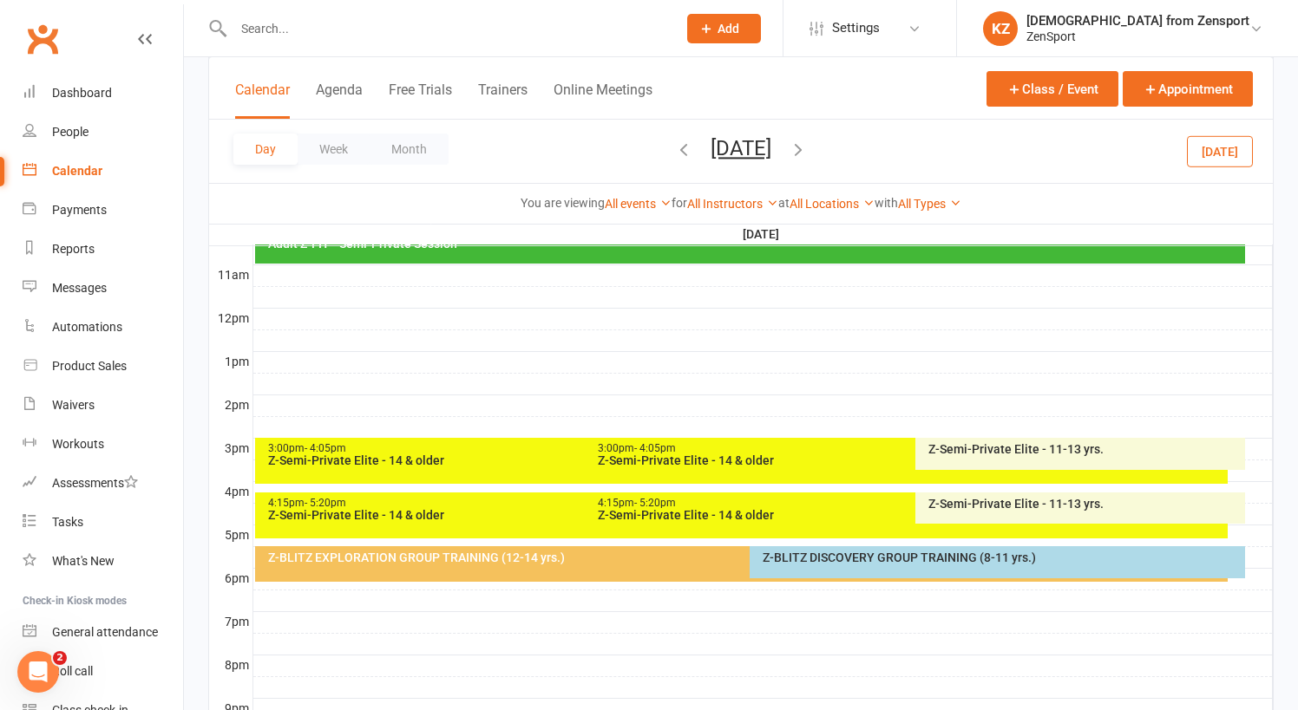
click at [689, 498] on div "4:15pm - 5:20pm" at bounding box center [910, 503] width 627 height 11
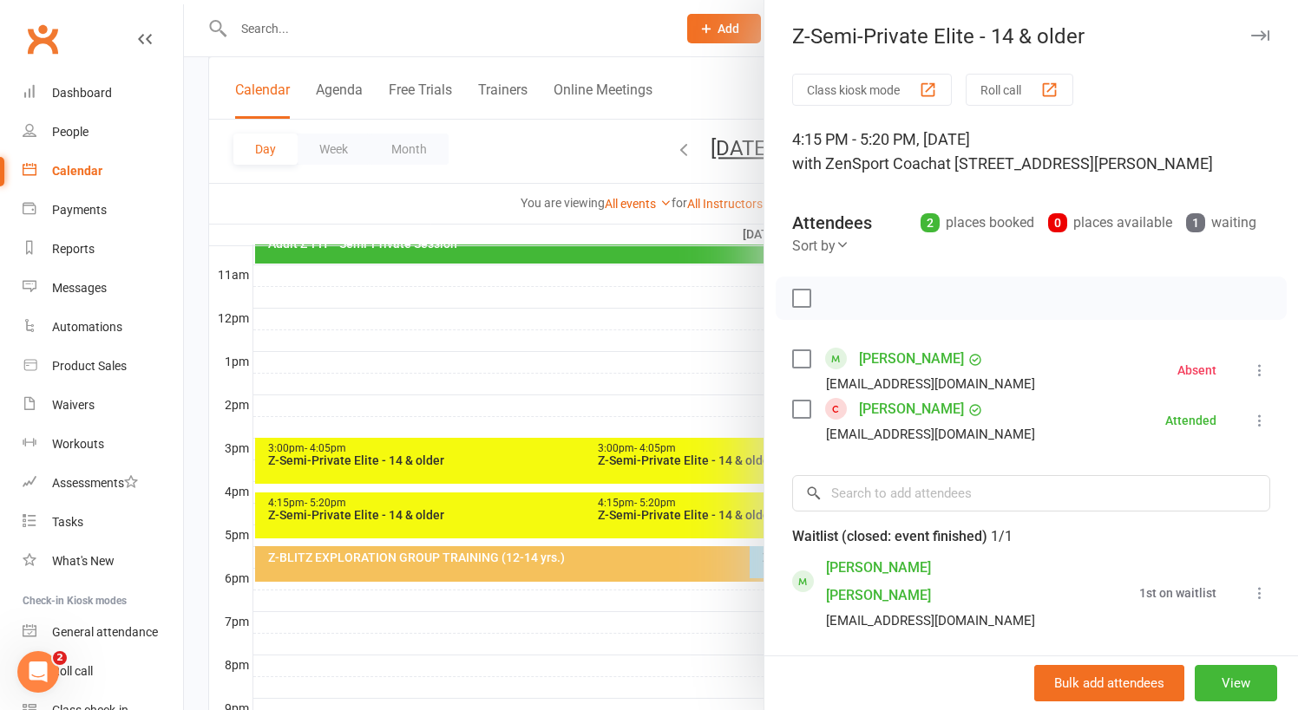
click at [585, 366] on div at bounding box center [741, 355] width 1114 height 710
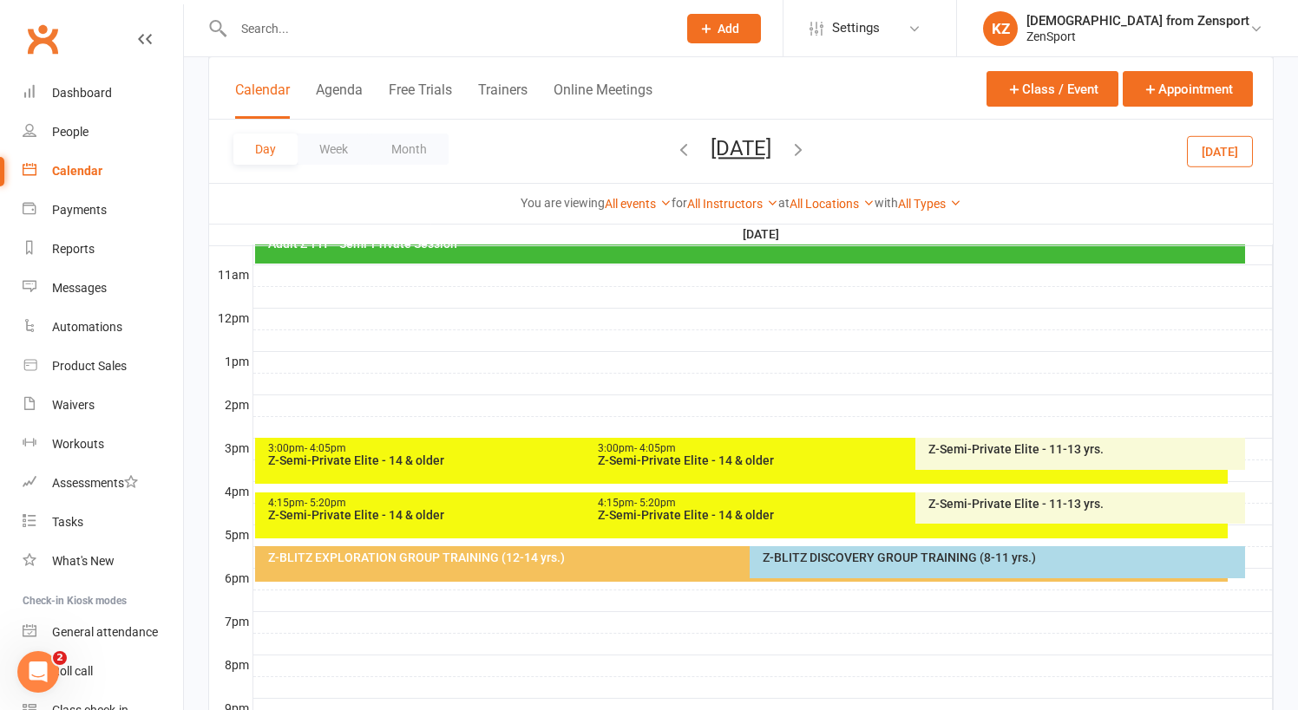
click at [1213, 147] on button "[DATE]" at bounding box center [1220, 150] width 66 height 31
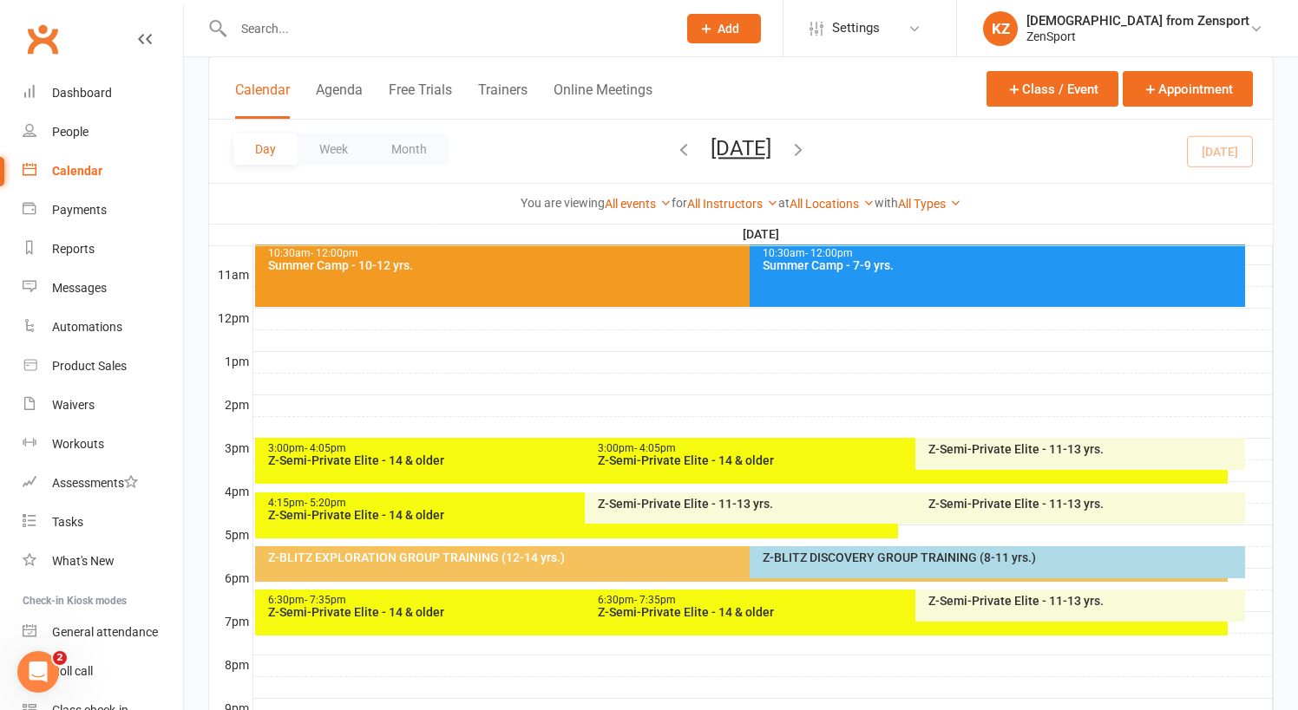
click at [710, 139] on button "Monday, Aug 11, 2025" at bounding box center [740, 148] width 61 height 24
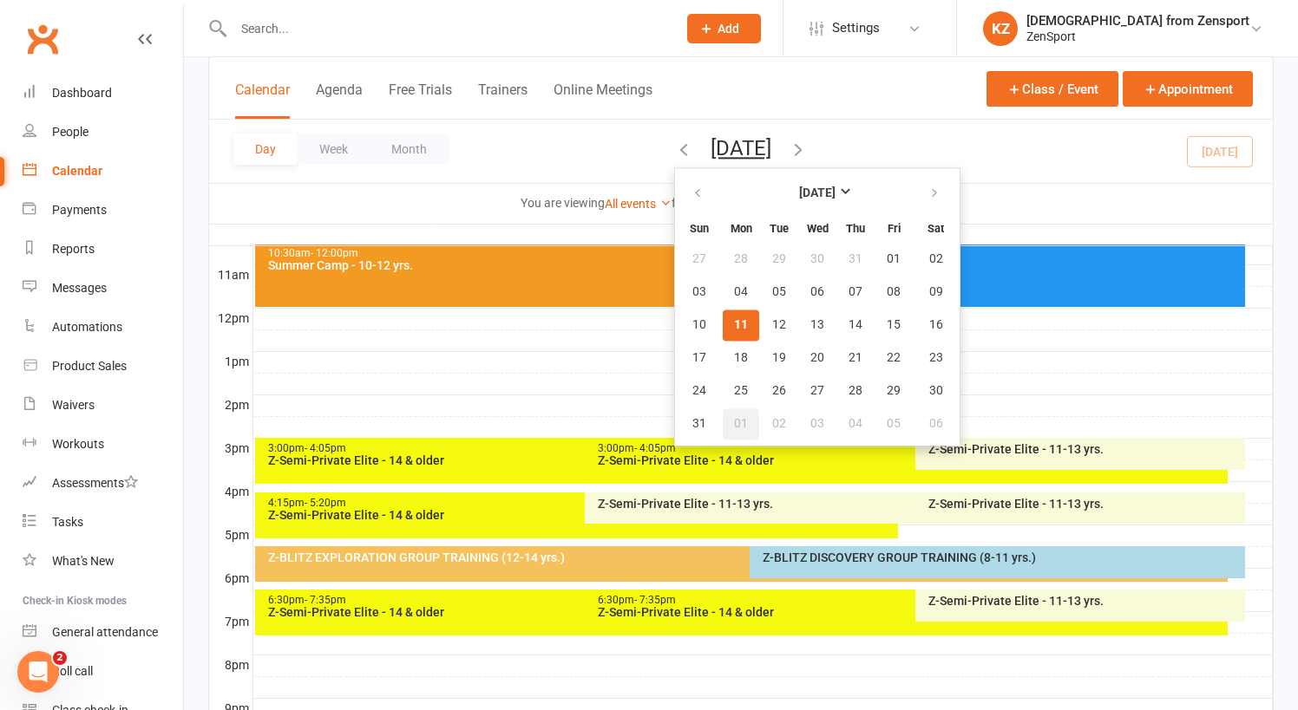
click at [734, 417] on span "01" at bounding box center [741, 424] width 14 height 14
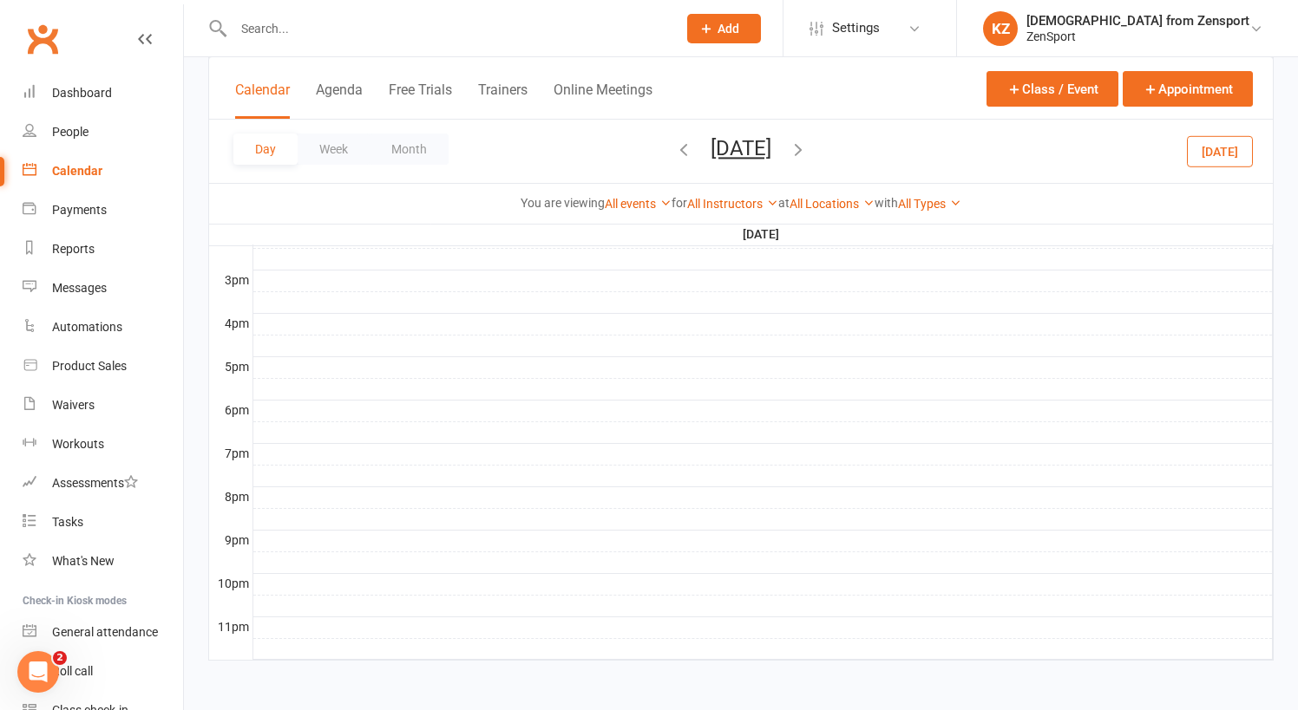
scroll to position [748, 0]
click at [771, 141] on button "Monday, Sep 1, 2025" at bounding box center [740, 148] width 61 height 24
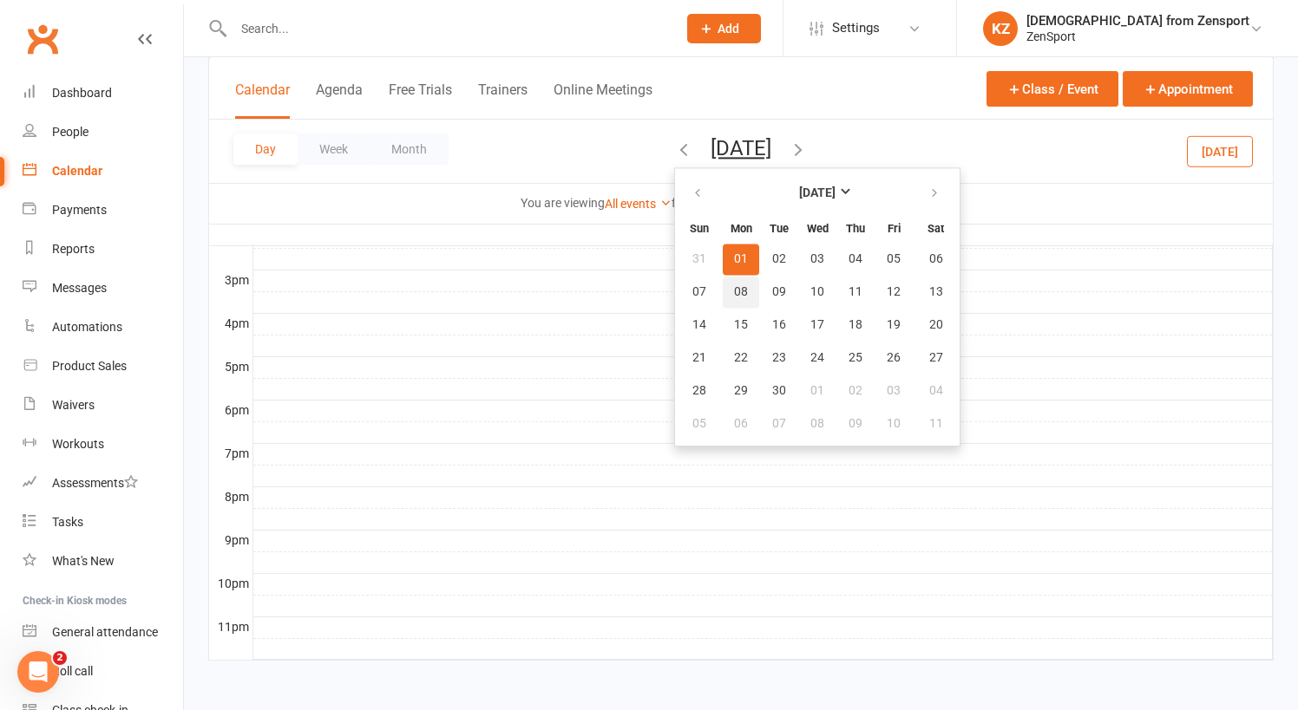
click at [734, 288] on span "08" at bounding box center [741, 292] width 14 height 14
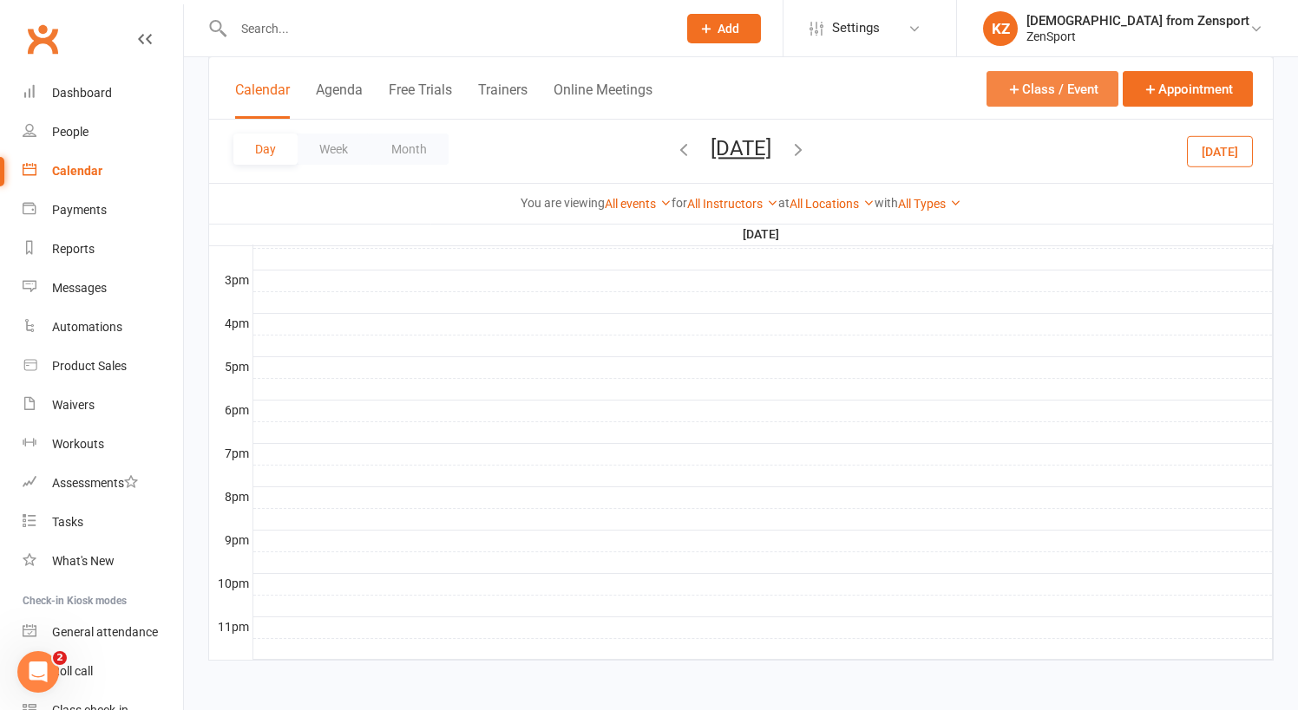
click at [1021, 87] on button "Class / Event" at bounding box center [1052, 89] width 132 height 36
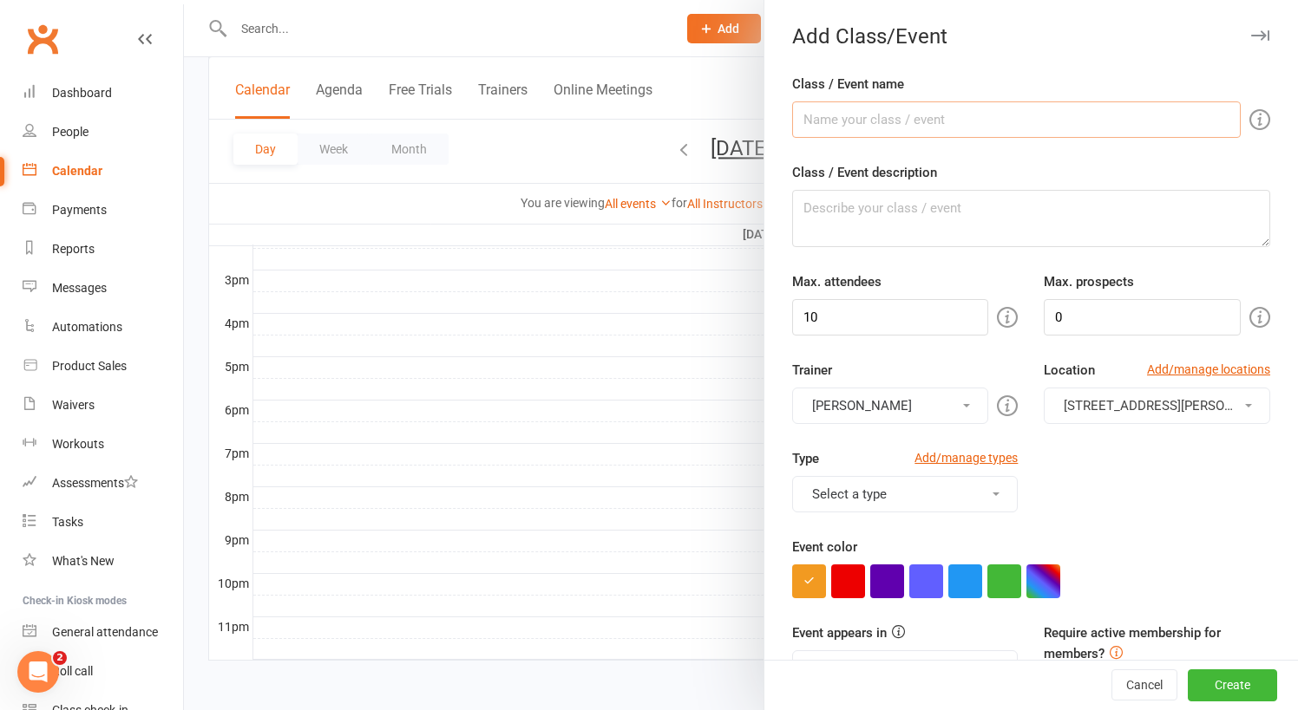
click at [819, 114] on input "Class / Event name" at bounding box center [1016, 119] width 448 height 36
type input "C"
type input "Private - Cole"
click at [830, 194] on textarea "Class / Event description" at bounding box center [1031, 218] width 478 height 57
type textarea "Private"
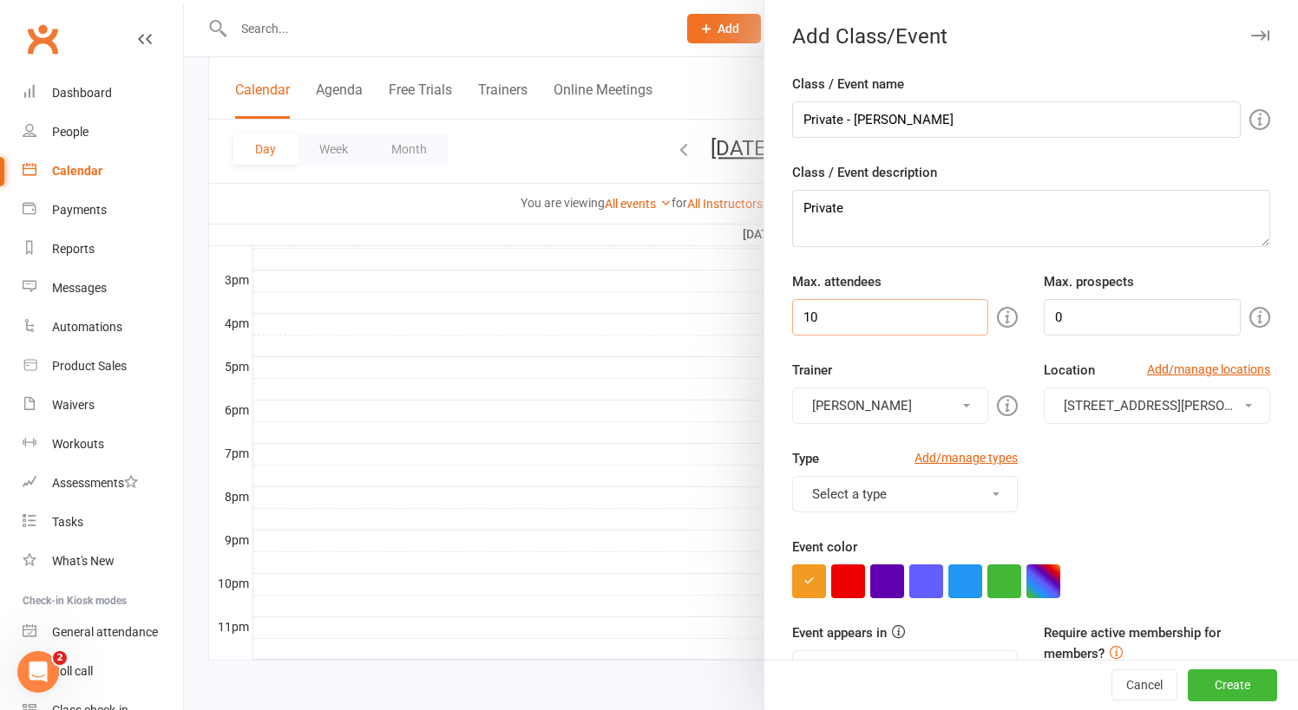
click at [831, 315] on input "10" at bounding box center [890, 317] width 197 height 36
type input "1"
click at [869, 398] on button "[PERSON_NAME]" at bounding box center [890, 406] width 197 height 36
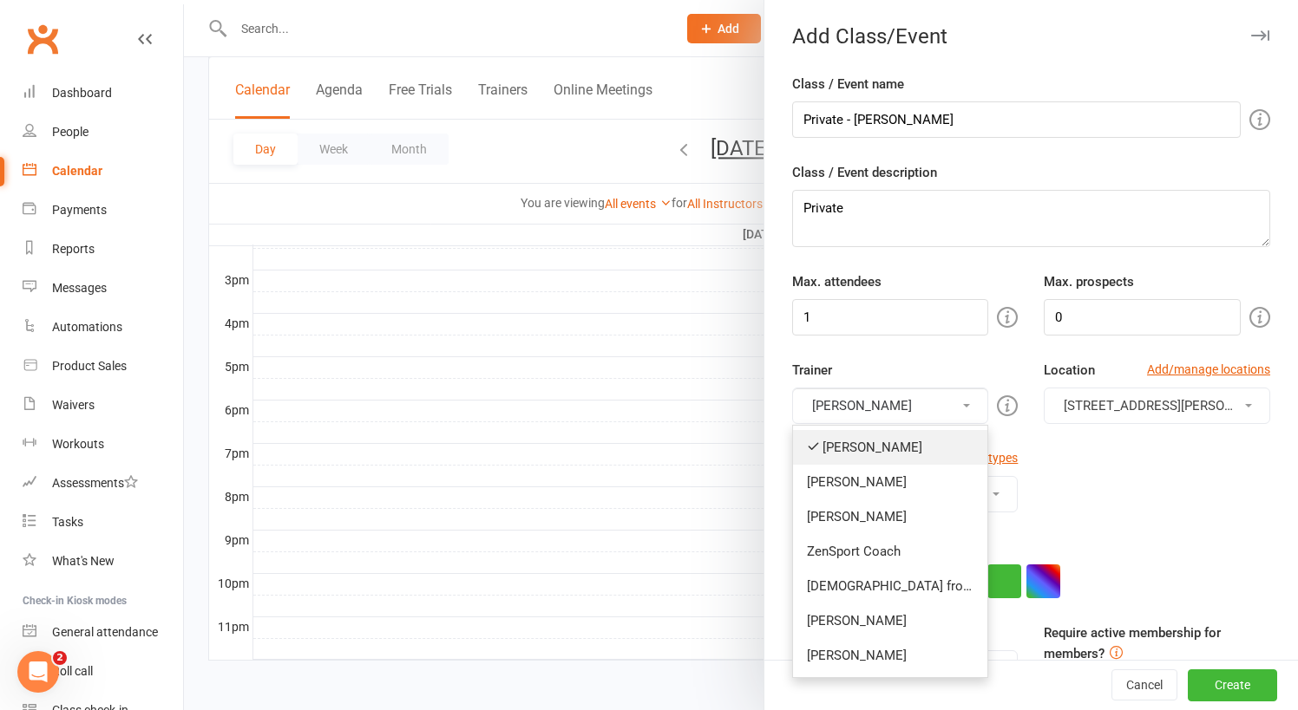
click at [870, 446] on link "[PERSON_NAME]" at bounding box center [890, 447] width 195 height 35
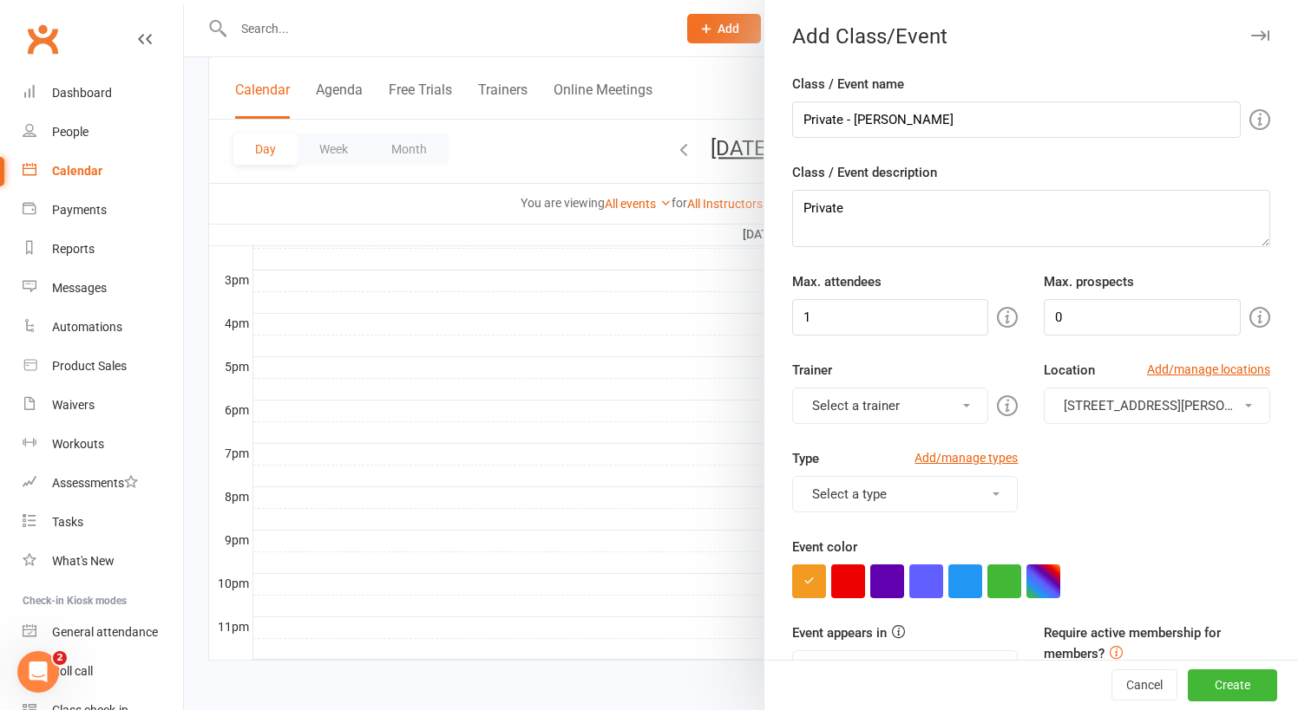
click at [877, 399] on button "Select a trainer" at bounding box center [890, 406] width 197 height 36
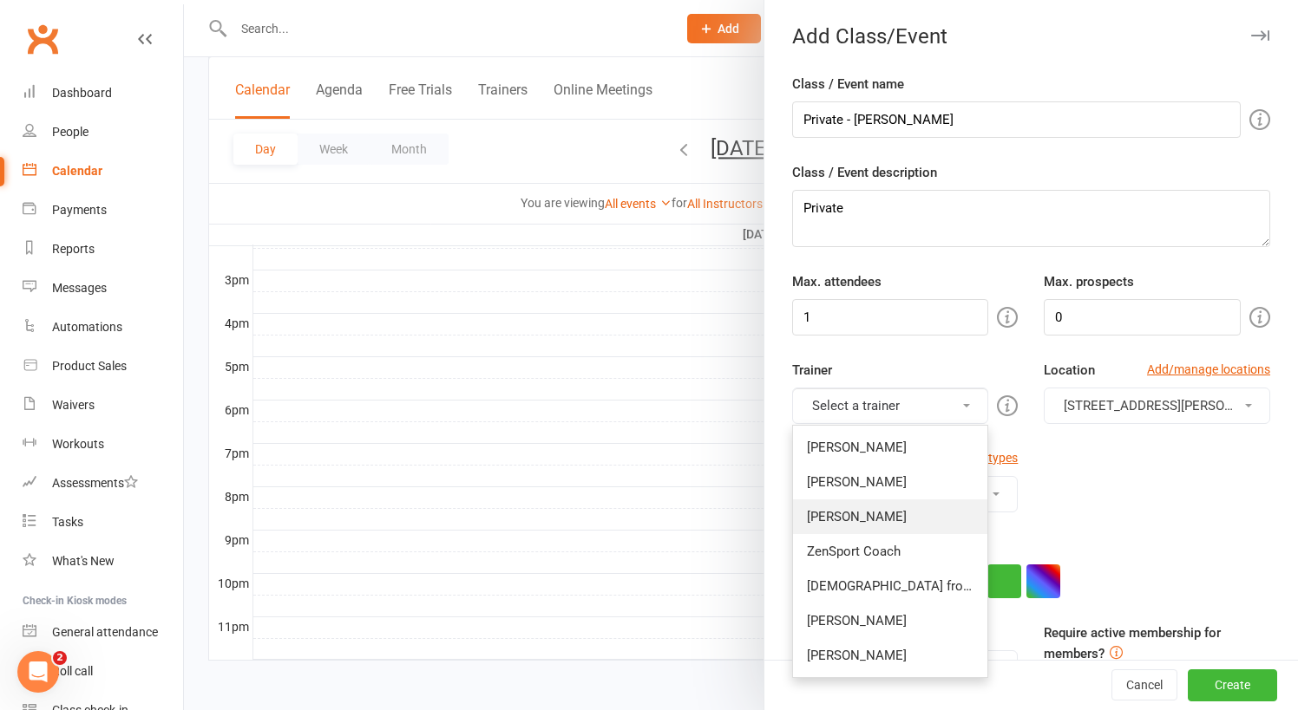
click at [872, 515] on link "[PERSON_NAME]" at bounding box center [890, 517] width 195 height 35
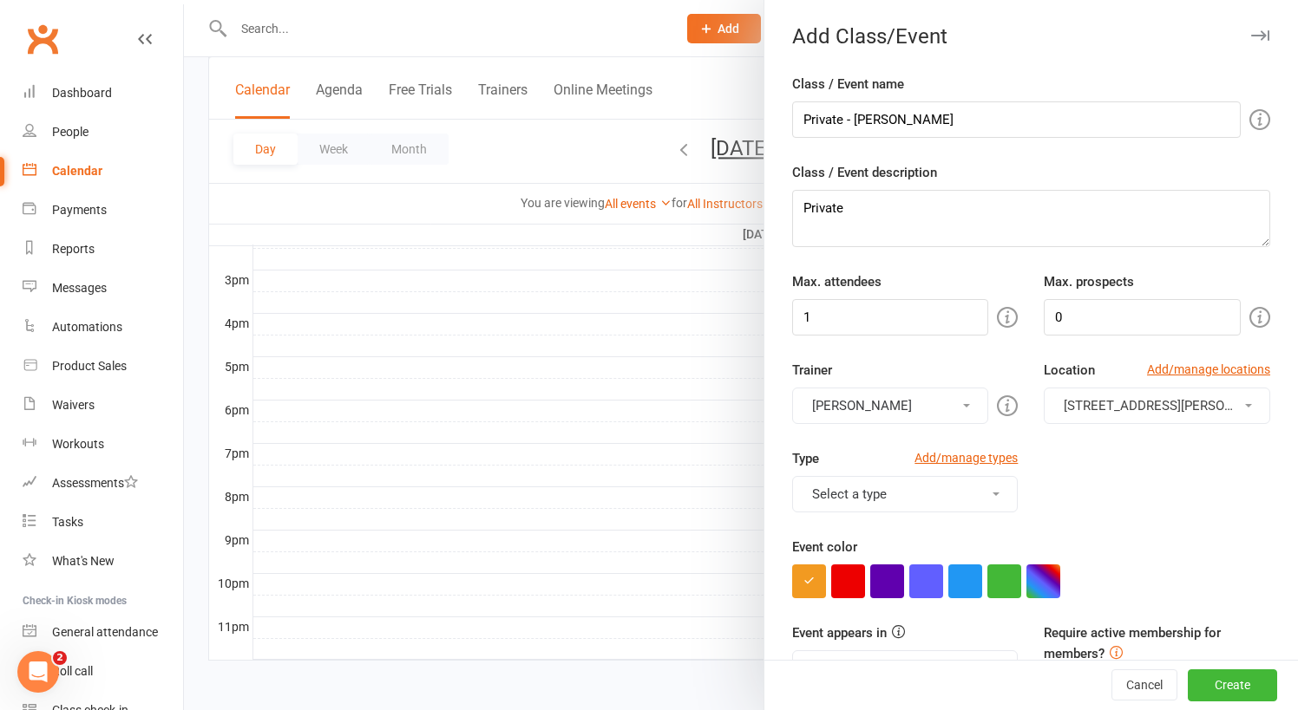
click at [887, 488] on button "Select a type" at bounding box center [905, 494] width 226 height 36
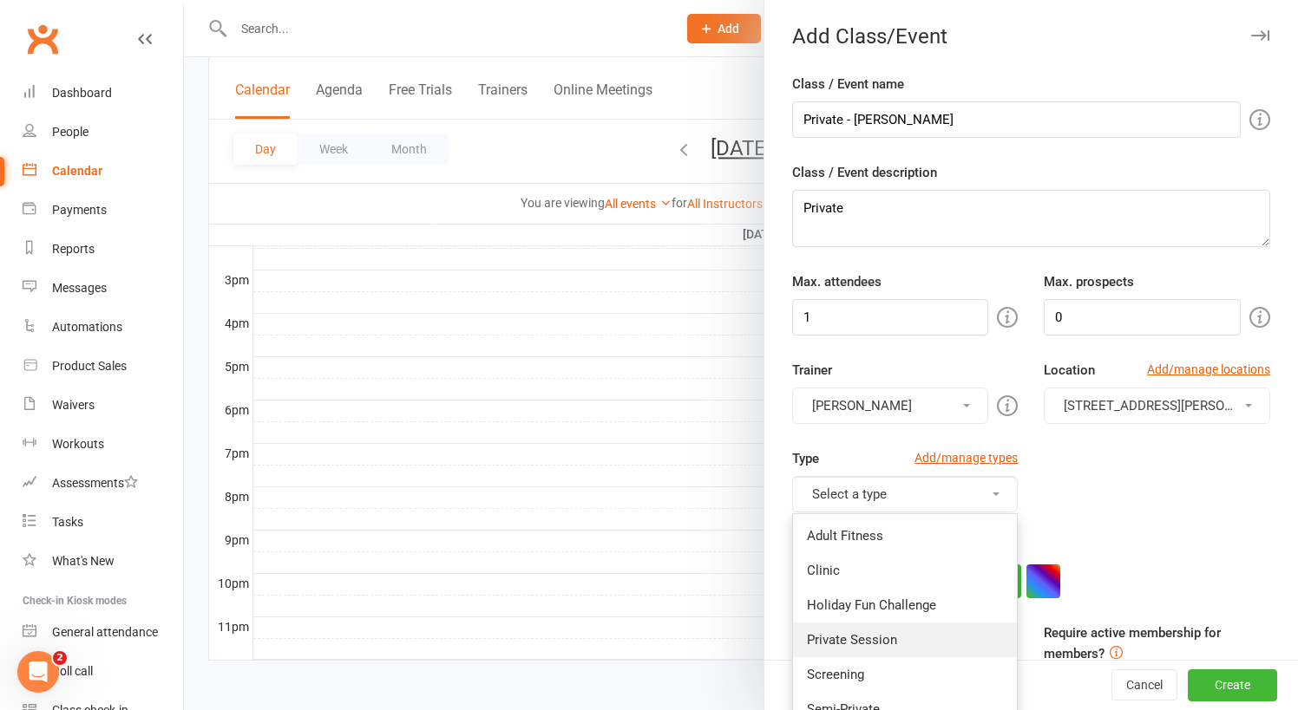
click at [873, 632] on link "Private Session" at bounding box center [905, 640] width 225 height 35
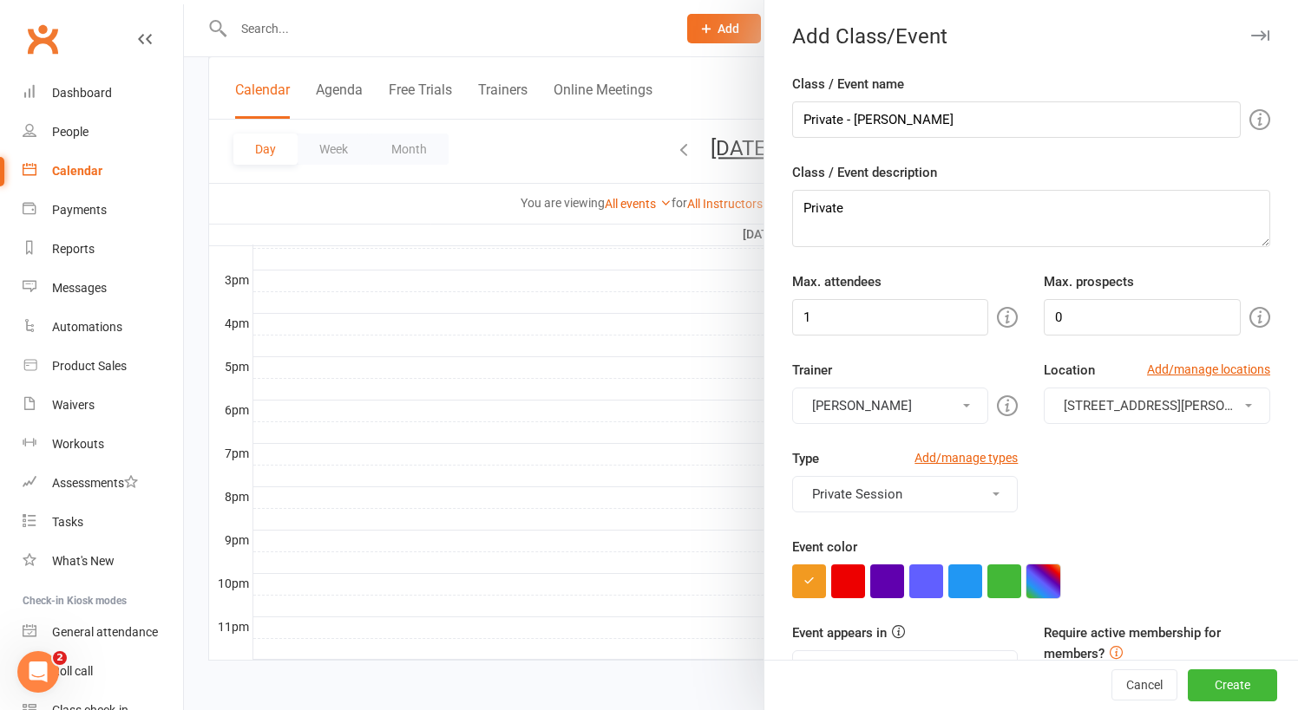
click at [1052, 583] on button "button" at bounding box center [1043, 582] width 34 height 34
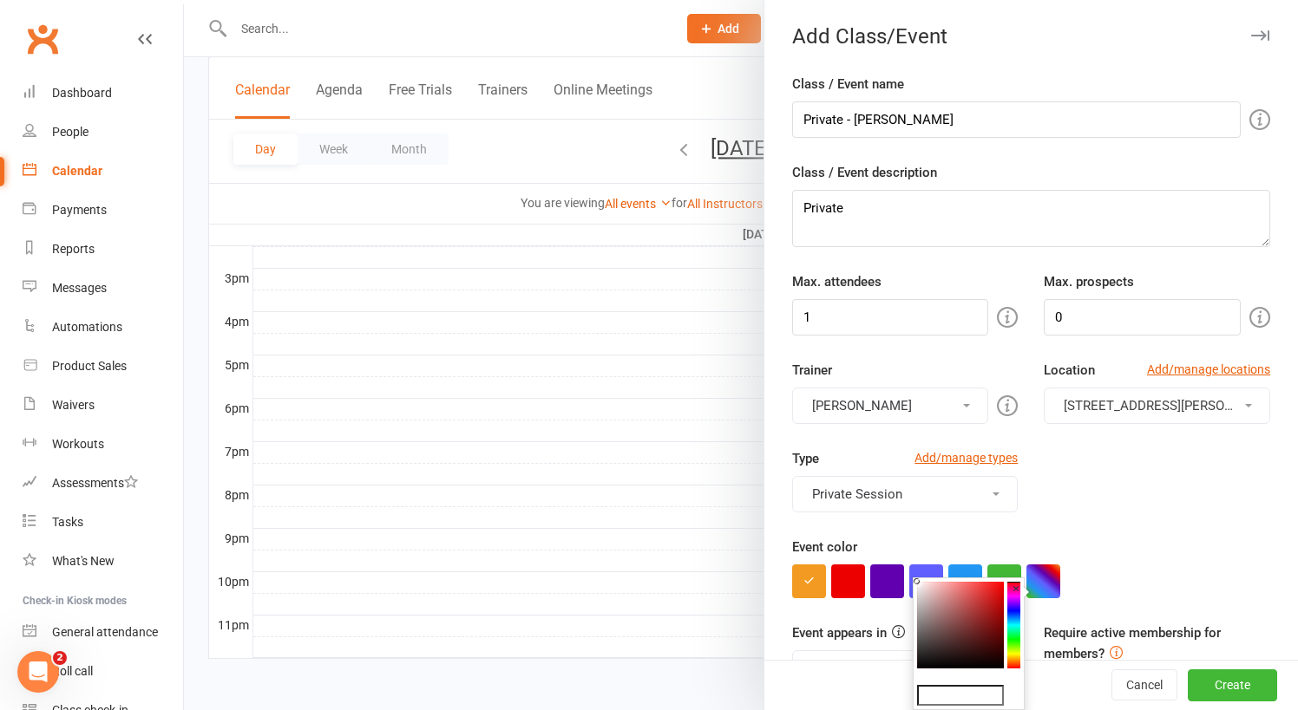
click at [1016, 616] on colorpicker-hue at bounding box center [1013, 625] width 13 height 87
type input "#0ef5bd"
click at [998, 582] on colorpicker-saturation at bounding box center [960, 625] width 87 height 87
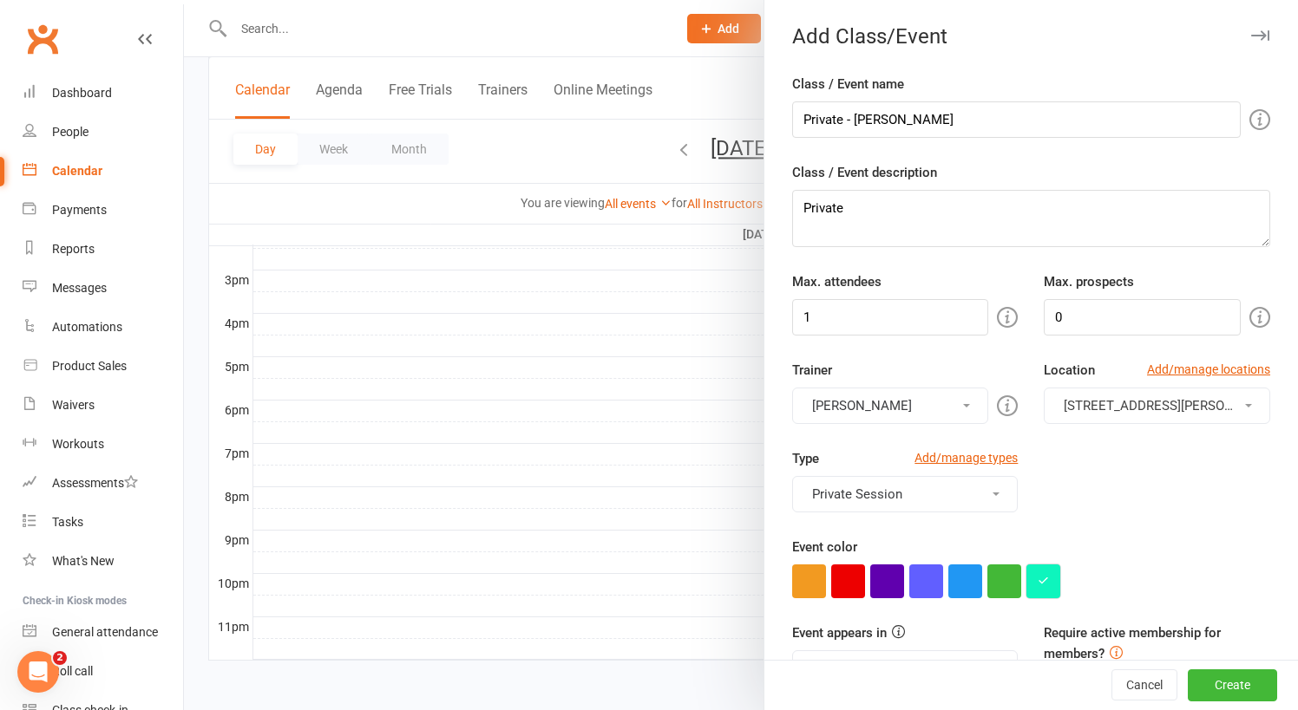
click at [1043, 574] on button "button" at bounding box center [1043, 582] width 34 height 34
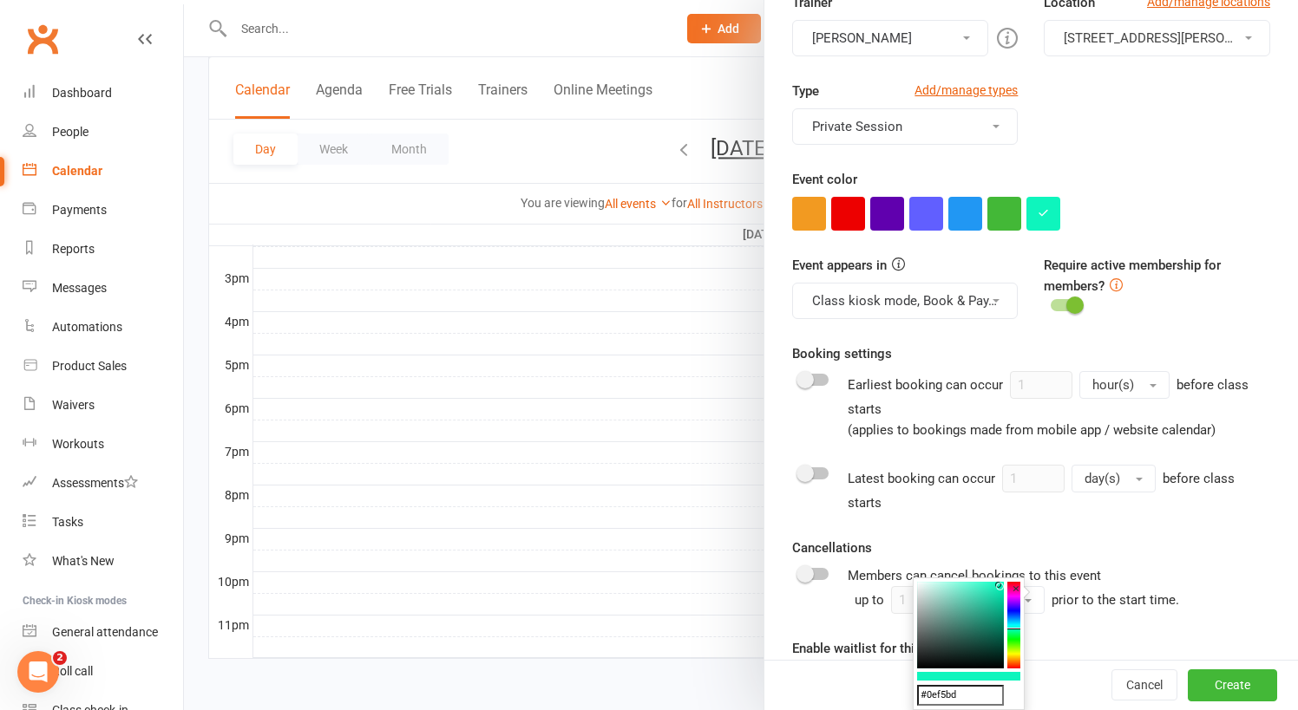
scroll to position [420, 0]
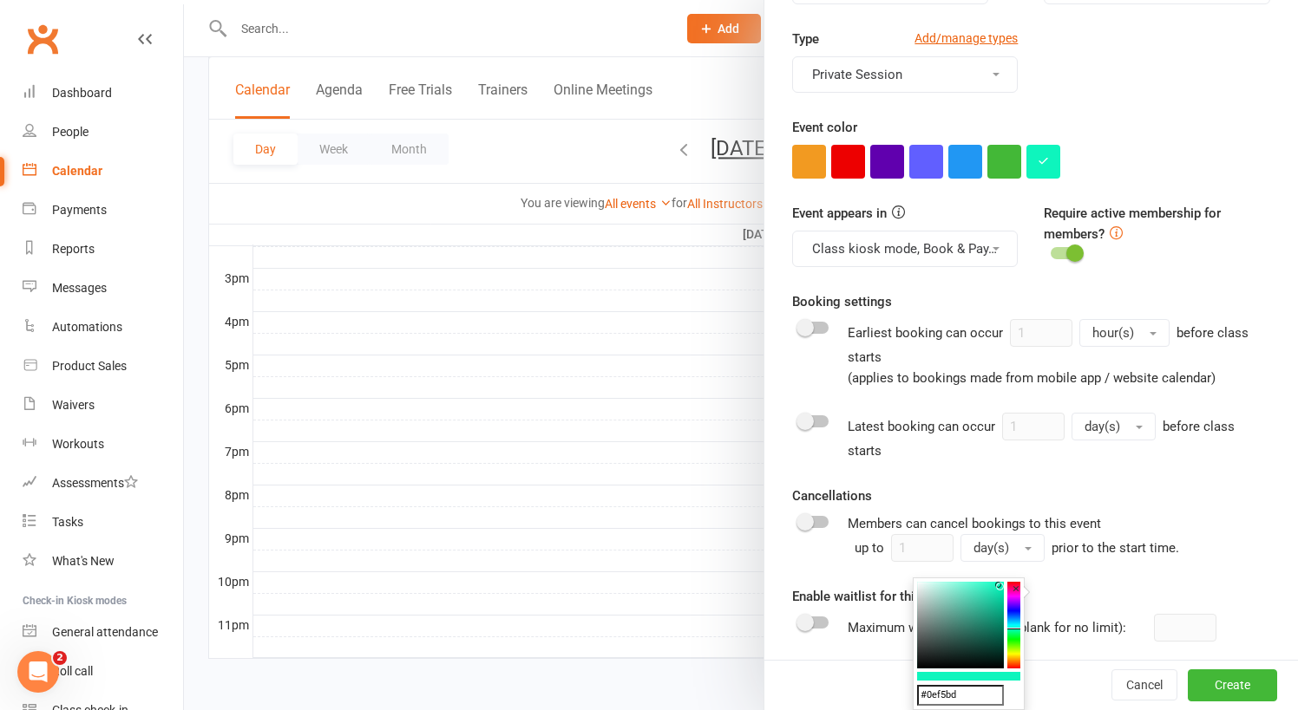
click at [1090, 109] on div "Type Add/manage types Private Session Adult Fitness Clinic Holiday Fun Challeng…" at bounding box center [1031, 73] width 504 height 88
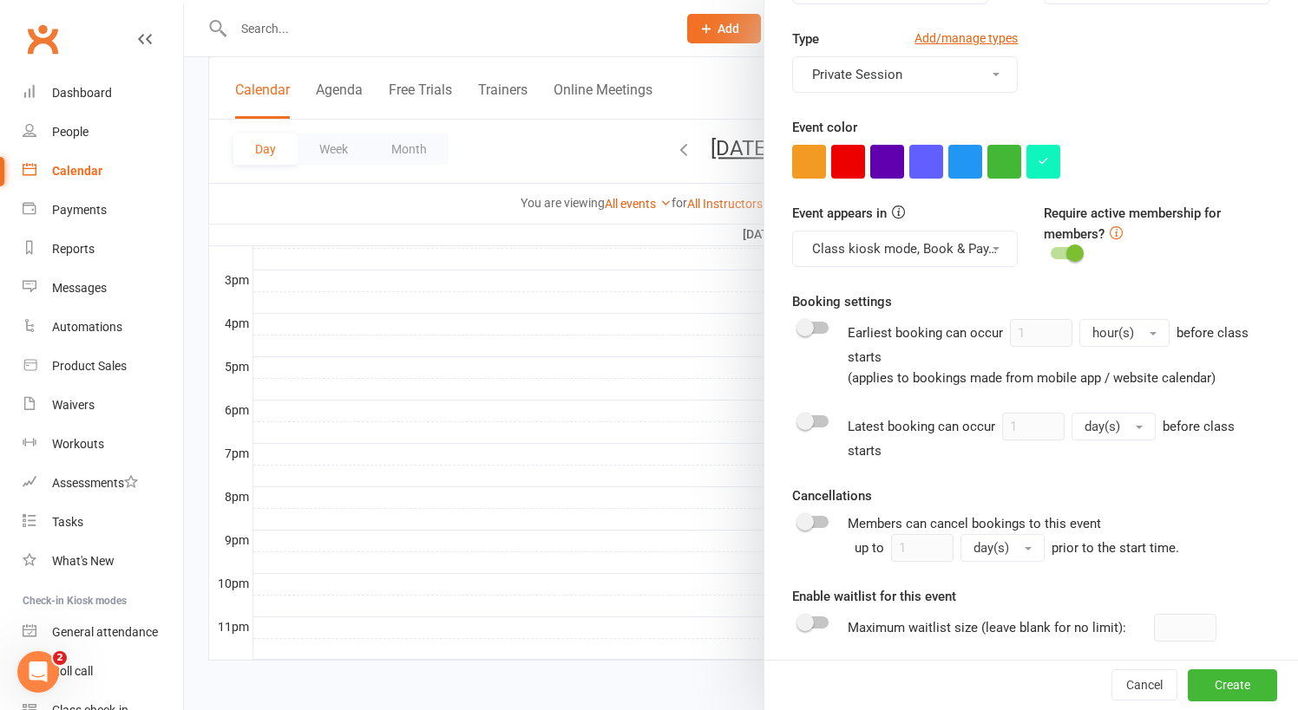
click at [948, 239] on button "Class kiosk mode, Book & Pay, Roll call, Clubworx website calendar and Mobile a…" at bounding box center [905, 249] width 226 height 36
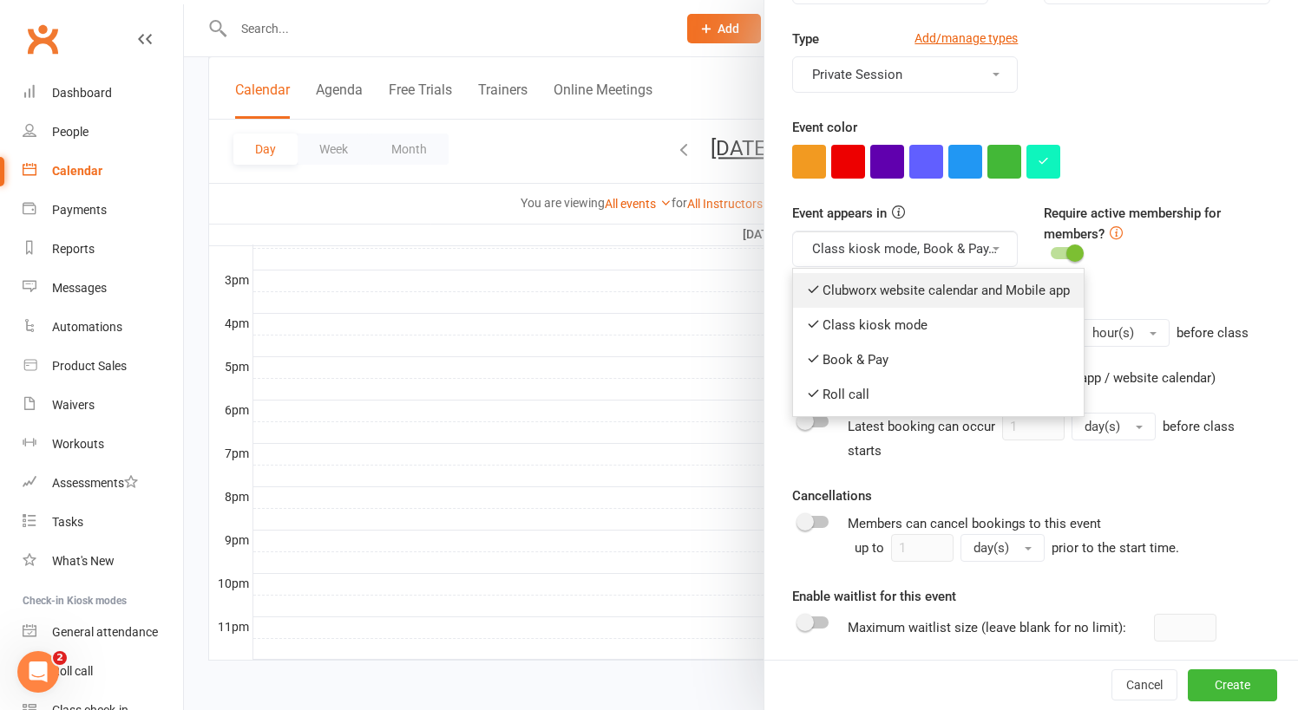
click at [941, 285] on link "Clubworx website calendar and Mobile app" at bounding box center [938, 290] width 291 height 35
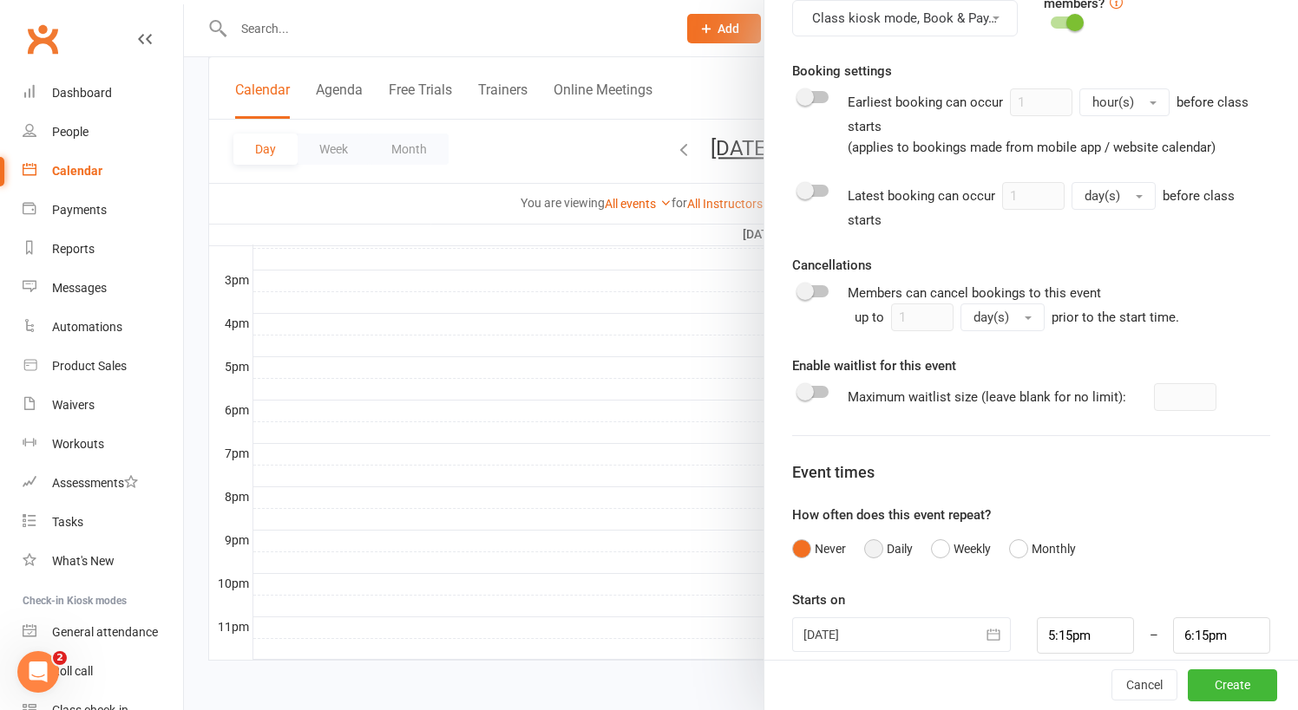
scroll to position [650, 0]
click at [942, 534] on button "Weekly" at bounding box center [961, 550] width 60 height 33
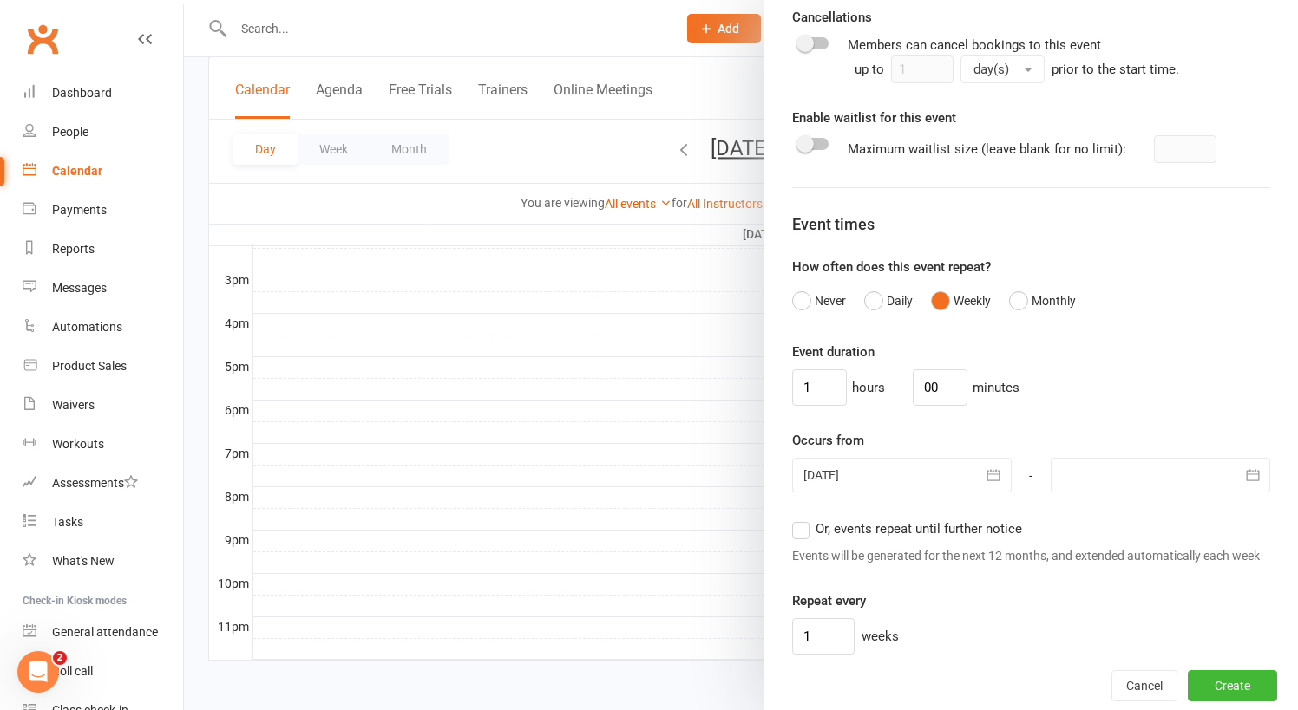
scroll to position [912, 0]
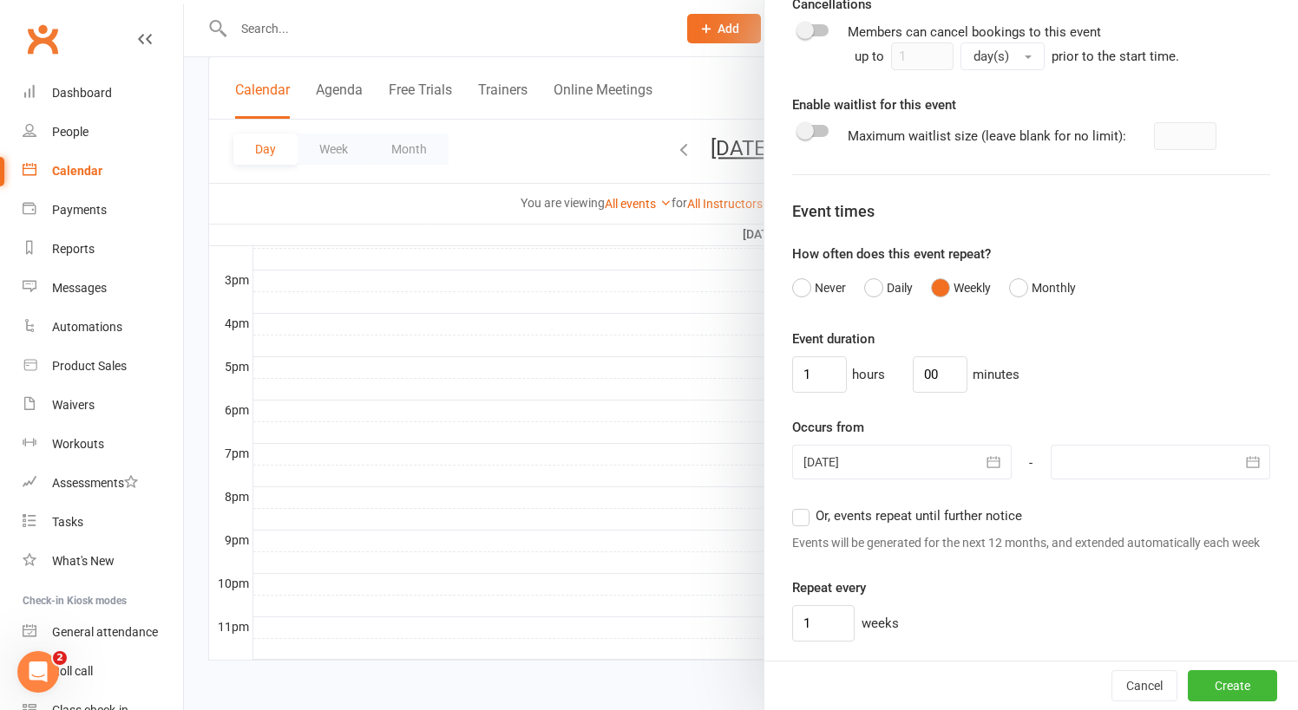
click at [913, 445] on div at bounding box center [901, 462] width 219 height 35
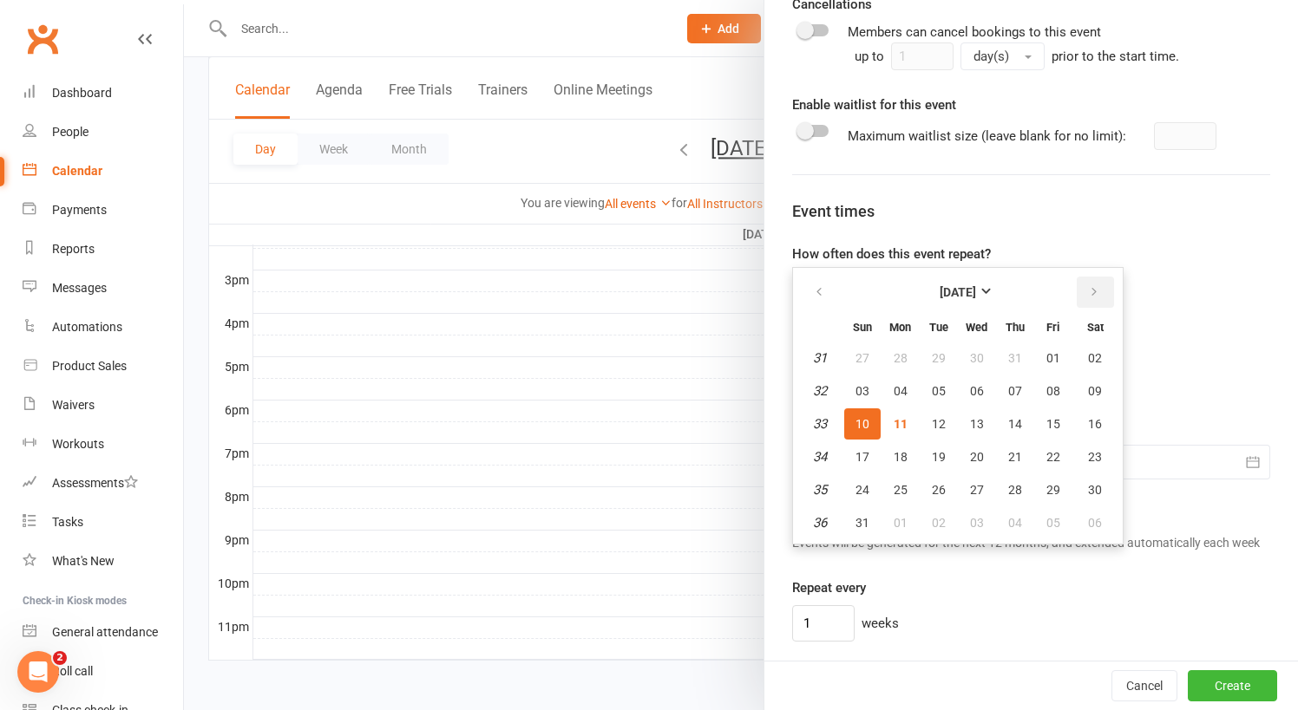
click at [1092, 277] on button "button" at bounding box center [1095, 292] width 37 height 31
click at [901, 376] on button "08" at bounding box center [900, 391] width 36 height 31
type input "08 Sep 2025"
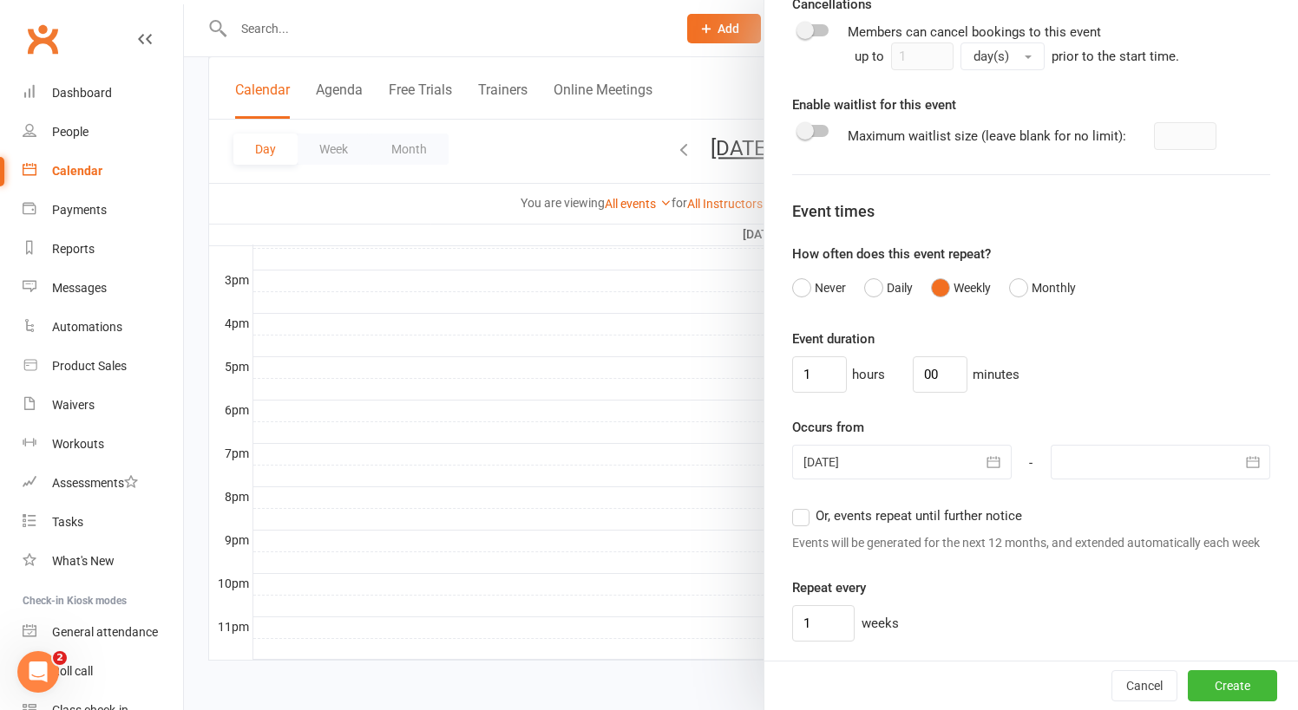
click at [1102, 445] on div at bounding box center [1160, 462] width 219 height 35
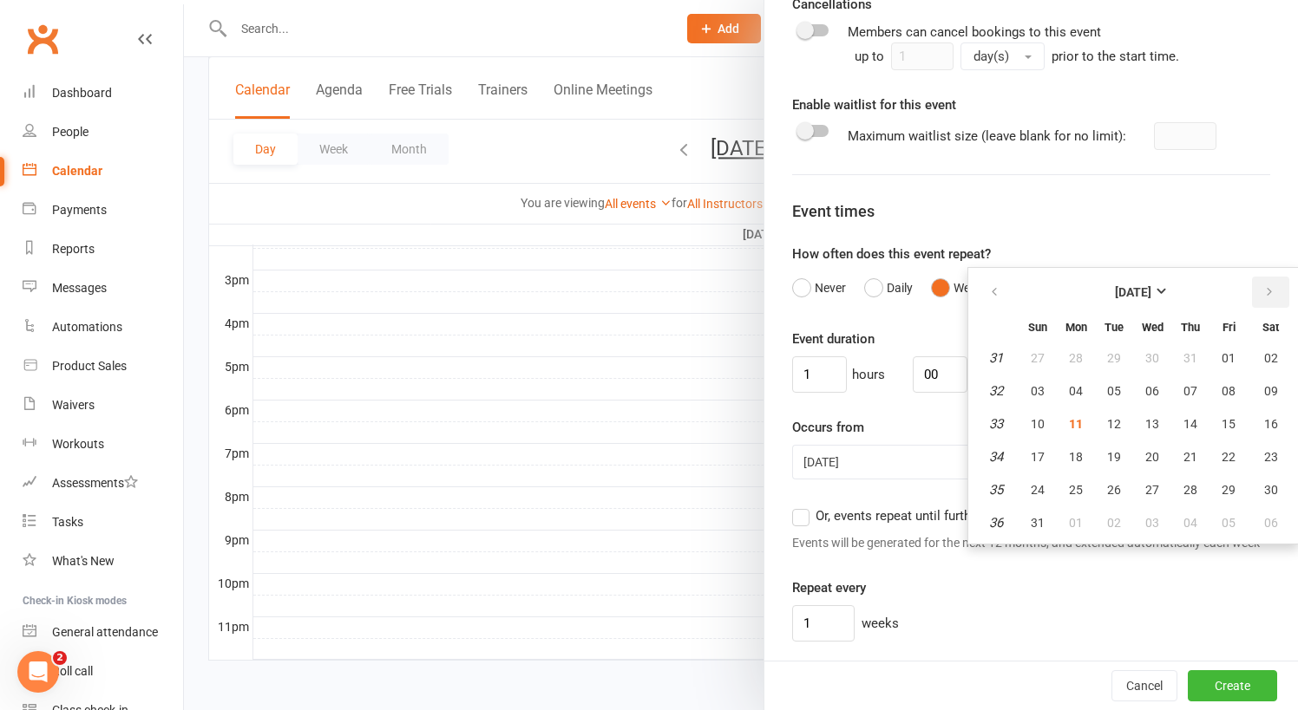
click at [1268, 285] on icon "button" at bounding box center [1269, 292] width 12 height 14
click at [1077, 483] on span "29" at bounding box center [1076, 490] width 14 height 14
type input "29 Sep 2025"
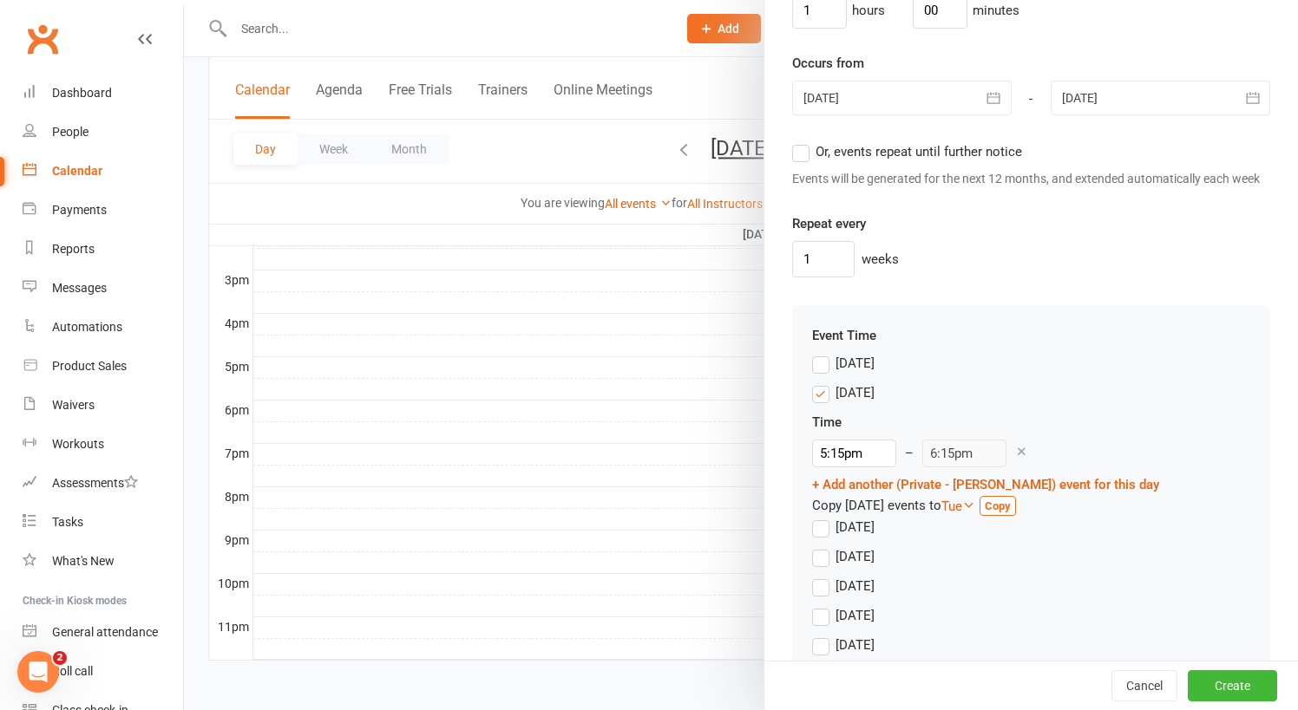
scroll to position [1275, 0]
click at [896, 441] on input "5:15pm" at bounding box center [854, 455] width 84 height 28
type input "7:45pm"
type input "8:45pm"
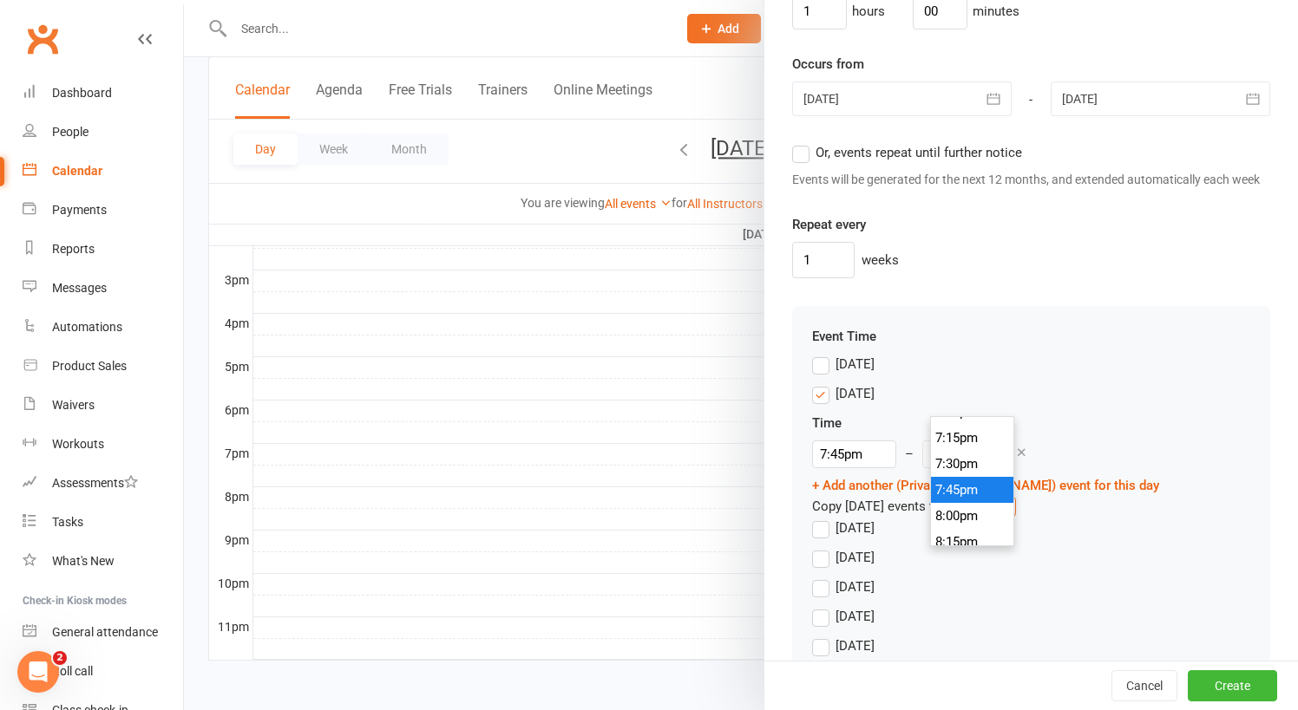
click at [979, 484] on li "7:45pm" at bounding box center [972, 490] width 83 height 26
click at [1226, 692] on button "Create" at bounding box center [1232, 686] width 89 height 31
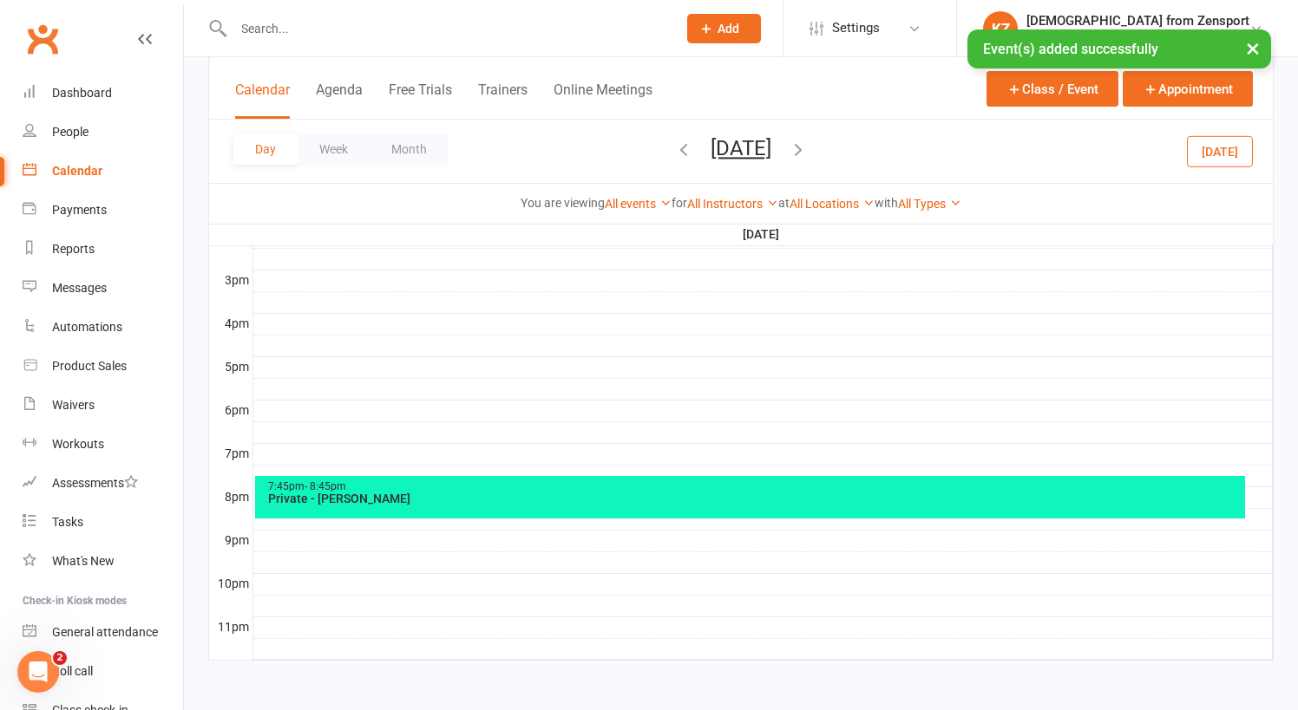
click at [652, 481] on div "7:45pm - 8:45pm" at bounding box center [754, 486] width 975 height 11
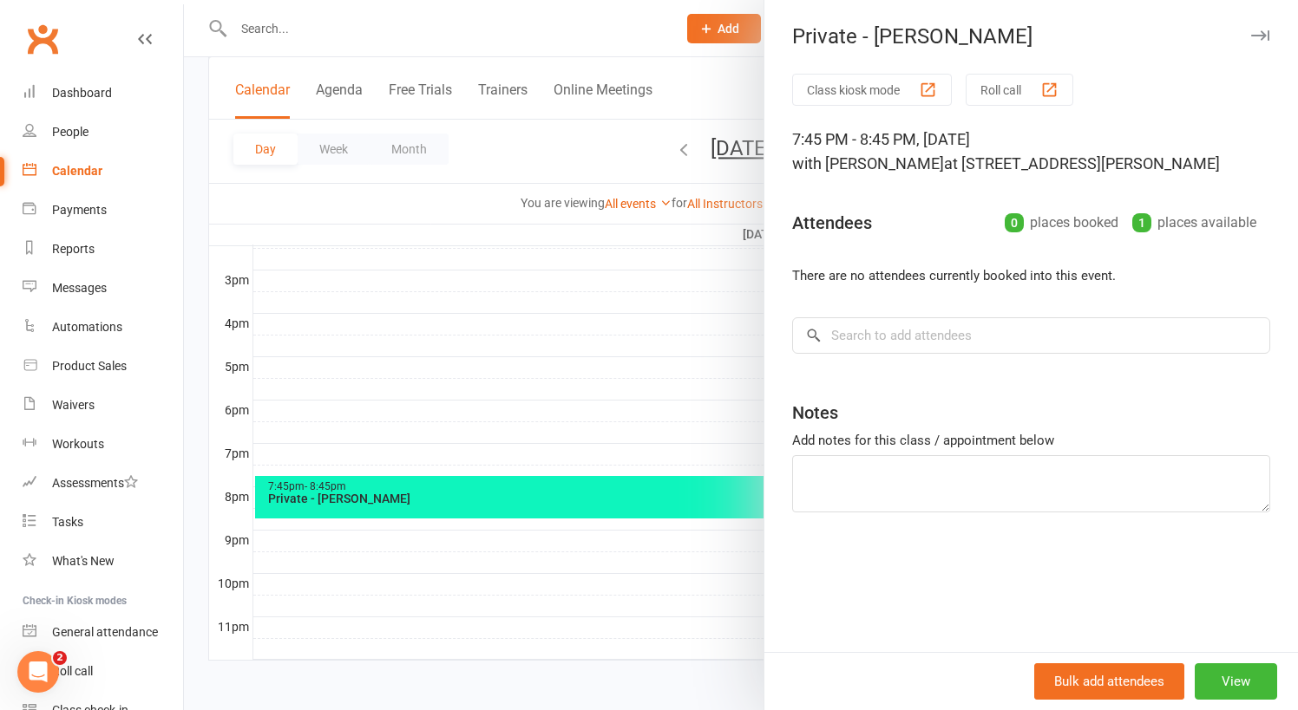
click at [504, 481] on div at bounding box center [741, 355] width 1114 height 710
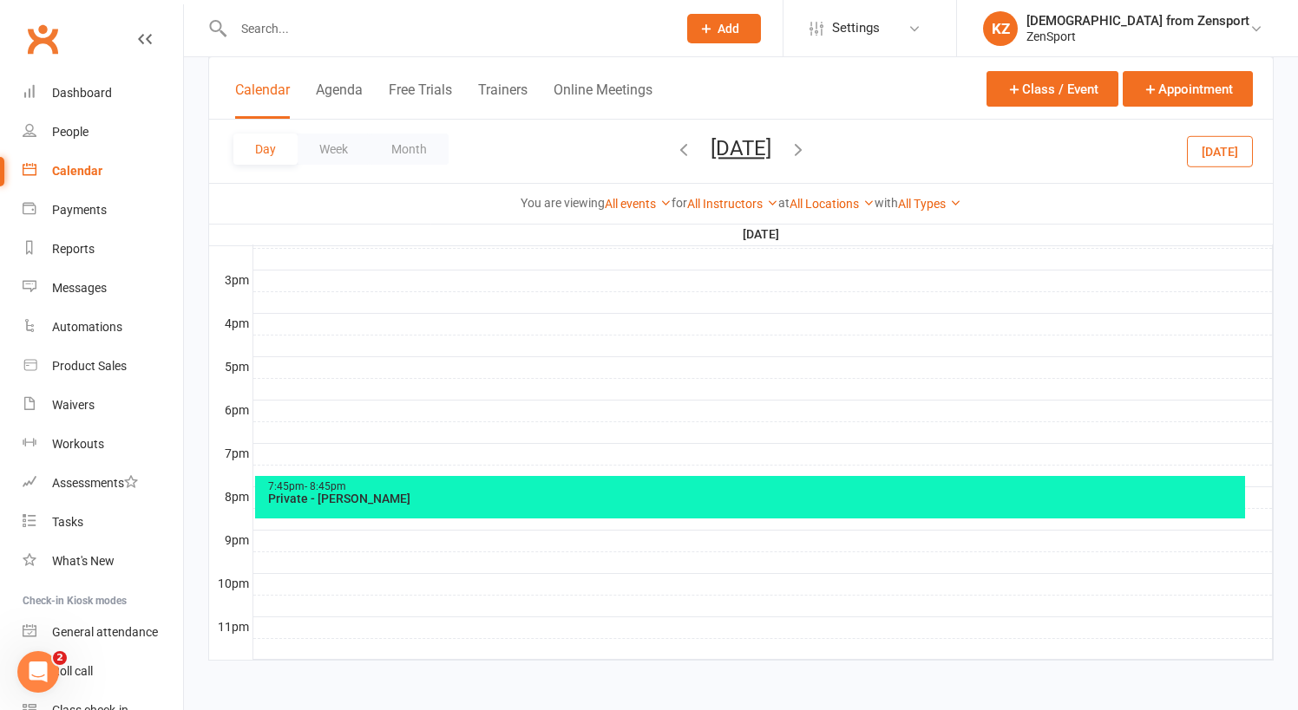
click at [504, 481] on div at bounding box center [1019, 355] width 1114 height 710
click at [504, 493] on div "Private - Cole" at bounding box center [754, 499] width 975 height 12
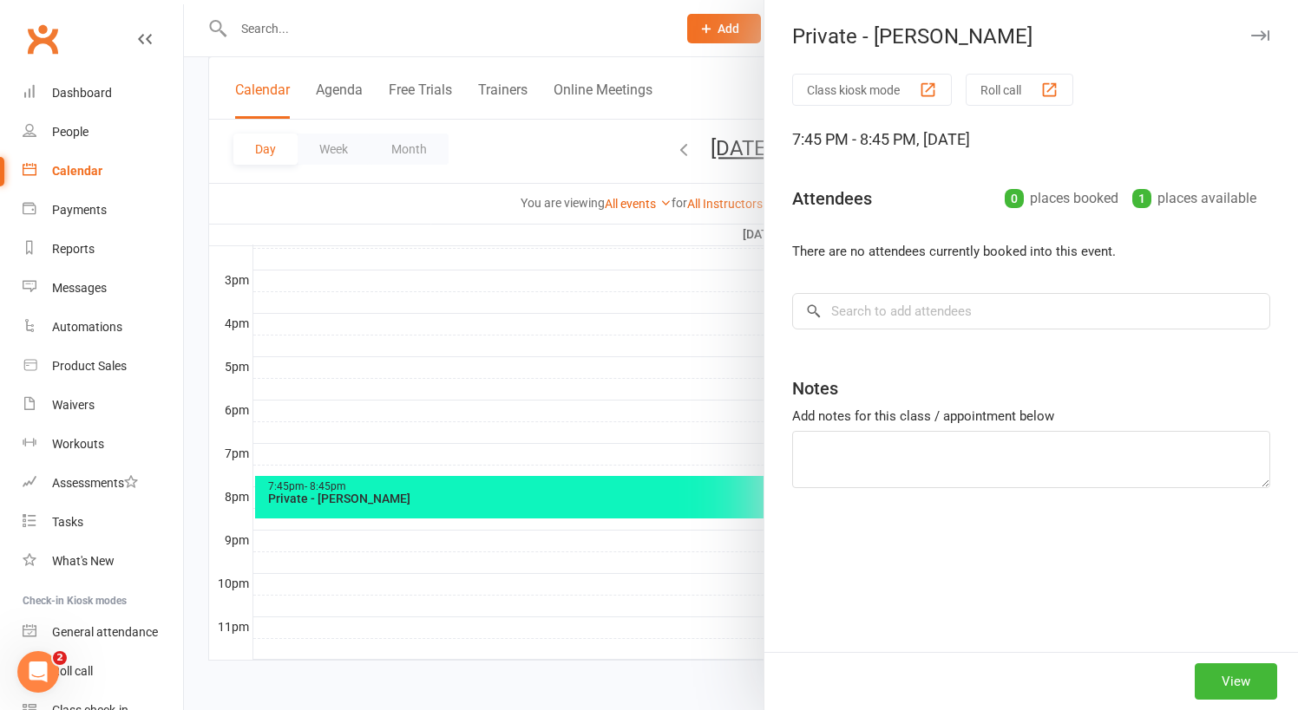
click at [504, 481] on div at bounding box center [741, 355] width 1114 height 710
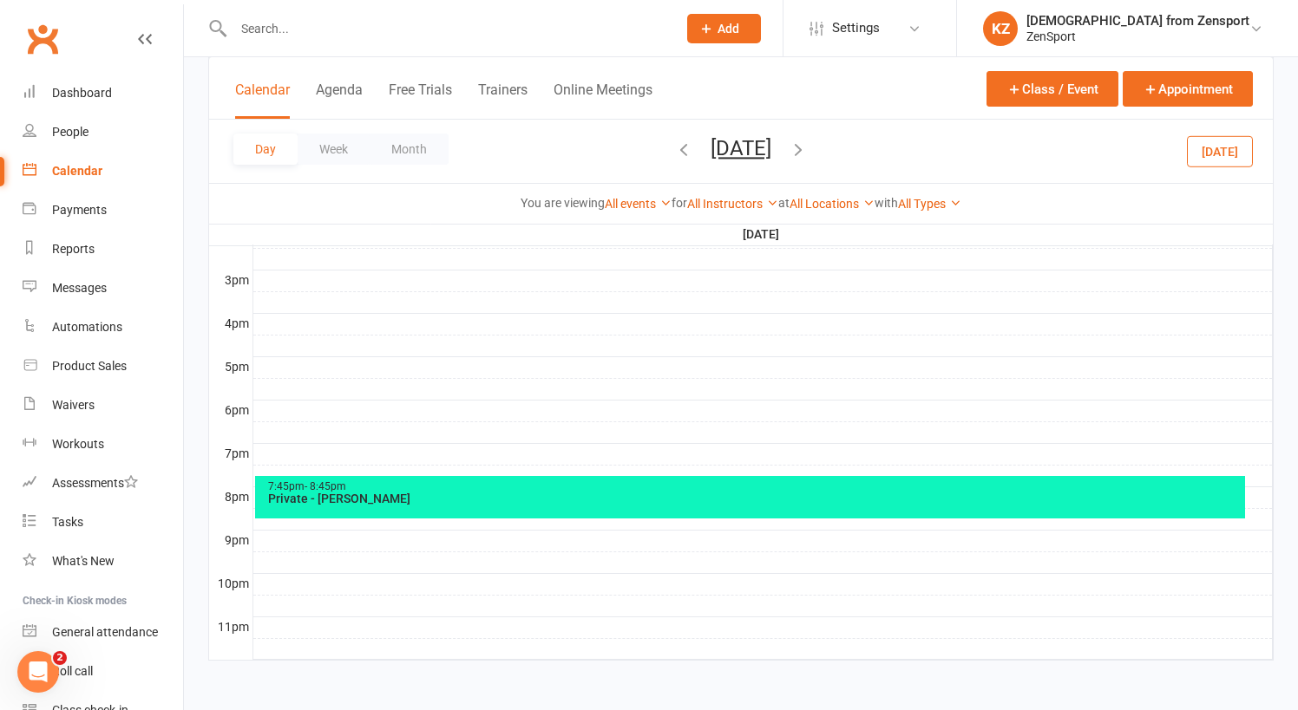
click at [504, 493] on div "Private - Cole" at bounding box center [754, 499] width 975 height 12
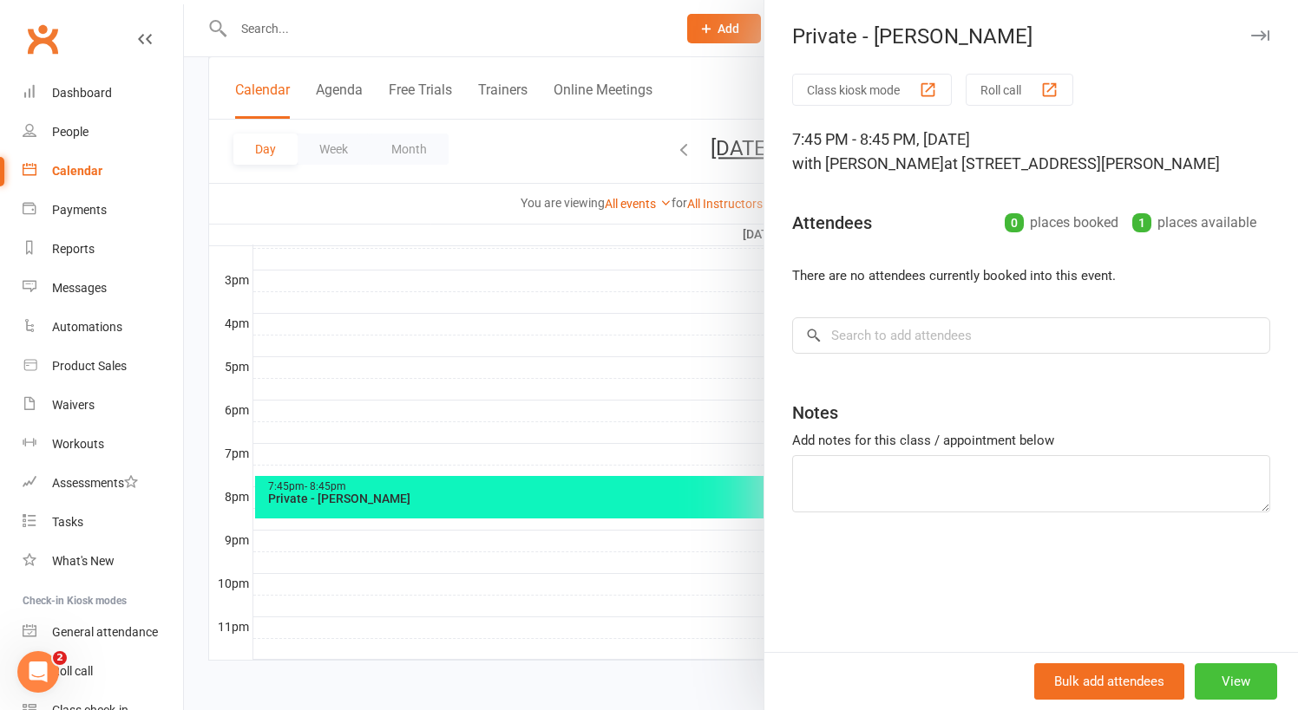
click at [1232, 677] on button "View" at bounding box center [1236, 682] width 82 height 36
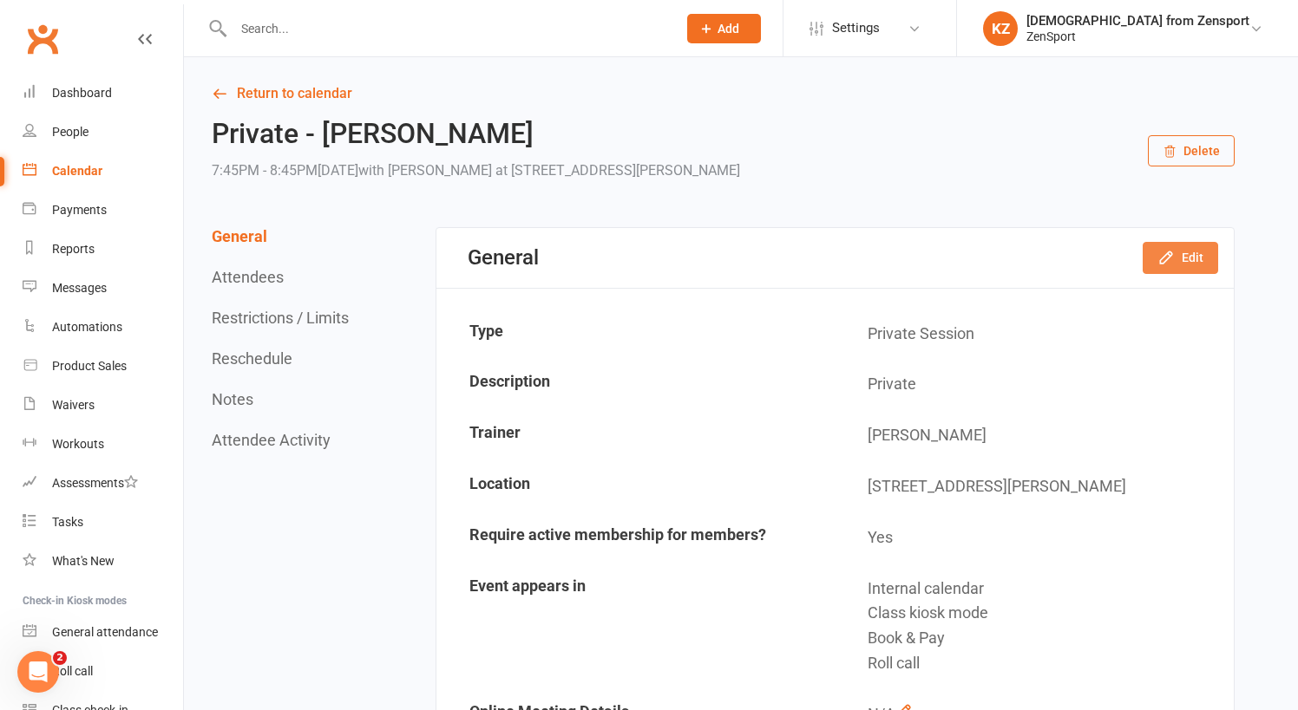
click at [1159, 257] on icon "button" at bounding box center [1165, 257] width 17 height 17
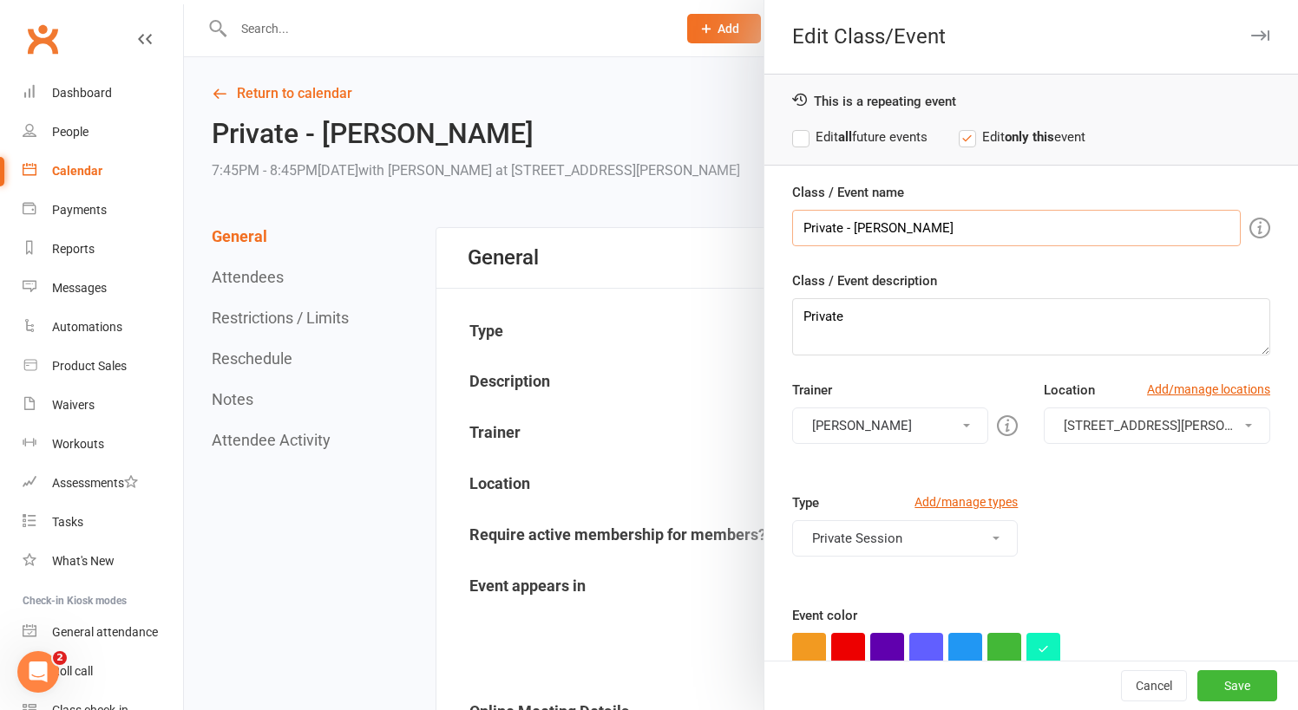
click at [841, 226] on input "Private - Cole" at bounding box center [1016, 228] width 448 height 36
type input "Private Session - Cole"
click at [907, 130] on label "Edit all future events" at bounding box center [859, 137] width 135 height 21
click at [1228, 679] on button "Save" at bounding box center [1237, 686] width 80 height 31
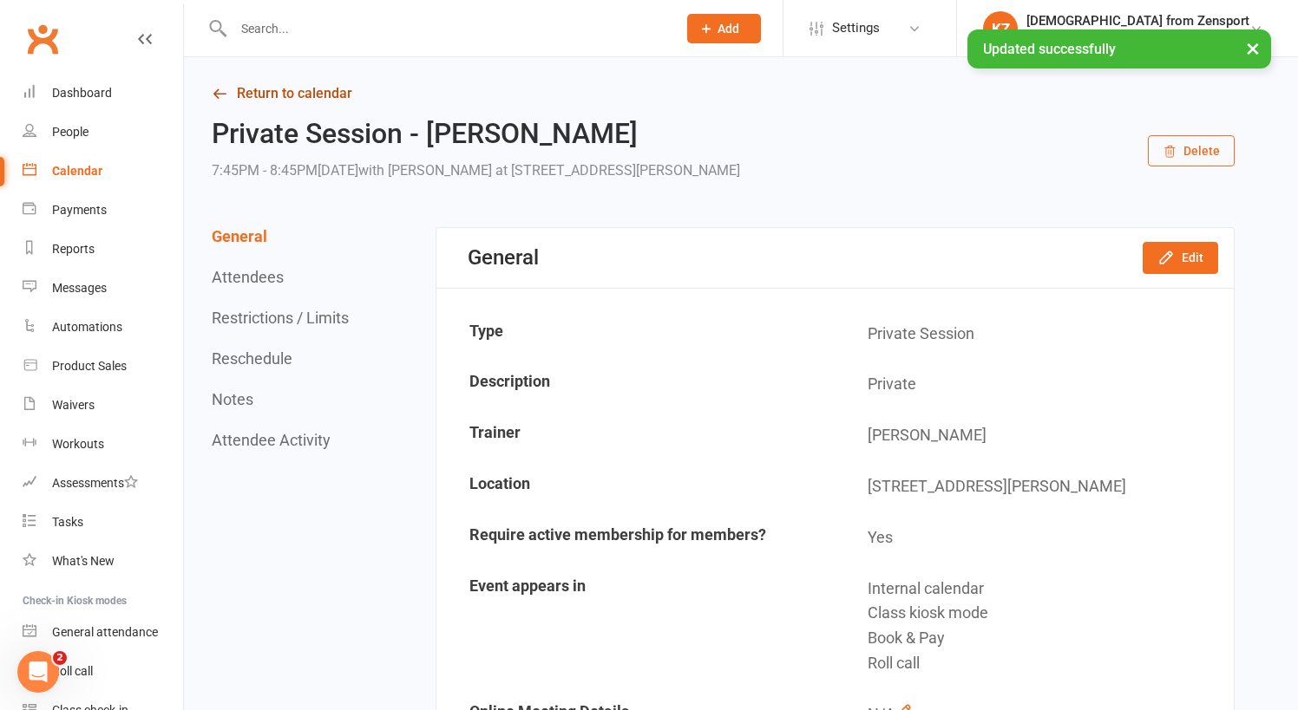
click at [333, 85] on link "Return to calendar" at bounding box center [723, 94] width 1023 height 24
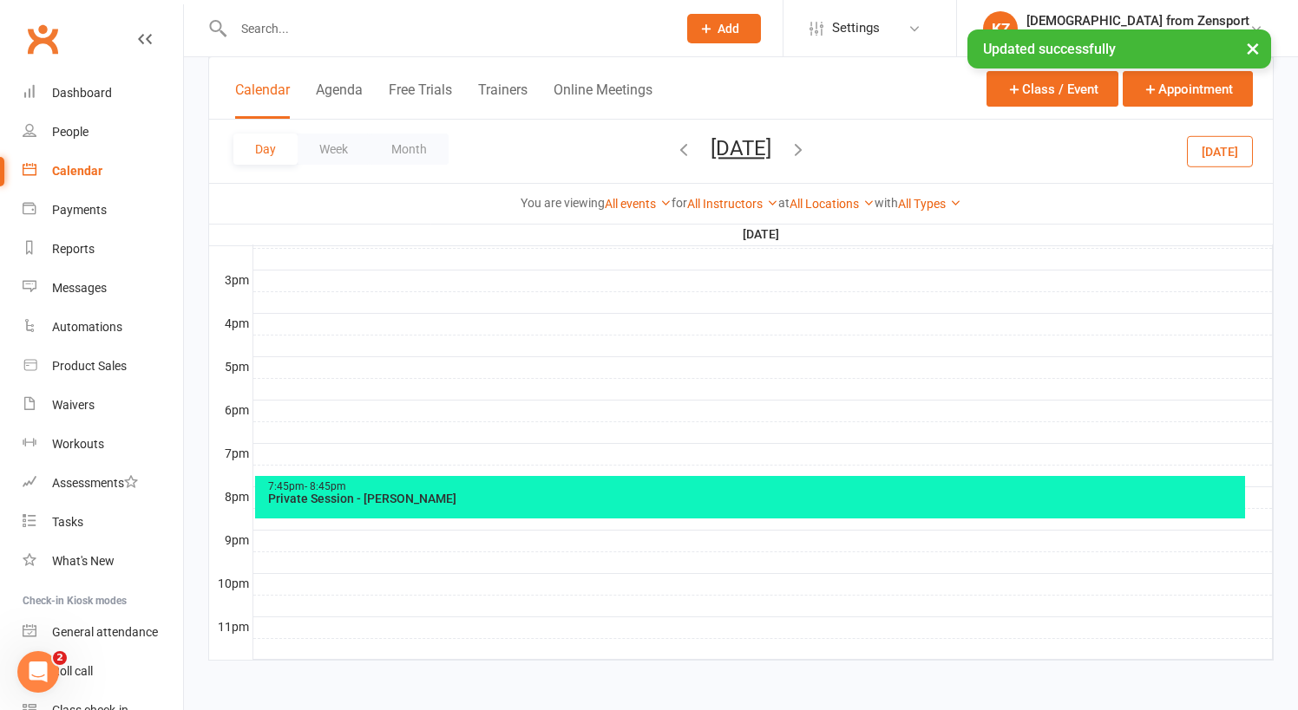
scroll to position [748, 0]
click at [441, 493] on div "Private Session - Cole" at bounding box center [754, 499] width 975 height 12
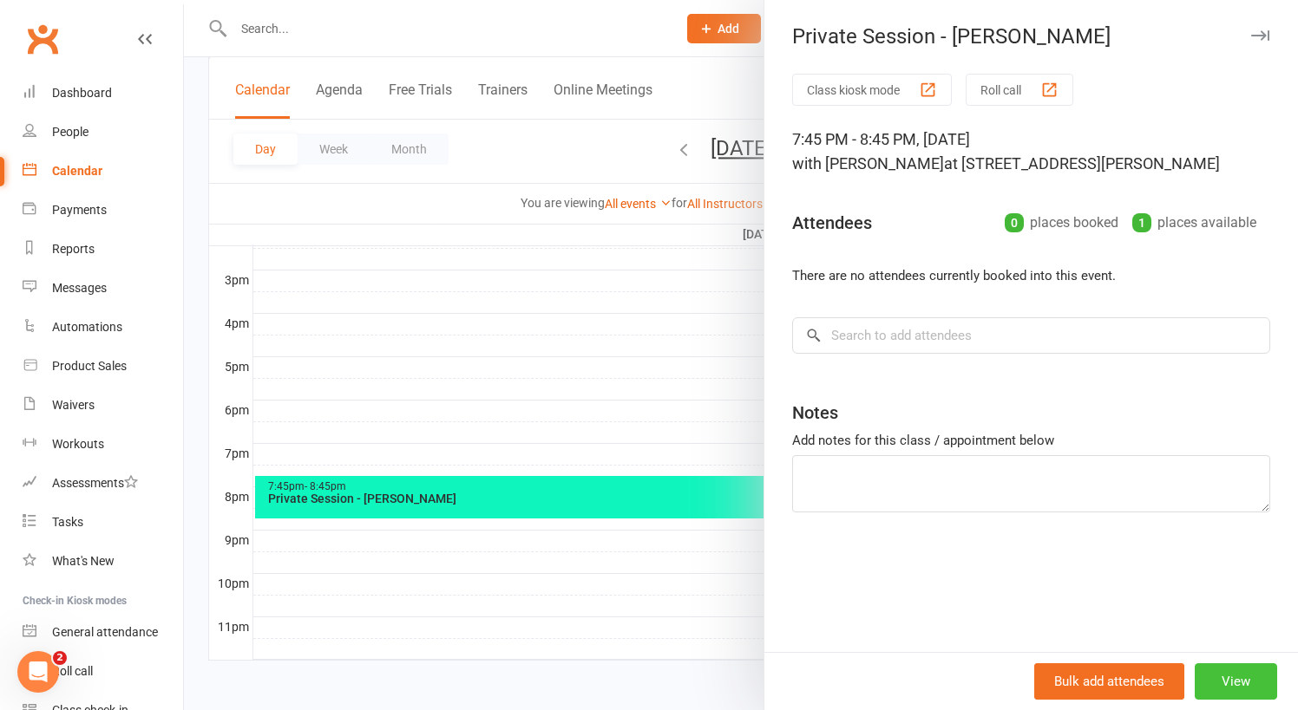
click at [1240, 678] on button "View" at bounding box center [1236, 682] width 82 height 36
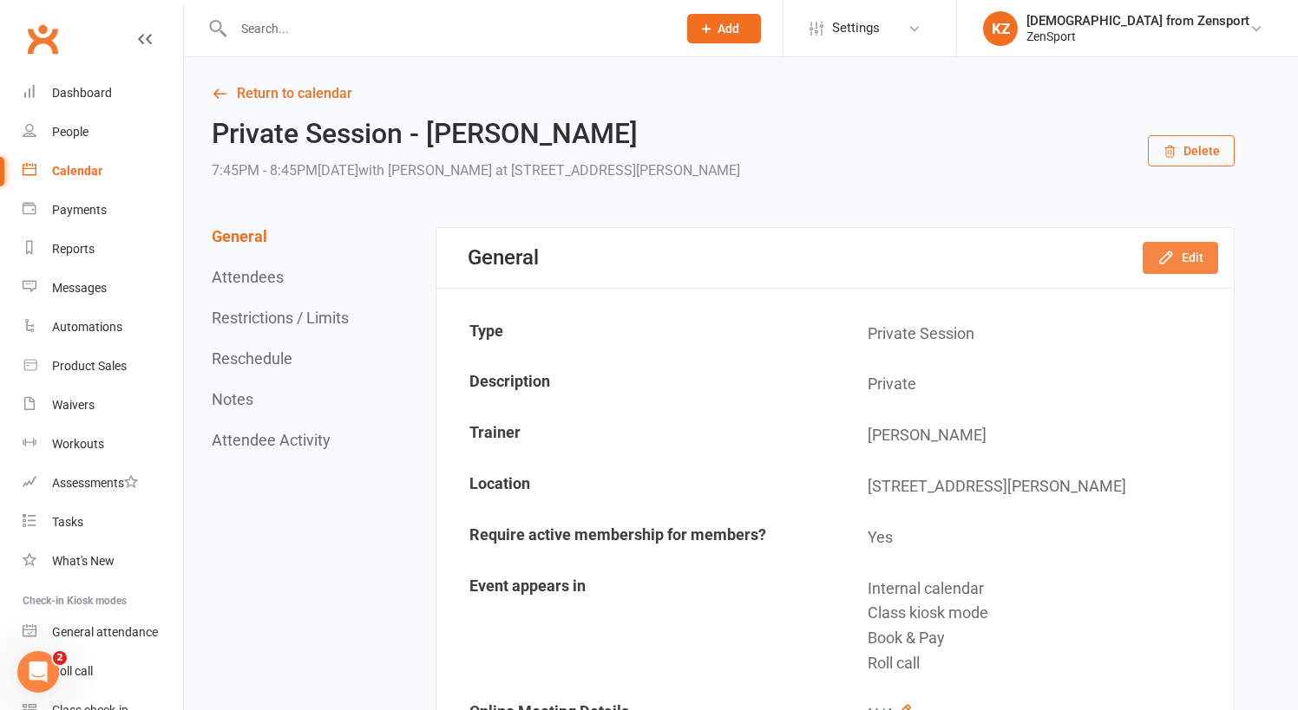
click at [1189, 255] on button "Edit" at bounding box center [1179, 257] width 75 height 31
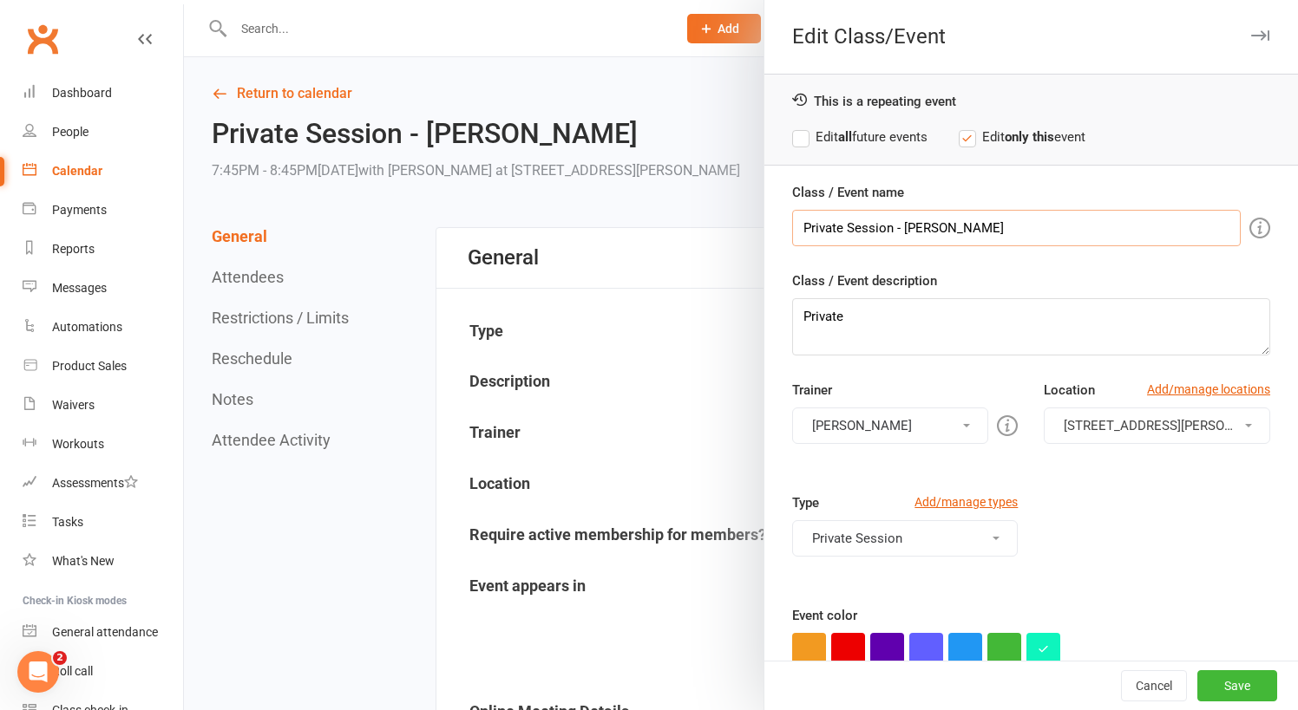
click at [966, 231] on input "Private Session - Cole" at bounding box center [1016, 228] width 448 height 36
type input "Private Session - [PERSON_NAME] - TENTATIVE"
click at [1247, 678] on button "Save" at bounding box center [1237, 686] width 80 height 31
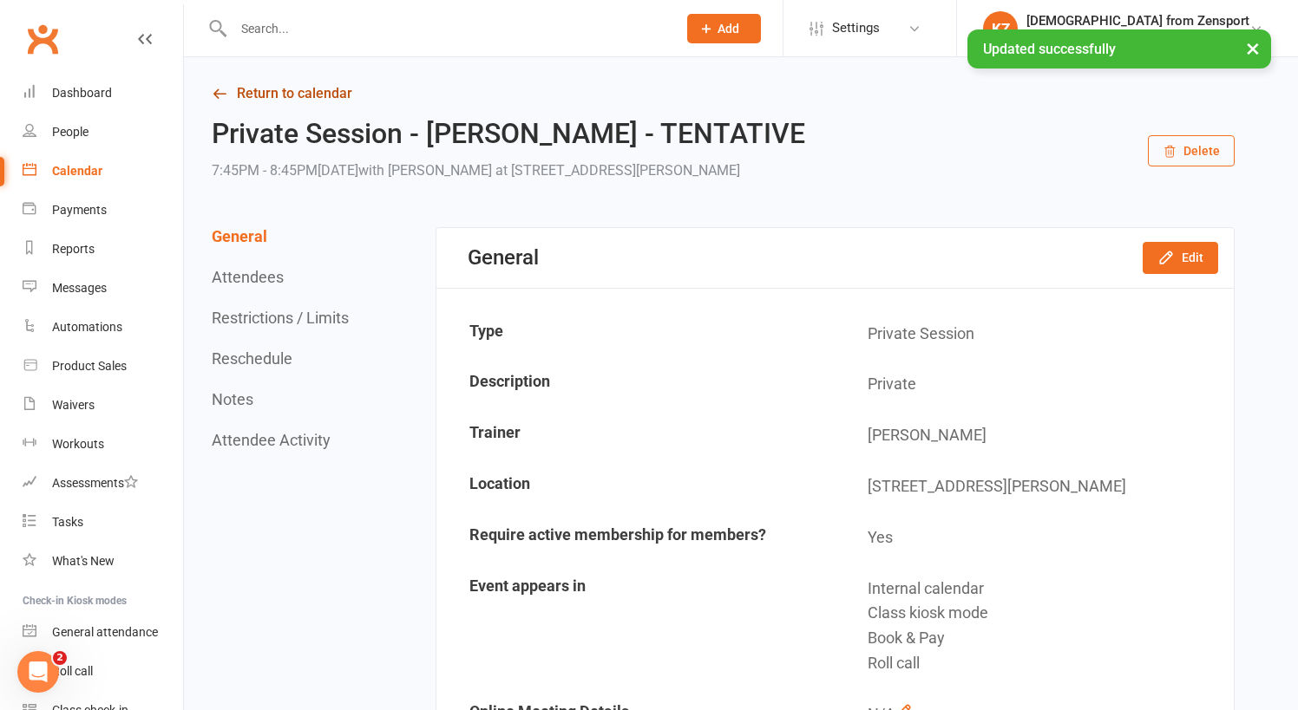
click at [306, 91] on link "Return to calendar" at bounding box center [723, 94] width 1023 height 24
